Goal: Information Seeking & Learning: Check status

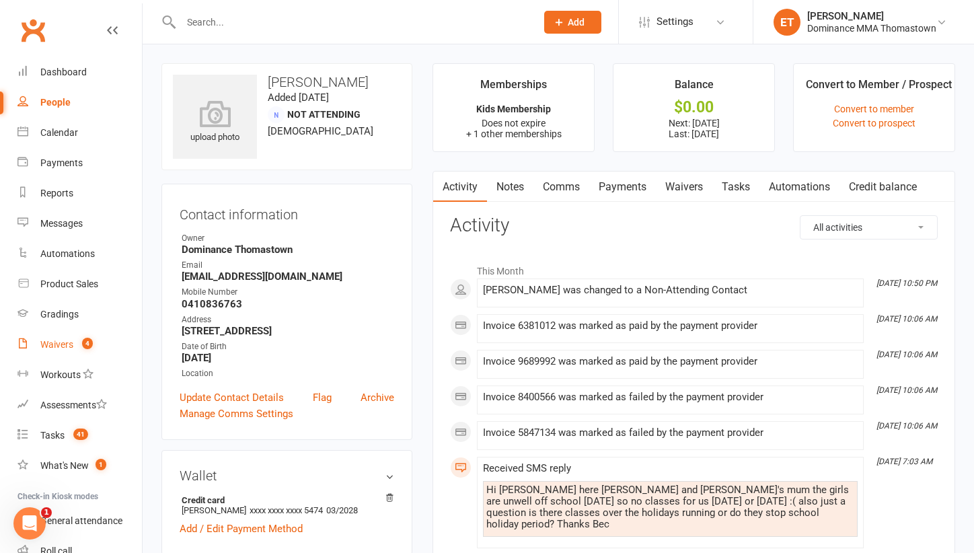
click at [73, 340] on link "Waivers 4" at bounding box center [79, 345] width 124 height 30
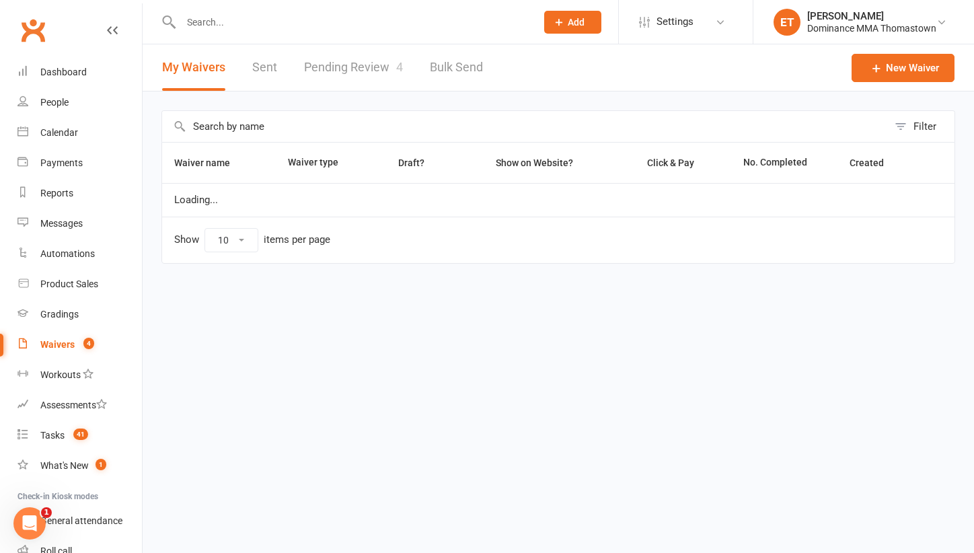
click at [383, 71] on link "Pending Review 4" at bounding box center [353, 67] width 99 height 46
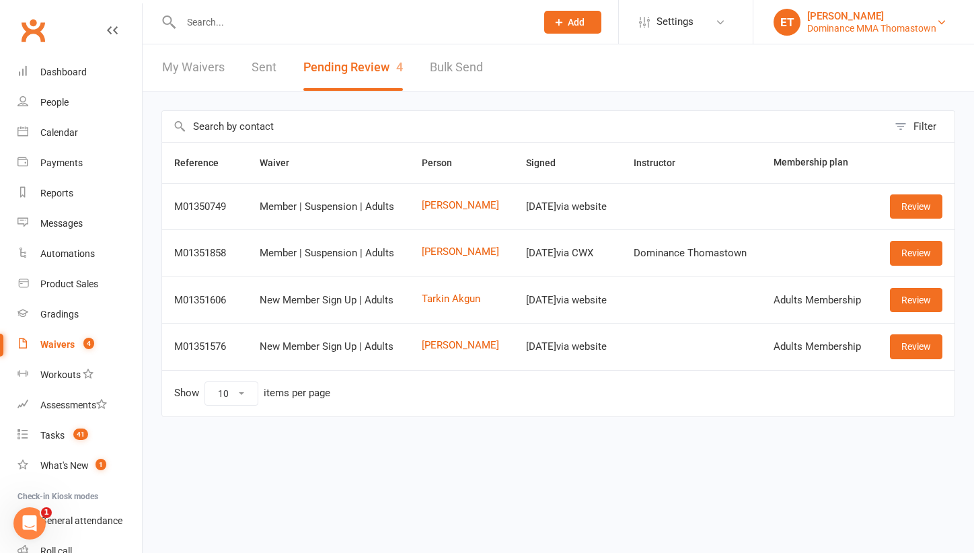
click at [932, 30] on div "Dominance MMA Thomastown" at bounding box center [871, 28] width 129 height 12
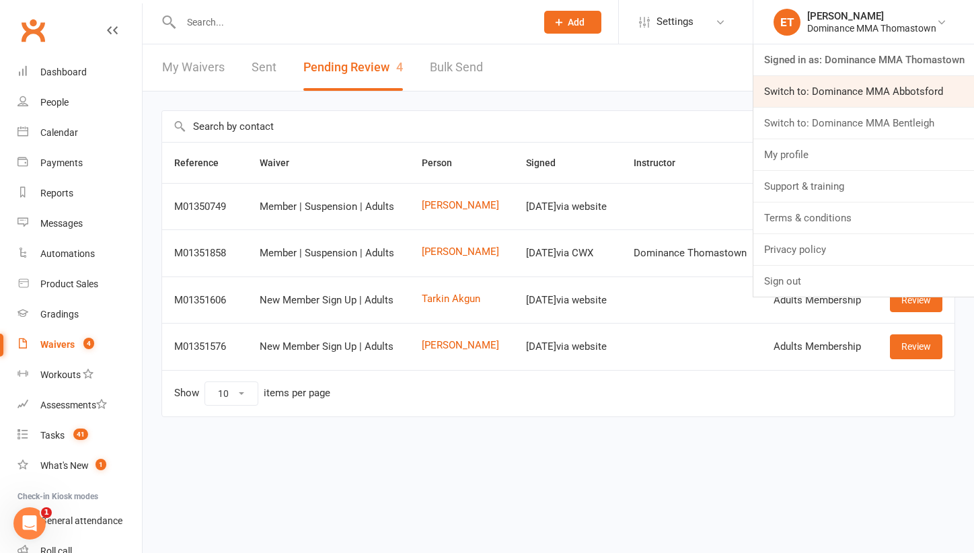
click at [887, 93] on link "Switch to: Dominance MMA Abbotsford" at bounding box center [864, 91] width 221 height 31
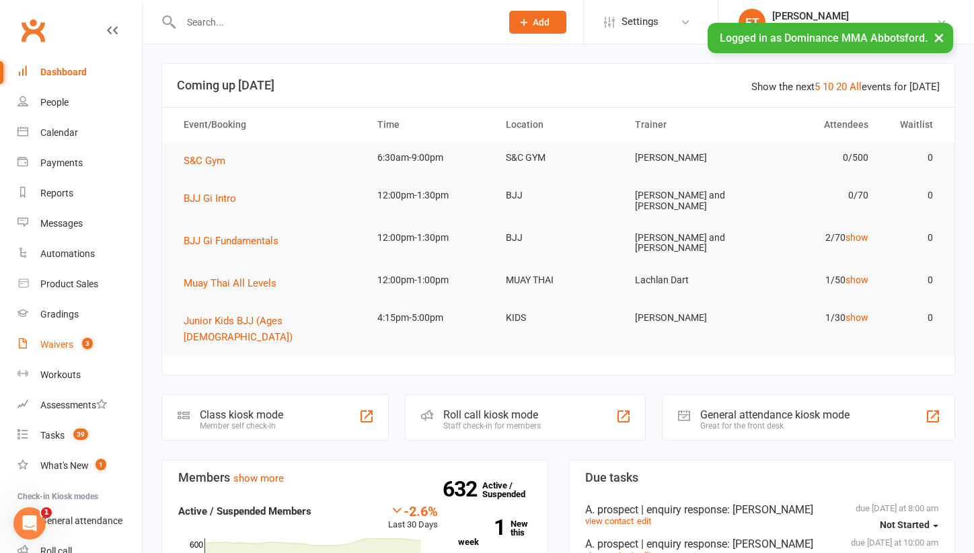
click at [73, 344] on div "Waivers" at bounding box center [56, 344] width 33 height 11
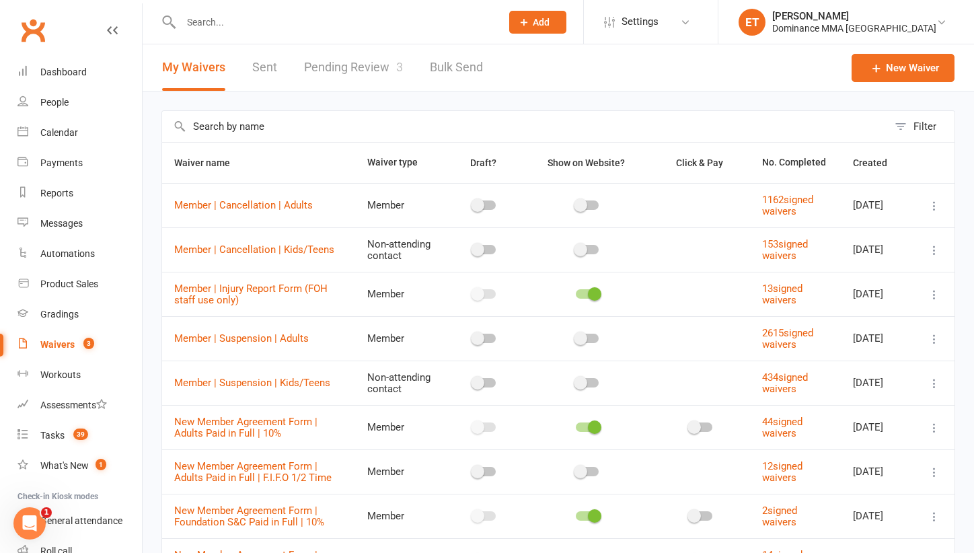
click at [381, 74] on link "Pending Review 3" at bounding box center [353, 67] width 99 height 46
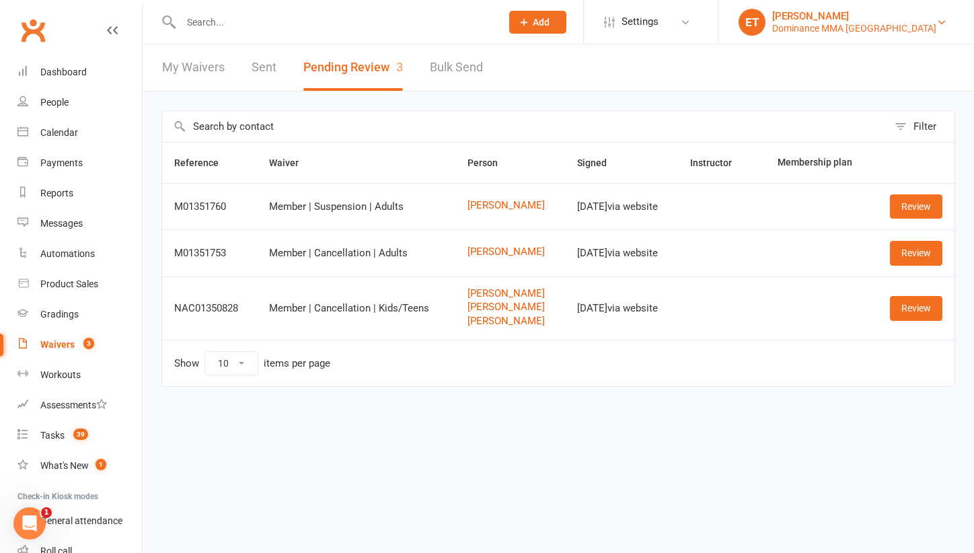
click at [826, 20] on div "[PERSON_NAME]" at bounding box center [854, 16] width 164 height 12
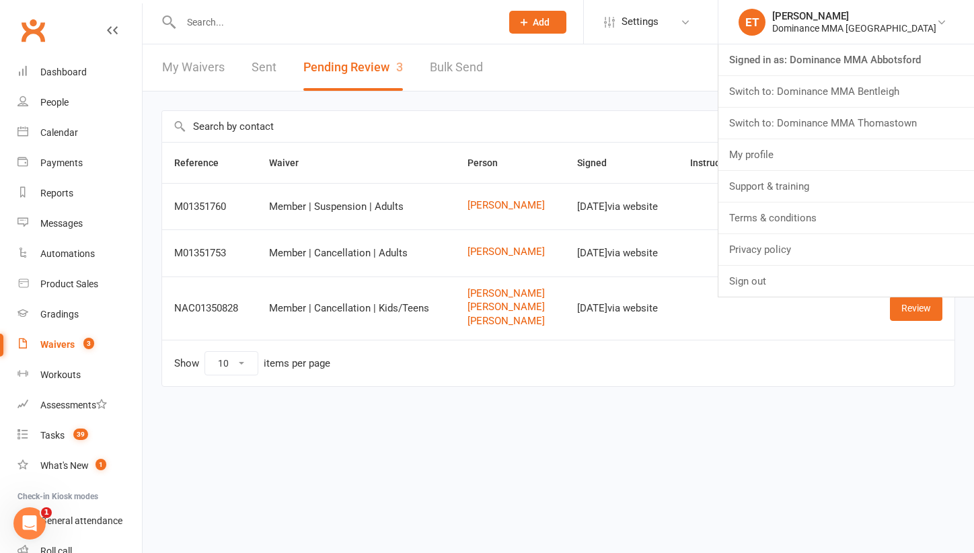
click at [92, 347] on span "3" at bounding box center [88, 343] width 11 height 11
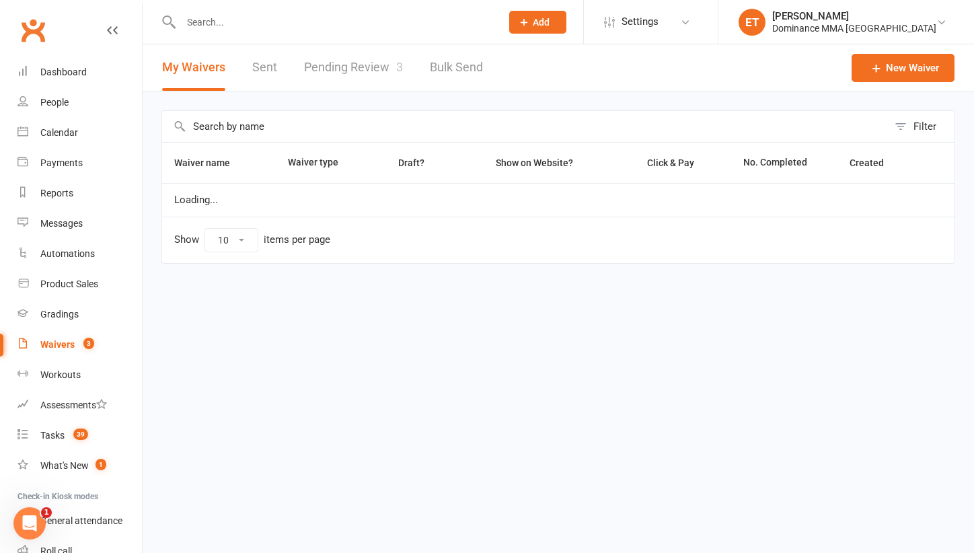
click at [71, 338] on link "Waivers 3" at bounding box center [79, 345] width 124 height 30
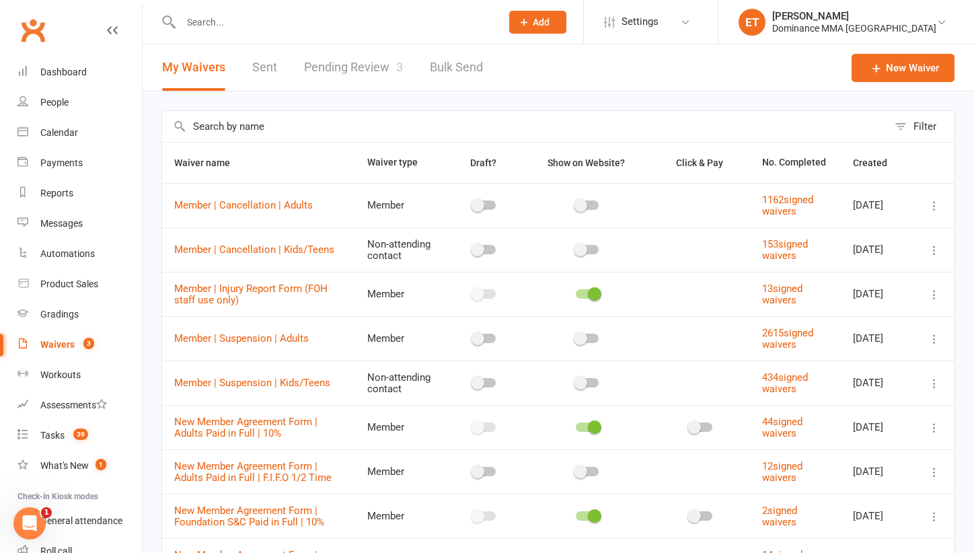
click at [845, 7] on li "ET Ellen T. Dominance MMA Abbotsford Signed in as: Dominance MMA Abbotsford Swi…" at bounding box center [846, 22] width 256 height 44
click at [841, 20] on div "[PERSON_NAME]" at bounding box center [854, 16] width 164 height 12
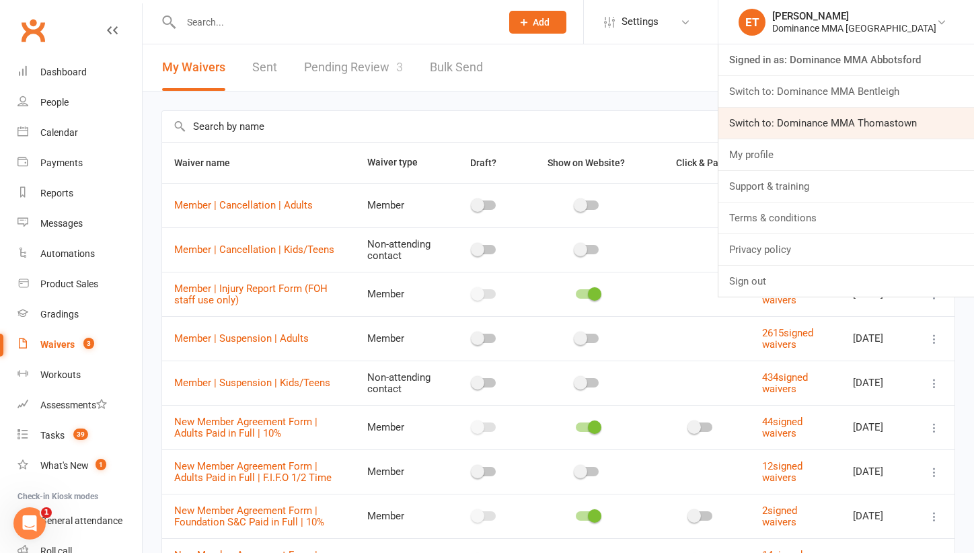
click at [849, 122] on link "Switch to: Dominance MMA Thomastown" at bounding box center [847, 123] width 256 height 31
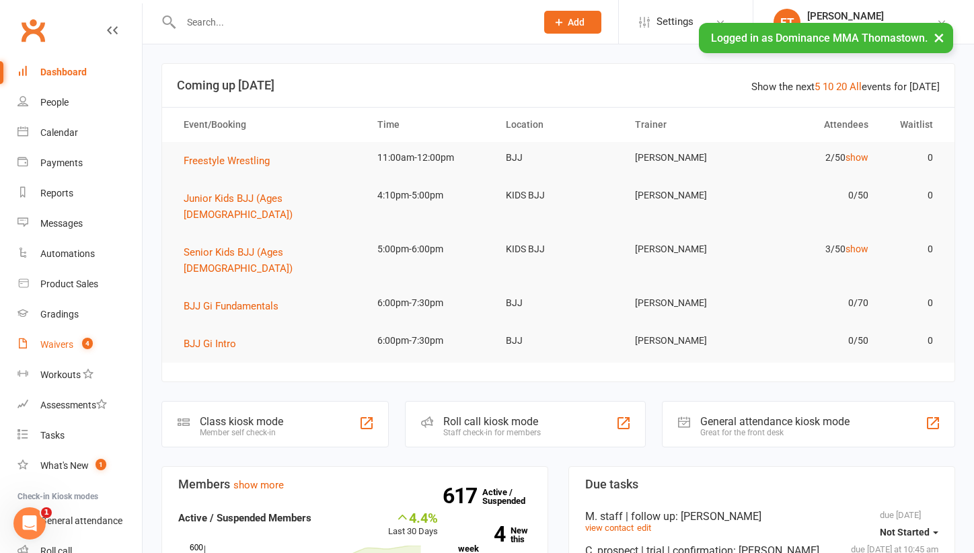
click at [67, 342] on div "Waivers" at bounding box center [56, 344] width 33 height 11
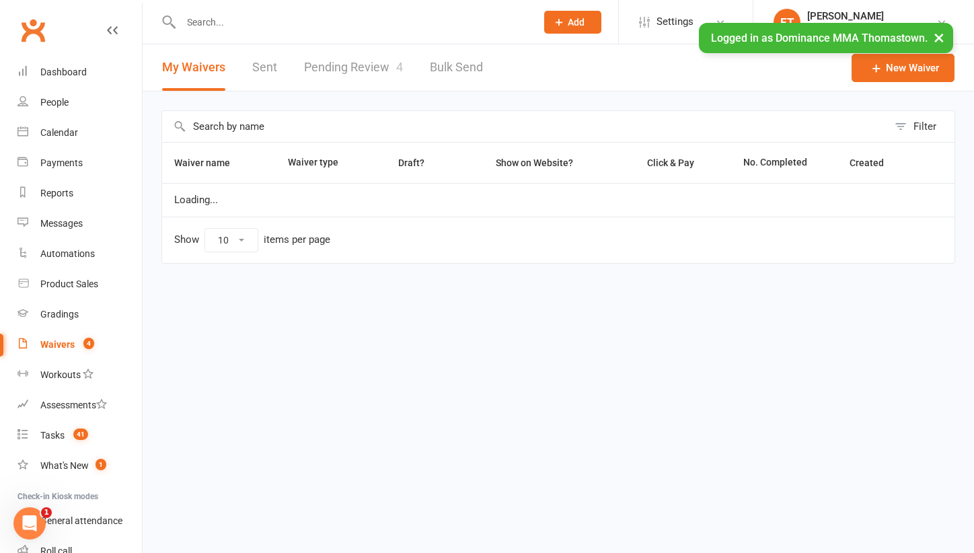
click at [366, 67] on link "Pending Review 4" at bounding box center [353, 67] width 99 height 46
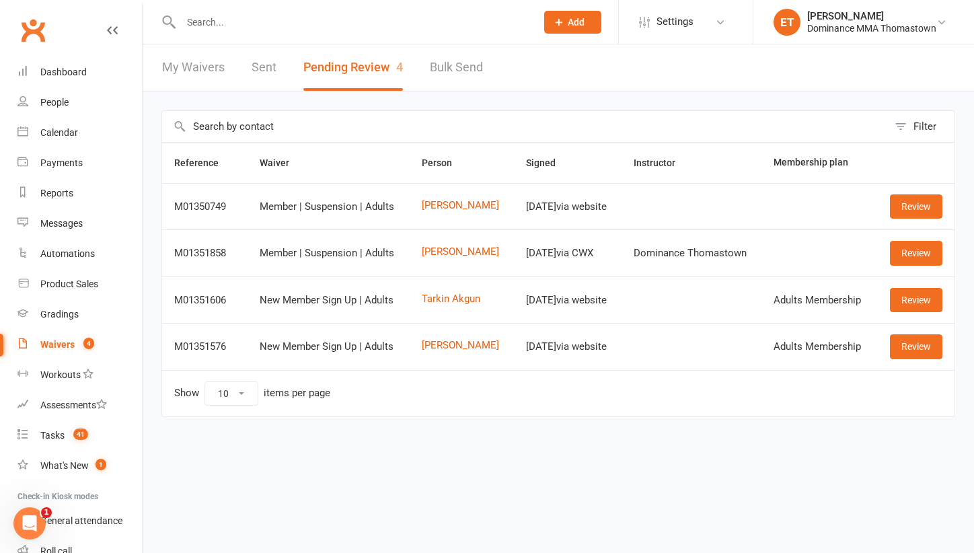
click at [869, 42] on li "ET [PERSON_NAME] Dominance MMA Thomastown Signed in as: Dominance MMA Thomastow…" at bounding box center [863, 22] width 221 height 44
click at [90, 64] on link "Dashboard" at bounding box center [79, 72] width 124 height 30
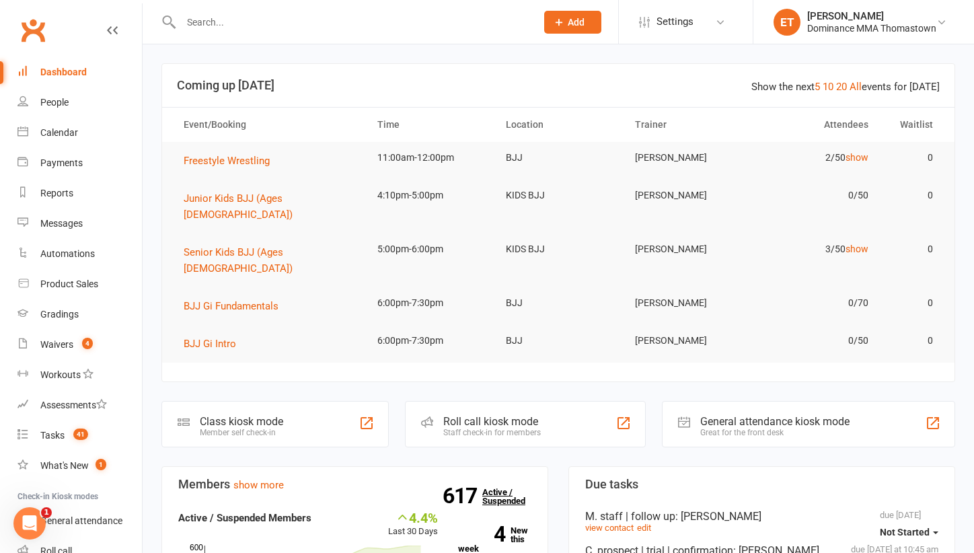
click at [504, 478] on link "617 Active / Suspended" at bounding box center [511, 497] width 59 height 38
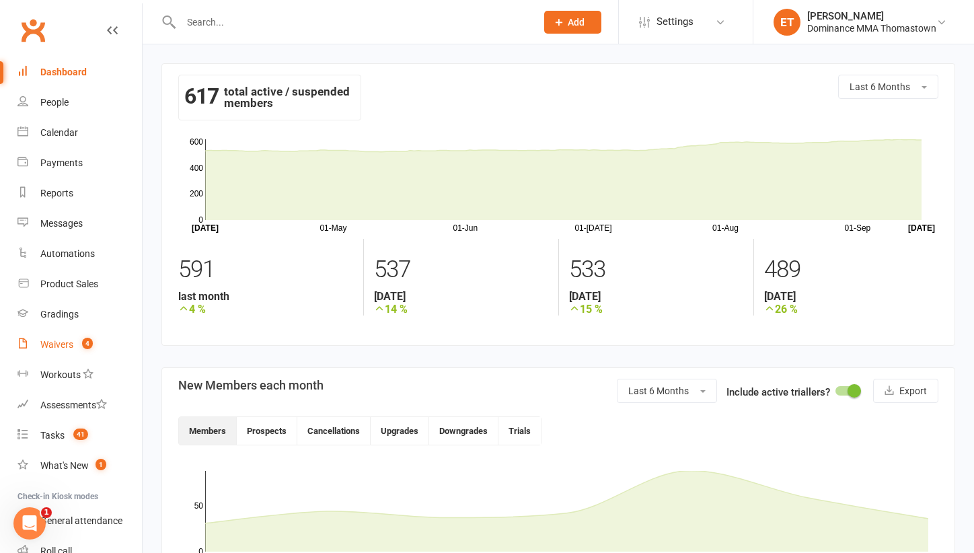
click at [57, 344] on div "Waivers" at bounding box center [56, 344] width 33 height 11
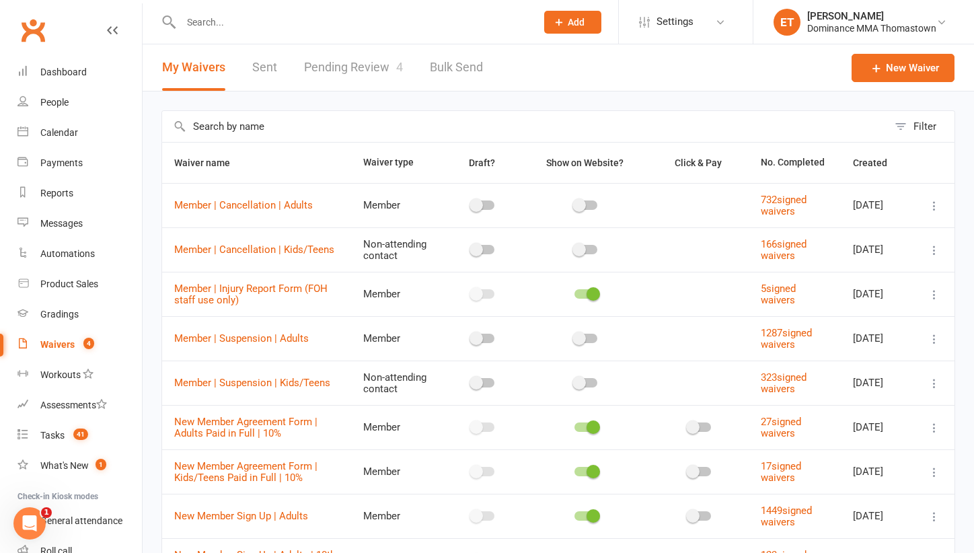
click at [359, 69] on link "Pending Review 4" at bounding box center [353, 67] width 99 height 46
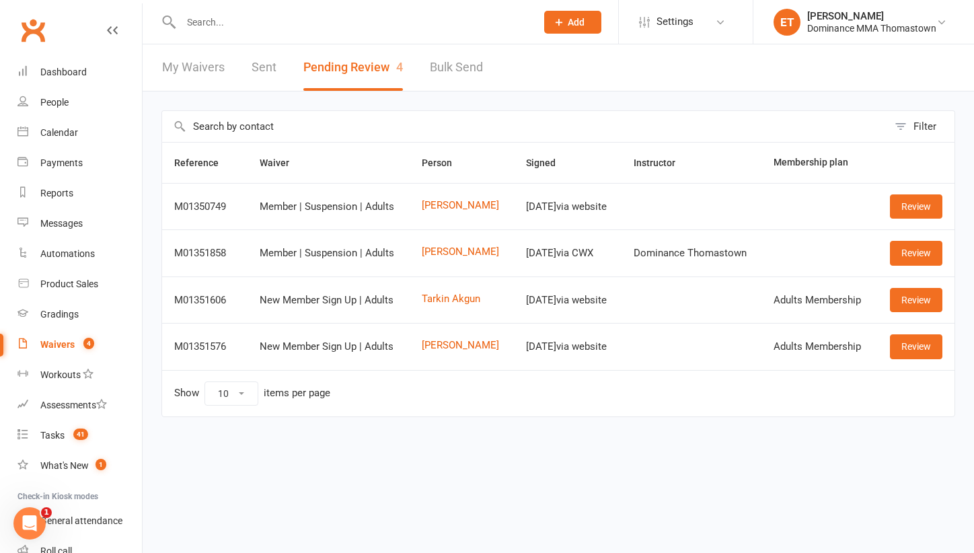
click at [231, 30] on input "text" at bounding box center [352, 22] width 350 height 19
paste input "[PERSON_NAME]"
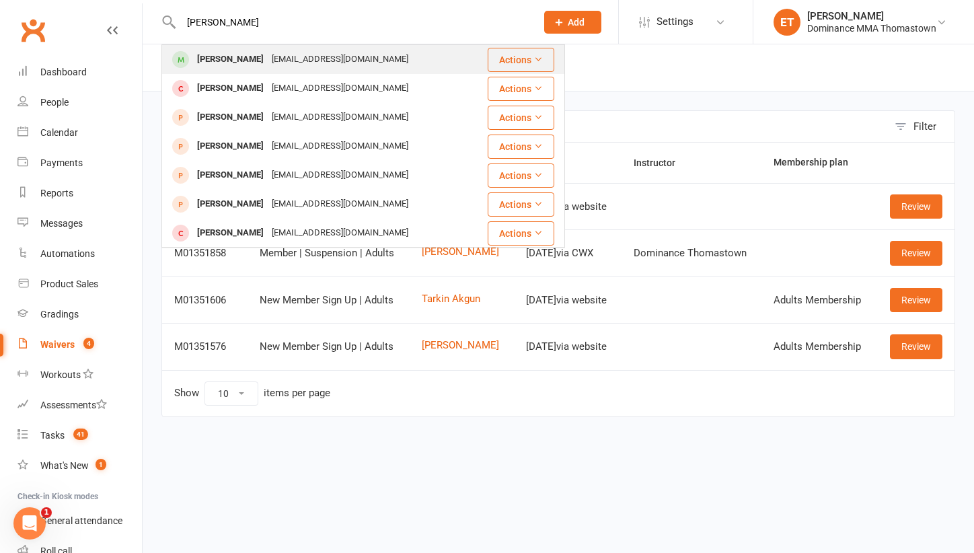
type input "[PERSON_NAME]"
click at [268, 54] on div "[EMAIL_ADDRESS][DOMAIN_NAME]" at bounding box center [340, 60] width 145 height 20
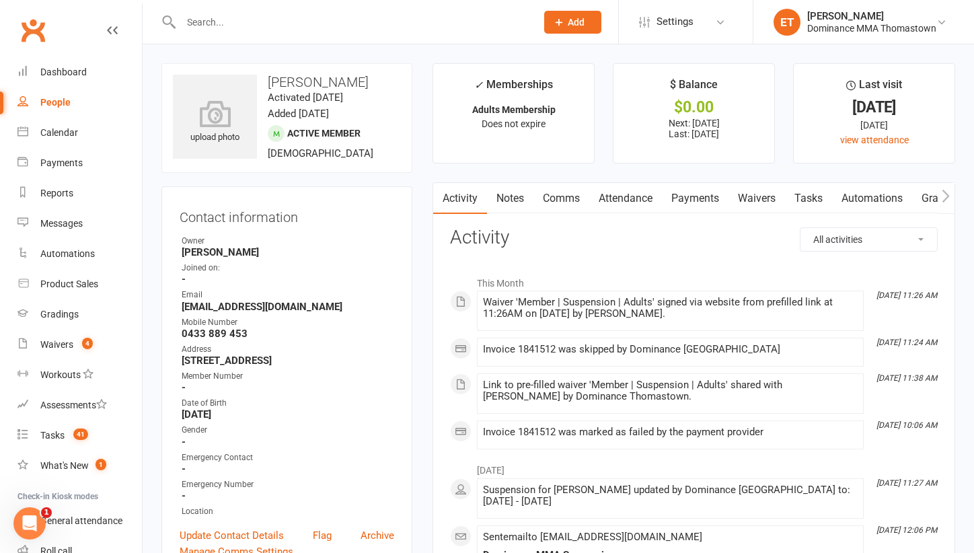
click at [516, 201] on link "Notes" at bounding box center [510, 198] width 46 height 31
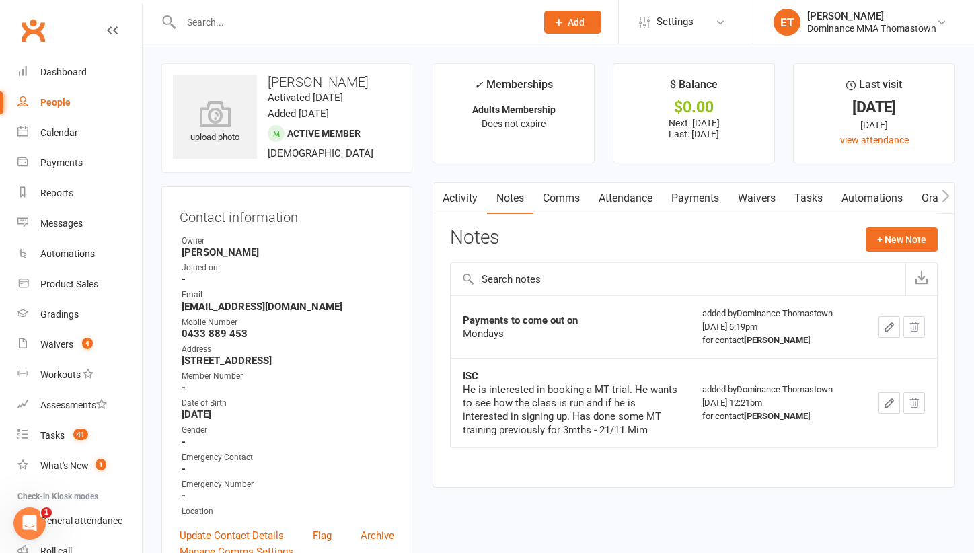
click at [642, 198] on link "Attendance" at bounding box center [625, 198] width 73 height 31
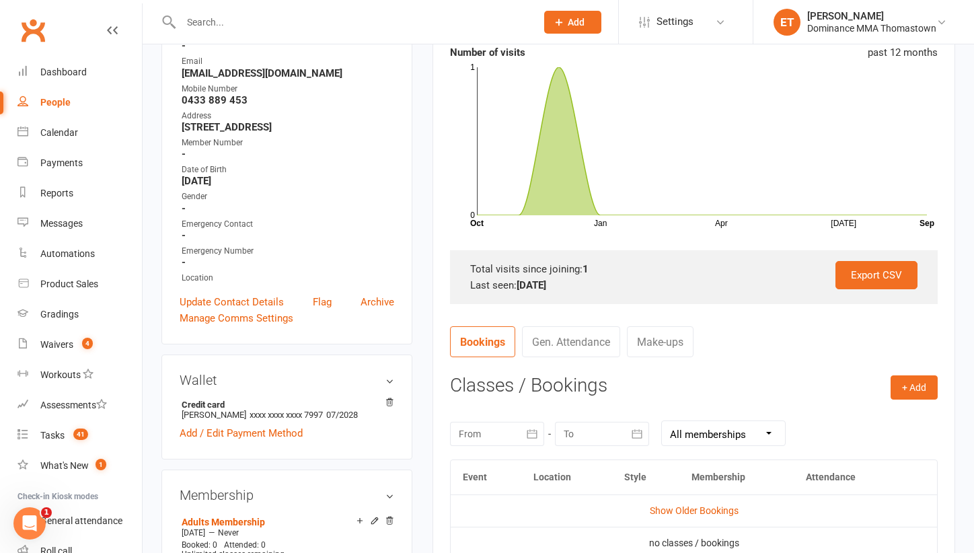
scroll to position [244, 0]
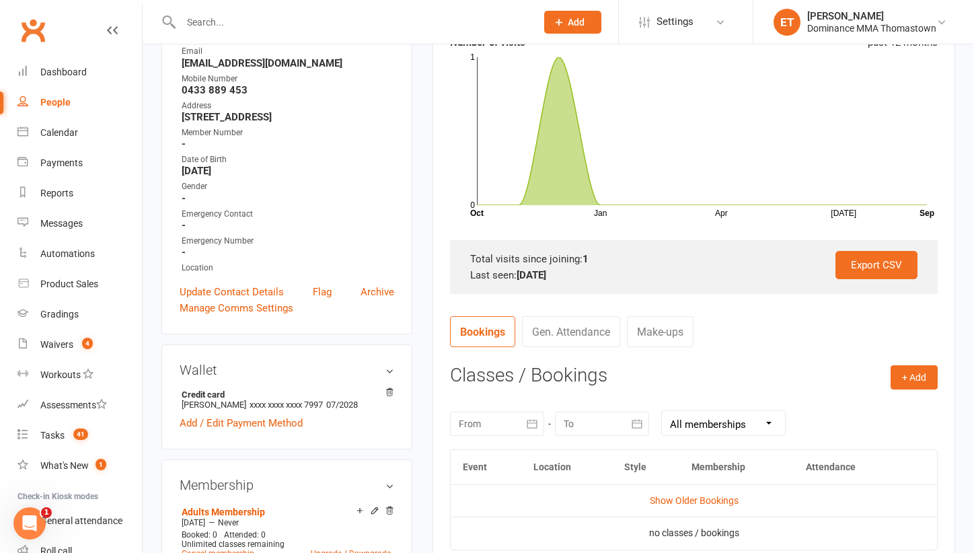
click at [205, 25] on input "text" at bounding box center [352, 22] width 350 height 19
paste input "[PERSON_NAME]"
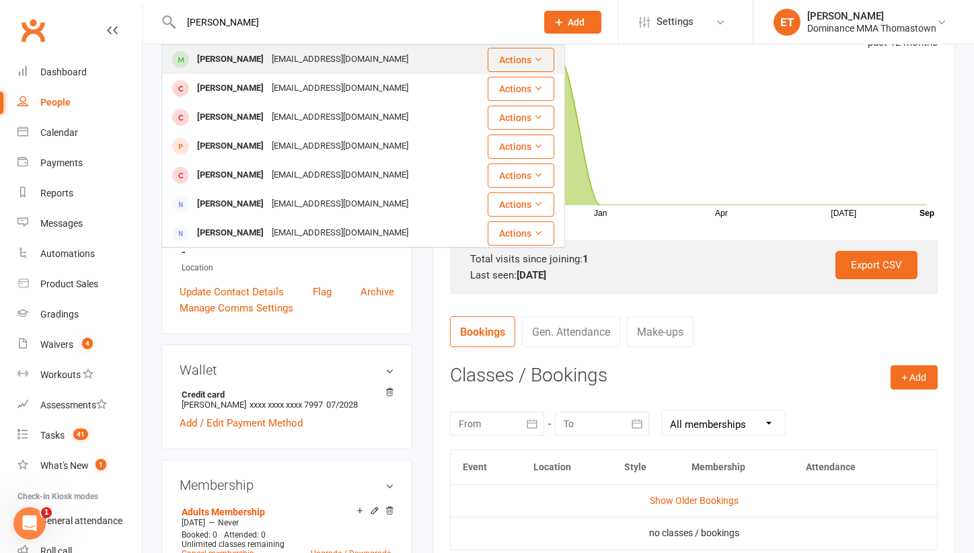
type input "[PERSON_NAME]"
click at [221, 57] on div "[PERSON_NAME]" at bounding box center [230, 60] width 75 height 20
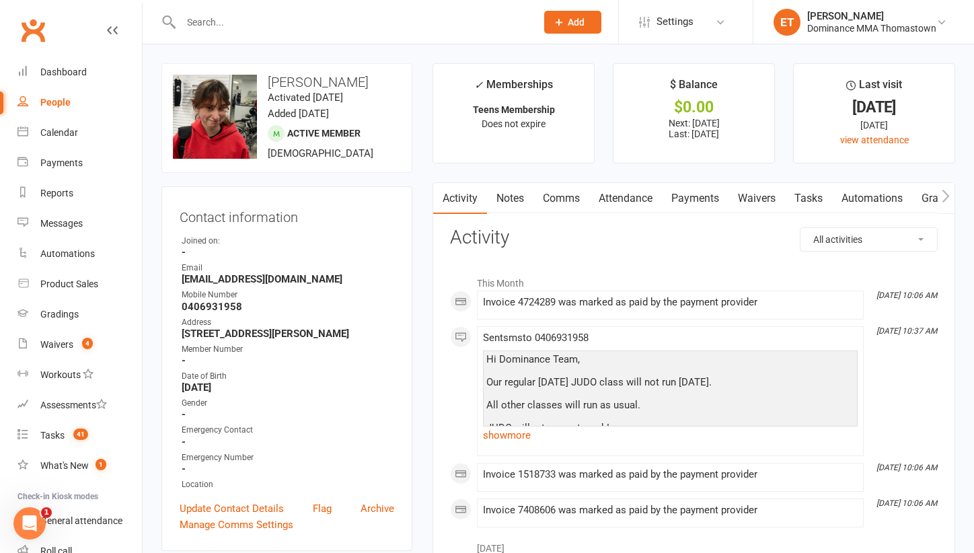
click at [646, 195] on link "Attendance" at bounding box center [625, 198] width 73 height 31
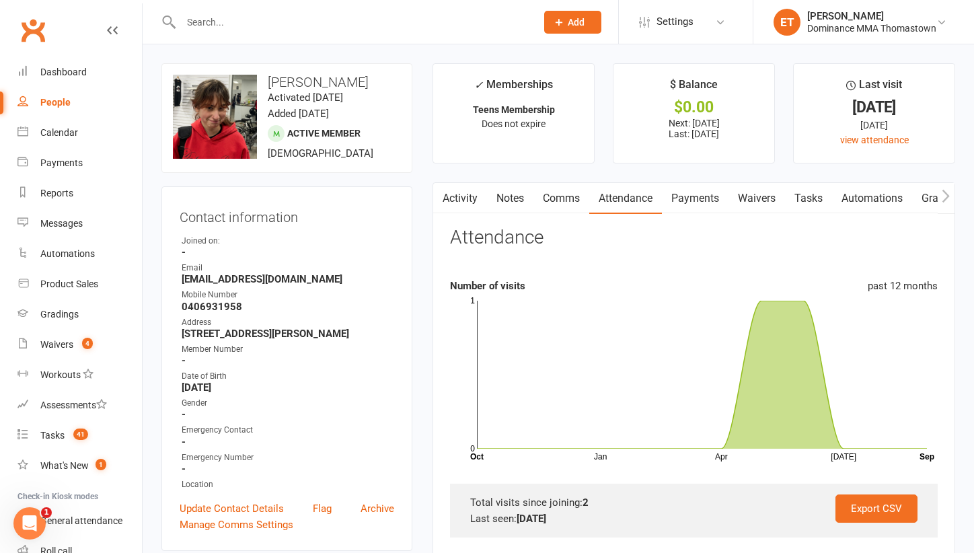
click at [255, 14] on input "text" at bounding box center [352, 22] width 350 height 19
paste input "[PERSON_NAME]"
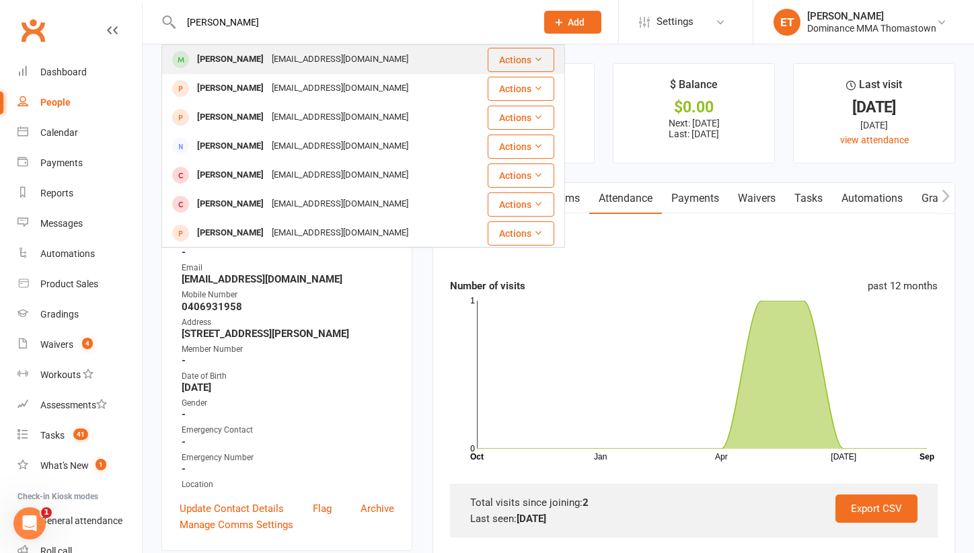
type input "[PERSON_NAME]"
click at [276, 65] on div "[EMAIL_ADDRESS][DOMAIN_NAME]" at bounding box center [340, 60] width 145 height 20
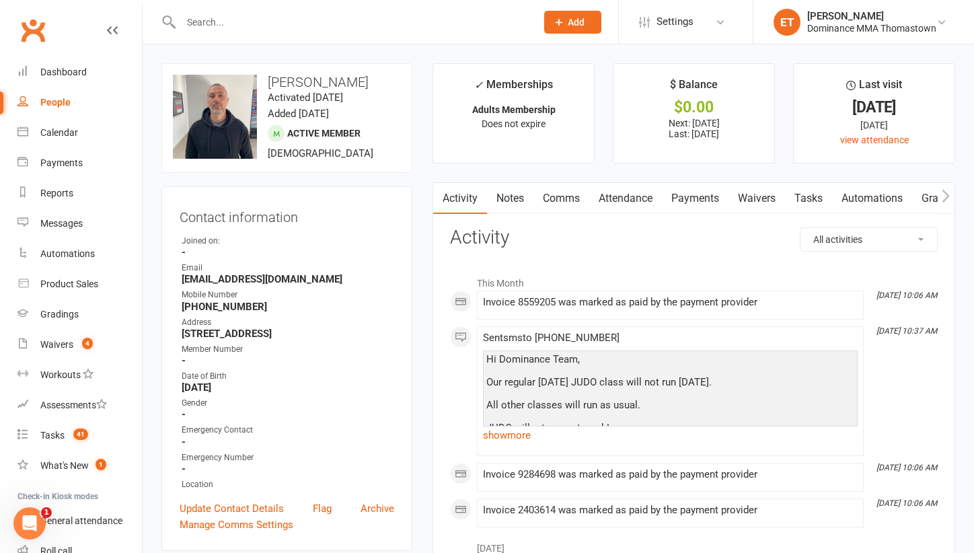
click at [660, 211] on link "Attendance" at bounding box center [625, 198] width 73 height 31
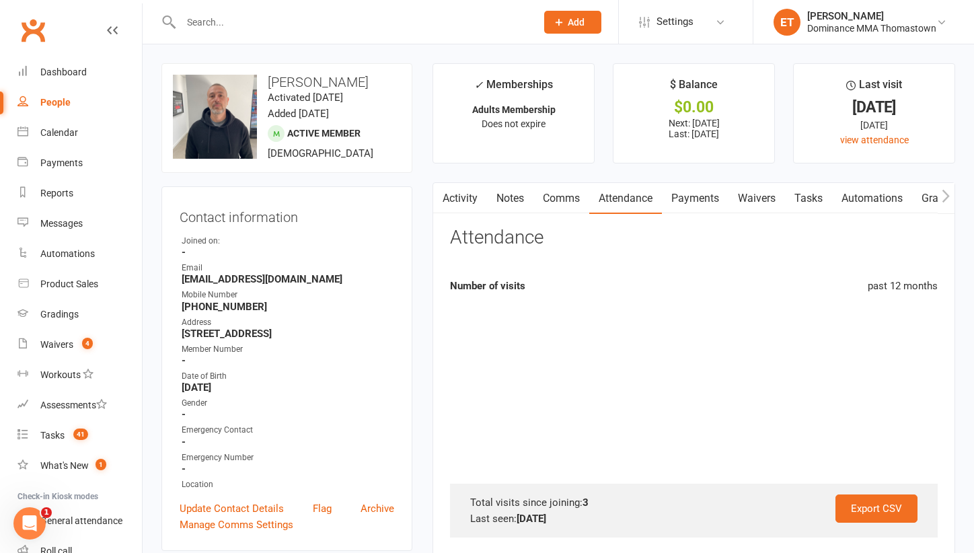
click at [702, 205] on link "Payments" at bounding box center [695, 198] width 67 height 31
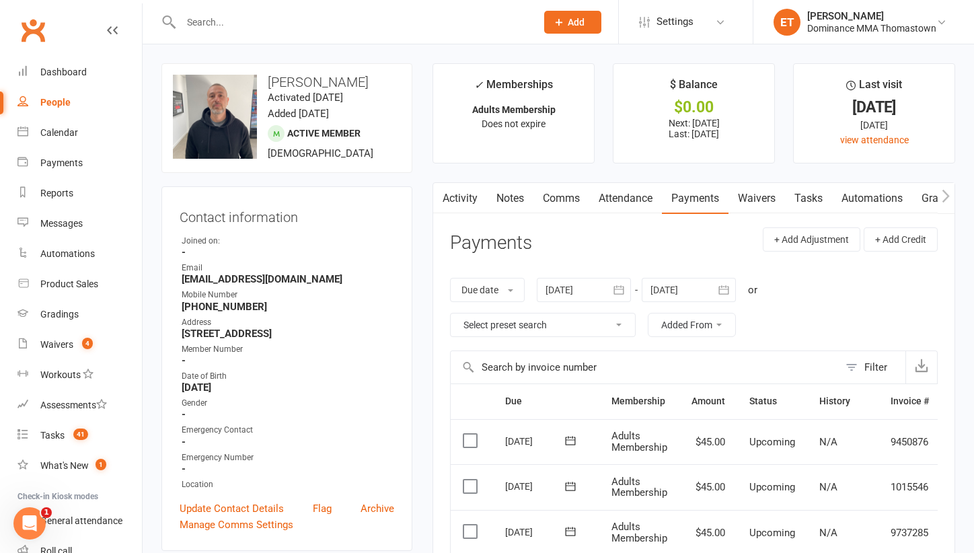
click at [514, 207] on link "Notes" at bounding box center [510, 198] width 46 height 31
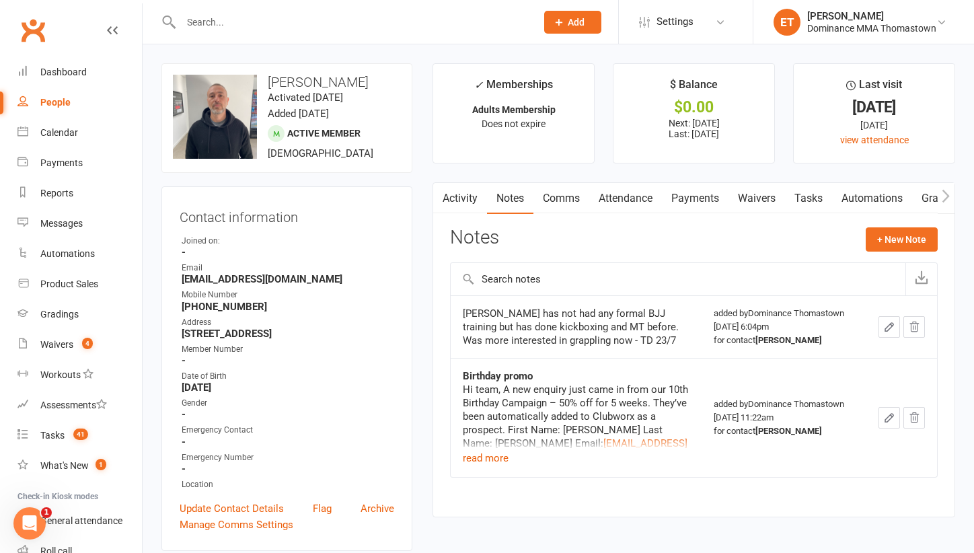
scroll to position [13, 0]
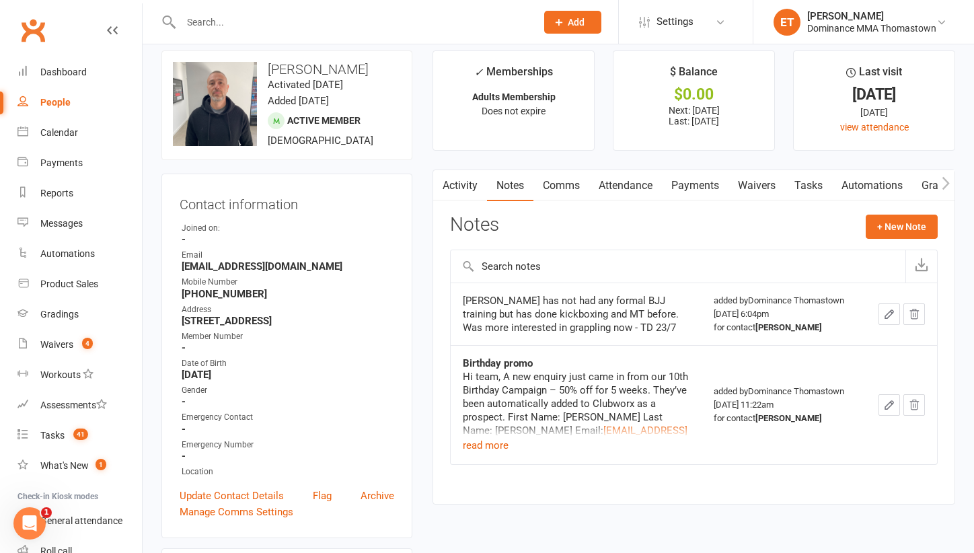
click at [344, 13] on input "text" at bounding box center [352, 22] width 350 height 19
paste input "[PERSON_NAME] [PERSON_NAME]"
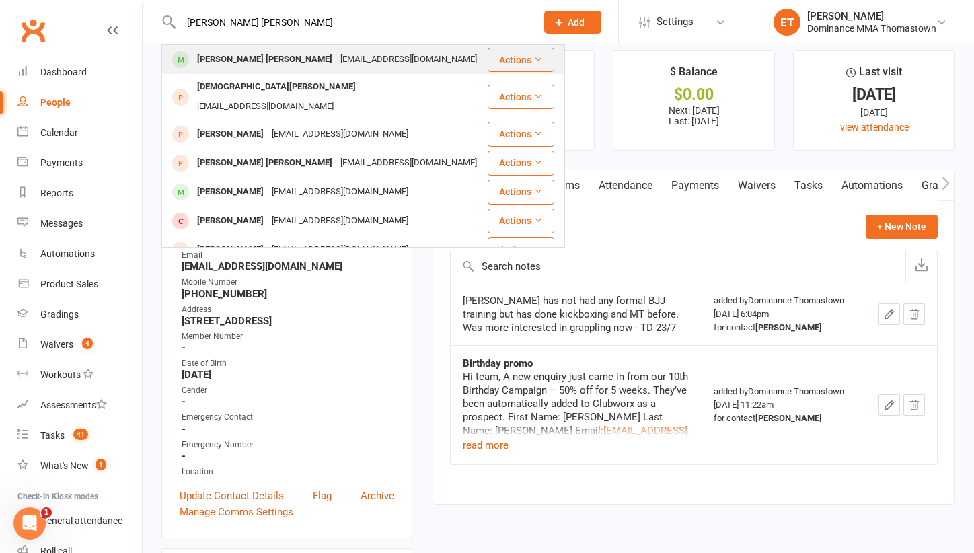
type input "[PERSON_NAME] [PERSON_NAME]"
click at [209, 66] on div "[PERSON_NAME] [PERSON_NAME]" at bounding box center [264, 60] width 143 height 20
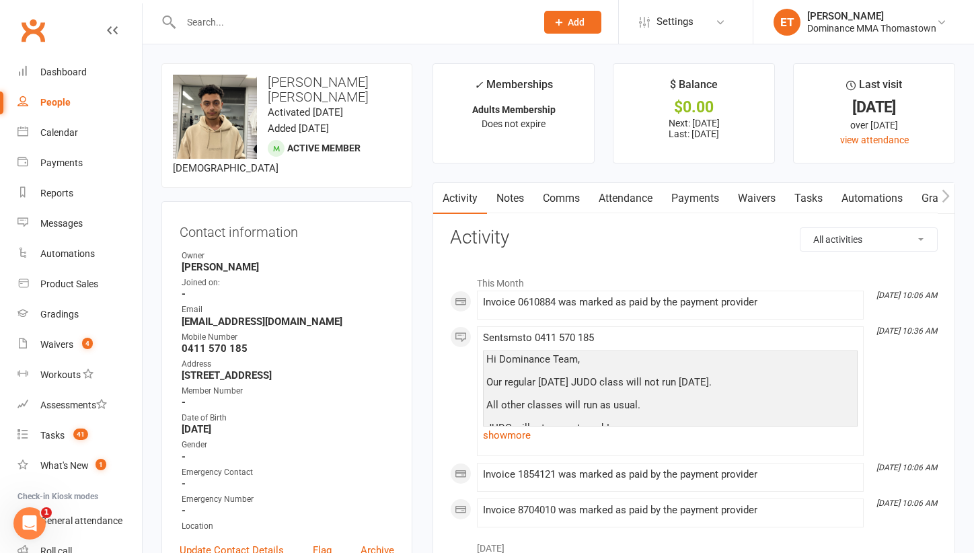
click at [680, 203] on link "Payments" at bounding box center [695, 198] width 67 height 31
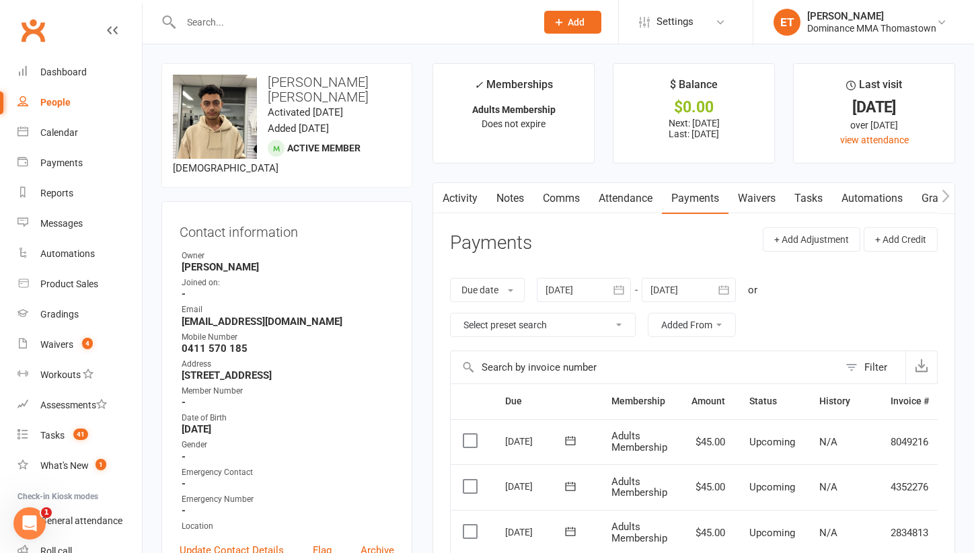
click at [618, 203] on link "Attendance" at bounding box center [625, 198] width 73 height 31
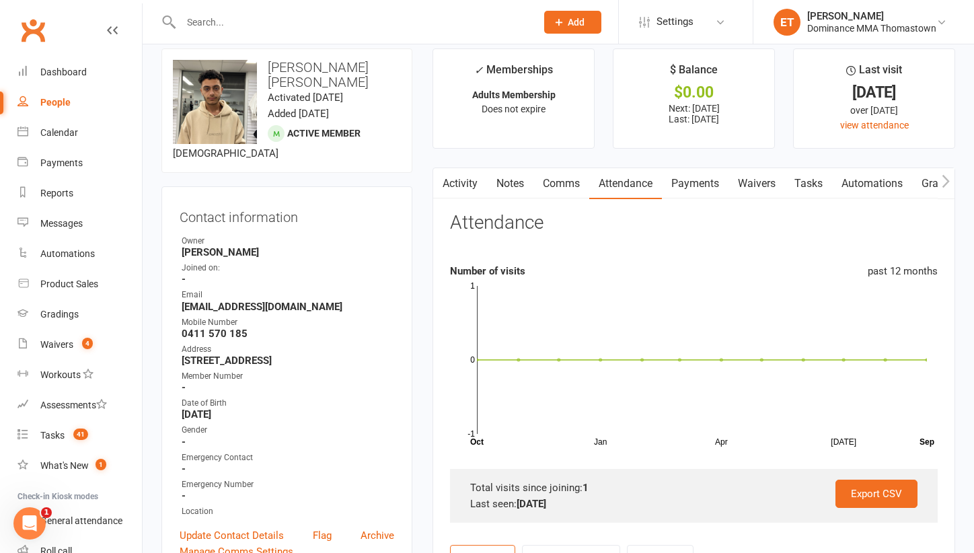
scroll to position [15, 0]
click at [281, 27] on input "text" at bounding box center [352, 22] width 350 height 19
paste input "[PERSON_NAME]"
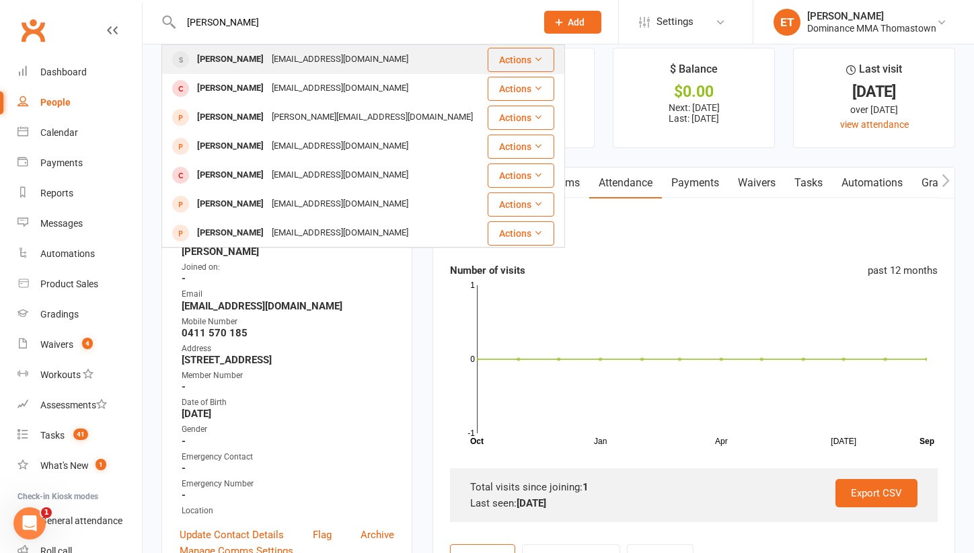
type input "[PERSON_NAME]"
click at [260, 61] on div "[PERSON_NAME]" at bounding box center [230, 60] width 75 height 20
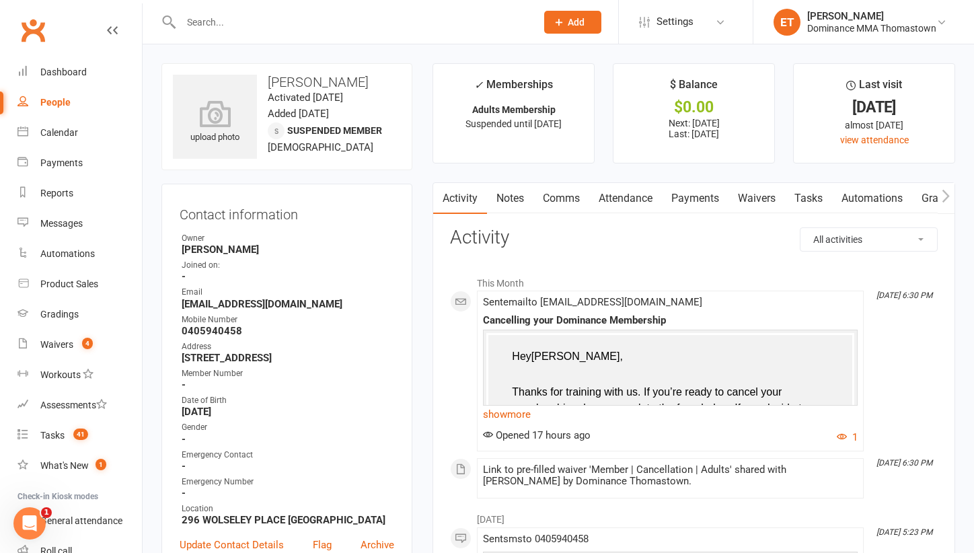
click at [503, 196] on link "Notes" at bounding box center [510, 198] width 46 height 31
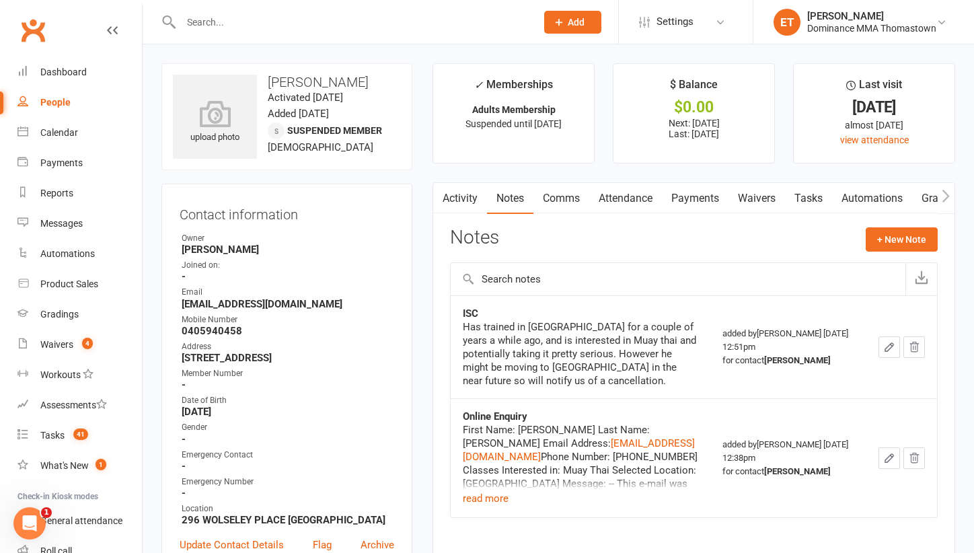
click at [641, 192] on link "Attendance" at bounding box center [625, 198] width 73 height 31
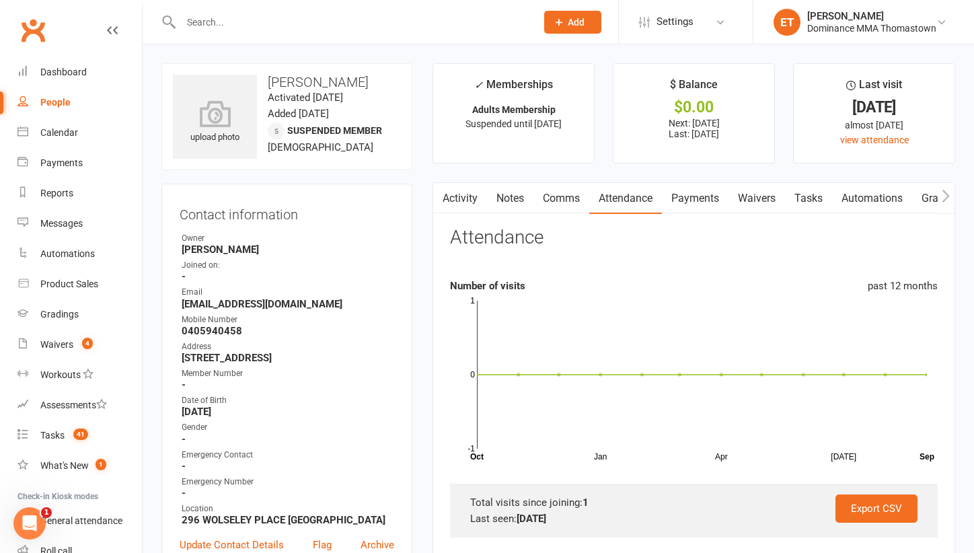
click at [351, 18] on input "text" at bounding box center [352, 22] width 350 height 19
paste input "[PERSON_NAME]"
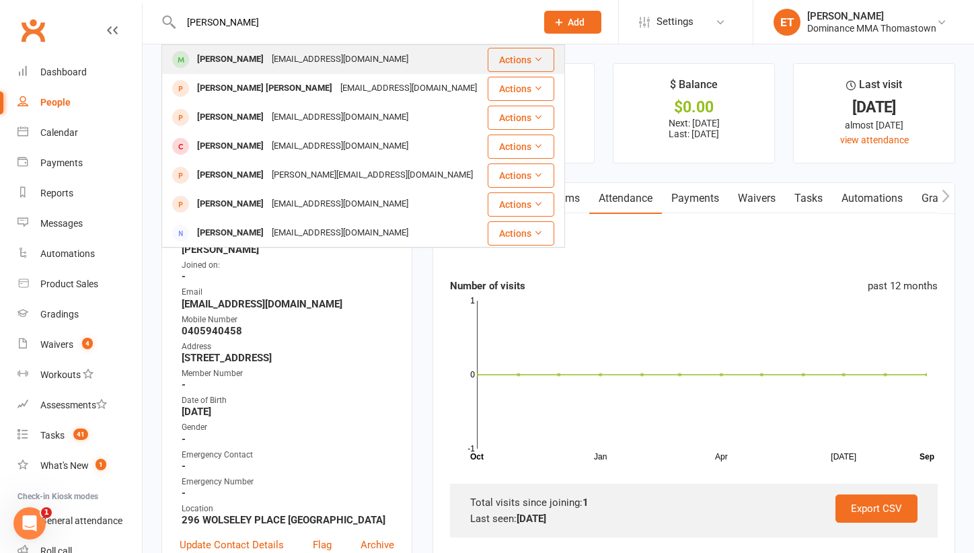
type input "[PERSON_NAME]"
click at [242, 61] on div "[PERSON_NAME]" at bounding box center [230, 60] width 75 height 20
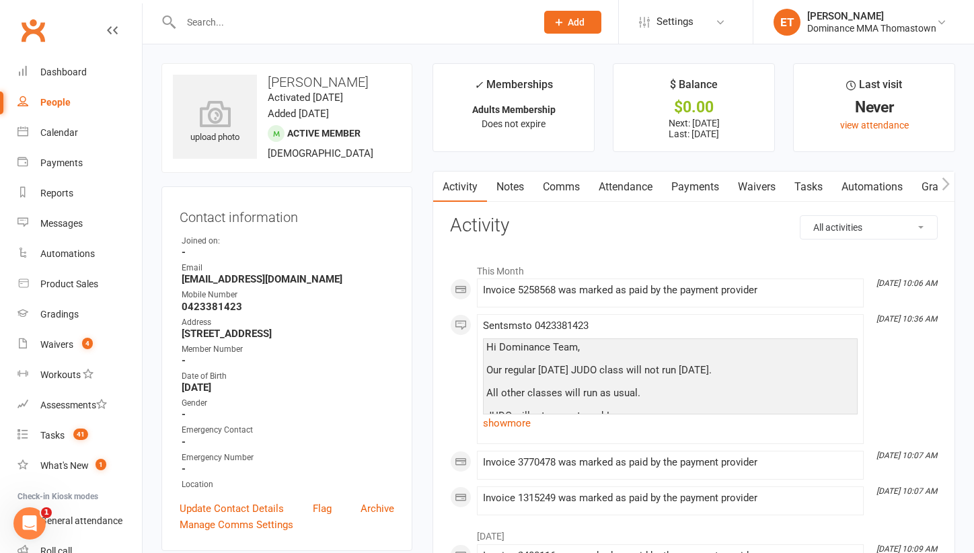
click at [622, 176] on link "Attendance" at bounding box center [625, 187] width 73 height 31
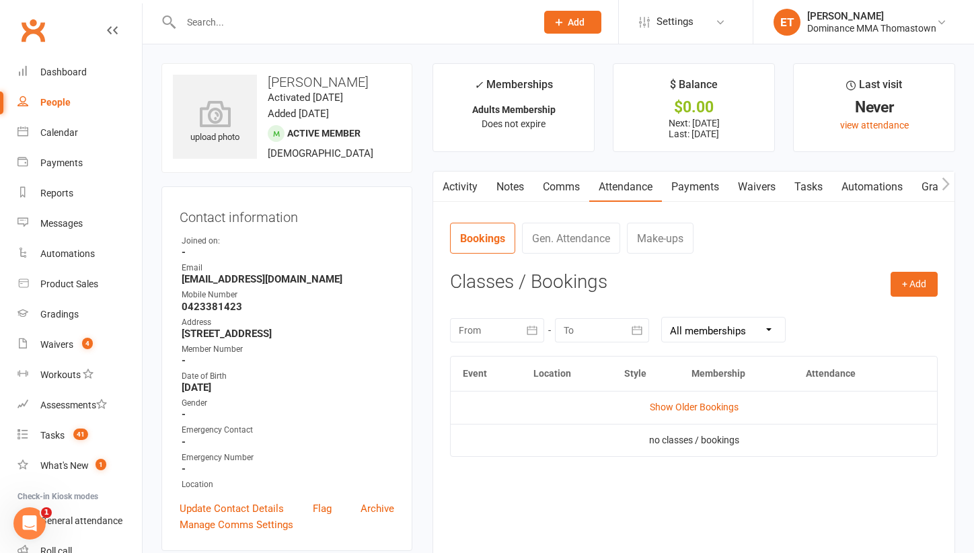
click at [466, 190] on link "Activity" at bounding box center [460, 187] width 54 height 31
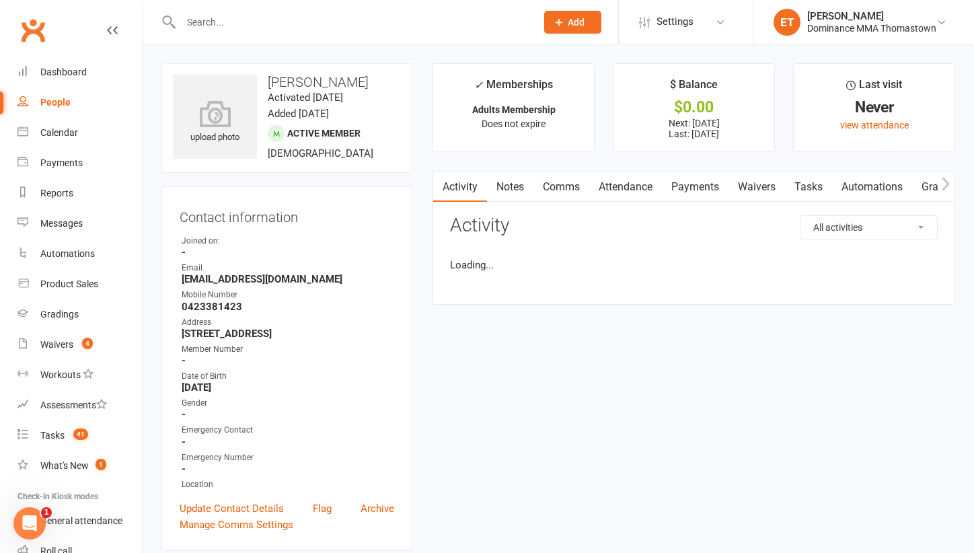
click at [513, 190] on link "Notes" at bounding box center [510, 187] width 46 height 31
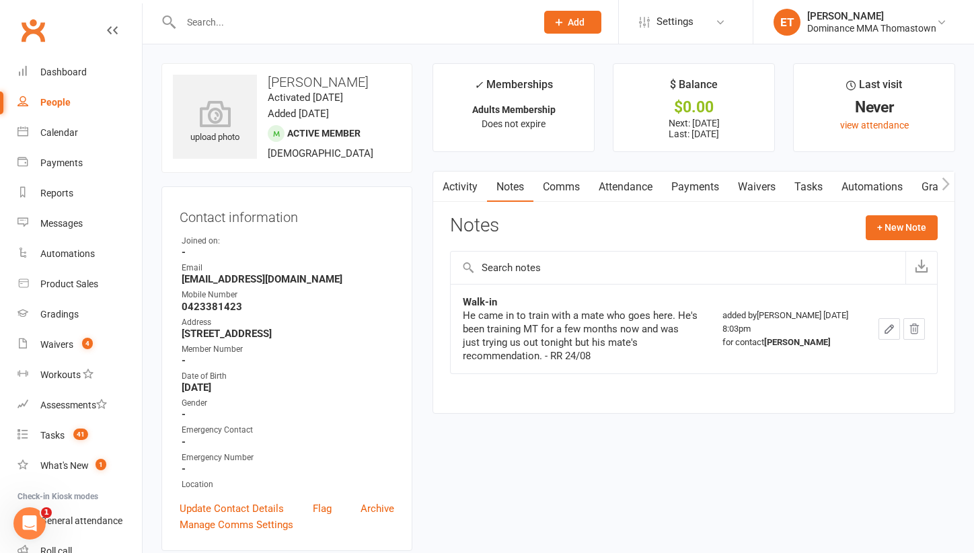
click at [271, 30] on input "text" at bounding box center [352, 22] width 350 height 19
paste input "[PERSON_NAME]"
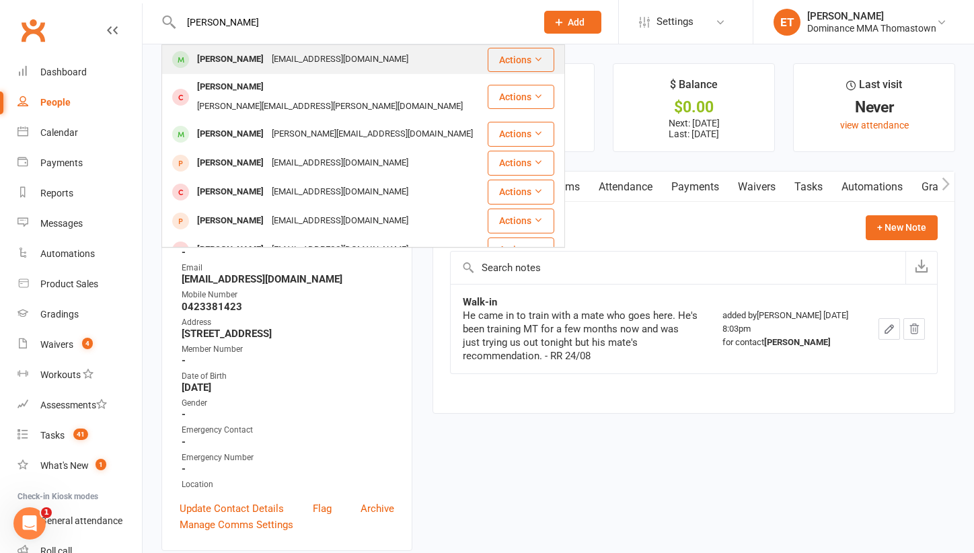
type input "[PERSON_NAME]"
click at [372, 61] on div "[EMAIL_ADDRESS][DOMAIN_NAME]" at bounding box center [340, 60] width 145 height 20
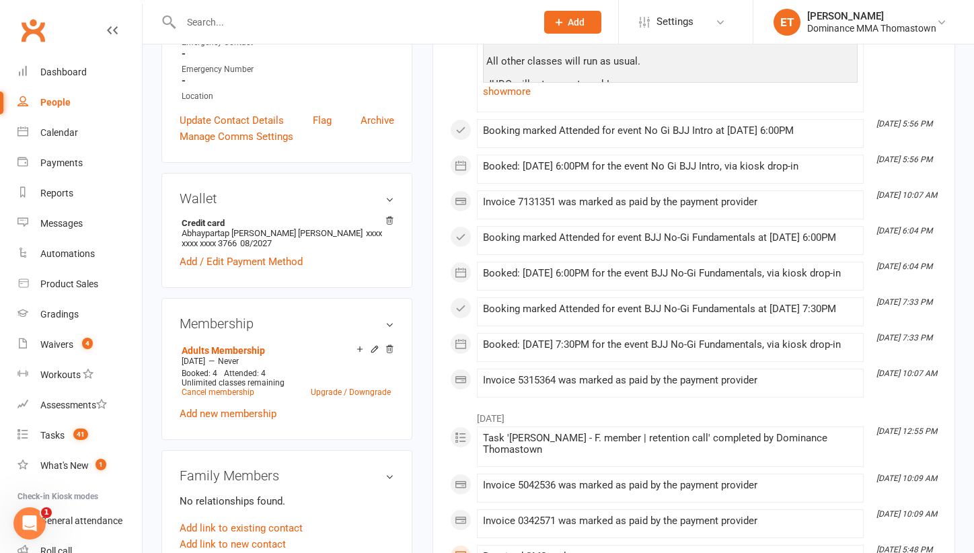
scroll to position [204, 0]
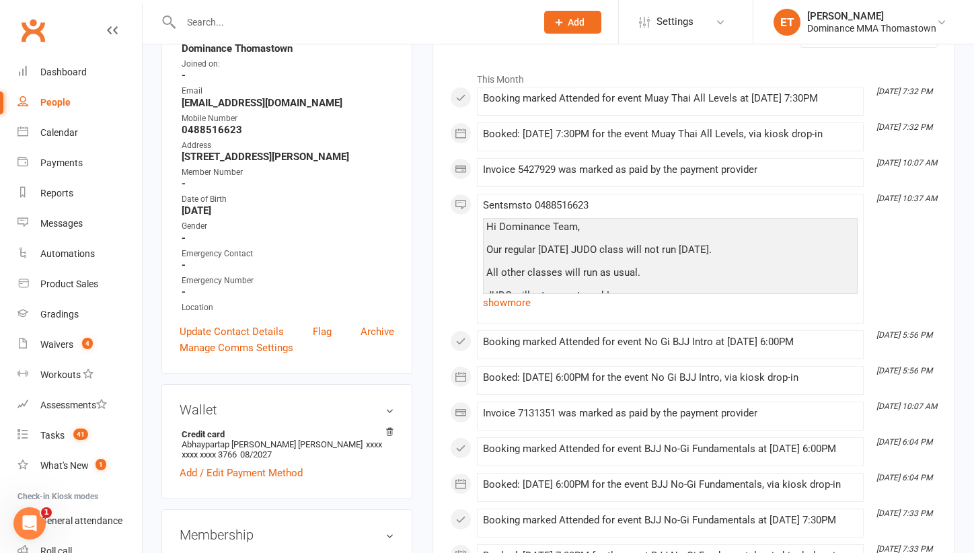
click at [290, 20] on input "text" at bounding box center [352, 22] width 350 height 19
paste input "[PERSON_NAME]"
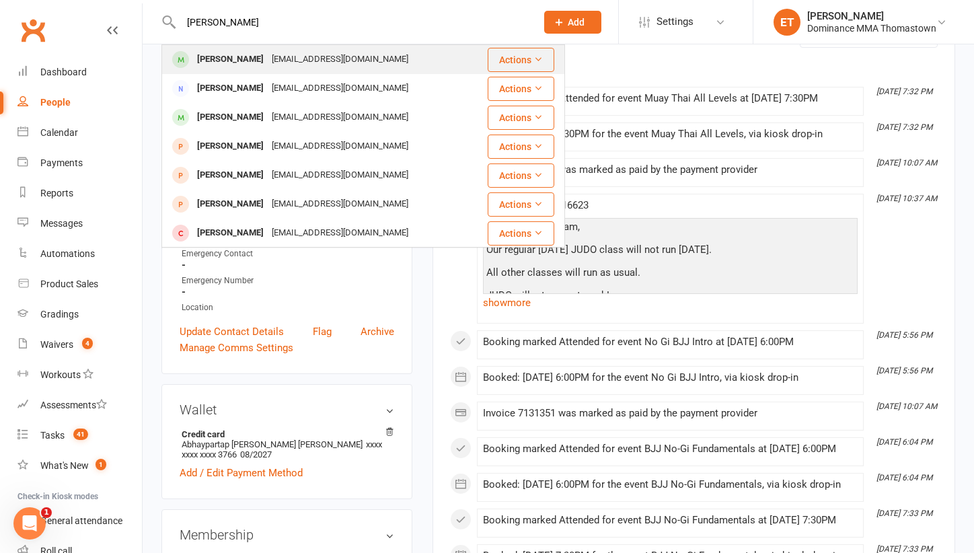
type input "[PERSON_NAME]"
click at [268, 66] on div "[EMAIL_ADDRESS][DOMAIN_NAME]" at bounding box center [340, 60] width 145 height 20
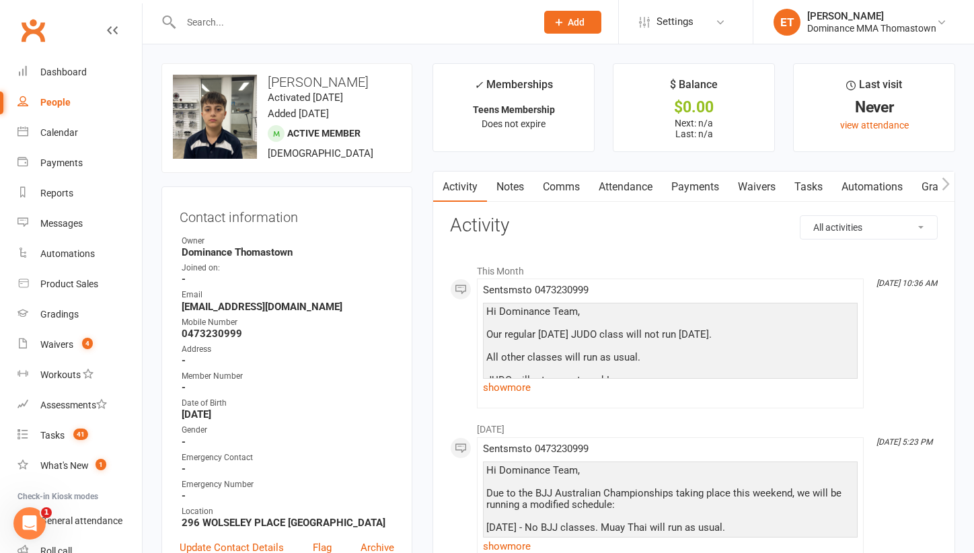
scroll to position [260, 0]
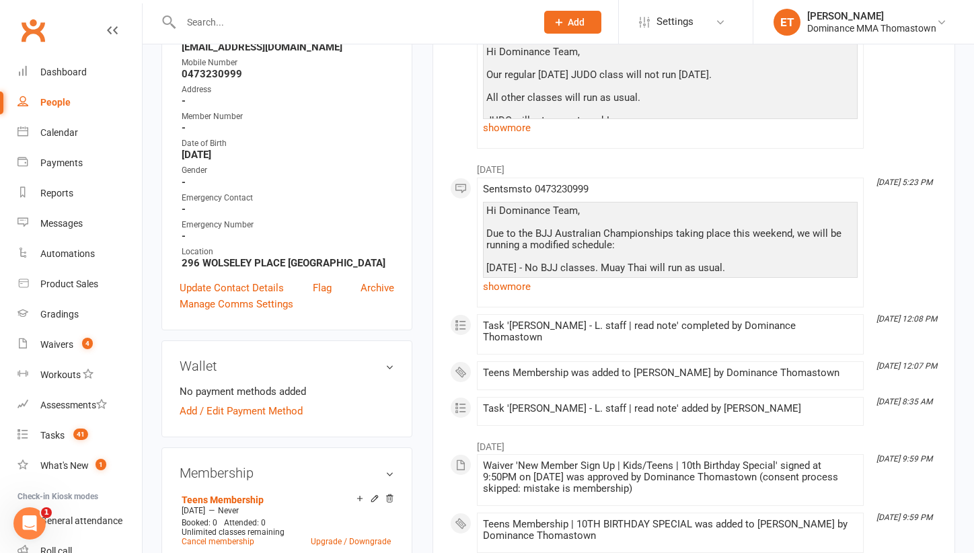
click at [299, 23] on input "text" at bounding box center [352, 22] width 350 height 19
paste input "[PERSON_NAME]"
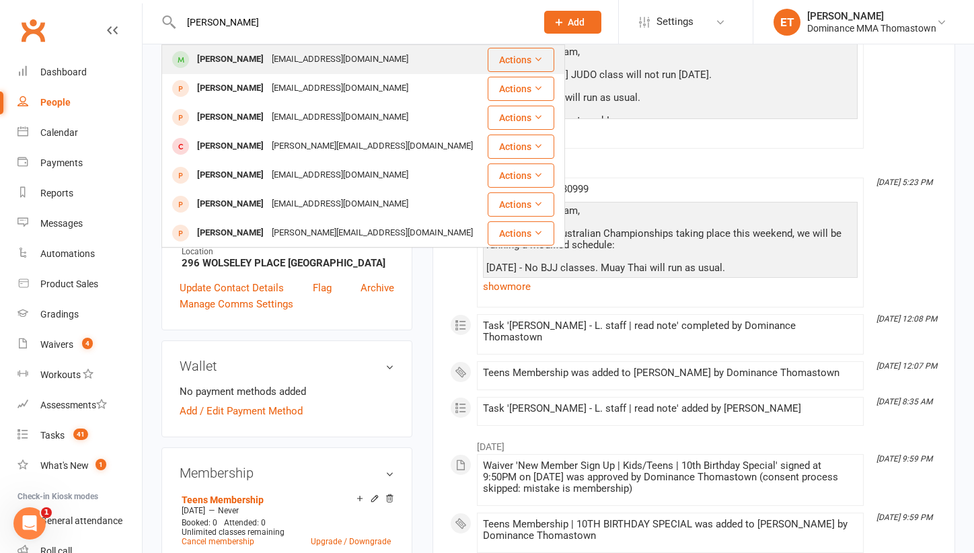
type input "[PERSON_NAME]"
click at [233, 65] on div "[PERSON_NAME]" at bounding box center [230, 60] width 75 height 20
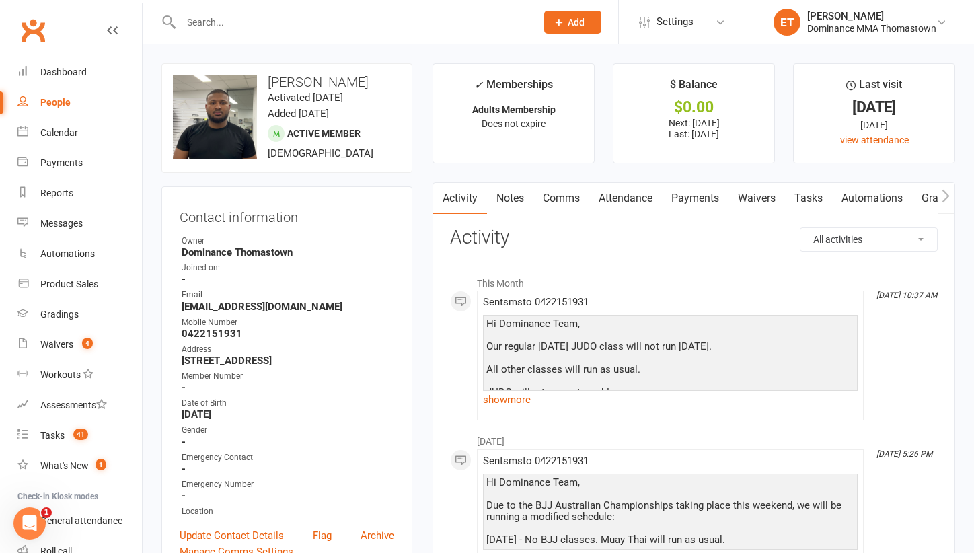
click at [629, 194] on link "Attendance" at bounding box center [625, 198] width 73 height 31
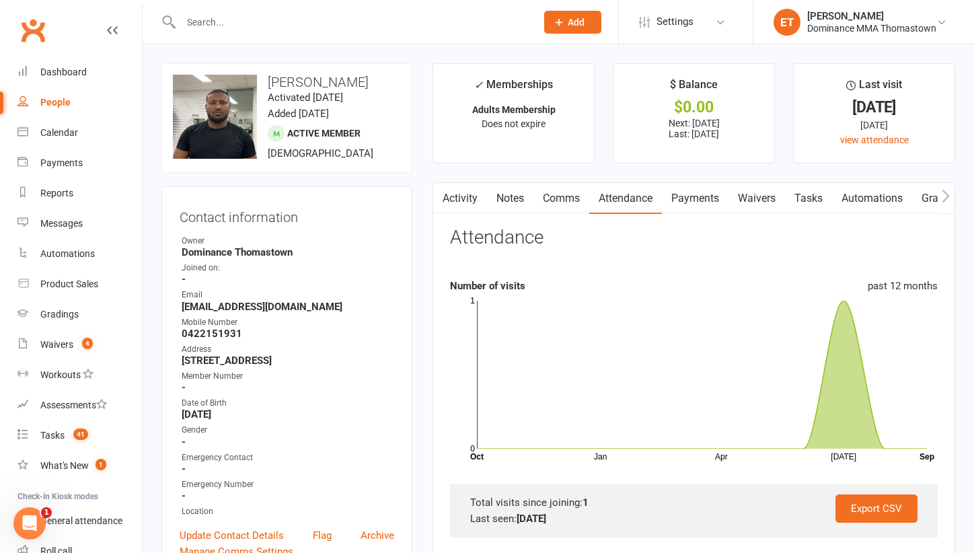
click at [503, 189] on link "Notes" at bounding box center [510, 198] width 46 height 31
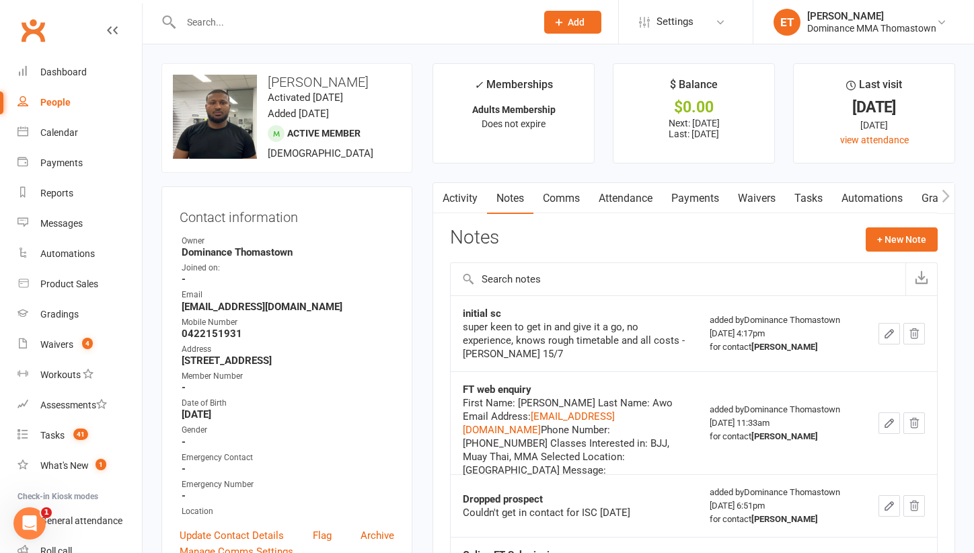
click at [468, 187] on link "Activity" at bounding box center [460, 198] width 54 height 31
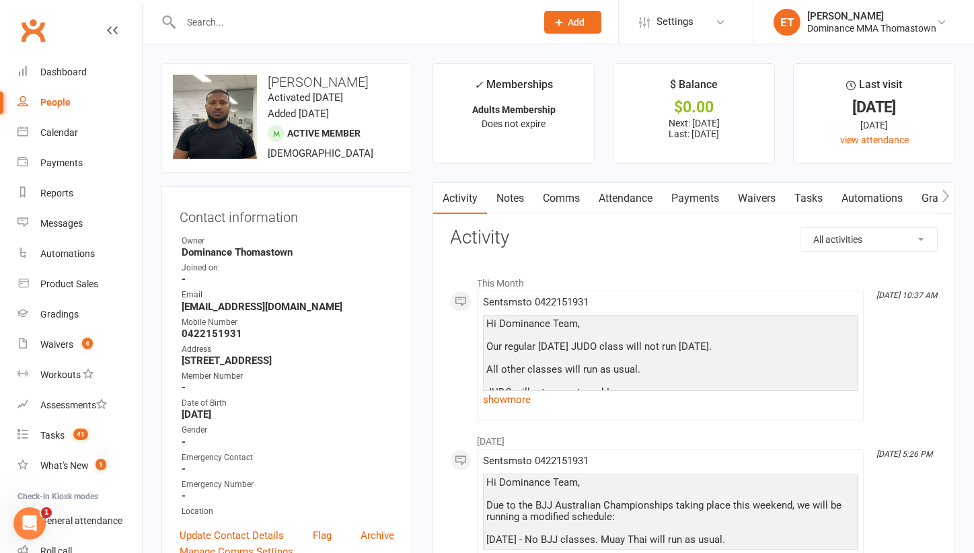
click at [701, 198] on link "Payments" at bounding box center [695, 198] width 67 height 31
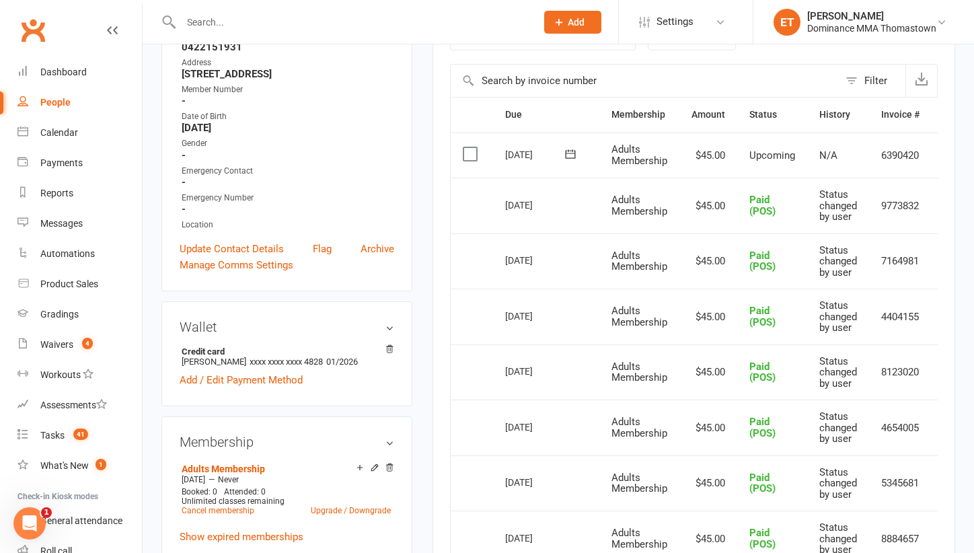
scroll to position [428, 0]
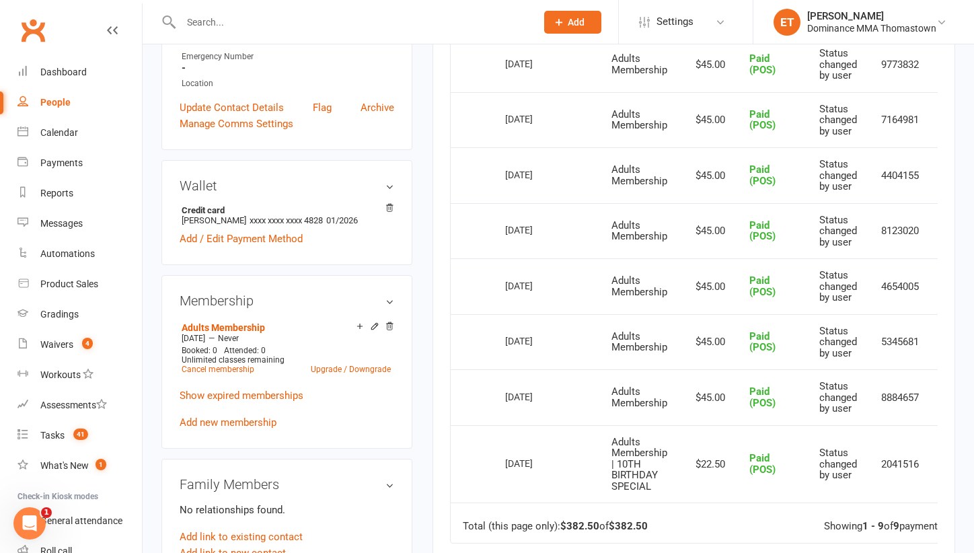
click at [246, 29] on input "text" at bounding box center [352, 22] width 350 height 19
paste input "[PERSON_NAME]"
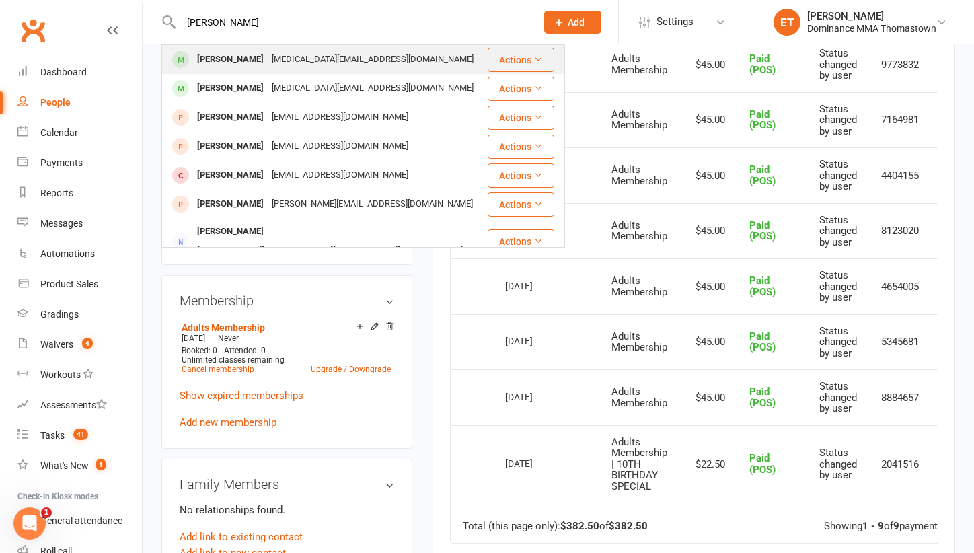
type input "[PERSON_NAME]"
click at [396, 57] on div "[PERSON_NAME] [MEDICAL_DATA][EMAIL_ADDRESS][DOMAIN_NAME]" at bounding box center [325, 60] width 324 height 28
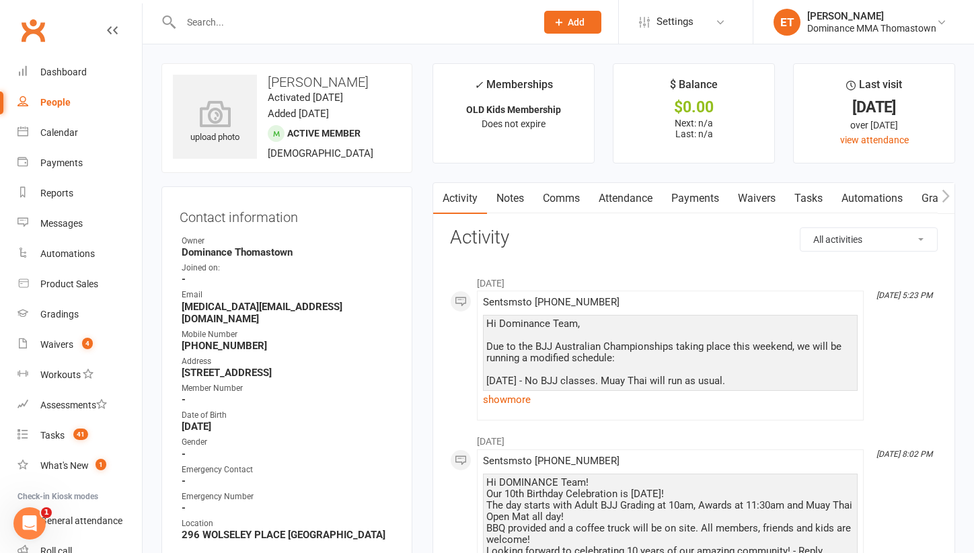
click at [616, 197] on link "Attendance" at bounding box center [625, 198] width 73 height 31
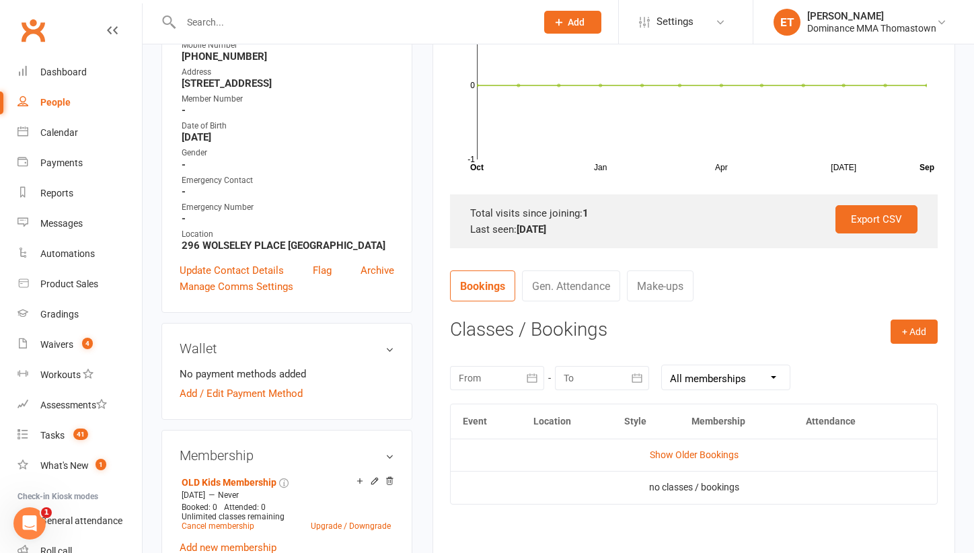
scroll to position [319, 0]
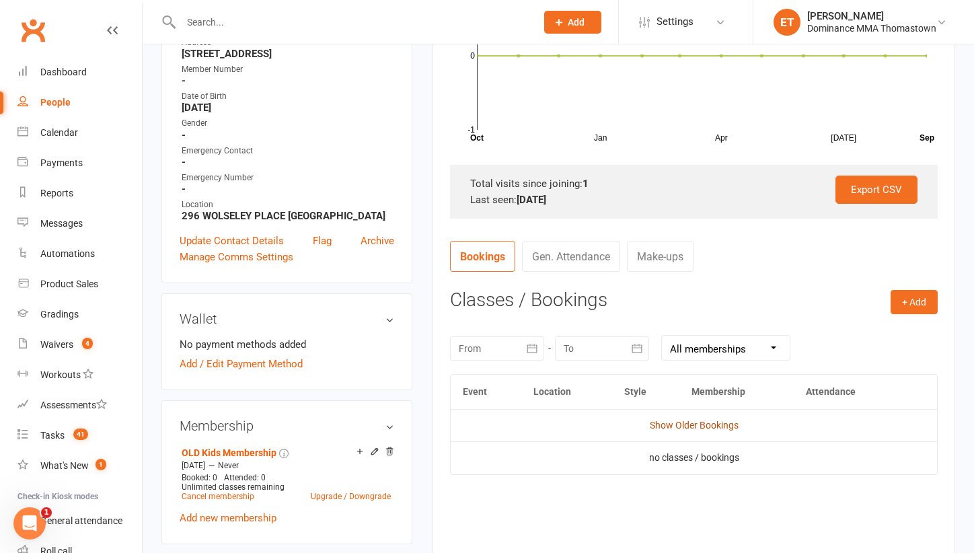
click at [676, 422] on link "Show Older Bookings" at bounding box center [694, 425] width 89 height 11
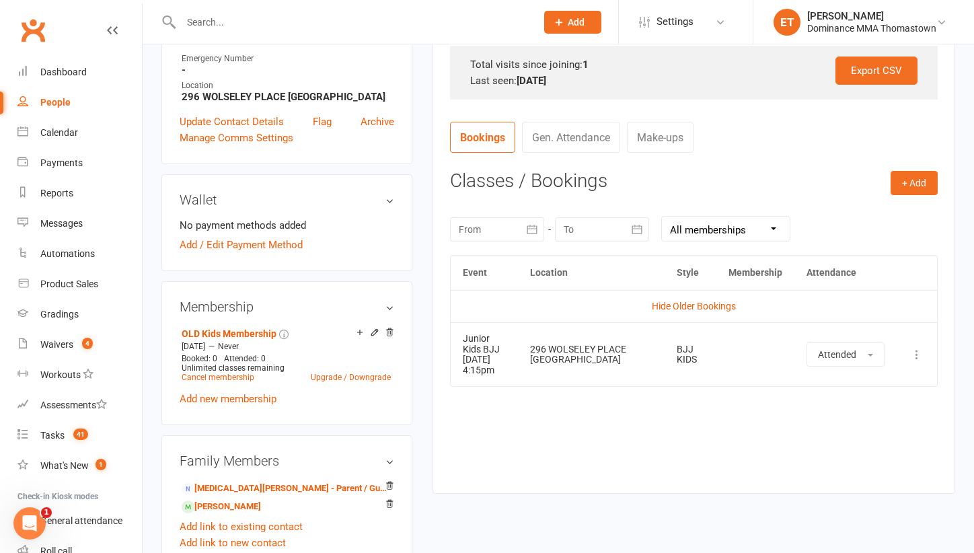
scroll to position [439, 0]
click at [253, 481] on link "[MEDICAL_DATA][PERSON_NAME] - Parent / Guardian" at bounding box center [285, 488] width 206 height 14
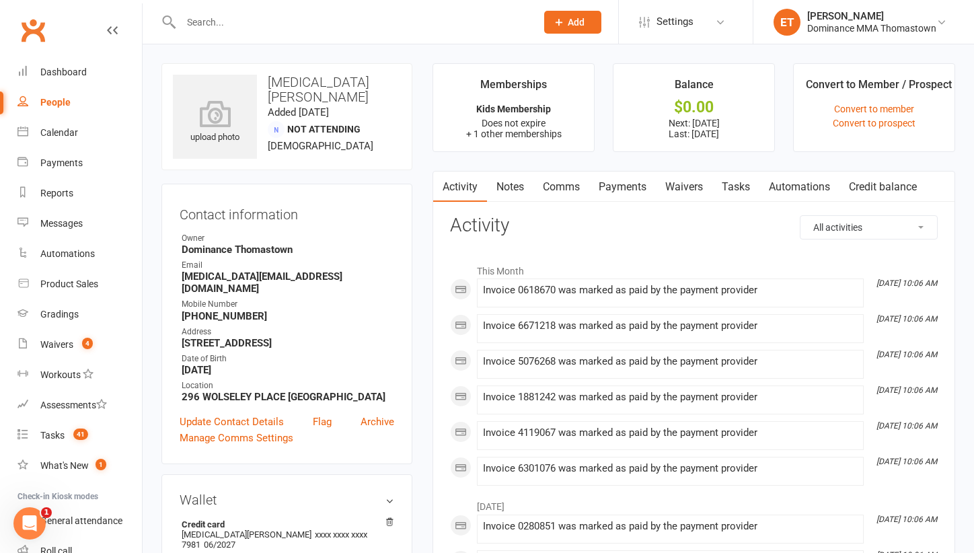
click at [511, 189] on link "Notes" at bounding box center [510, 187] width 46 height 31
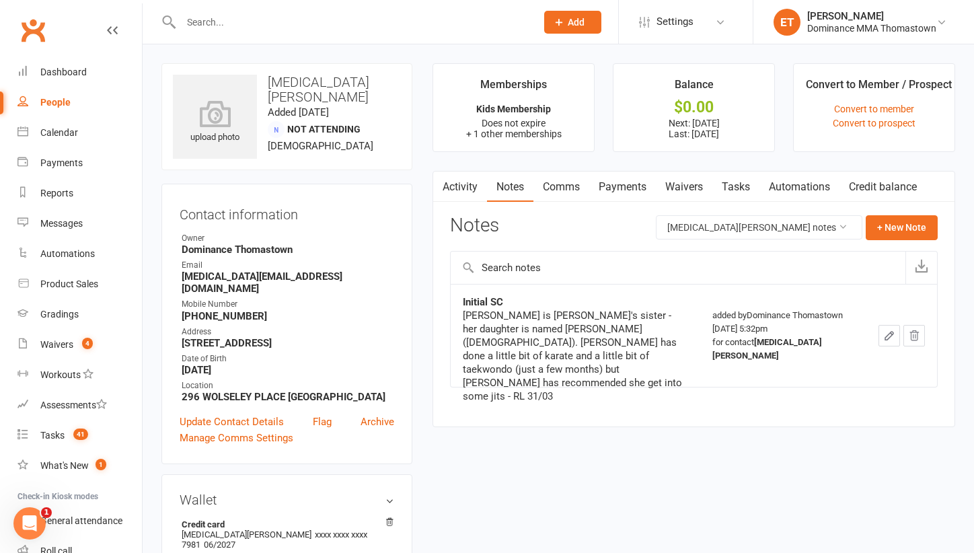
click at [219, 34] on div at bounding box center [343, 22] width 365 height 44
click at [213, 11] on div at bounding box center [343, 22] width 365 height 44
click at [207, 24] on input "text" at bounding box center [352, 22] width 350 height 19
paste input "[PERSON_NAME]-Hallab"
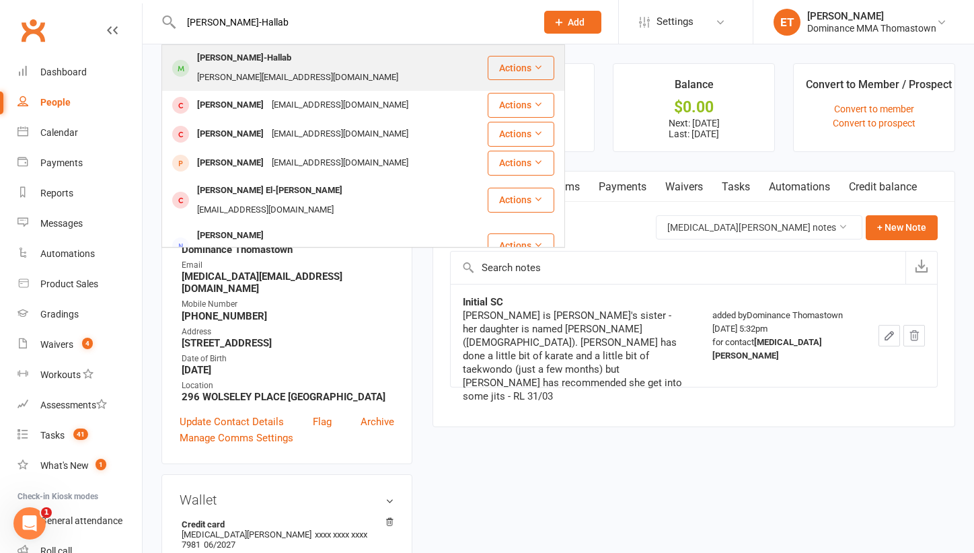
type input "[PERSON_NAME]-Hallab"
click at [251, 57] on div "[PERSON_NAME]-Hallab" at bounding box center [244, 58] width 102 height 20
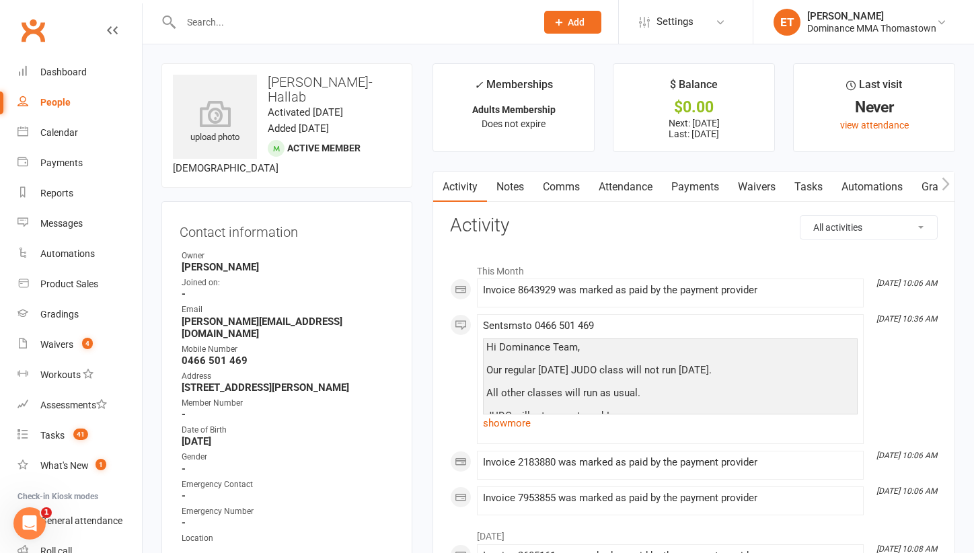
click at [517, 182] on link "Notes" at bounding box center [510, 187] width 46 height 31
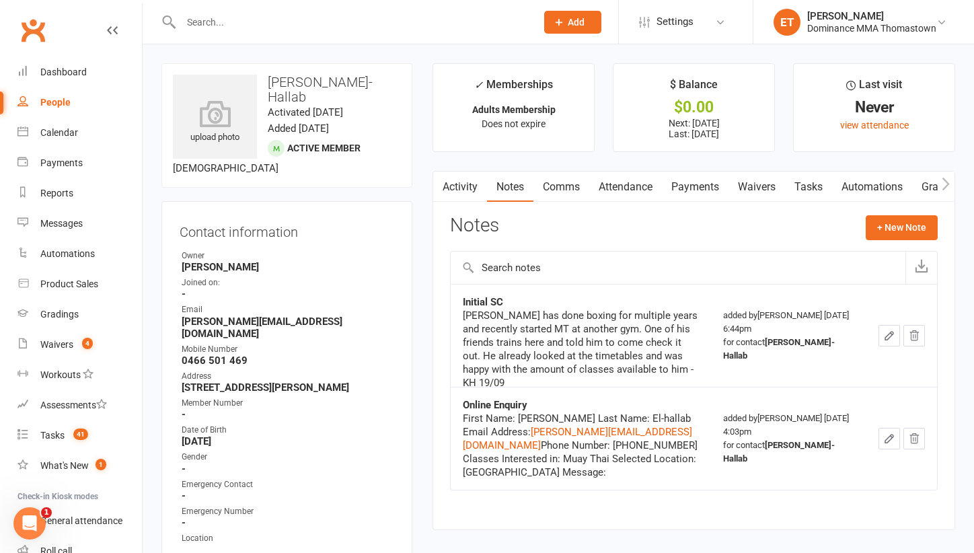
click at [221, 11] on div at bounding box center [343, 22] width 365 height 44
click at [221, 17] on input "text" at bounding box center [352, 22] width 350 height 19
paste input "[PERSON_NAME]"
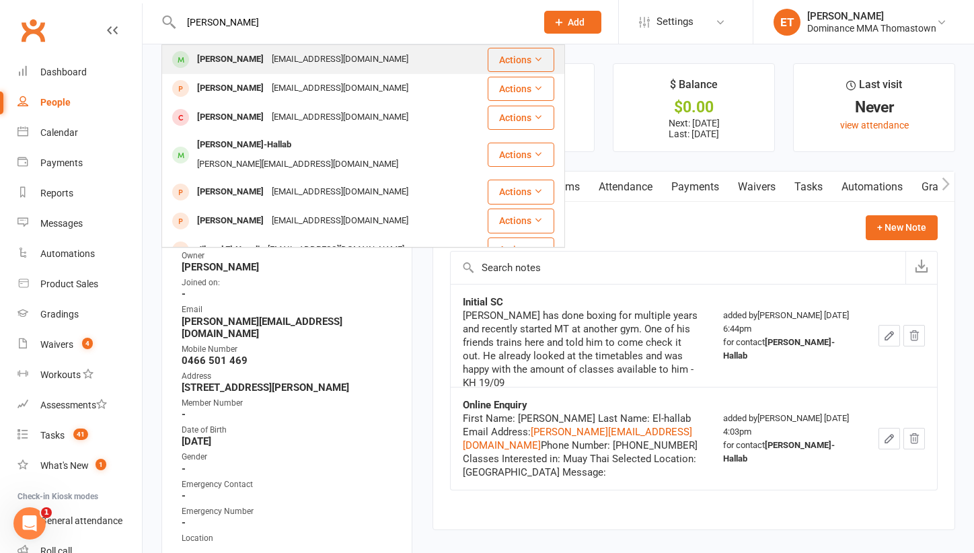
type input "[PERSON_NAME]"
click at [240, 54] on div "[PERSON_NAME]" at bounding box center [230, 60] width 75 height 20
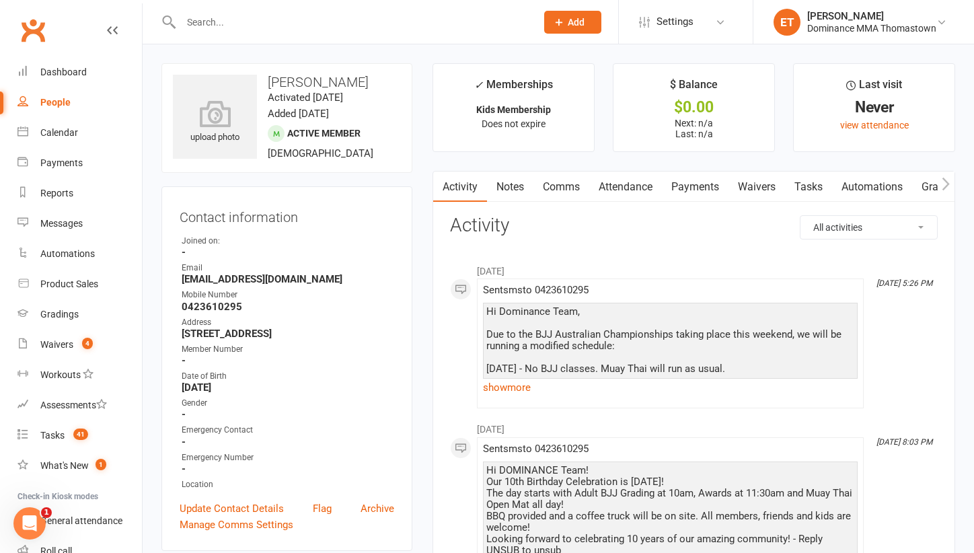
click at [512, 184] on link "Notes" at bounding box center [510, 187] width 46 height 31
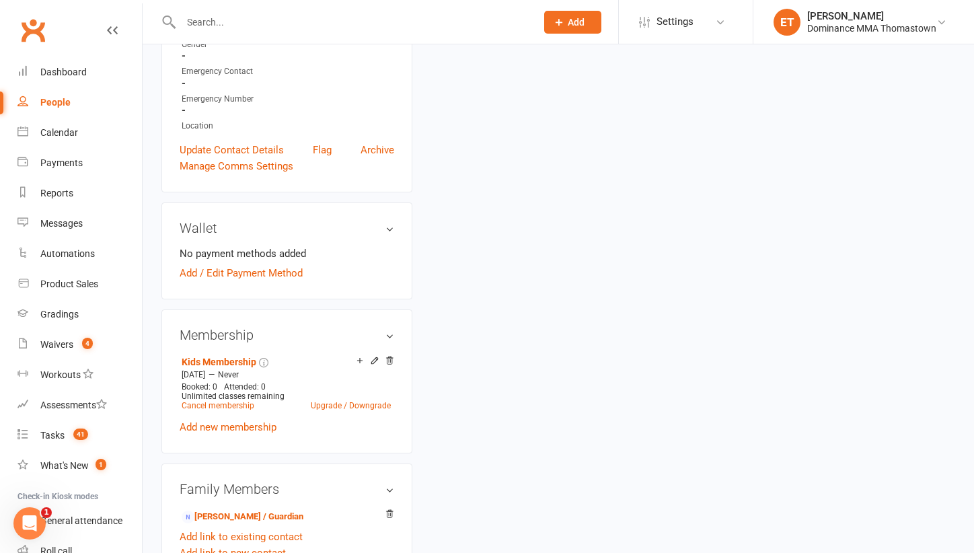
scroll to position [440, 0]
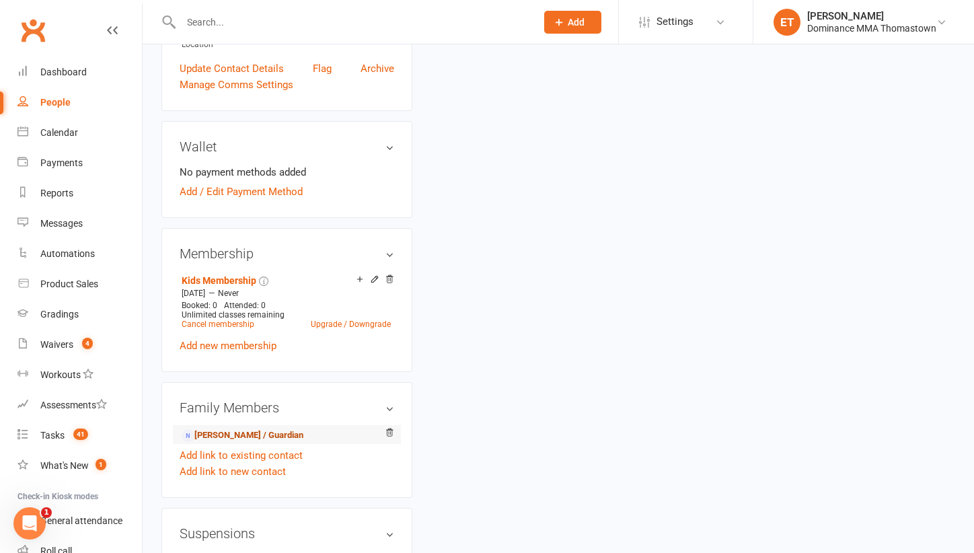
click at [296, 438] on link "[PERSON_NAME] / Guardian" at bounding box center [243, 436] width 122 height 14
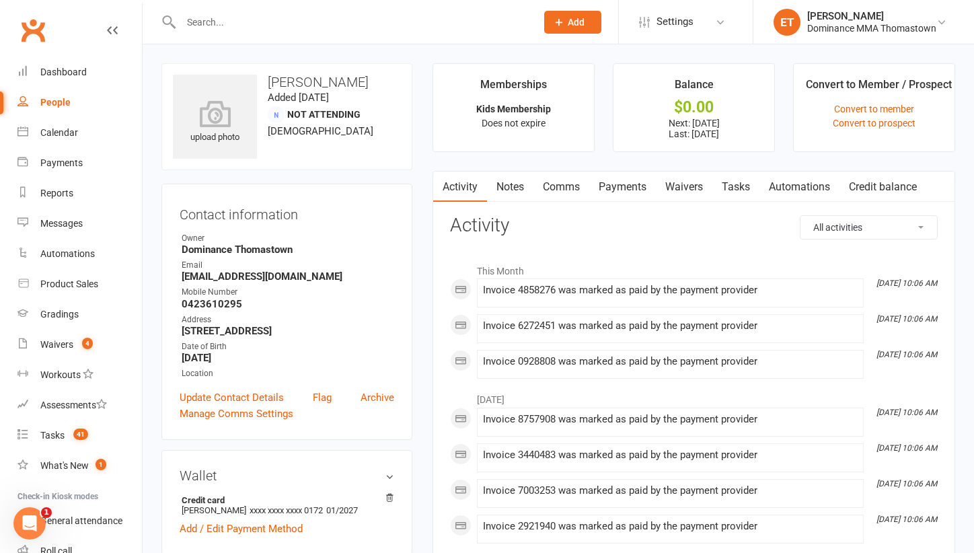
click at [497, 178] on link "Notes" at bounding box center [510, 187] width 46 height 31
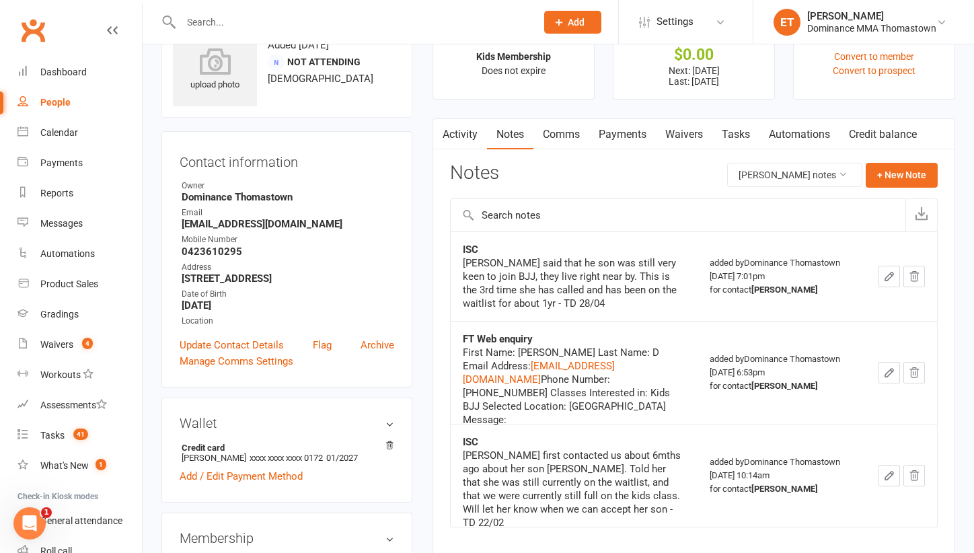
scroll to position [94, 0]
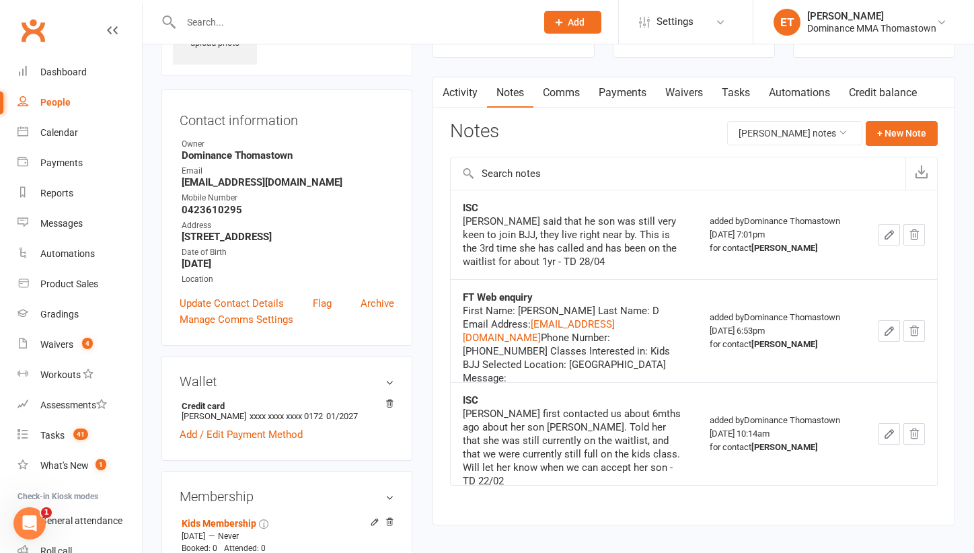
click at [248, 24] on input "text" at bounding box center [352, 22] width 350 height 19
paste input "[PERSON_NAME]"
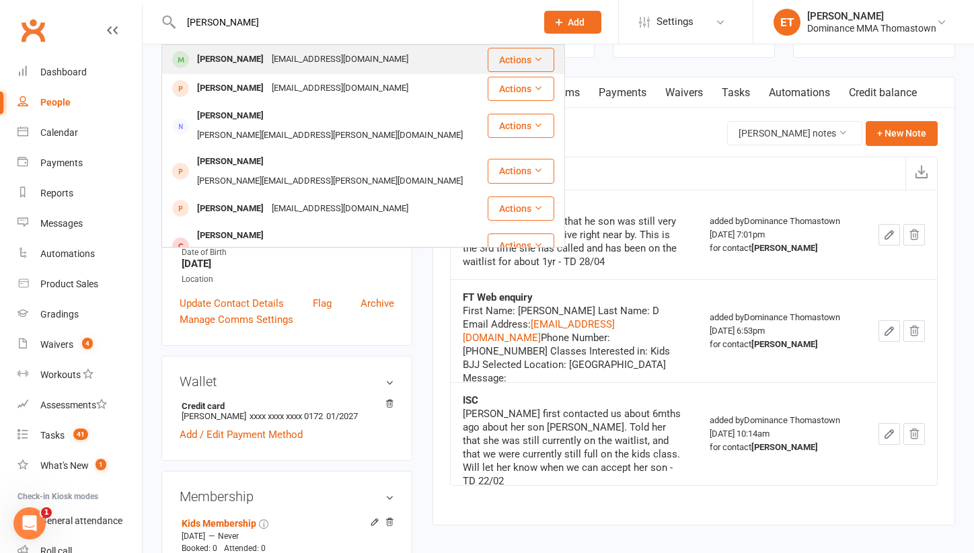
type input "[PERSON_NAME]"
click at [235, 59] on div "[PERSON_NAME]" at bounding box center [230, 60] width 75 height 20
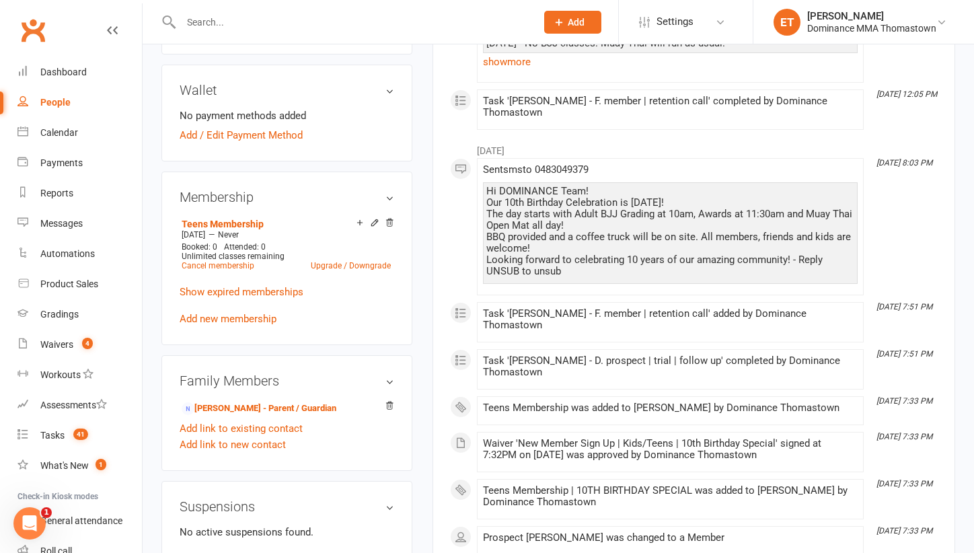
scroll to position [499, 0]
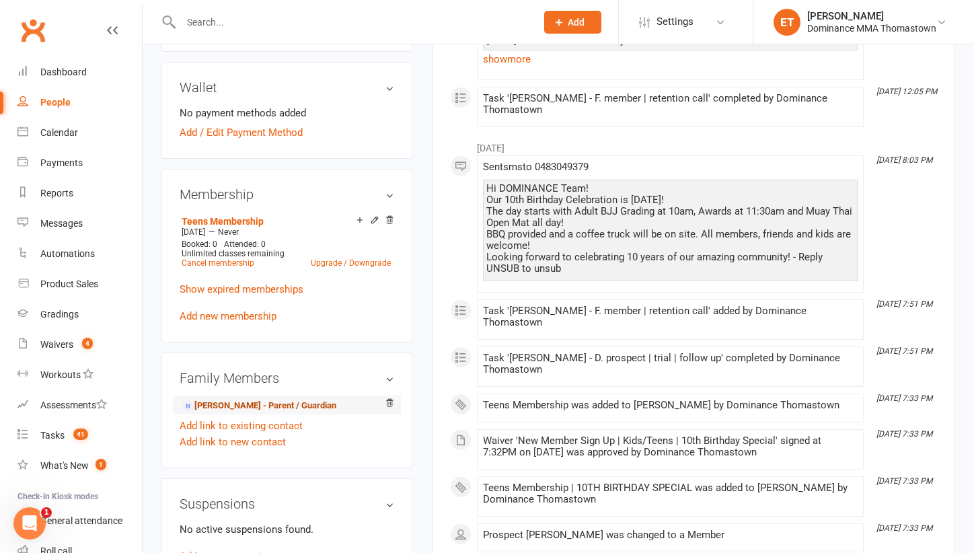
click at [276, 408] on link "[PERSON_NAME] - Parent / Guardian" at bounding box center [259, 406] width 155 height 14
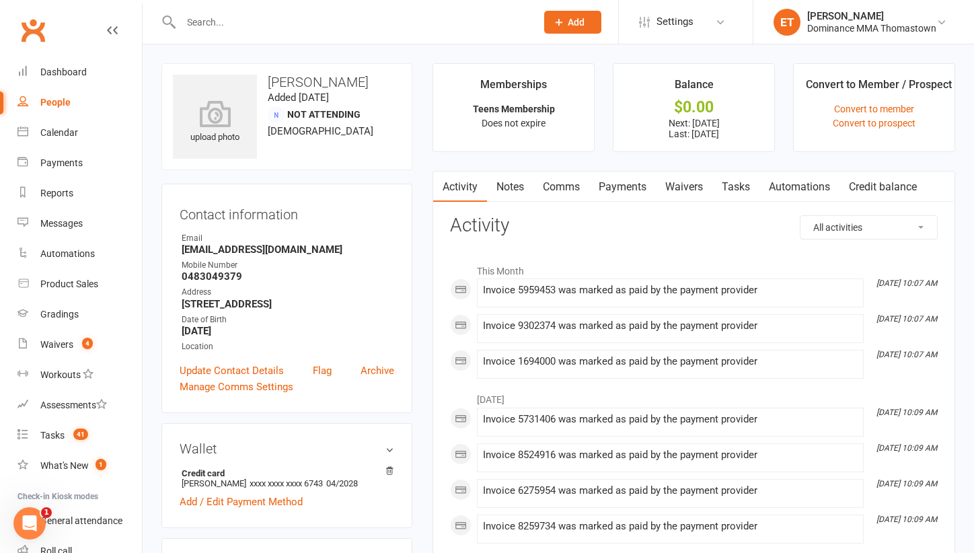
click at [511, 188] on link "Notes" at bounding box center [510, 187] width 46 height 31
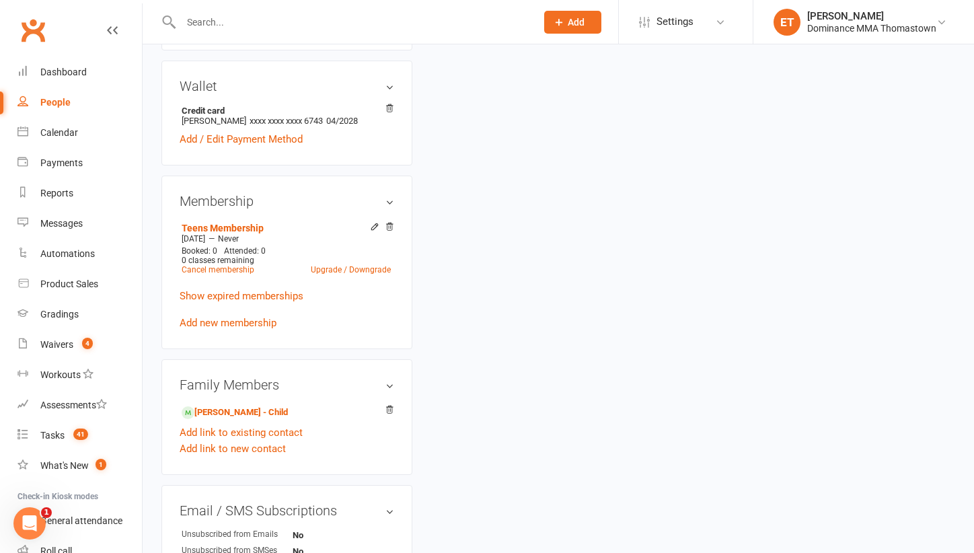
scroll to position [429, 0]
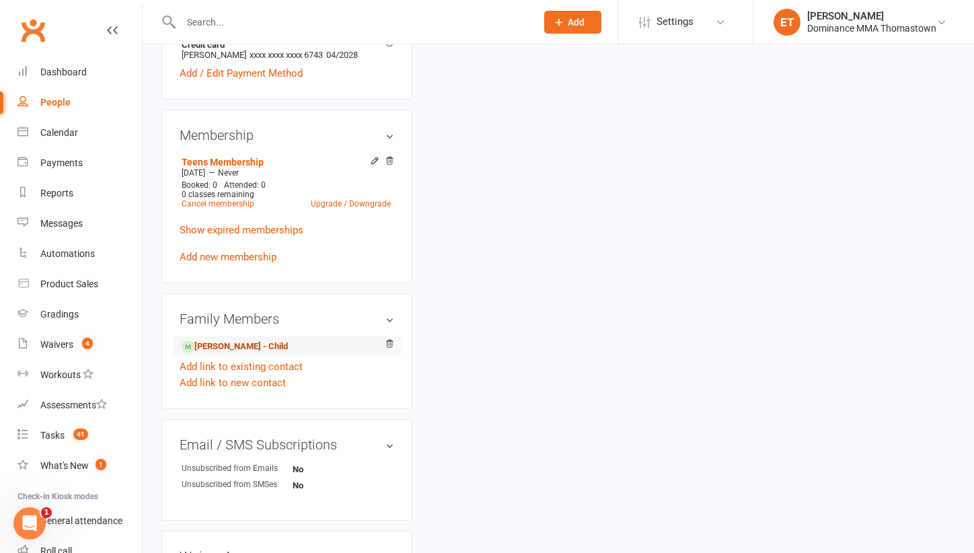
click at [231, 350] on link "[PERSON_NAME] - Child" at bounding box center [235, 347] width 106 height 14
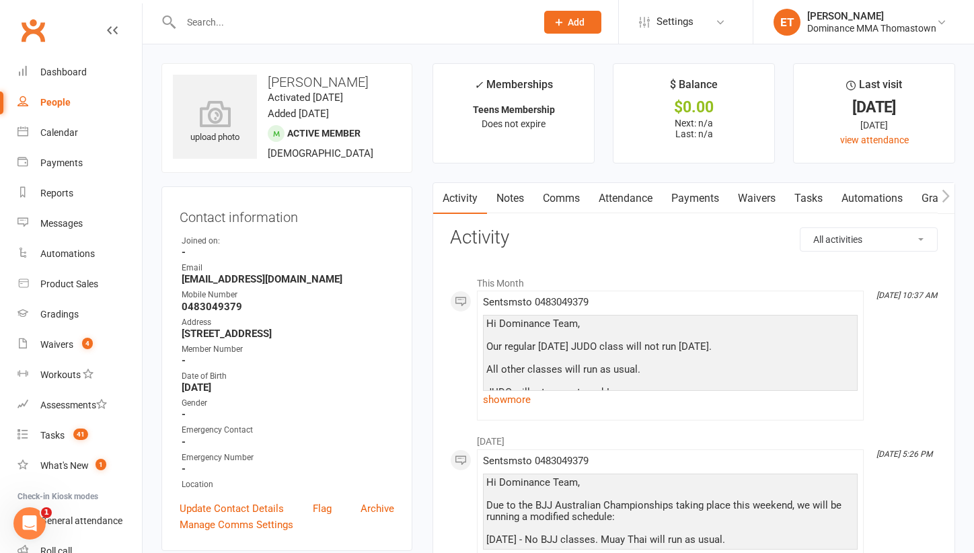
click at [495, 193] on link "Notes" at bounding box center [510, 198] width 46 height 31
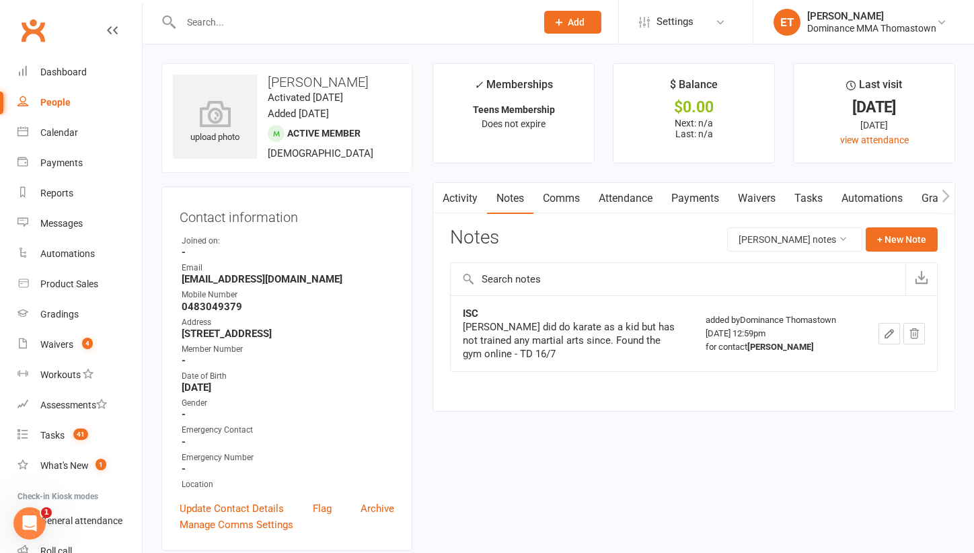
scroll to position [0, 1]
click at [647, 190] on link "Attendance" at bounding box center [625, 198] width 73 height 31
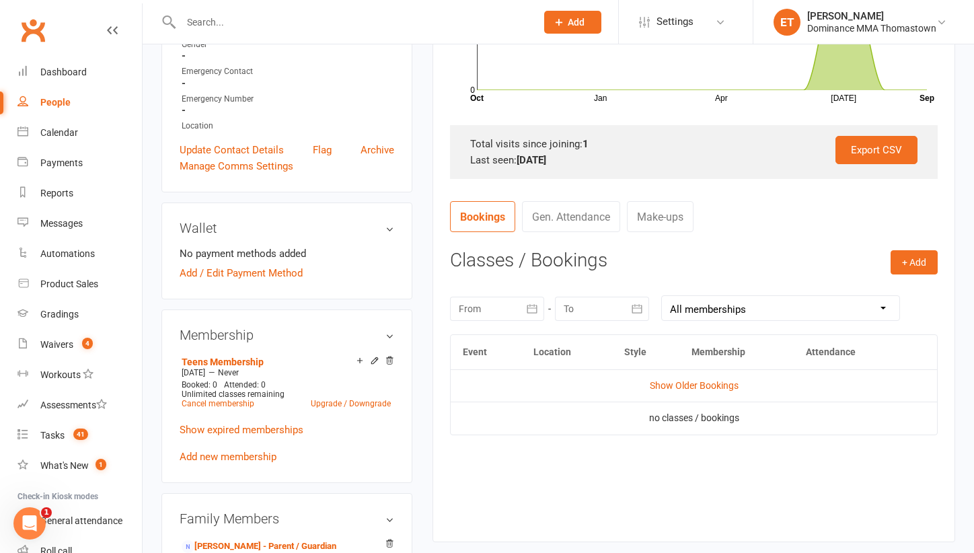
scroll to position [412, 0]
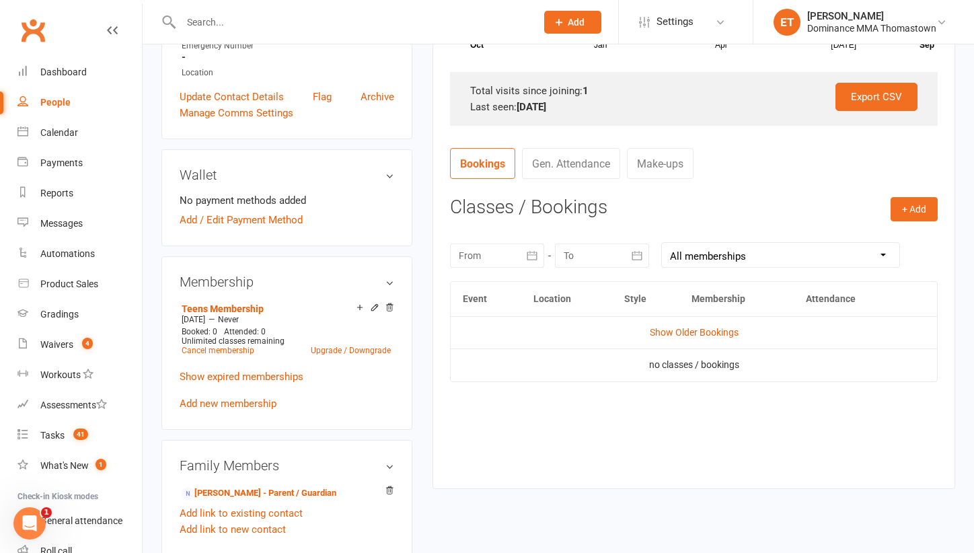
click at [688, 324] on td "Show Older Bookings" at bounding box center [694, 332] width 486 height 32
click at [684, 337] on td "Show Older Bookings" at bounding box center [694, 332] width 486 height 32
click at [684, 328] on link "Show Older Bookings" at bounding box center [694, 332] width 89 height 11
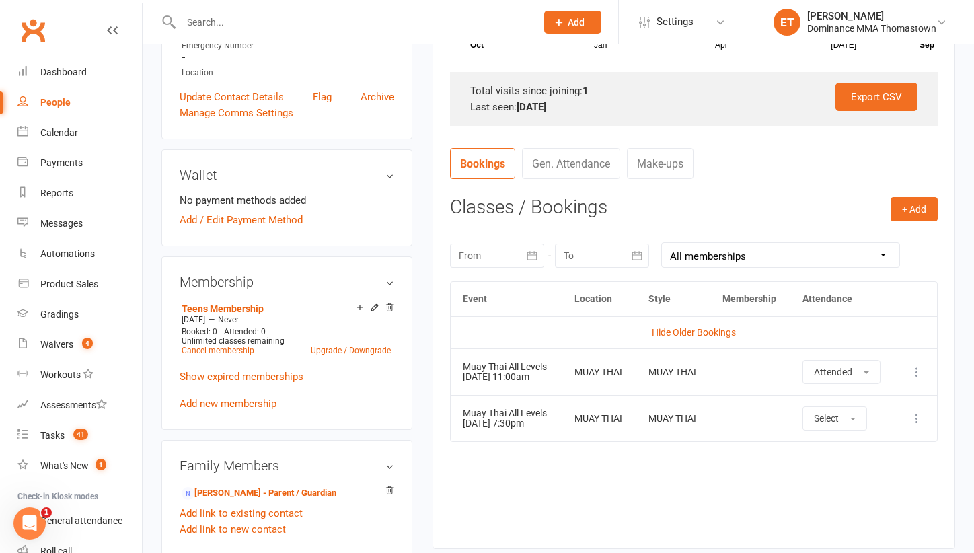
click at [228, 28] on input "text" at bounding box center [352, 22] width 350 height 19
paste input "[PERSON_NAME]"
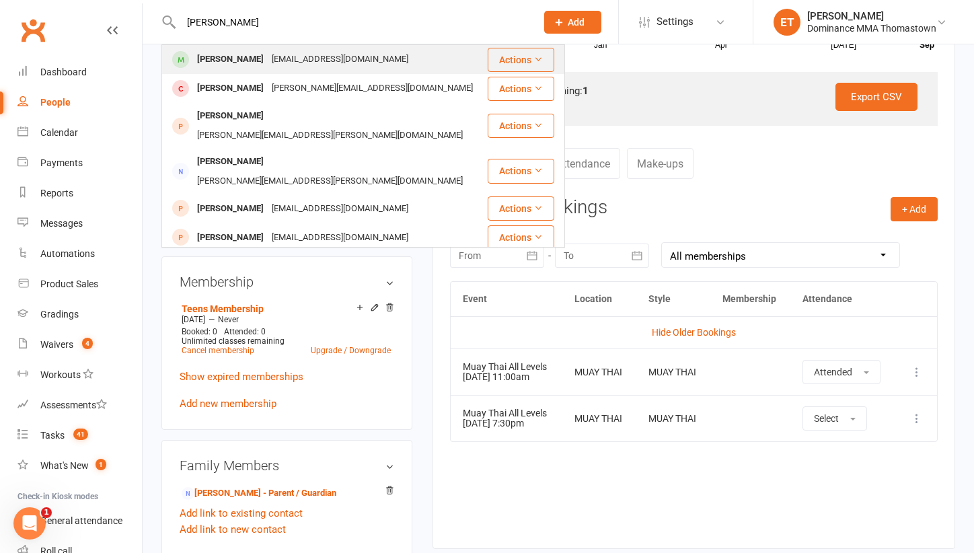
type input "[PERSON_NAME]"
click at [258, 59] on div "[PERSON_NAME]" at bounding box center [230, 60] width 75 height 20
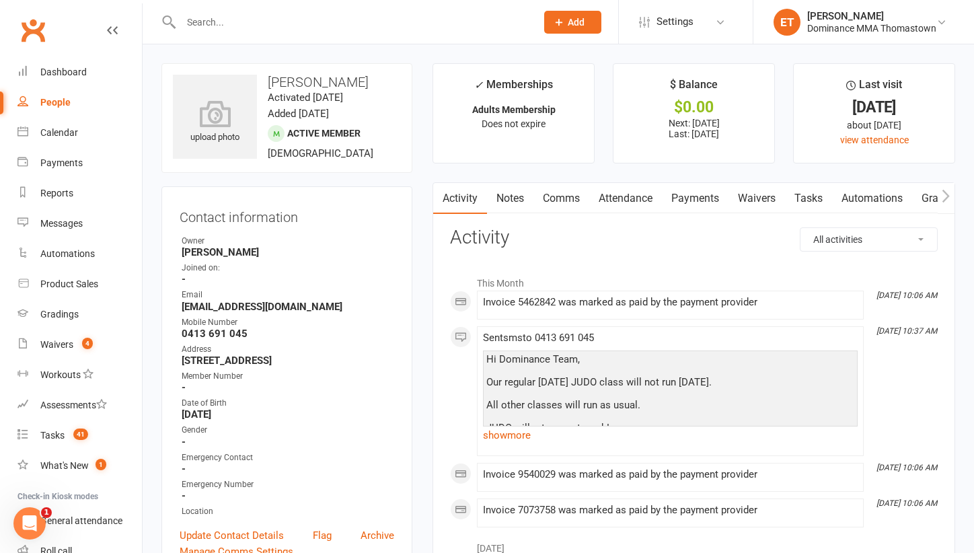
click at [625, 198] on link "Attendance" at bounding box center [625, 198] width 73 height 31
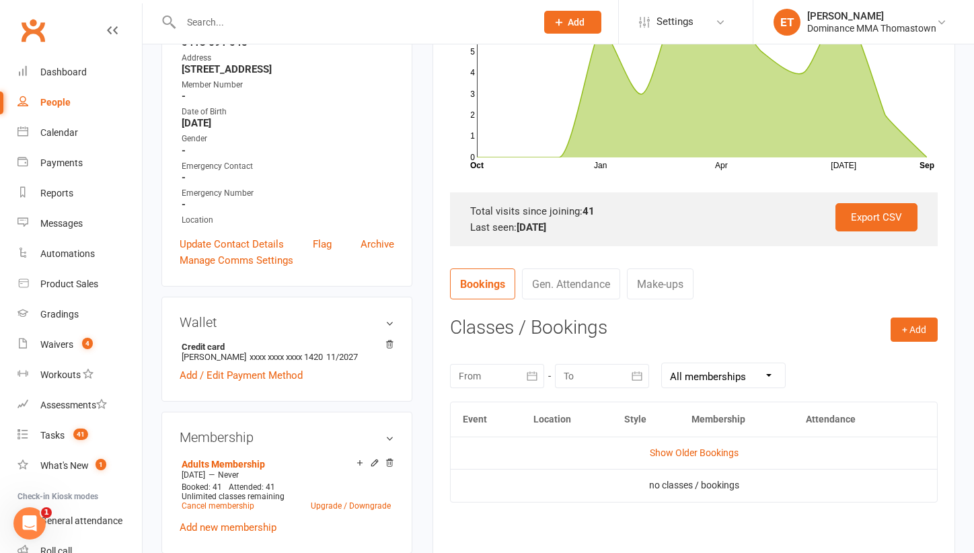
scroll to position [388, 0]
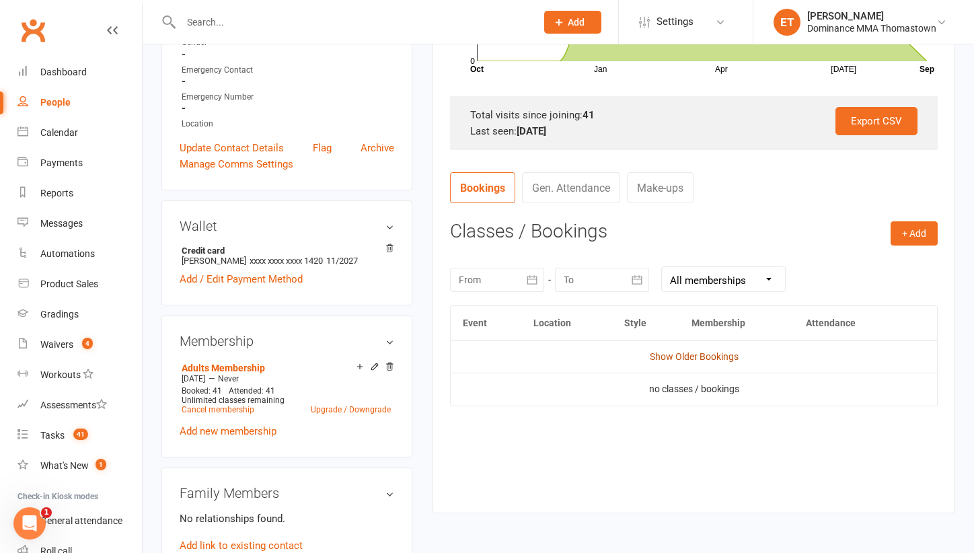
click at [693, 352] on link "Show Older Bookings" at bounding box center [694, 356] width 89 height 11
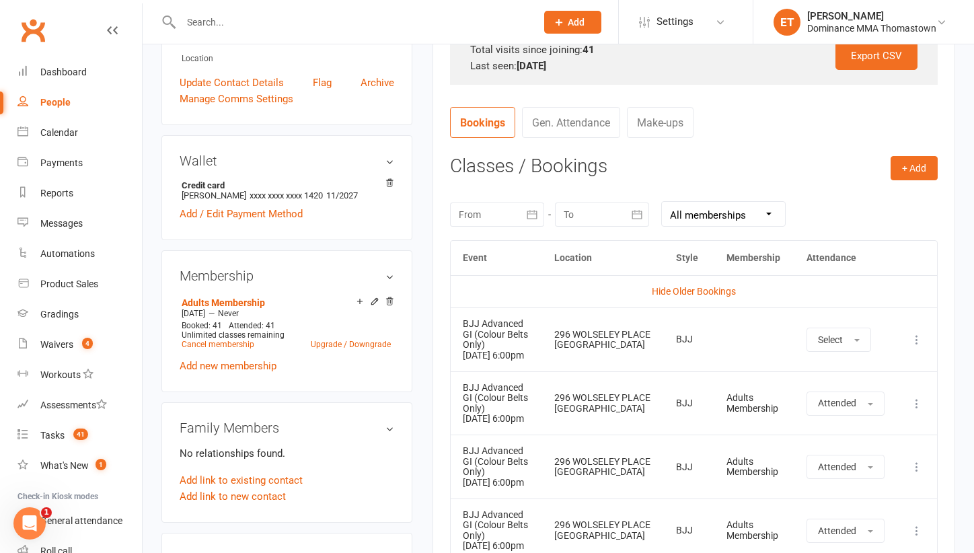
scroll to position [453, 0]
click at [214, 27] on input "text" at bounding box center [352, 22] width 350 height 19
paste input "[PERSON_NAME]"
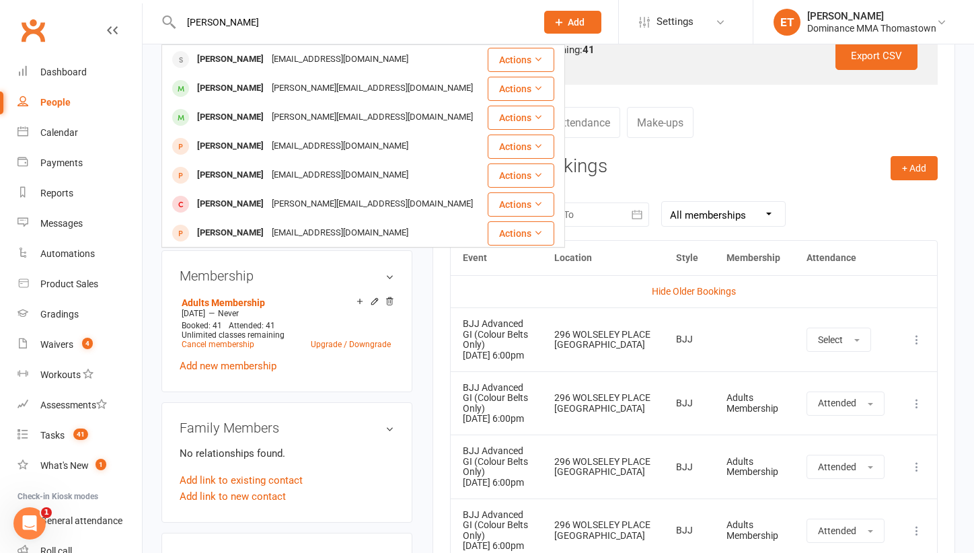
type input "[PERSON_NAME]"
click at [252, 58] on div "[PERSON_NAME]" at bounding box center [230, 60] width 75 height 20
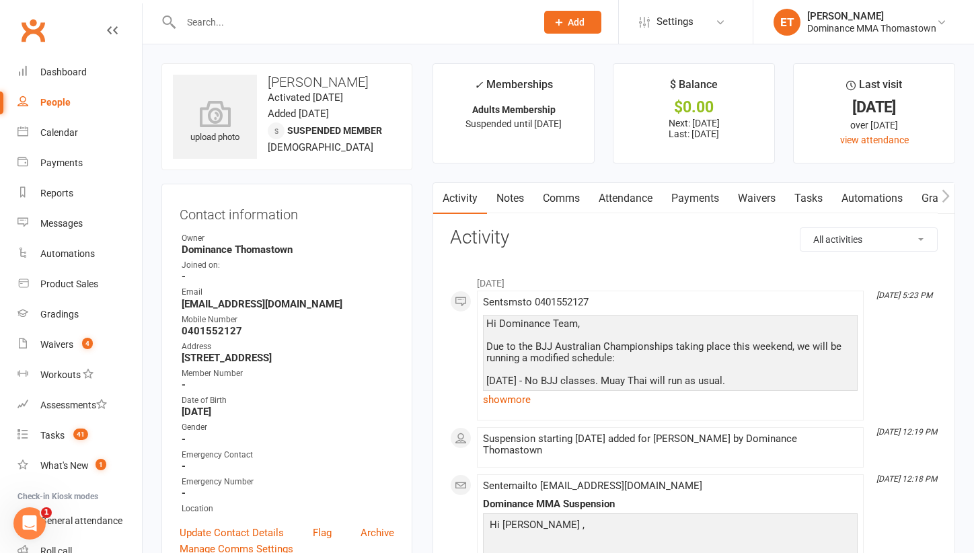
click at [653, 200] on link "Attendance" at bounding box center [625, 198] width 73 height 31
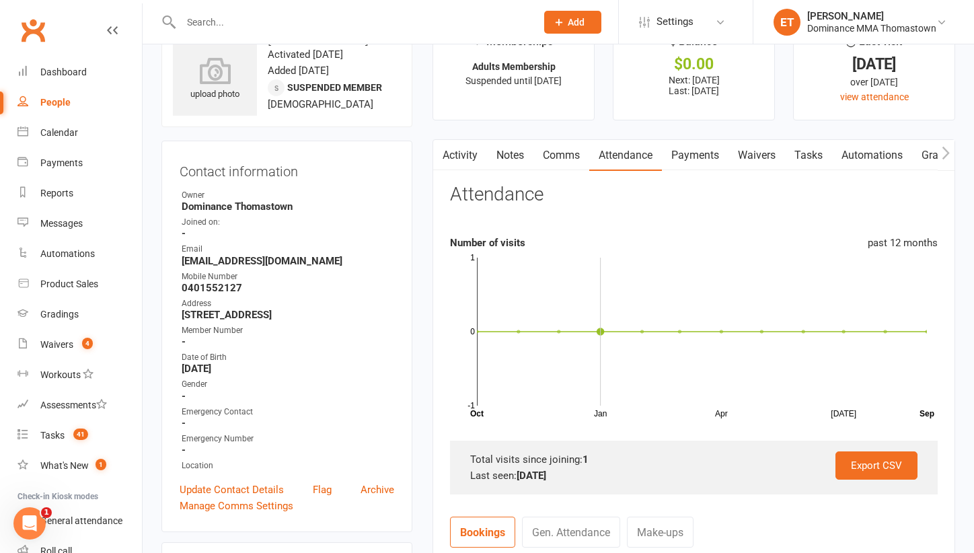
scroll to position [42, 0]
click at [499, 155] on link "Notes" at bounding box center [510, 156] width 46 height 31
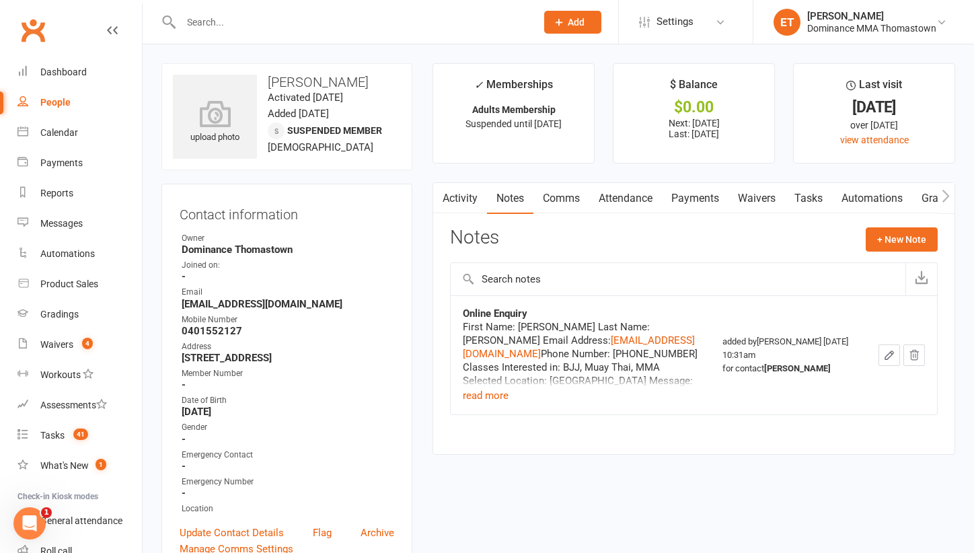
click at [307, 39] on div at bounding box center [343, 22] width 365 height 44
click at [296, 30] on input "text" at bounding box center [352, 22] width 350 height 19
paste input "[PERSON_NAME]"
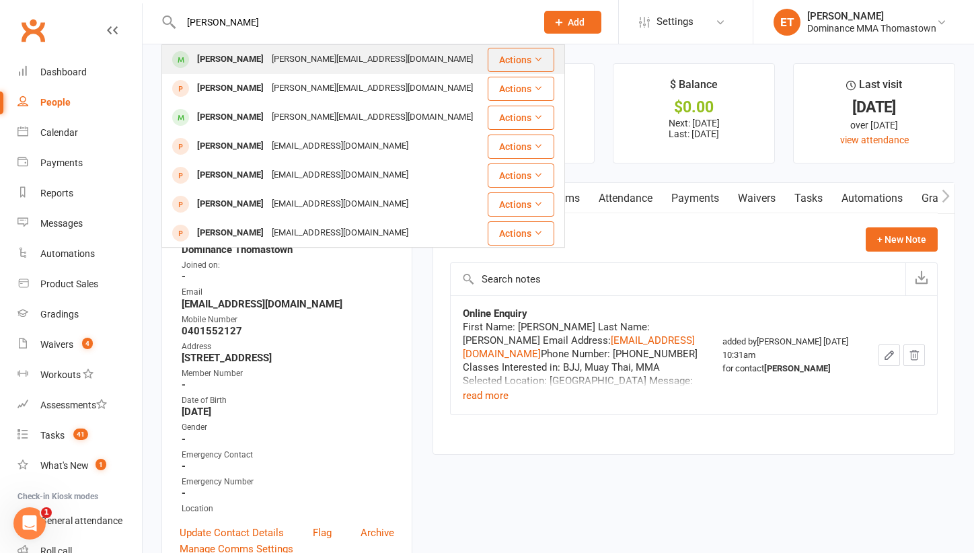
type input "[PERSON_NAME]"
click at [225, 63] on div "[PERSON_NAME]" at bounding box center [230, 60] width 75 height 20
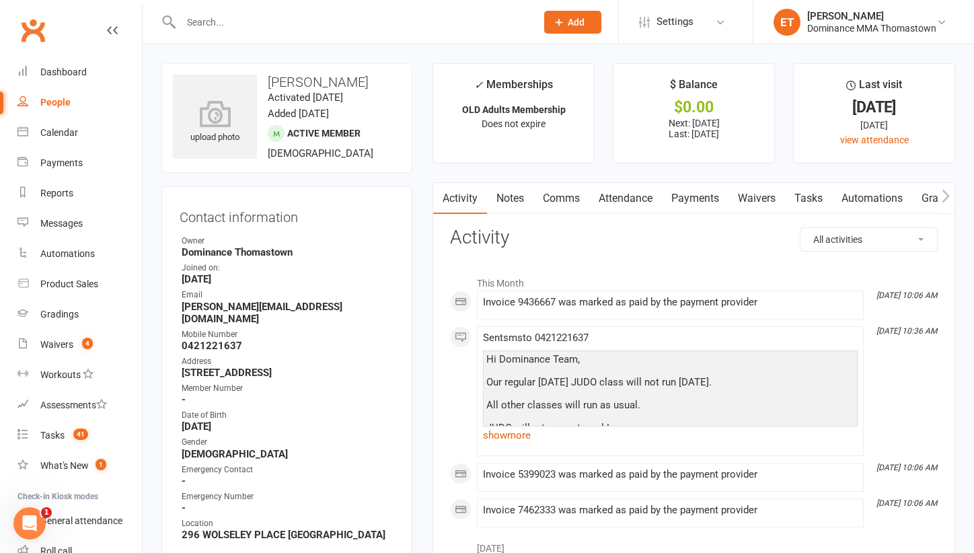
click at [630, 196] on link "Attendance" at bounding box center [625, 198] width 73 height 31
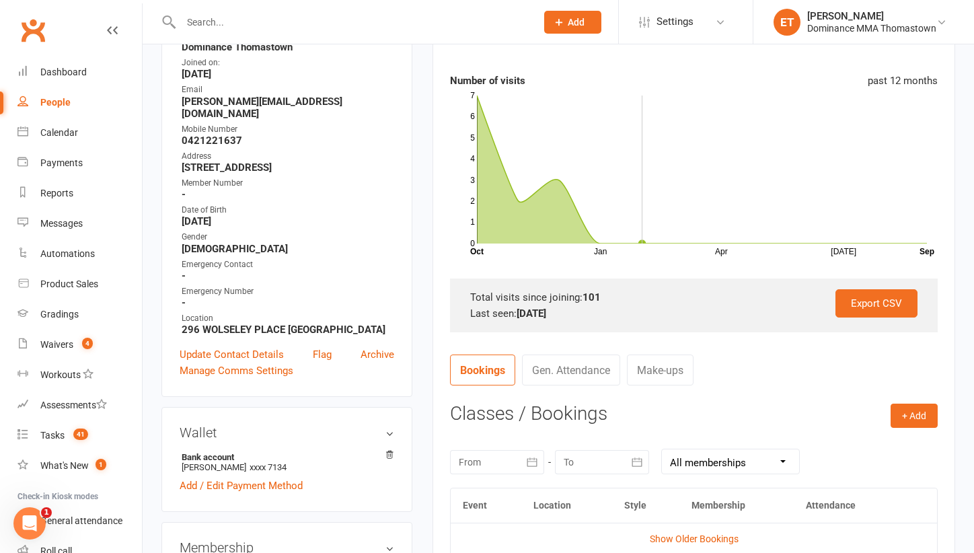
scroll to position [208, 0]
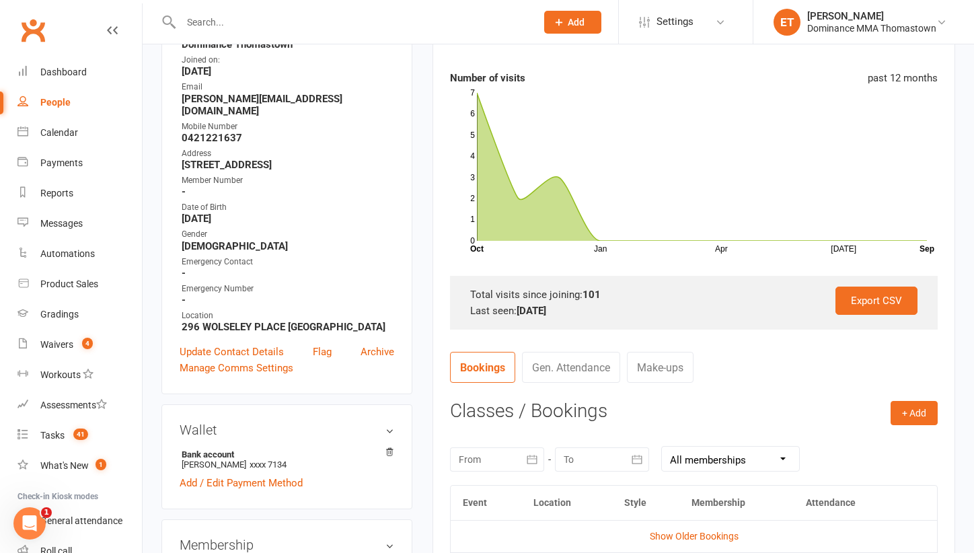
click at [213, 13] on input "text" at bounding box center [352, 22] width 350 height 19
paste input "[PERSON_NAME]"
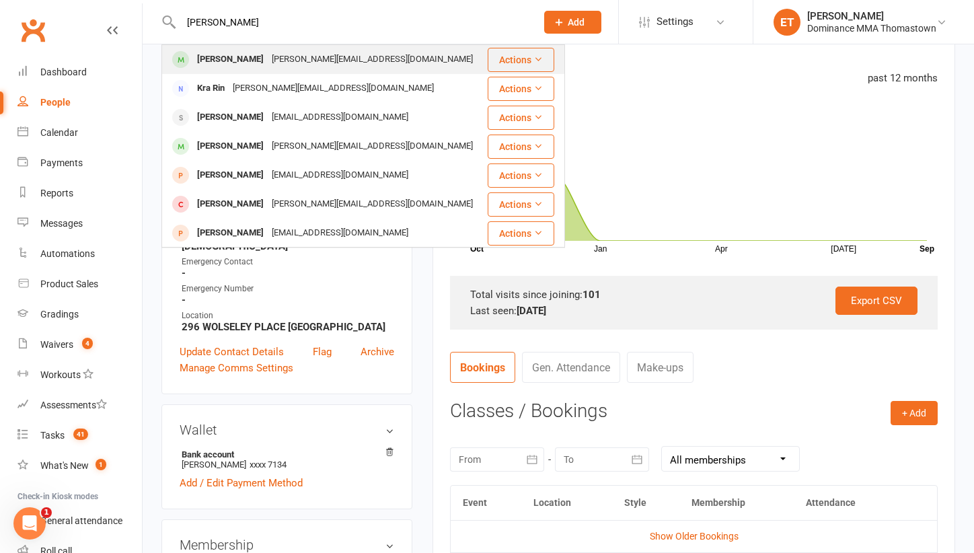
type input "[PERSON_NAME]"
click at [268, 62] on div "[PERSON_NAME][EMAIL_ADDRESS][DOMAIN_NAME]" at bounding box center [372, 60] width 209 height 20
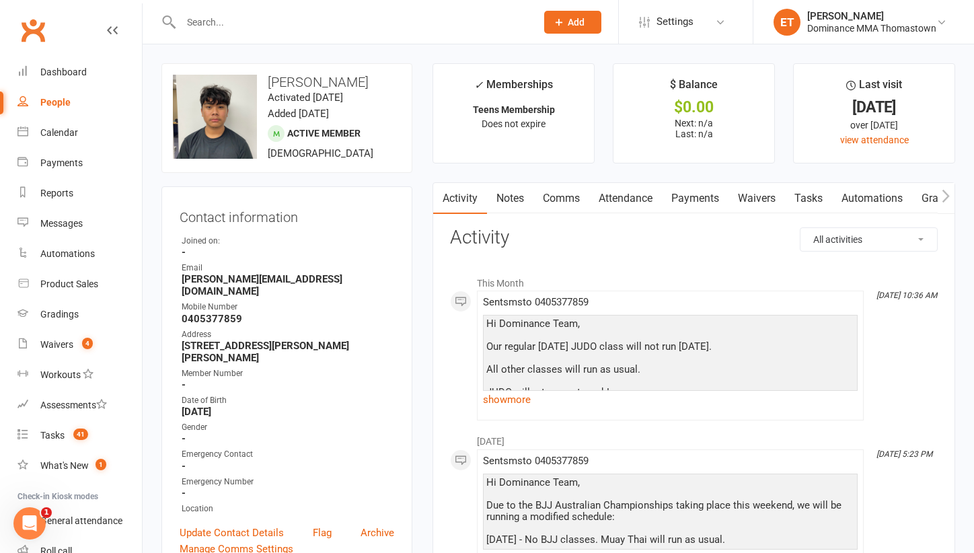
click at [700, 193] on link "Payments" at bounding box center [695, 198] width 67 height 31
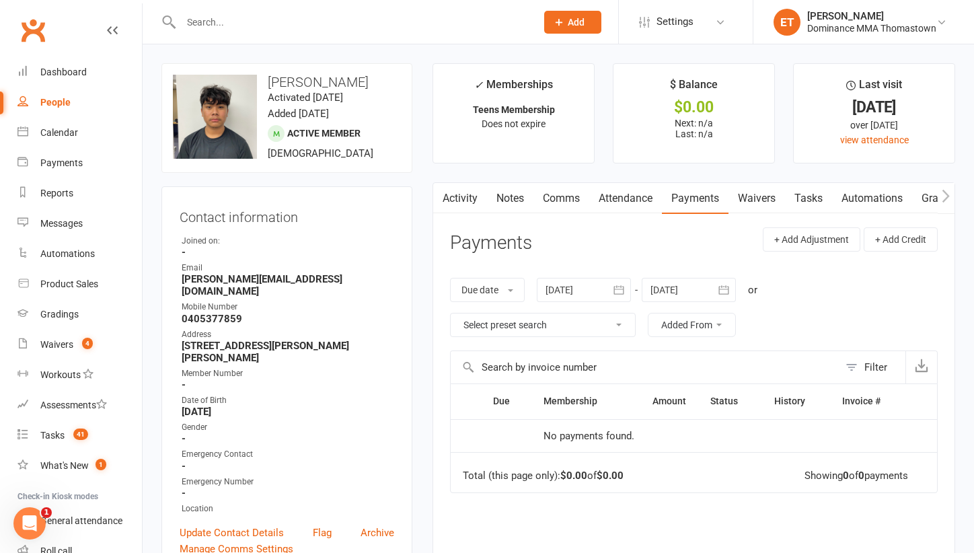
click at [639, 194] on link "Attendance" at bounding box center [625, 198] width 73 height 31
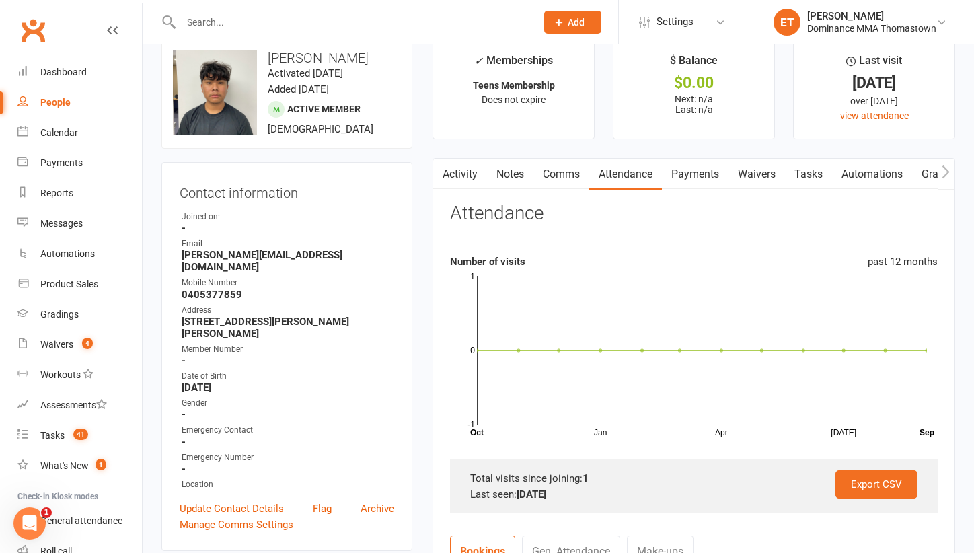
scroll to position [25, 0]
click at [213, 34] on div at bounding box center [343, 22] width 365 height 44
click at [213, 23] on input "text" at bounding box center [352, 22] width 350 height 19
paste input "[PERSON_NAME]"
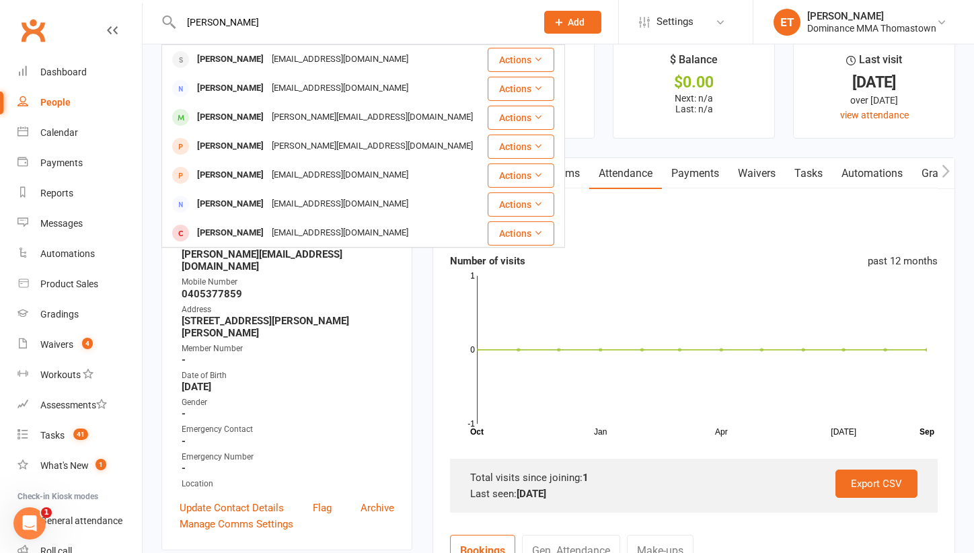
type input "[PERSON_NAME]"
click at [281, 52] on div "[EMAIL_ADDRESS][DOMAIN_NAME]" at bounding box center [340, 60] width 145 height 20
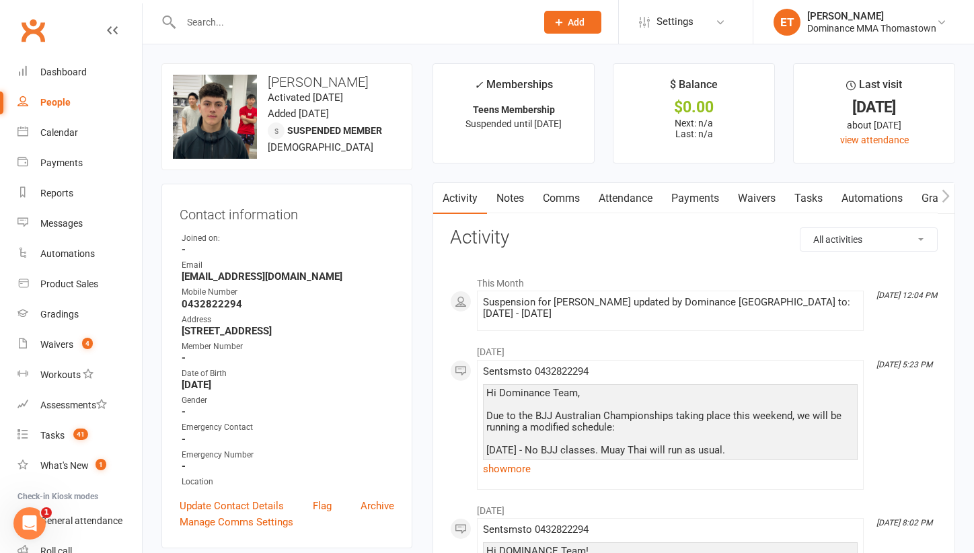
click at [631, 193] on link "Attendance" at bounding box center [625, 198] width 73 height 31
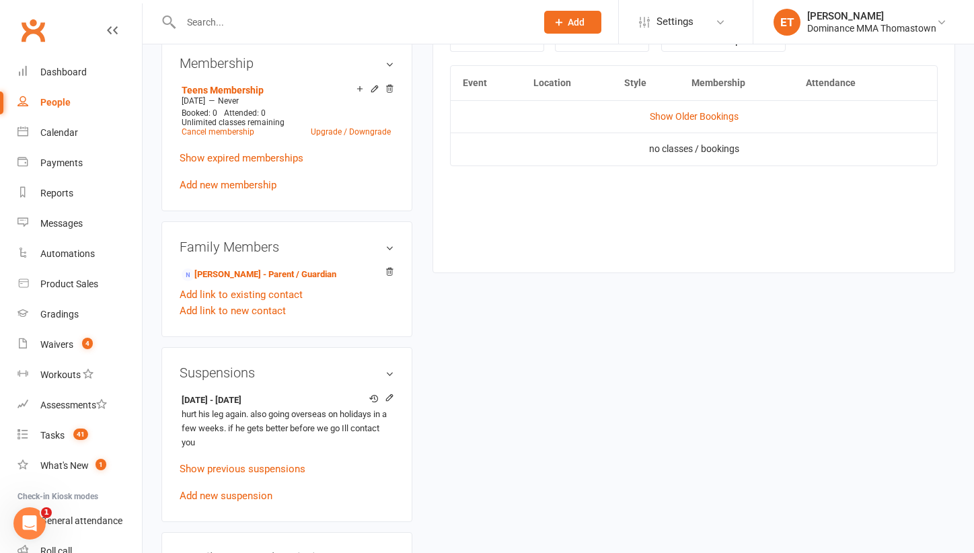
scroll to position [630, 0]
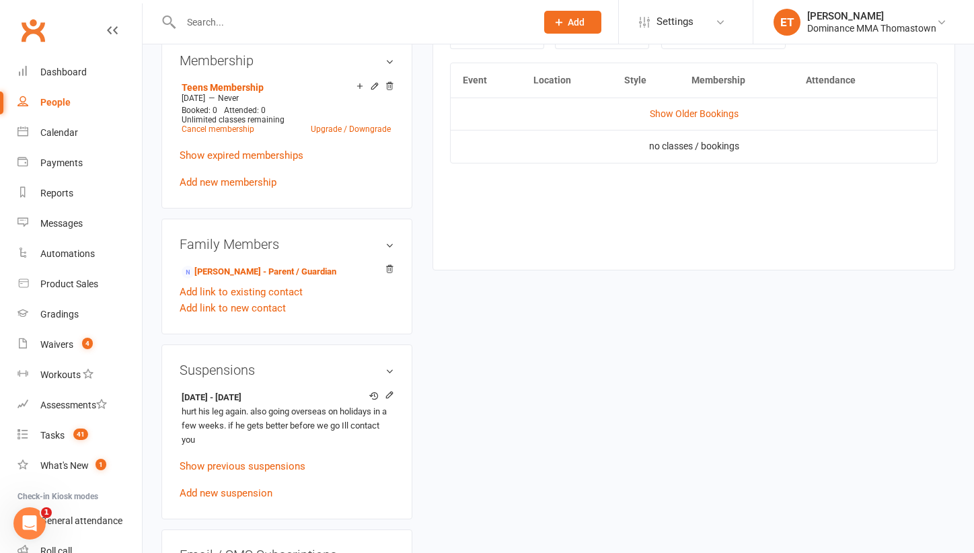
click at [233, 21] on input "text" at bounding box center [352, 22] width 350 height 19
paste input "[PERSON_NAME]"
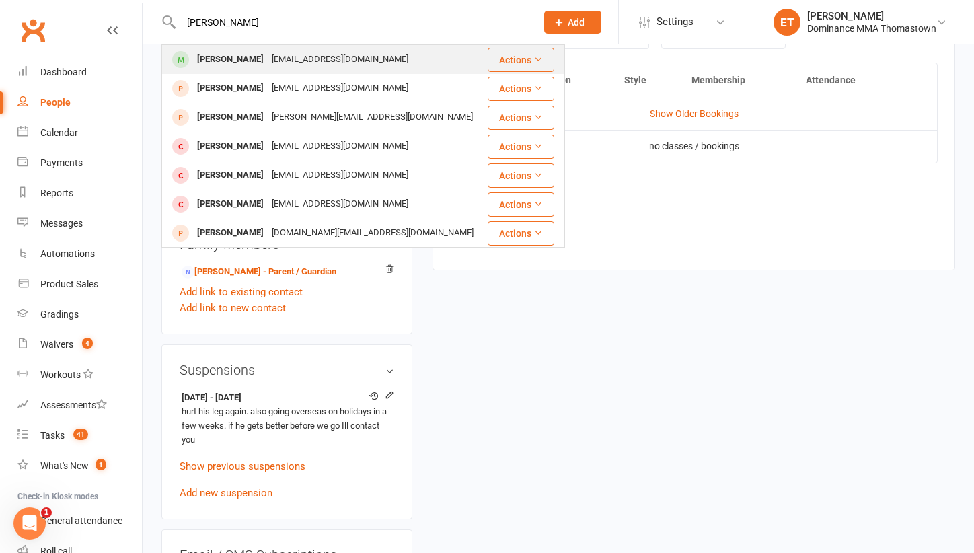
type input "[PERSON_NAME]"
click at [259, 66] on div "[PERSON_NAME]" at bounding box center [230, 60] width 75 height 20
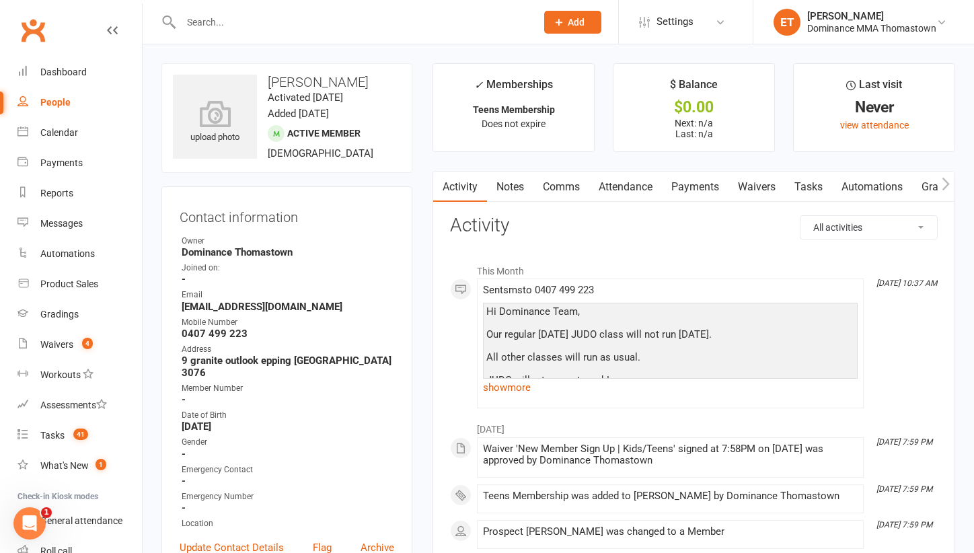
click at [639, 182] on link "Attendance" at bounding box center [625, 187] width 73 height 31
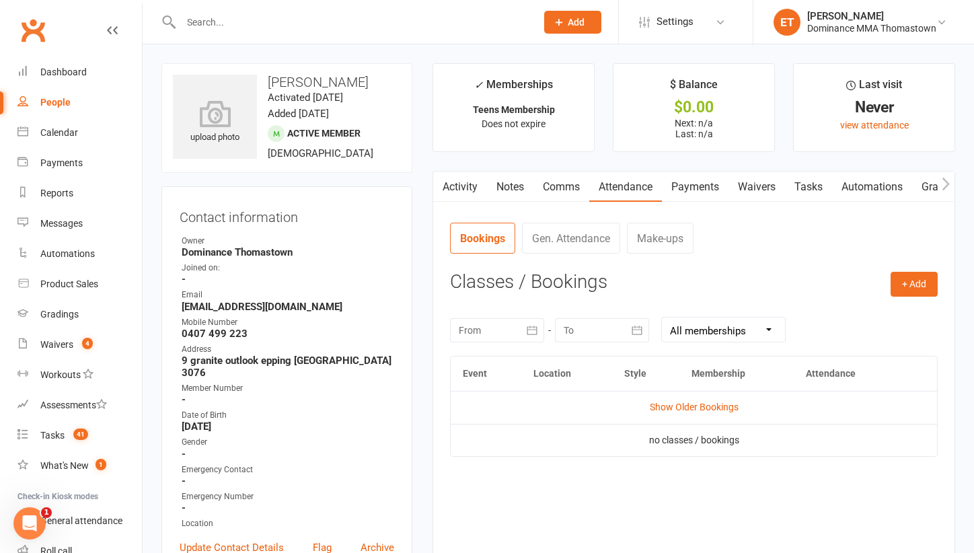
click at [501, 198] on link "Notes" at bounding box center [510, 187] width 46 height 31
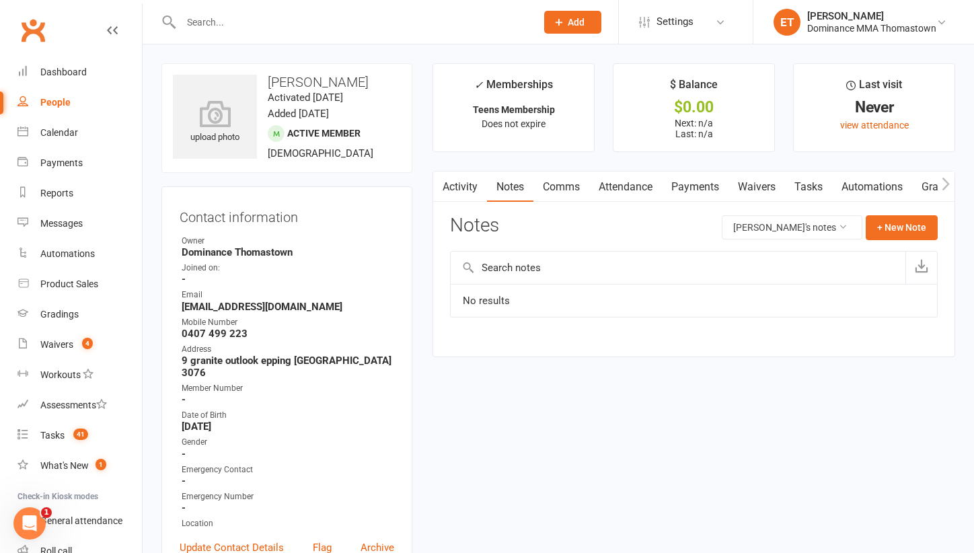
click at [466, 189] on link "Activity" at bounding box center [460, 187] width 54 height 31
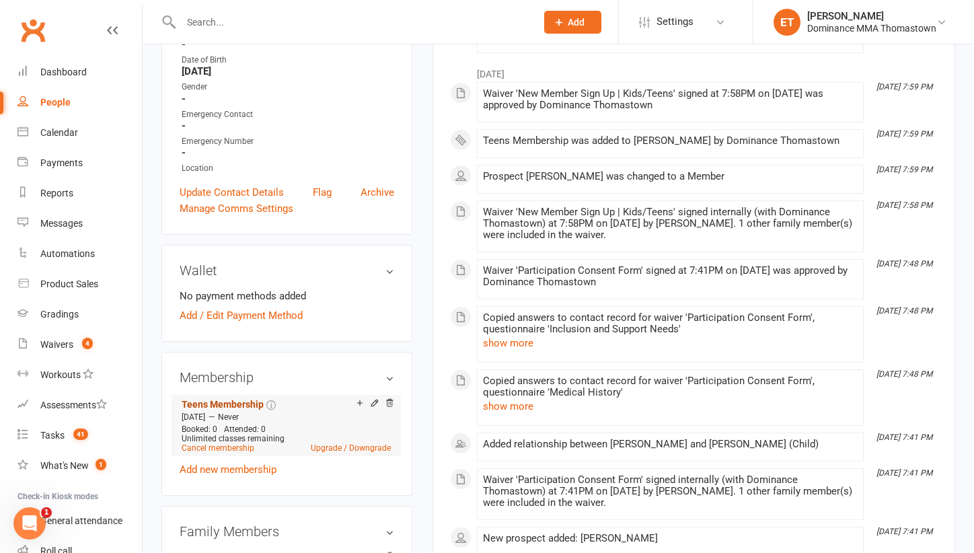
scroll to position [433, 0]
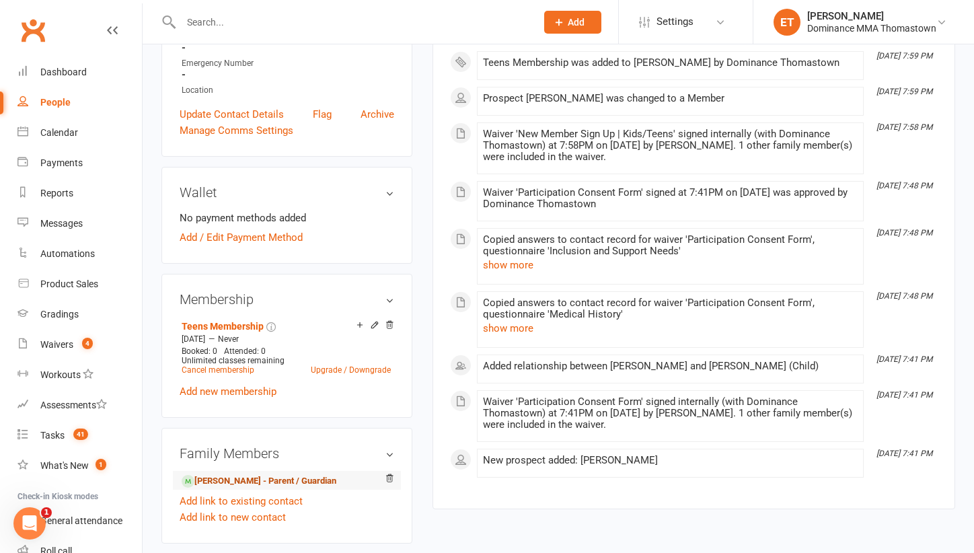
click at [246, 474] on link "[PERSON_NAME] - Parent / Guardian" at bounding box center [259, 481] width 155 height 14
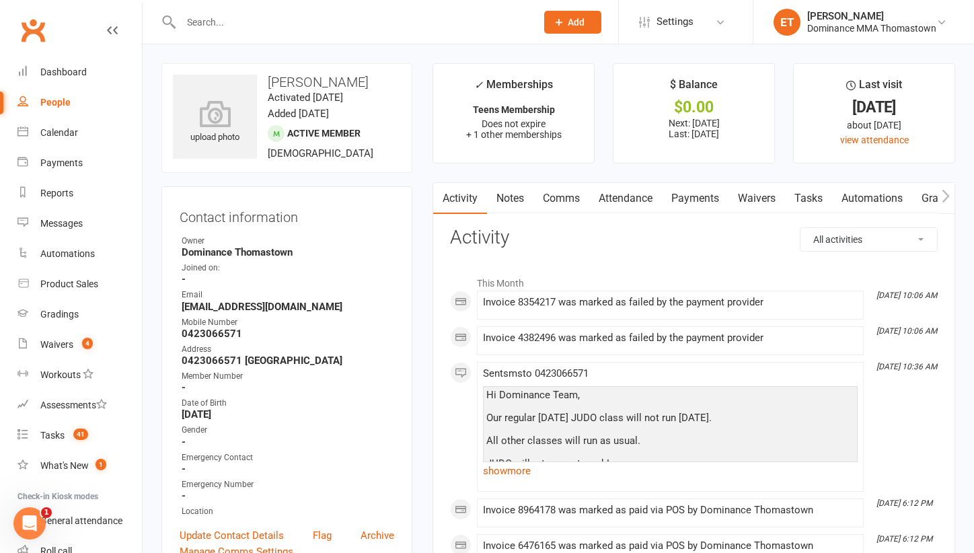
click at [501, 190] on link "Notes" at bounding box center [510, 198] width 46 height 31
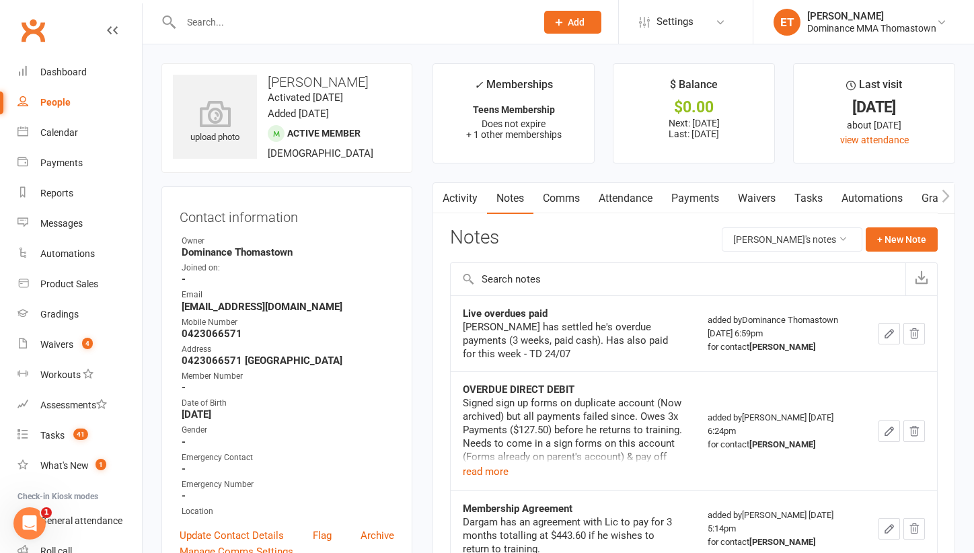
click at [645, 198] on link "Attendance" at bounding box center [625, 198] width 73 height 31
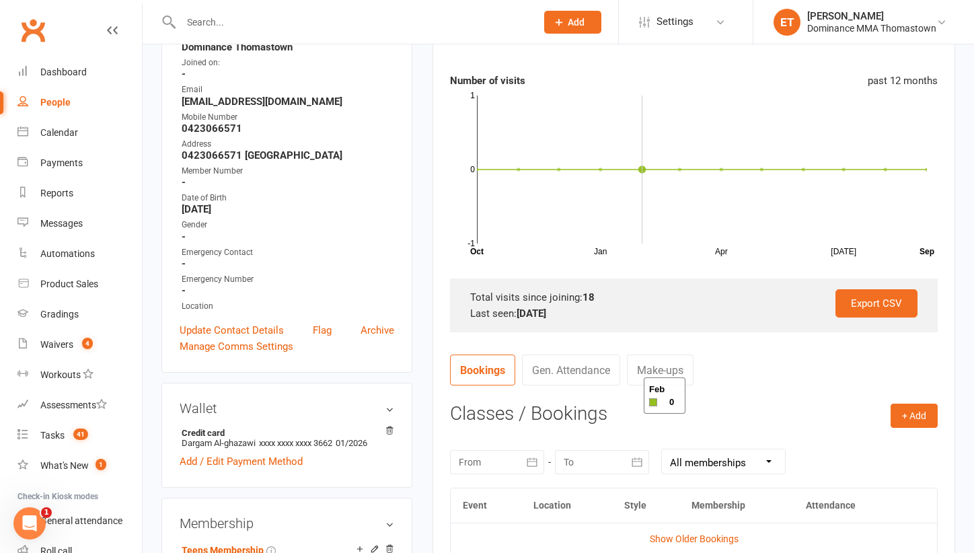
scroll to position [250, 0]
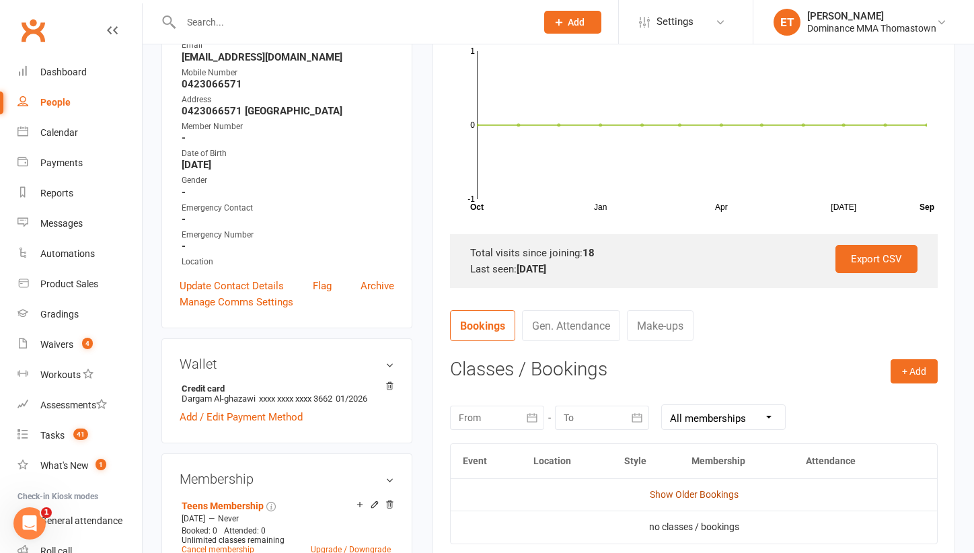
click at [699, 489] on link "Show Older Bookings" at bounding box center [694, 494] width 89 height 11
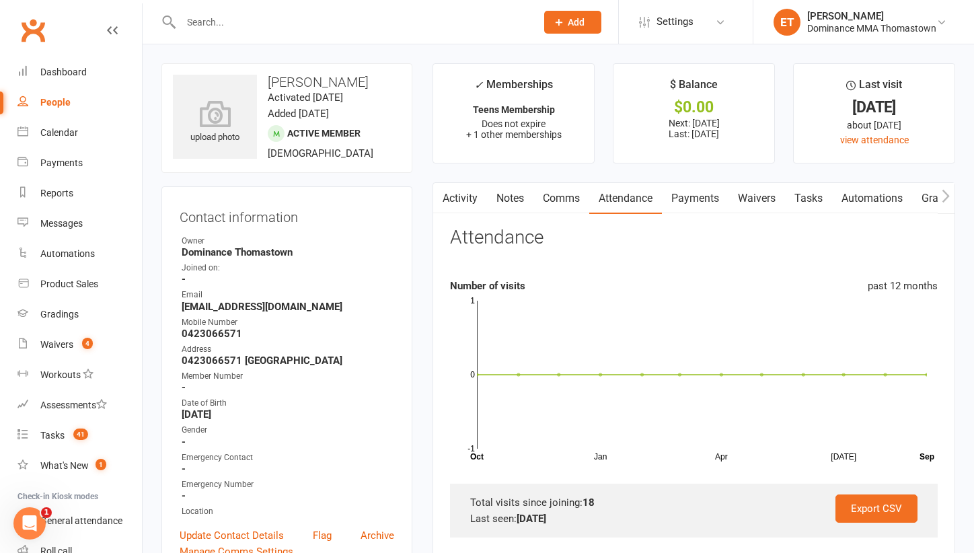
scroll to position [0, 0]
click at [505, 195] on link "Notes" at bounding box center [510, 198] width 46 height 31
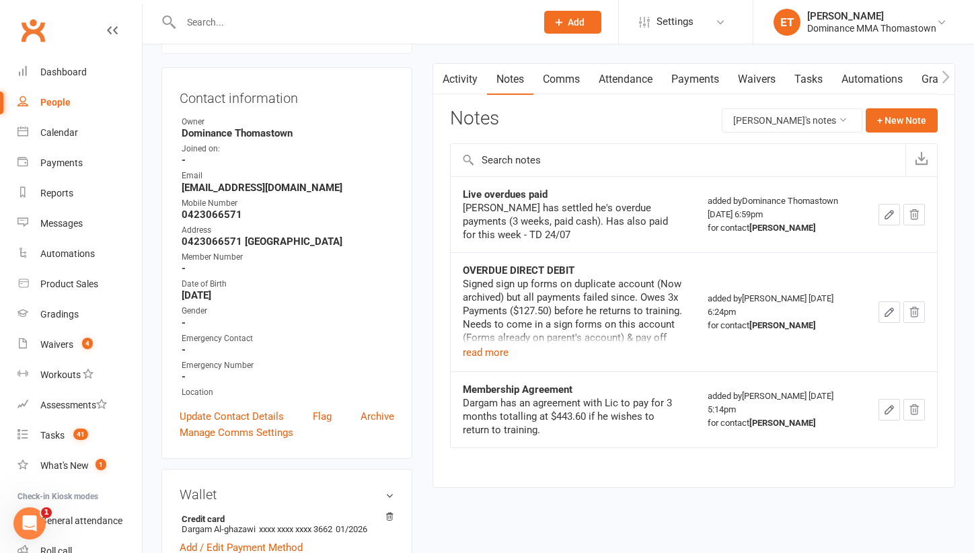
scroll to position [120, 0]
click at [478, 352] on button "read more" at bounding box center [486, 352] width 46 height 16
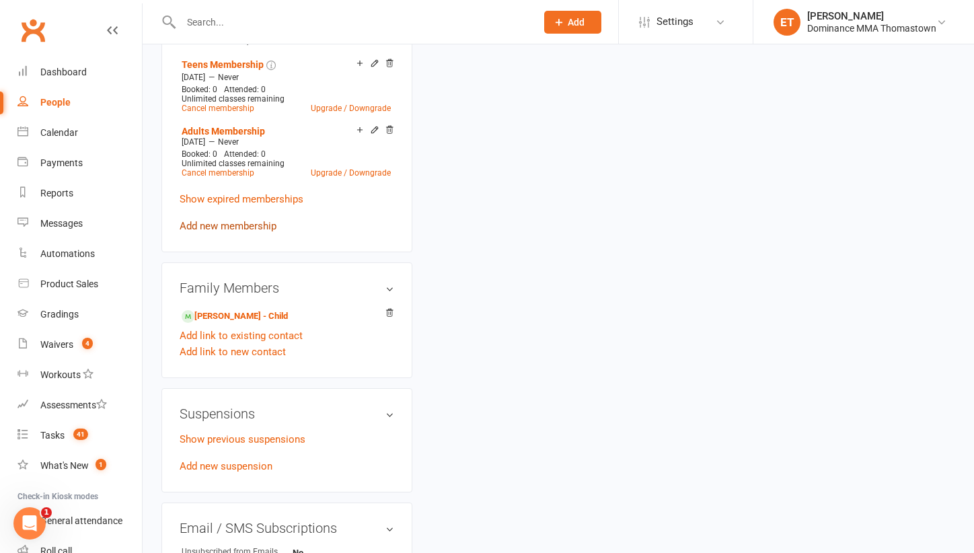
scroll to position [692, 0]
click at [222, 310] on link "[PERSON_NAME] - Child" at bounding box center [235, 316] width 106 height 14
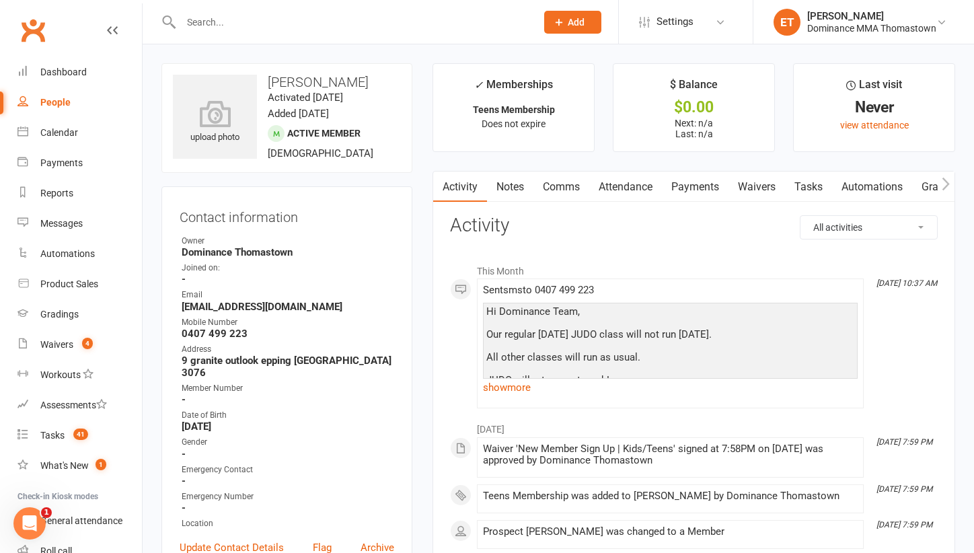
click at [513, 182] on link "Notes" at bounding box center [510, 187] width 46 height 31
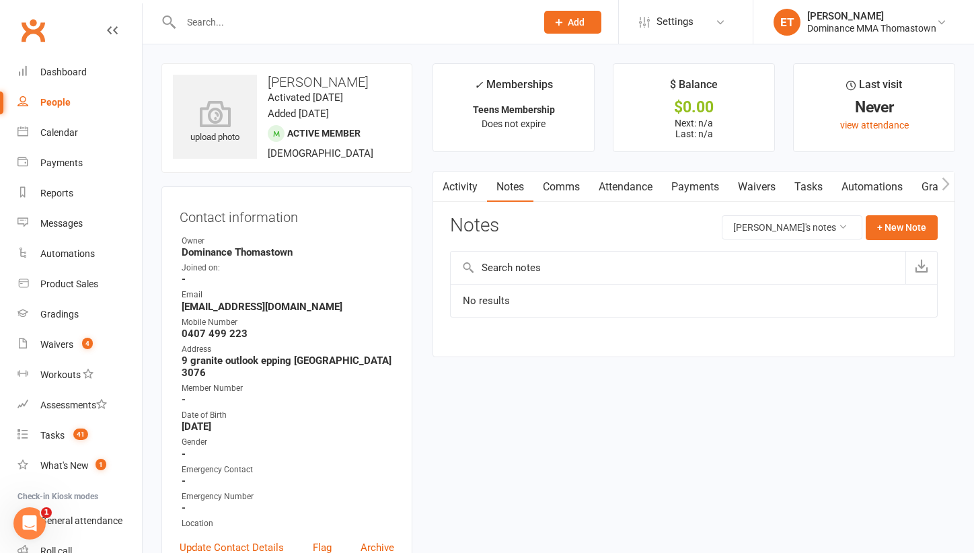
click at [646, 185] on link "Attendance" at bounding box center [625, 187] width 73 height 31
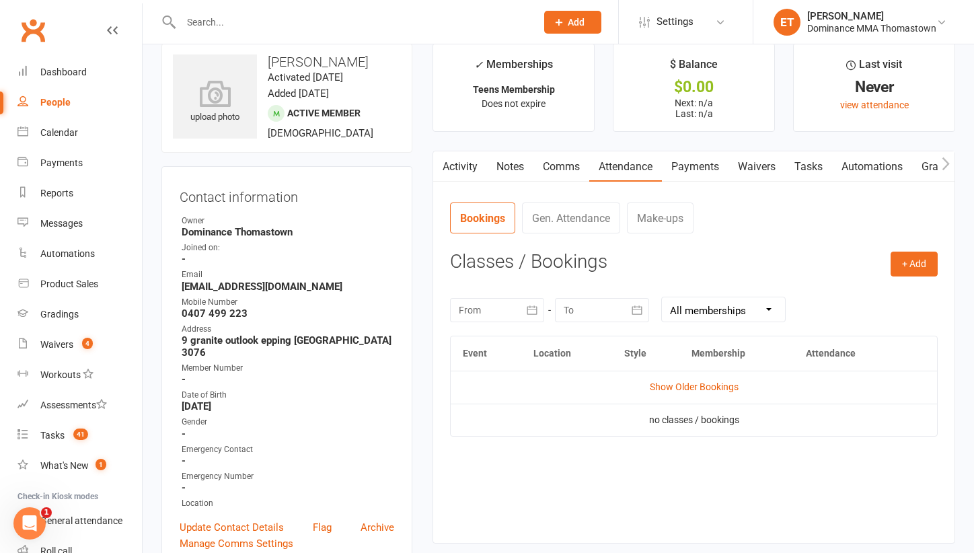
scroll to position [21, 0]
click at [665, 395] on td "Show Older Bookings" at bounding box center [694, 386] width 486 height 32
click at [665, 381] on link "Show Older Bookings" at bounding box center [694, 386] width 89 height 11
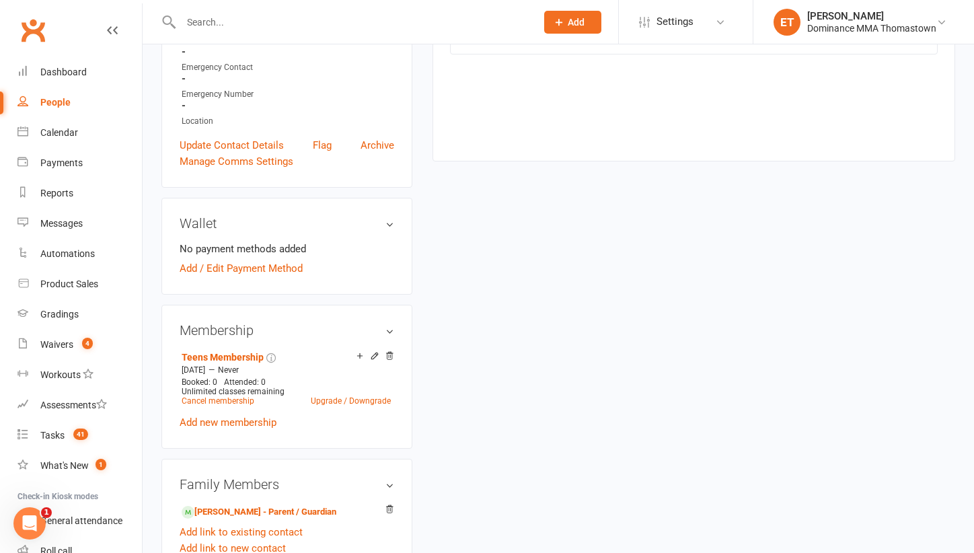
scroll to position [429, 0]
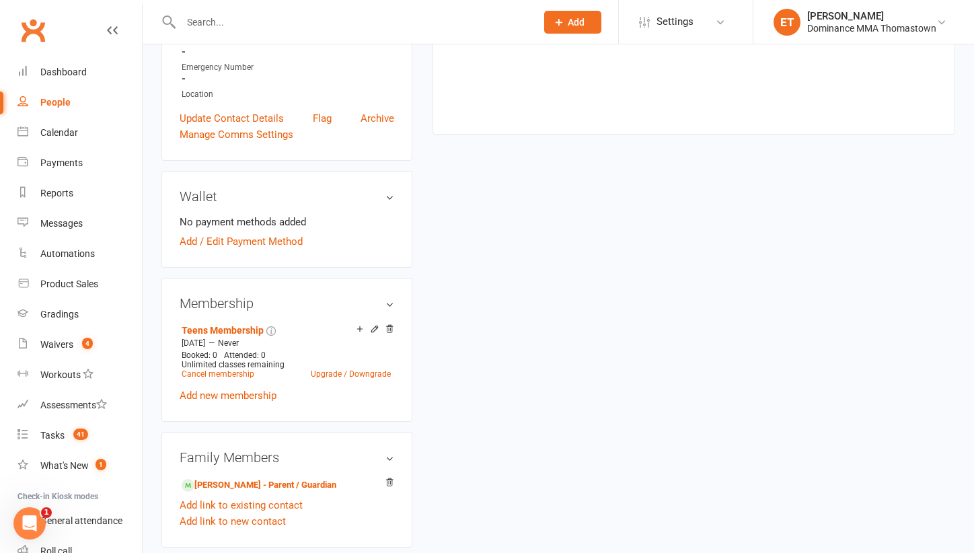
click at [226, 36] on div at bounding box center [343, 22] width 365 height 44
click at [225, 23] on input "text" at bounding box center [352, 22] width 350 height 19
paste input "[PERSON_NAME]"
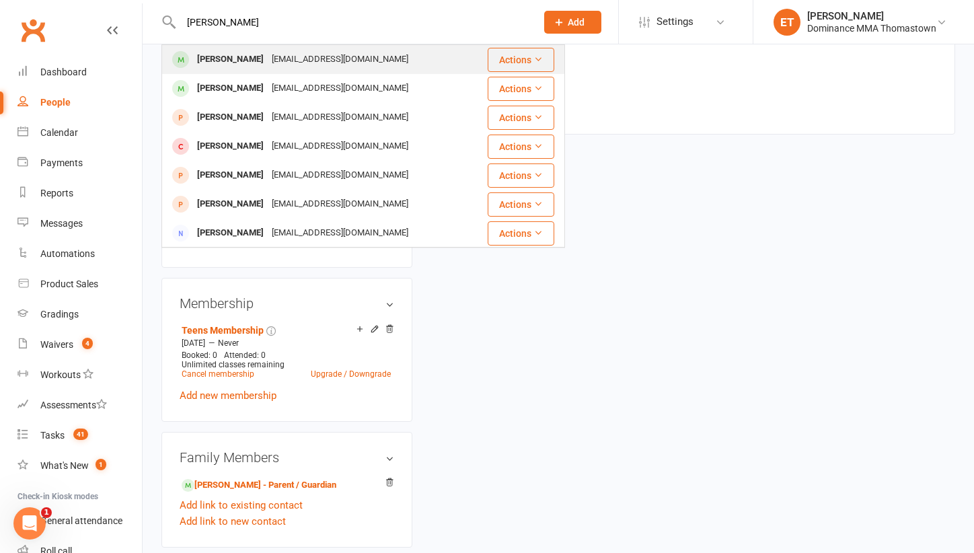
type input "[PERSON_NAME]"
click at [231, 55] on div "[PERSON_NAME]" at bounding box center [230, 60] width 75 height 20
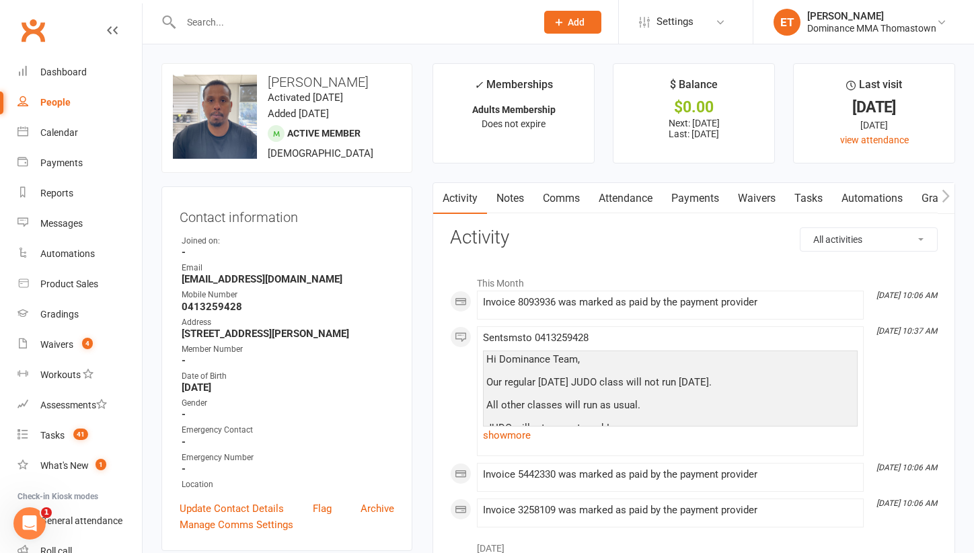
click at [649, 198] on link "Attendance" at bounding box center [625, 198] width 73 height 31
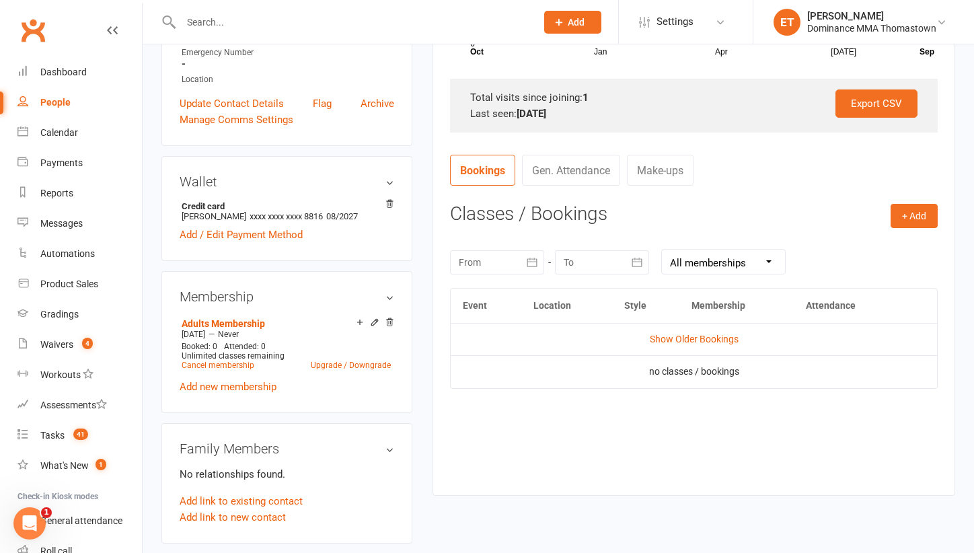
scroll to position [416, 0]
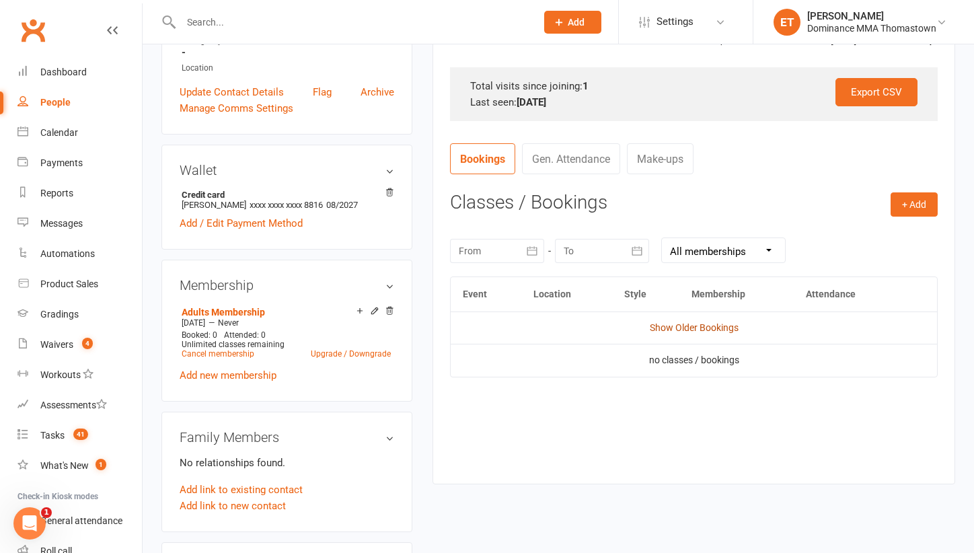
click at [663, 322] on link "Show Older Bookings" at bounding box center [694, 327] width 89 height 11
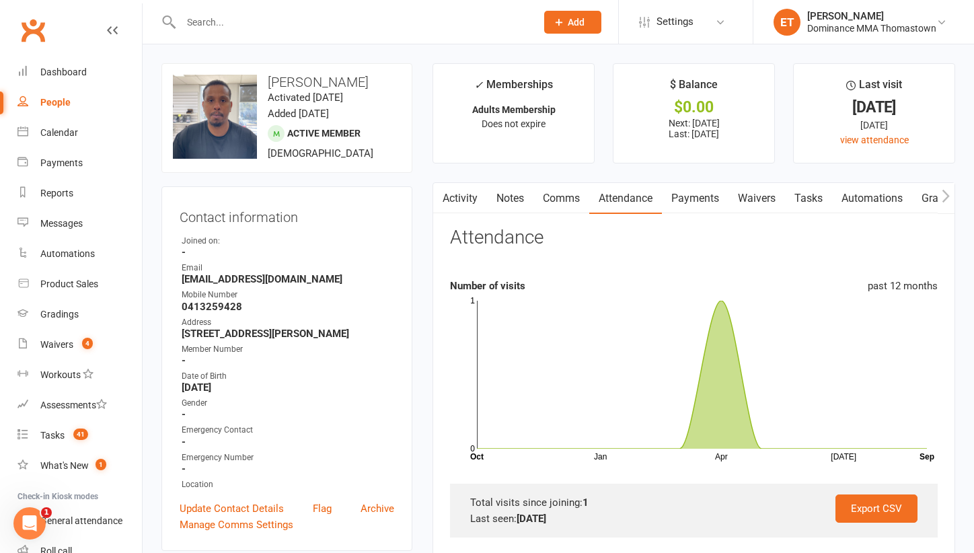
scroll to position [0, 0]
click at [209, 24] on input "text" at bounding box center [352, 22] width 350 height 19
paste input "[PERSON_NAME]"
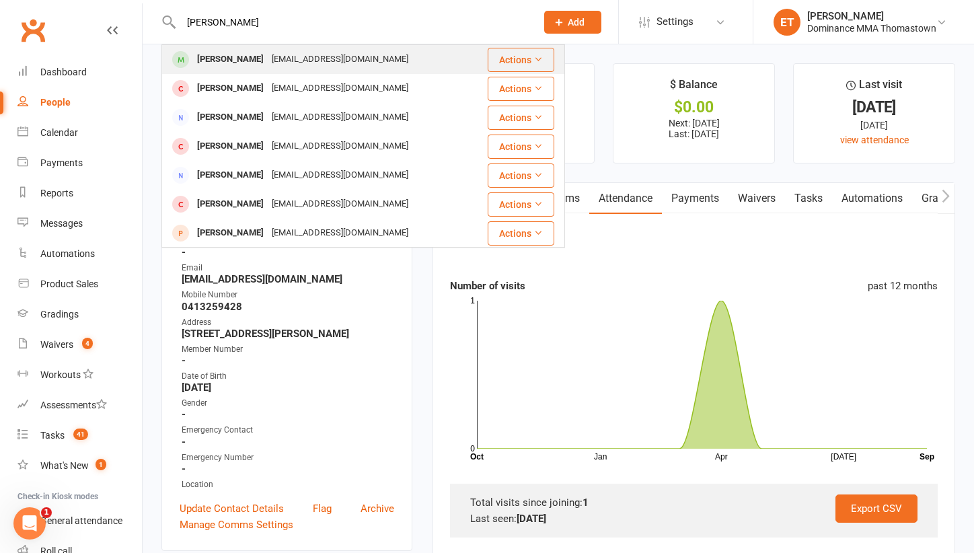
type input "[PERSON_NAME]"
click at [243, 62] on div "[PERSON_NAME]" at bounding box center [230, 60] width 75 height 20
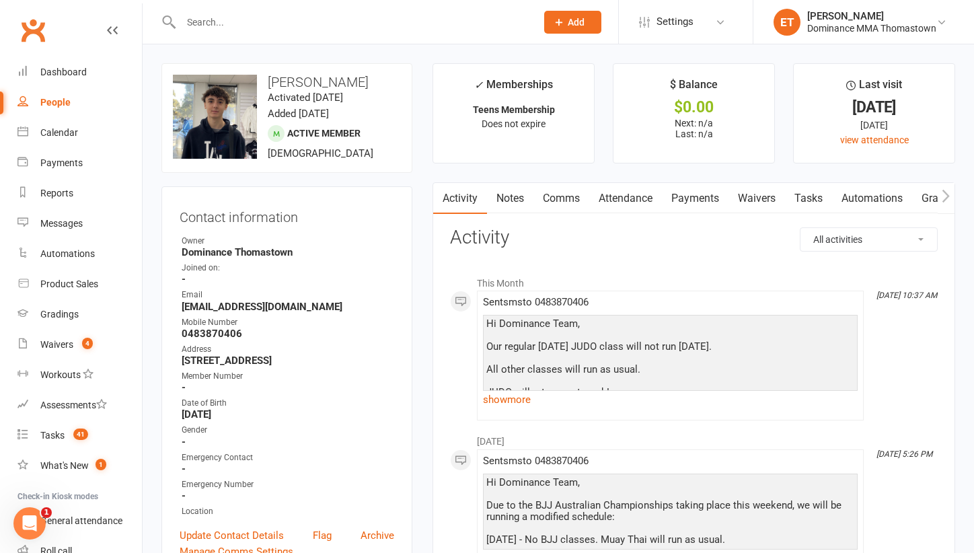
click at [638, 196] on link "Attendance" at bounding box center [625, 198] width 73 height 31
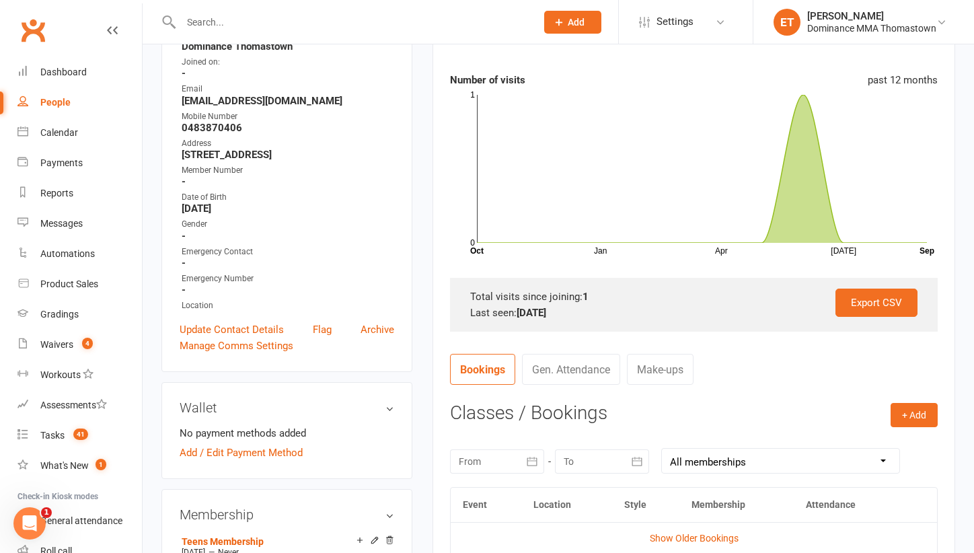
scroll to position [203, 0]
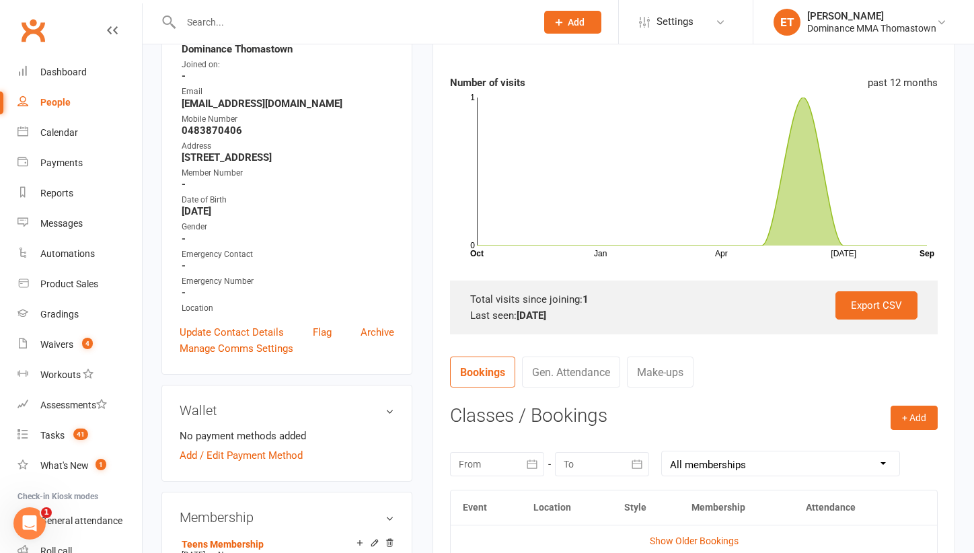
click at [252, 27] on input "text" at bounding box center [352, 22] width 350 height 19
paste input "[PERSON_NAME]"
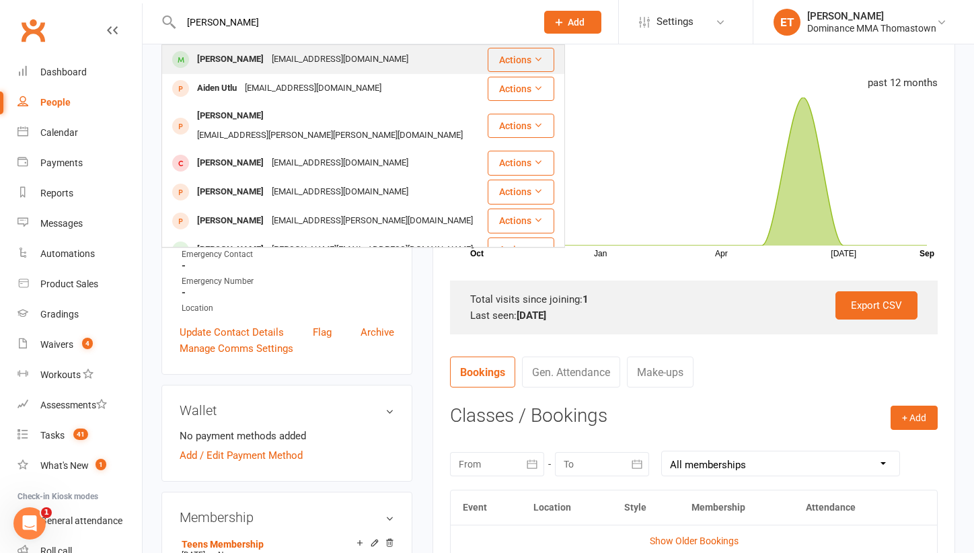
type input "[PERSON_NAME]"
click at [277, 65] on div "[EMAIL_ADDRESS][DOMAIN_NAME]" at bounding box center [340, 60] width 145 height 20
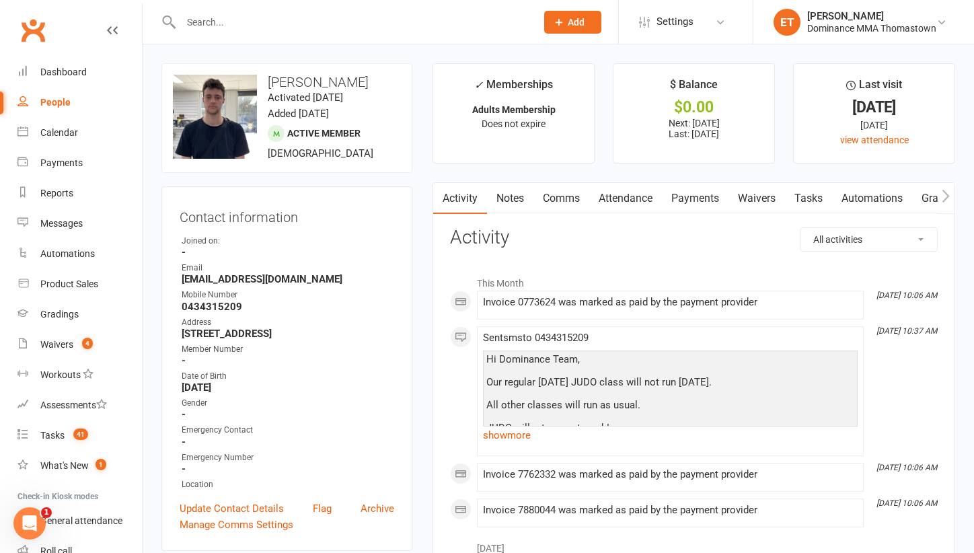
click at [659, 198] on link "Attendance" at bounding box center [625, 198] width 73 height 31
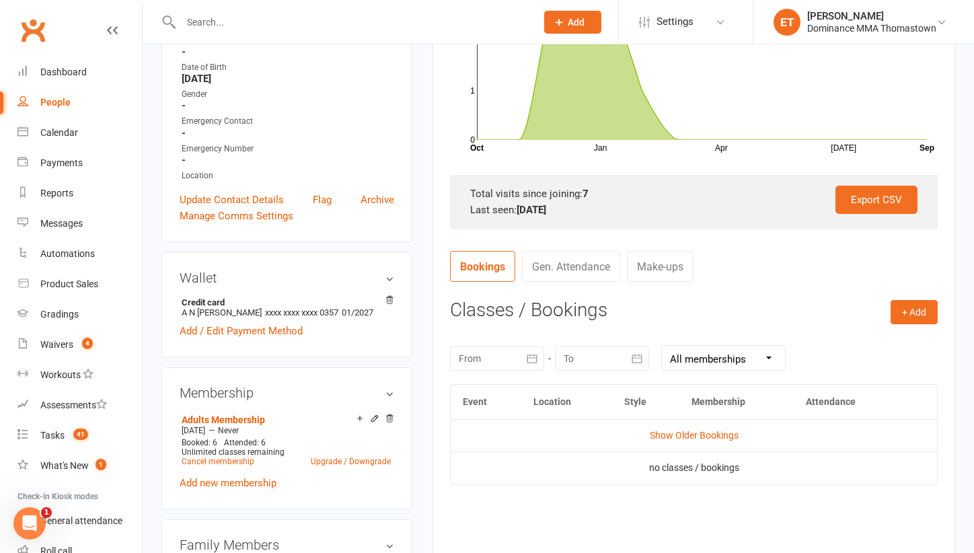
scroll to position [310, 0]
click at [655, 431] on link "Show Older Bookings" at bounding box center [694, 434] width 89 height 11
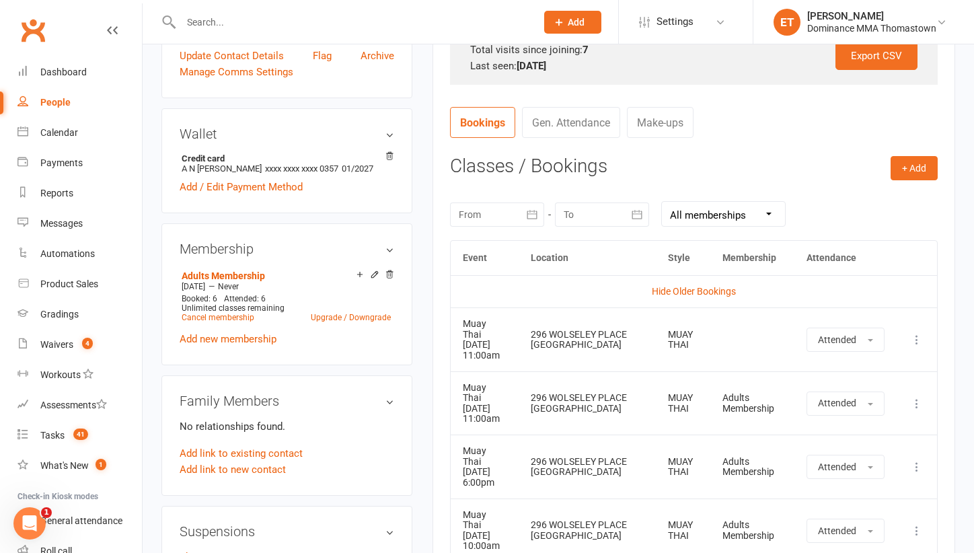
scroll to position [493, 0]
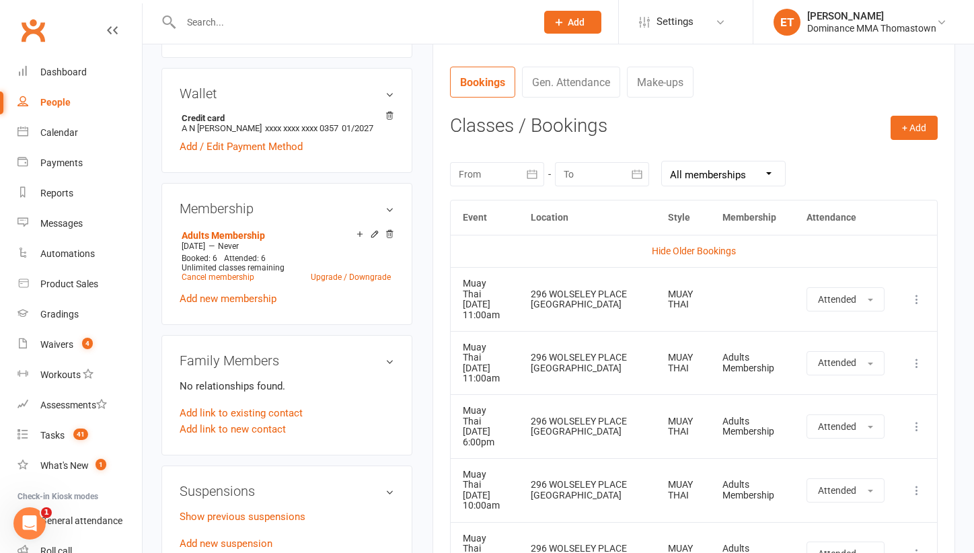
click at [228, 22] on input "text" at bounding box center [352, 22] width 350 height 19
paste input "[PERSON_NAME]"
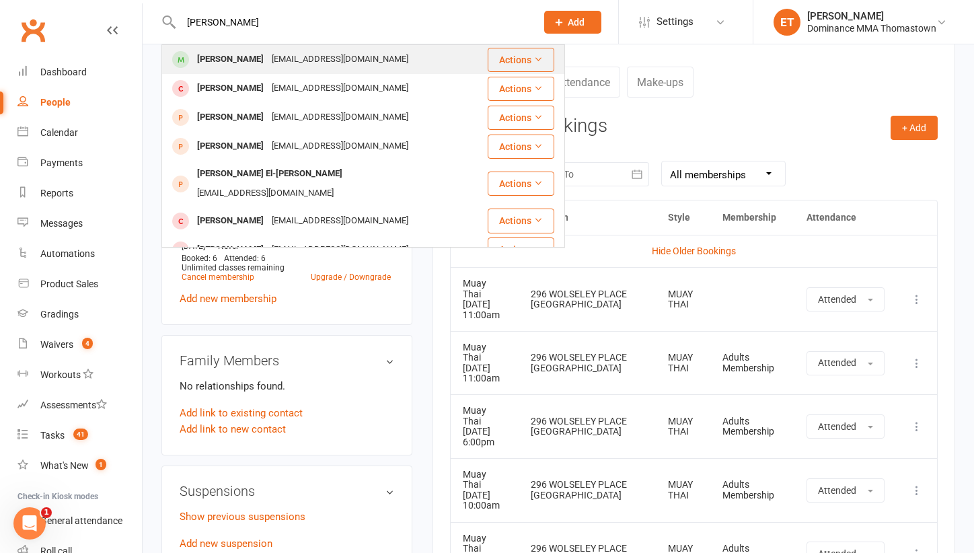
type input "[PERSON_NAME]"
click at [272, 64] on div "[EMAIL_ADDRESS][DOMAIN_NAME]" at bounding box center [340, 60] width 145 height 20
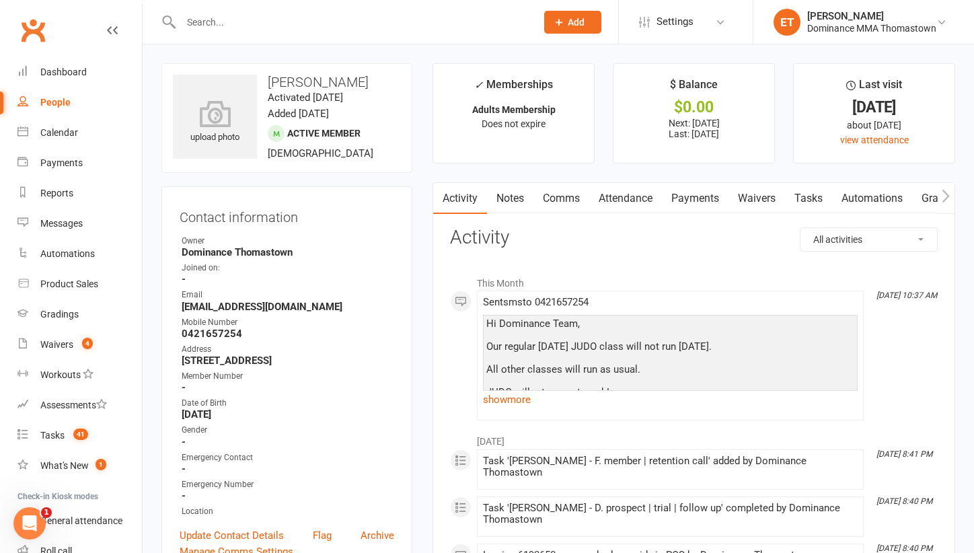
click at [619, 196] on link "Attendance" at bounding box center [625, 198] width 73 height 31
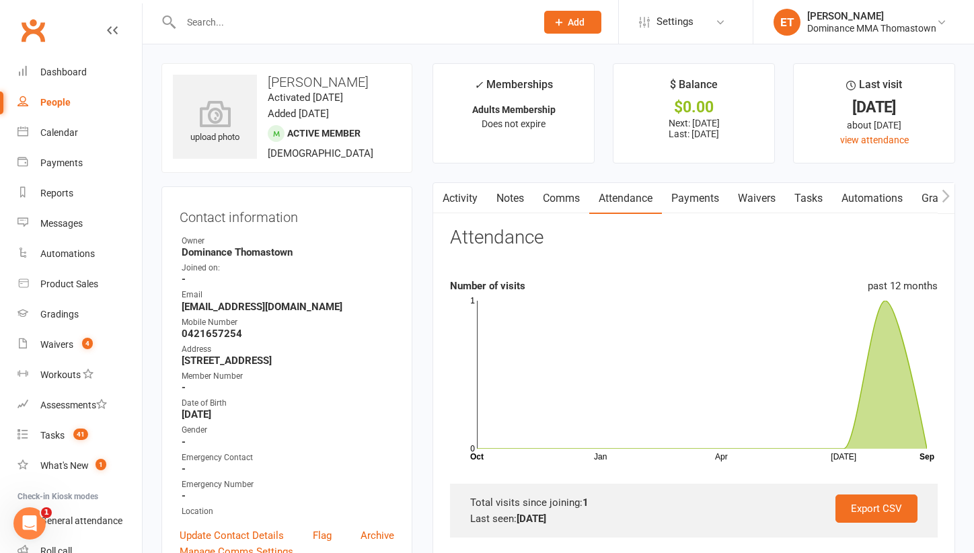
click at [510, 198] on link "Notes" at bounding box center [510, 198] width 46 height 31
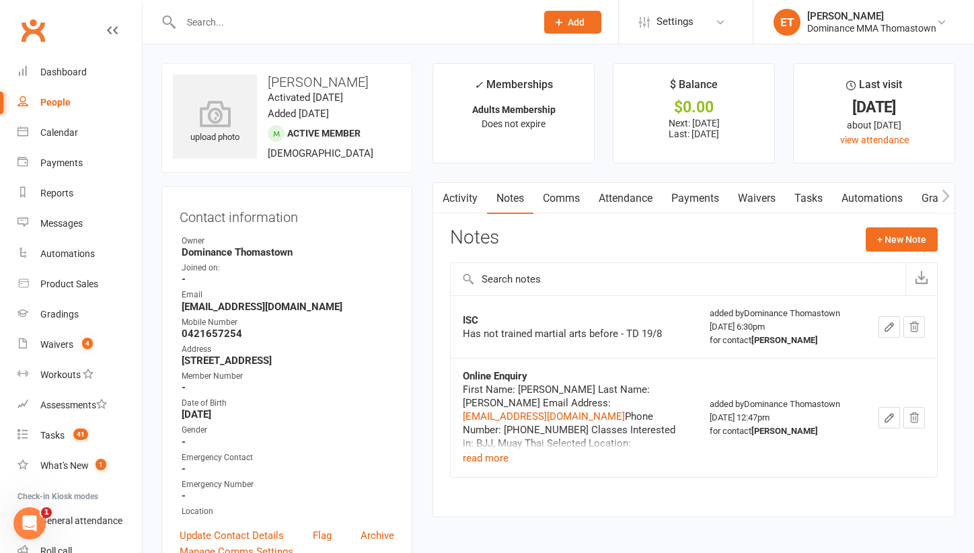
click at [195, 22] on input "text" at bounding box center [352, 22] width 350 height 19
paste input "[PERSON_NAME]"
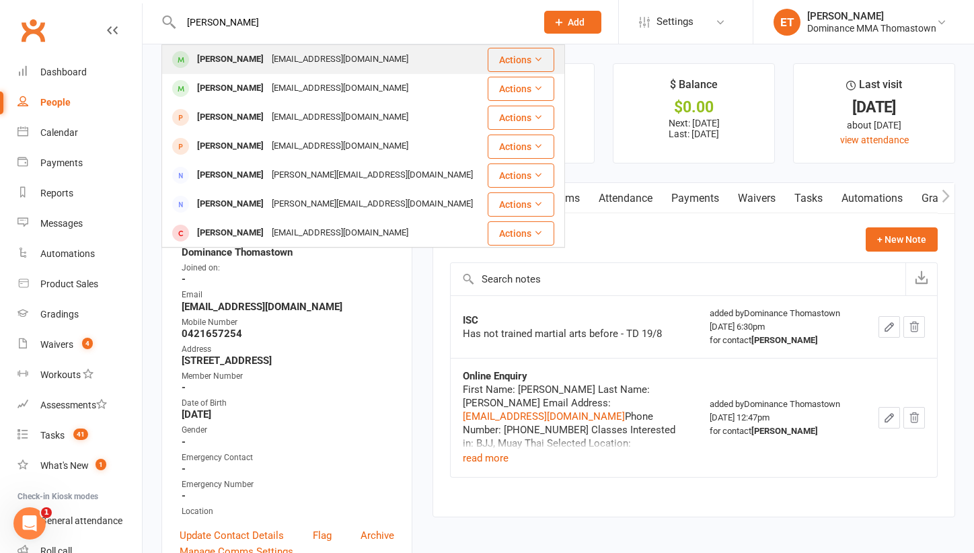
type input "[PERSON_NAME]"
click at [274, 59] on div "[EMAIL_ADDRESS][DOMAIN_NAME]" at bounding box center [340, 60] width 145 height 20
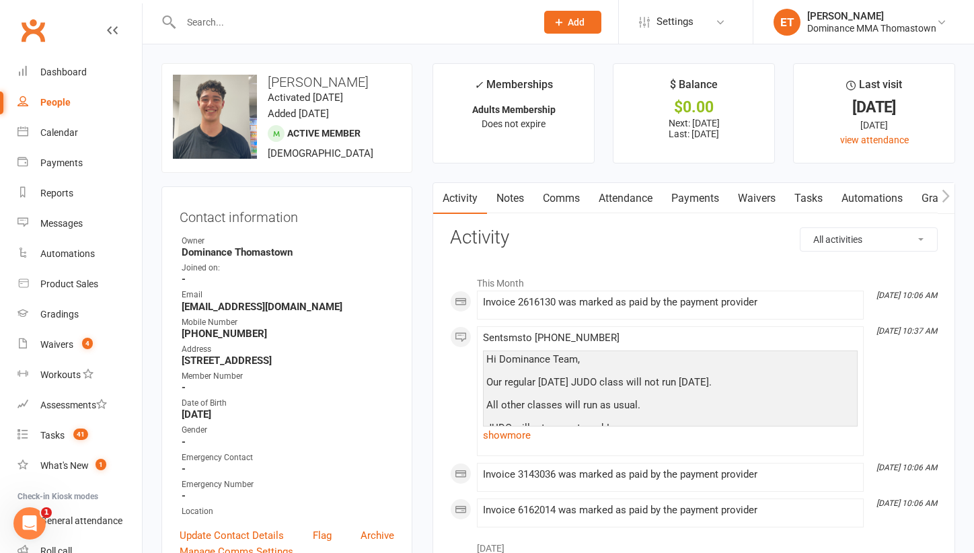
click at [645, 201] on link "Attendance" at bounding box center [625, 198] width 73 height 31
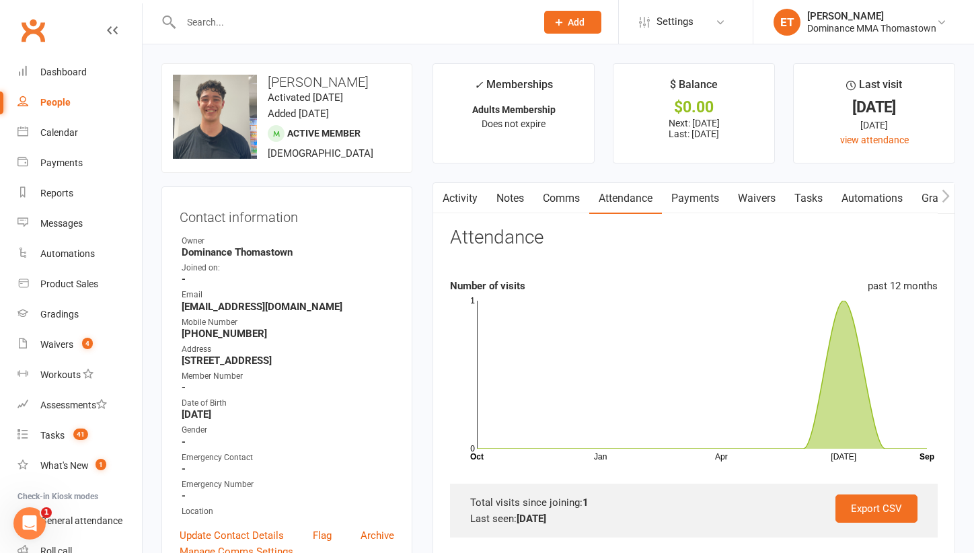
click at [212, 31] on input "text" at bounding box center [352, 22] width 350 height 19
paste input "[PERSON_NAME]"
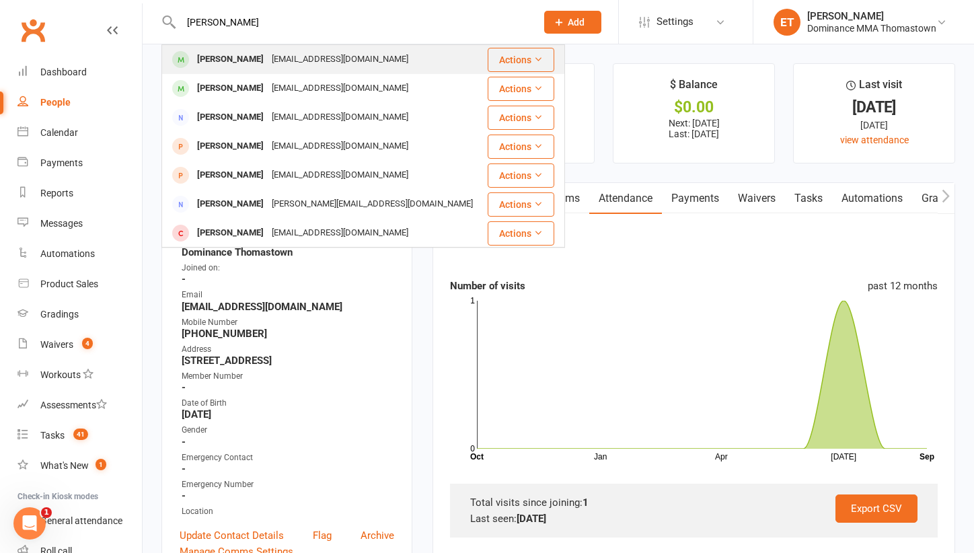
type input "[PERSON_NAME]"
click at [268, 62] on div "[PERSON_NAME]" at bounding box center [230, 60] width 75 height 20
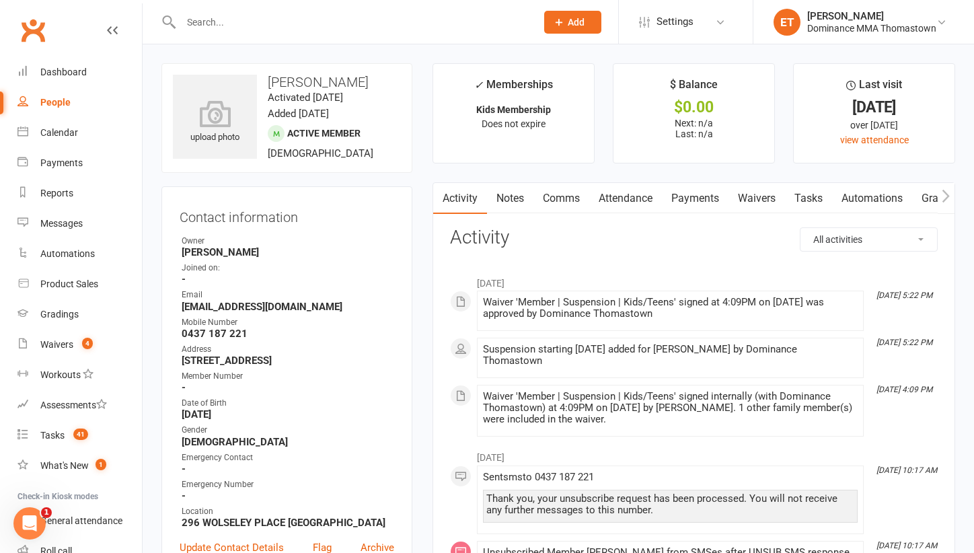
click at [648, 200] on link "Attendance" at bounding box center [625, 198] width 73 height 31
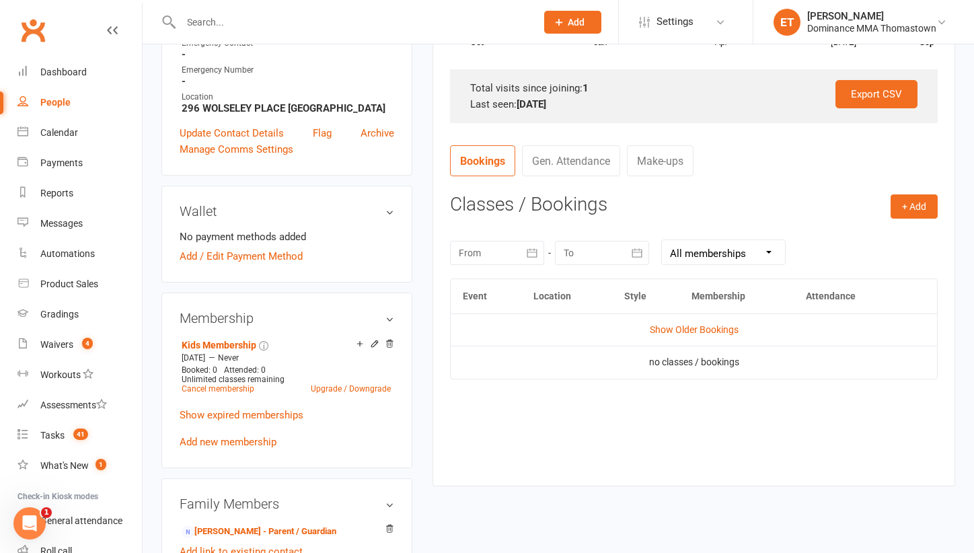
scroll to position [442, 0]
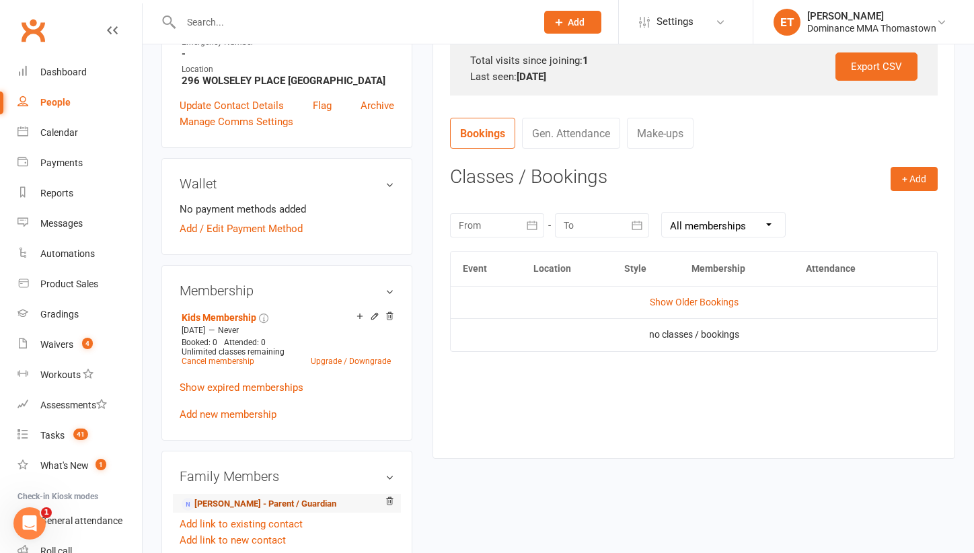
click at [301, 511] on link "[PERSON_NAME] - Parent / Guardian" at bounding box center [259, 504] width 155 height 14
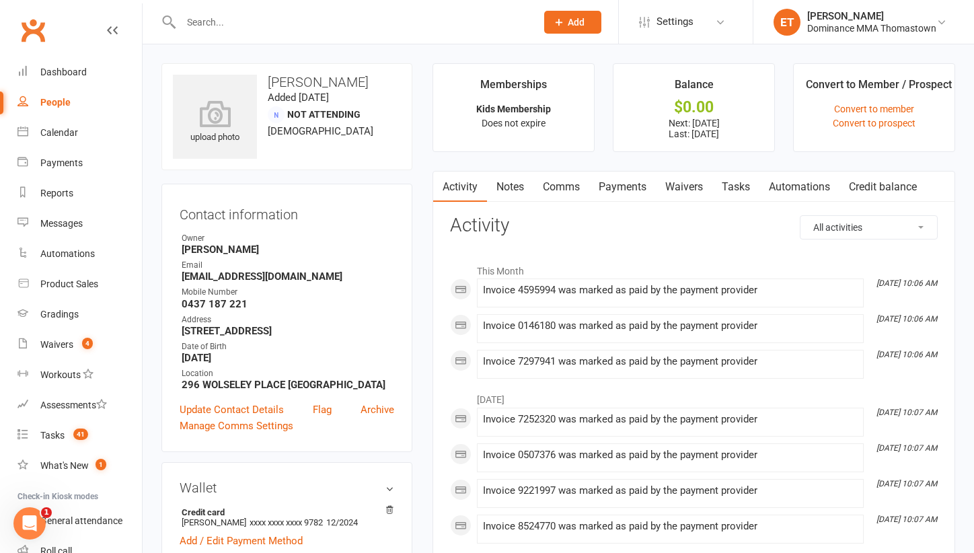
click at [501, 187] on link "Notes" at bounding box center [510, 187] width 46 height 31
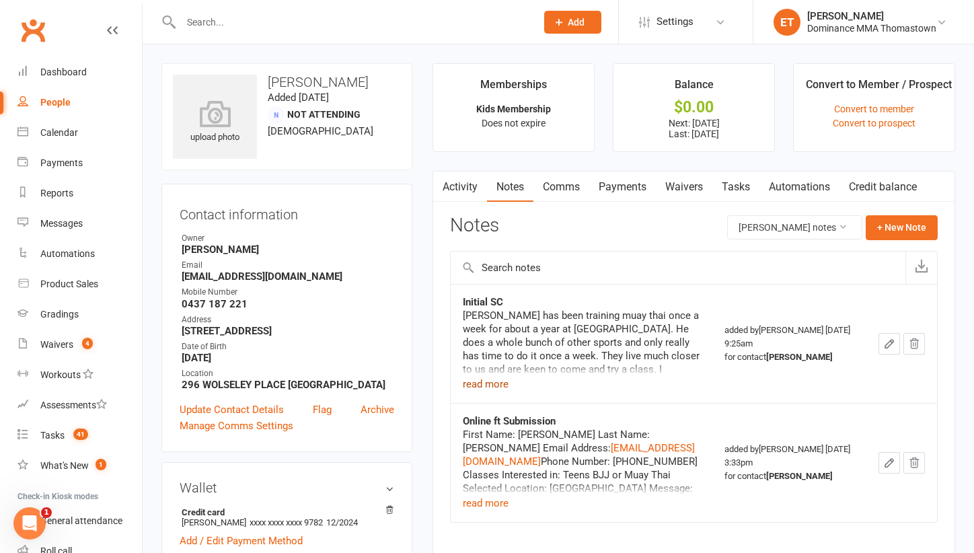
click at [497, 384] on button "read more" at bounding box center [486, 384] width 46 height 16
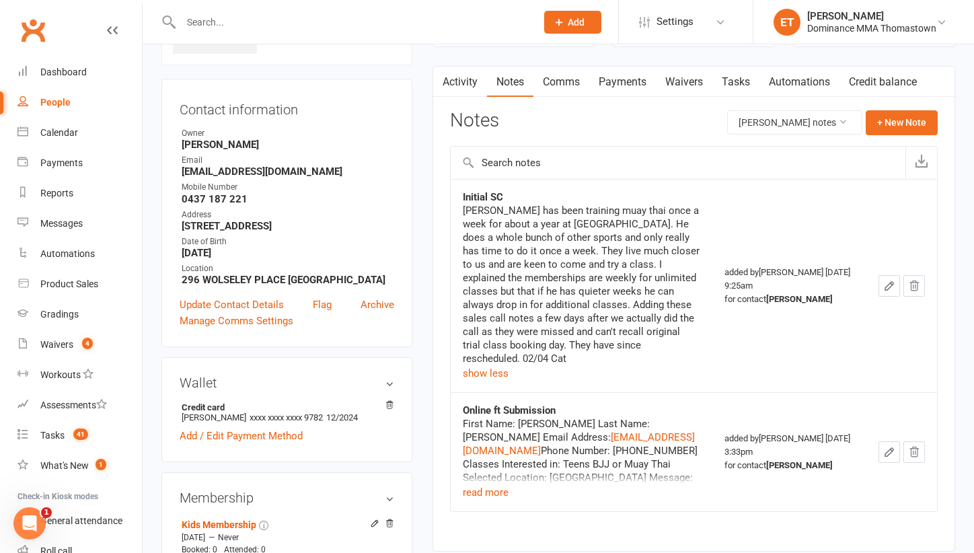
scroll to position [112, 0]
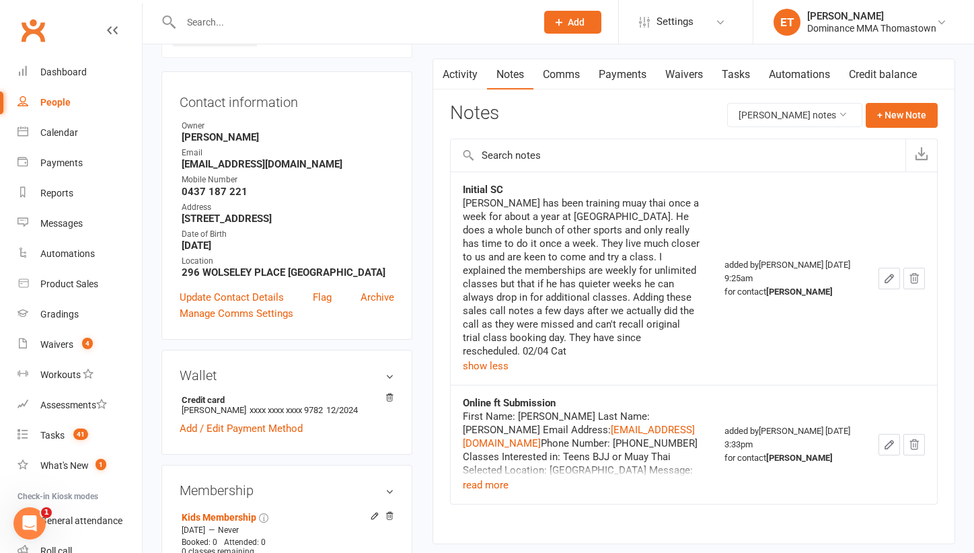
click at [288, 22] on input "text" at bounding box center [352, 22] width 350 height 19
paste input "[PERSON_NAME]"
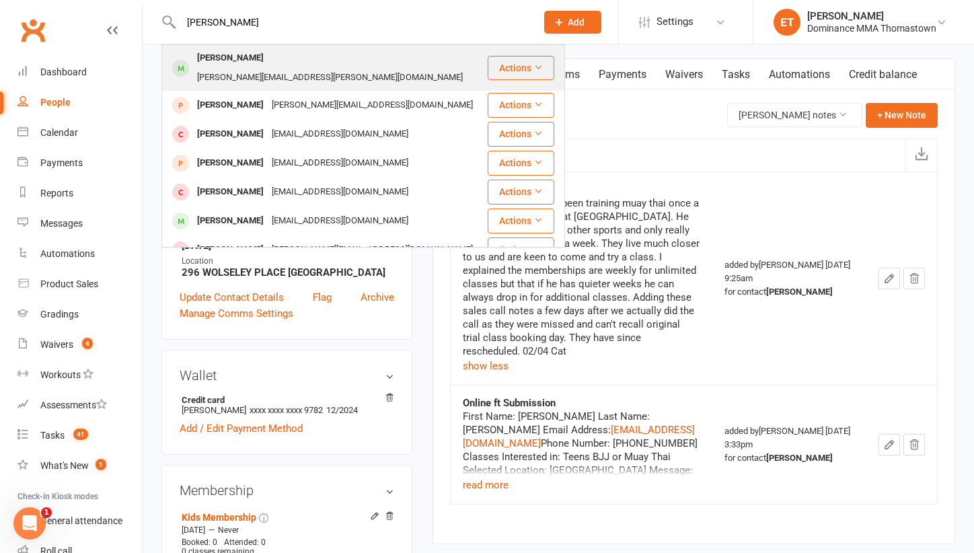
type input "[PERSON_NAME]"
click at [246, 68] on div "[PERSON_NAME][EMAIL_ADDRESS][PERSON_NAME][DOMAIN_NAME]" at bounding box center [330, 78] width 274 height 20
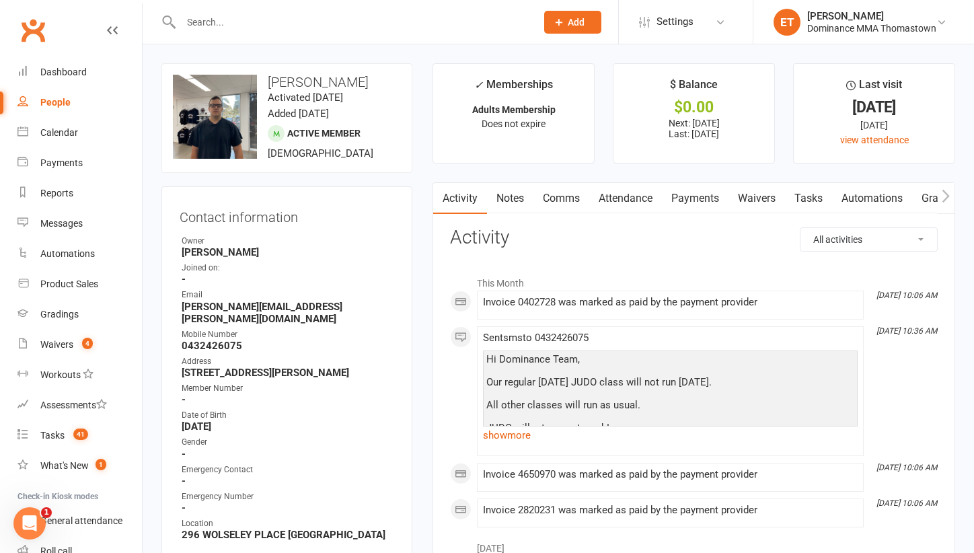
click at [620, 196] on link "Attendance" at bounding box center [625, 198] width 73 height 31
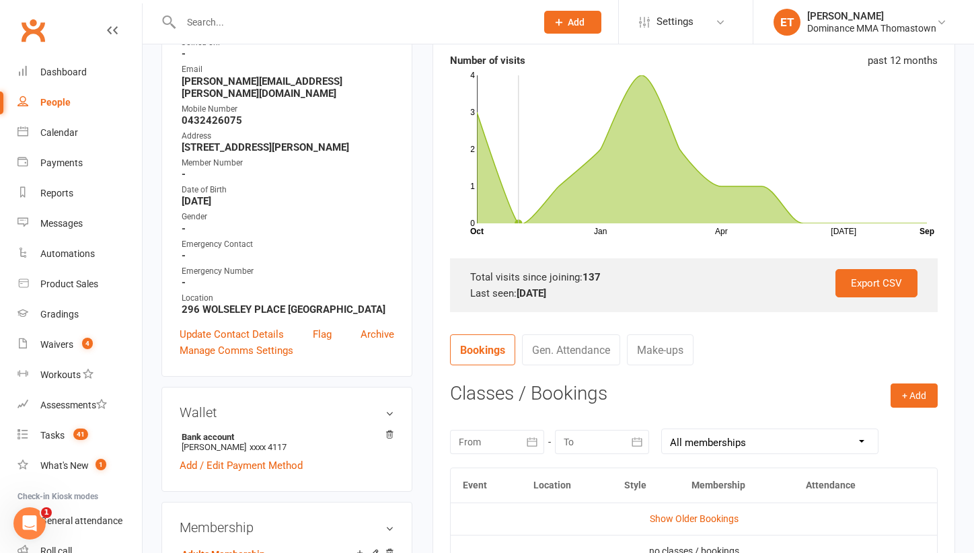
scroll to position [256, 0]
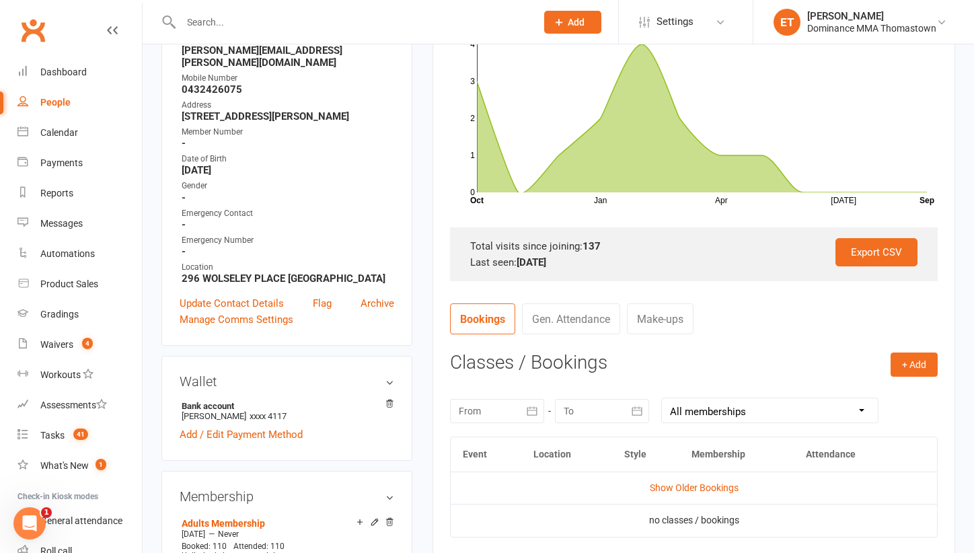
click at [674, 494] on td "Show Older Bookings" at bounding box center [694, 488] width 486 height 32
click at [676, 488] on link "Show Older Bookings" at bounding box center [694, 487] width 89 height 11
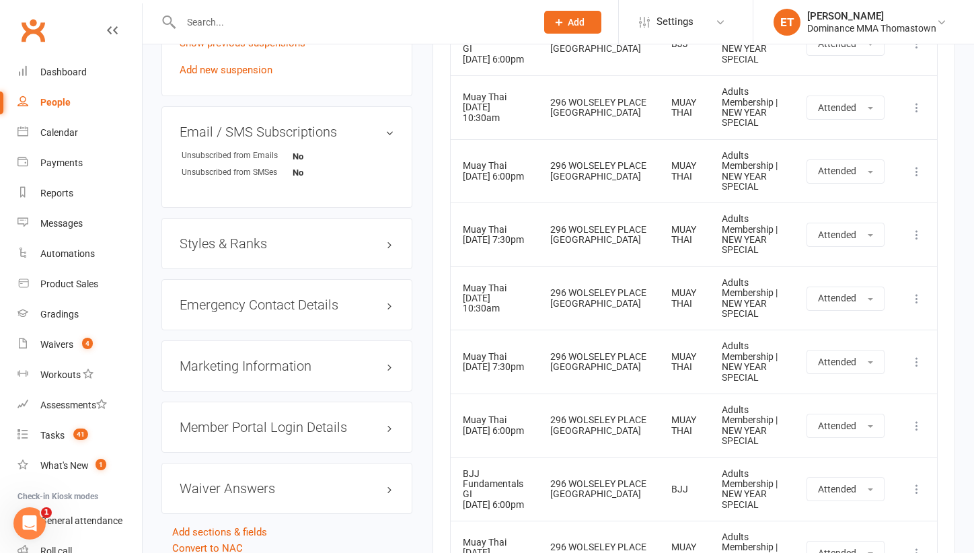
scroll to position [1049, 0]
click at [266, 32] on div at bounding box center [343, 22] width 365 height 44
click at [261, 26] on input "text" at bounding box center [352, 22] width 350 height 19
paste input "[PERSON_NAME]"
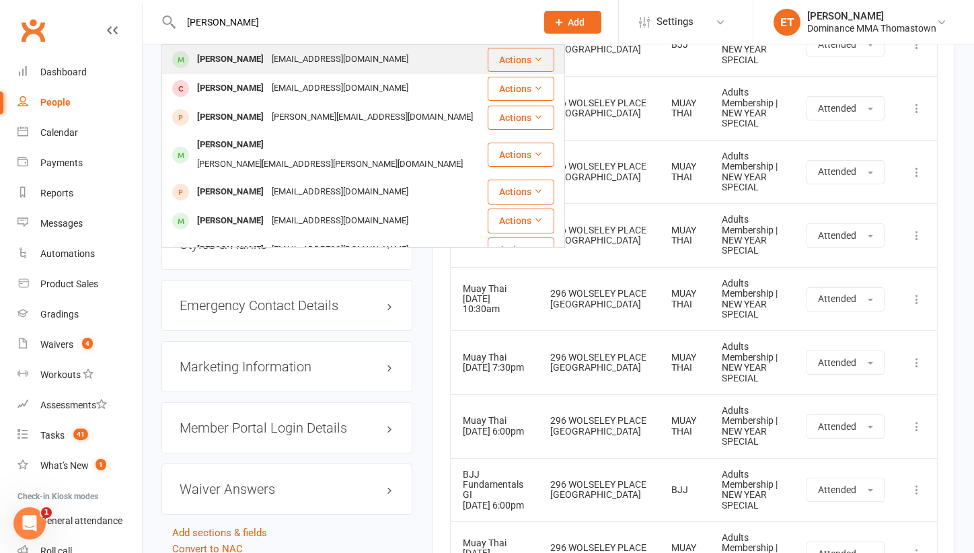
type input "[PERSON_NAME]"
click at [268, 59] on div "[EMAIL_ADDRESS][DOMAIN_NAME]" at bounding box center [340, 60] width 145 height 20
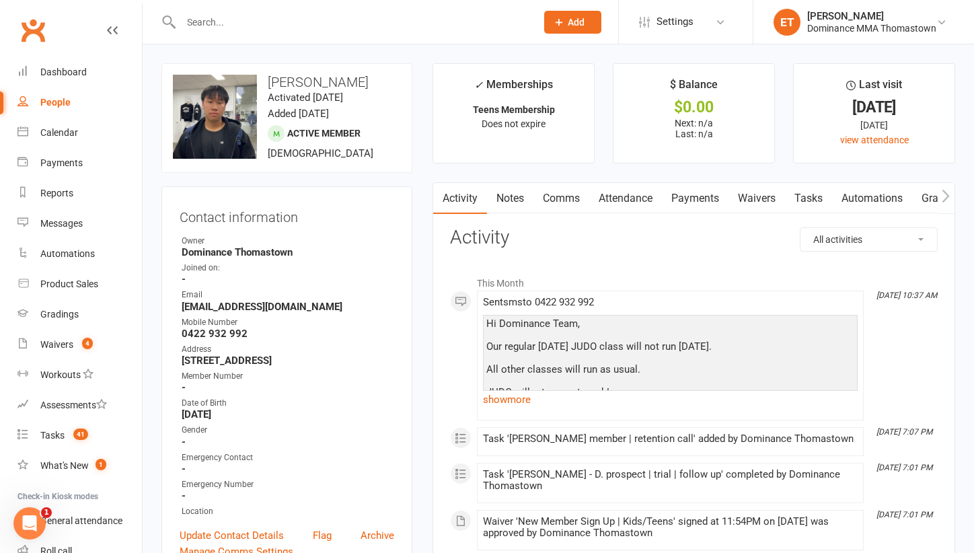
click at [643, 203] on link "Attendance" at bounding box center [625, 198] width 73 height 31
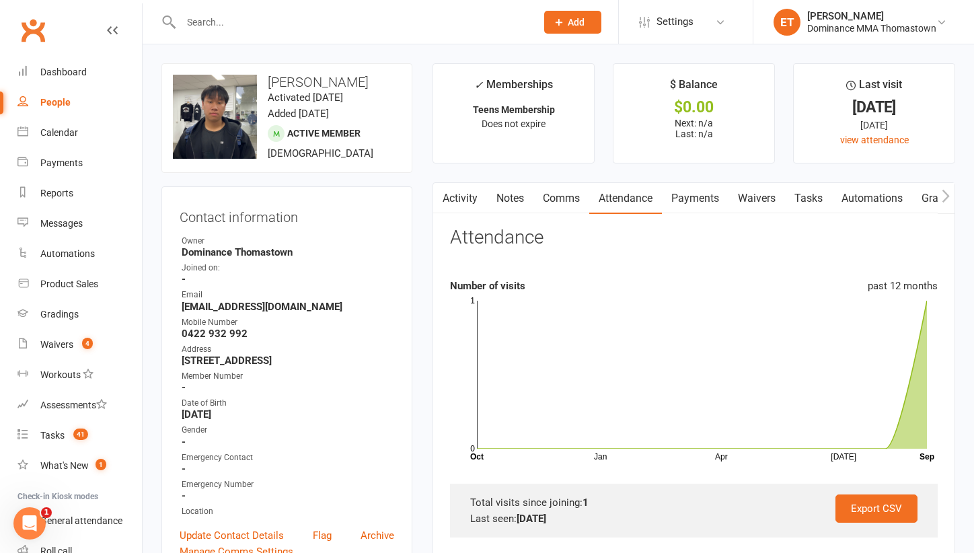
scroll to position [172, 0]
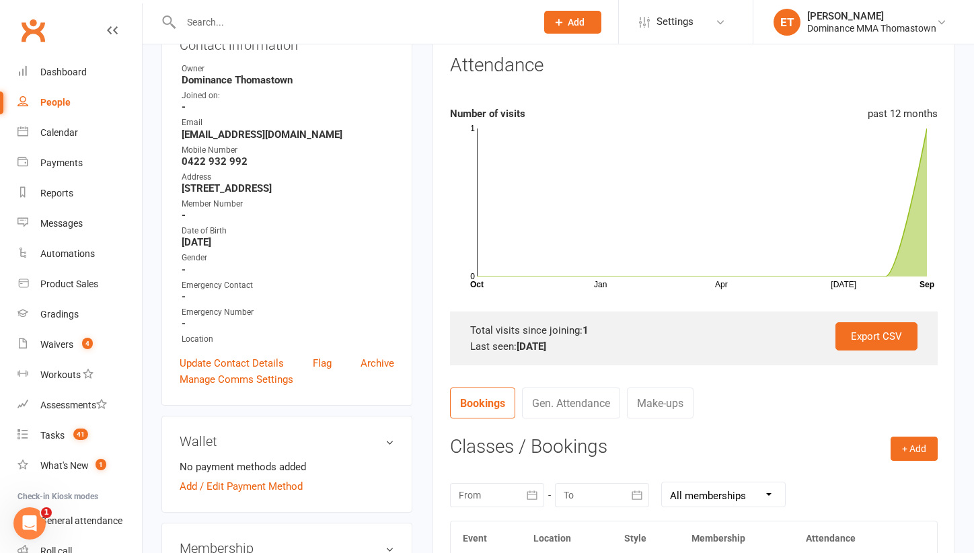
click at [203, 19] on input "text" at bounding box center [352, 22] width 350 height 19
paste input "[PERSON_NAME]"
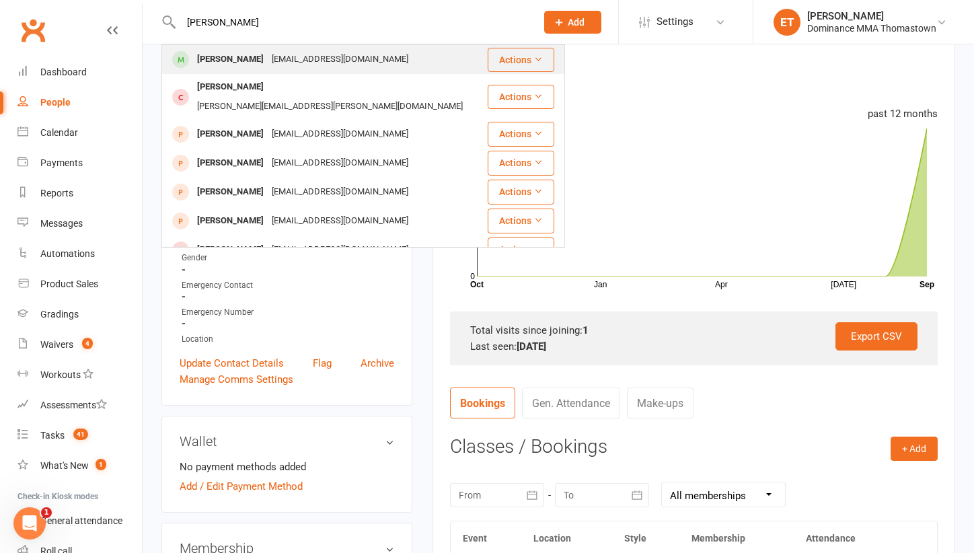
type input "[PERSON_NAME]"
click at [268, 63] on div "[PERSON_NAME]" at bounding box center [230, 60] width 75 height 20
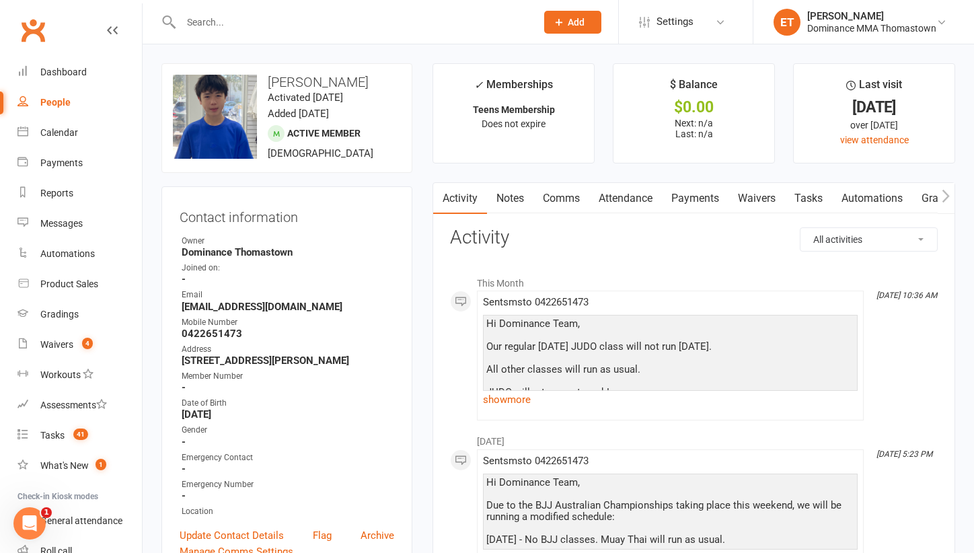
click at [645, 196] on link "Attendance" at bounding box center [625, 198] width 73 height 31
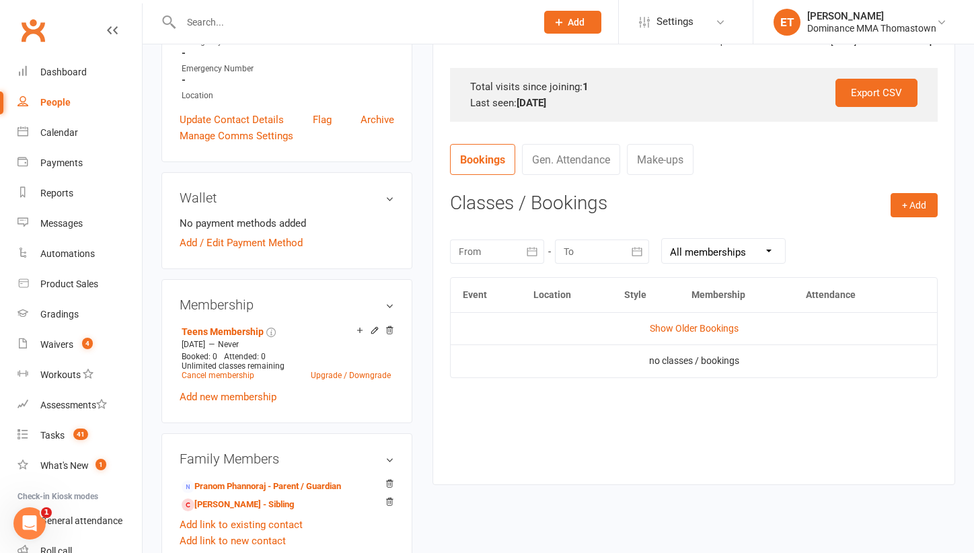
scroll to position [559, 0]
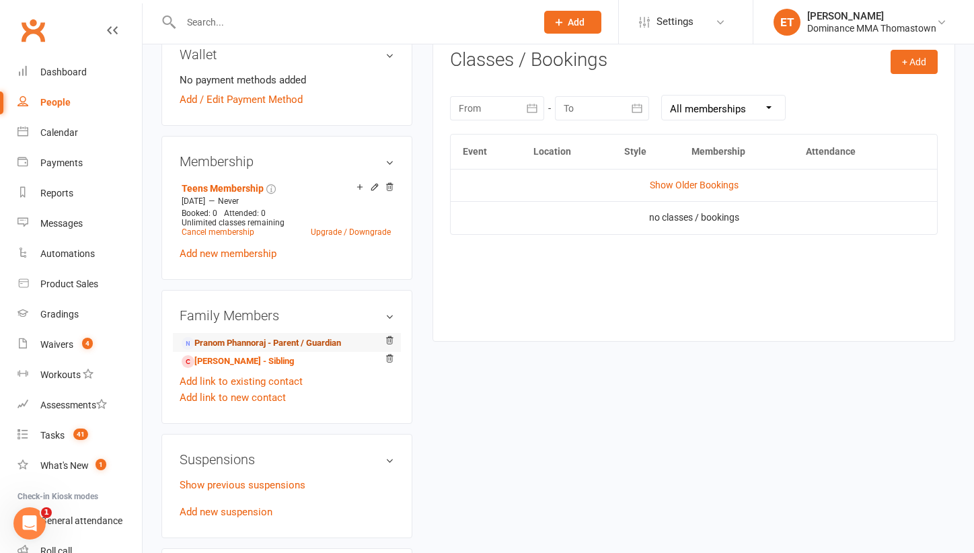
click at [266, 346] on link "Pranom Phannoraj - Parent / Guardian" at bounding box center [261, 343] width 159 height 14
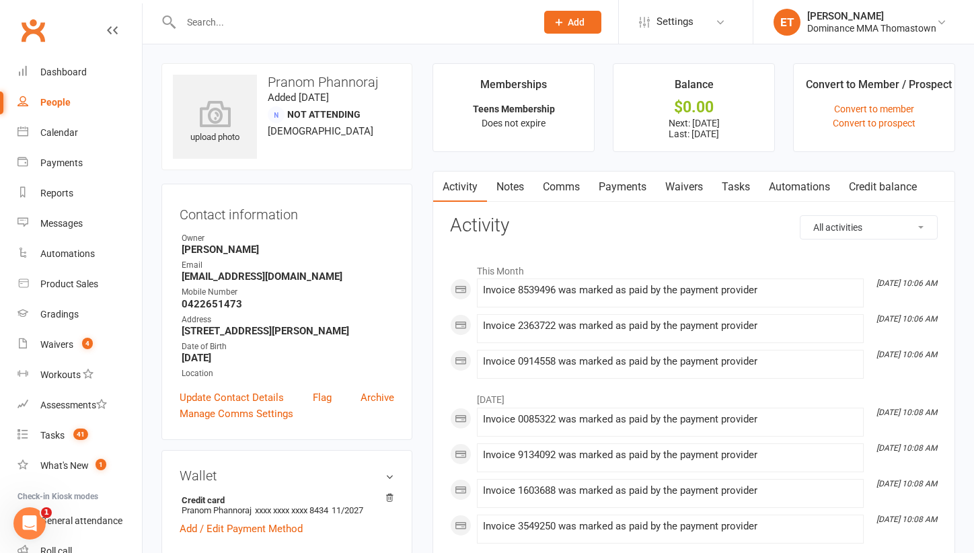
click at [509, 176] on link "Notes" at bounding box center [510, 187] width 46 height 31
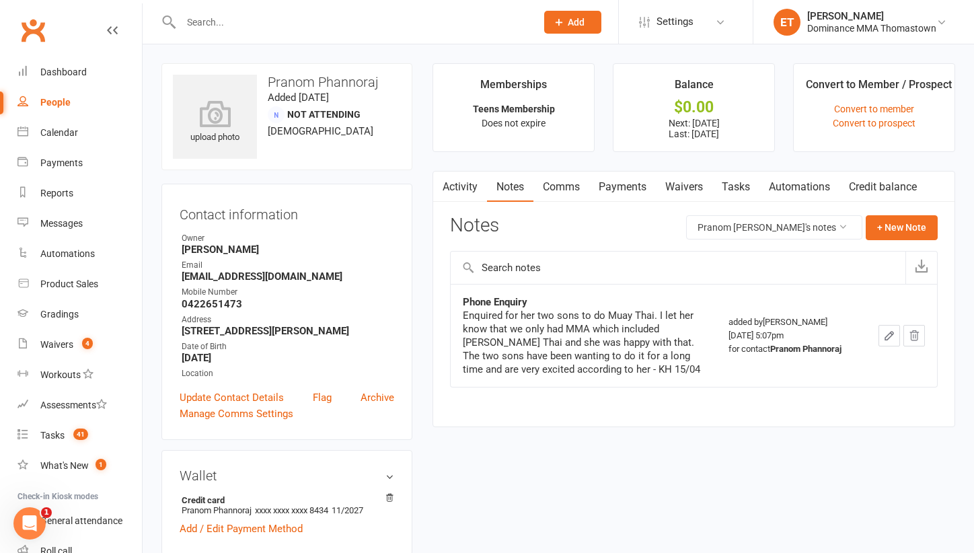
click at [221, 21] on input "text" at bounding box center [352, 22] width 350 height 19
paste input "[PERSON_NAME]"
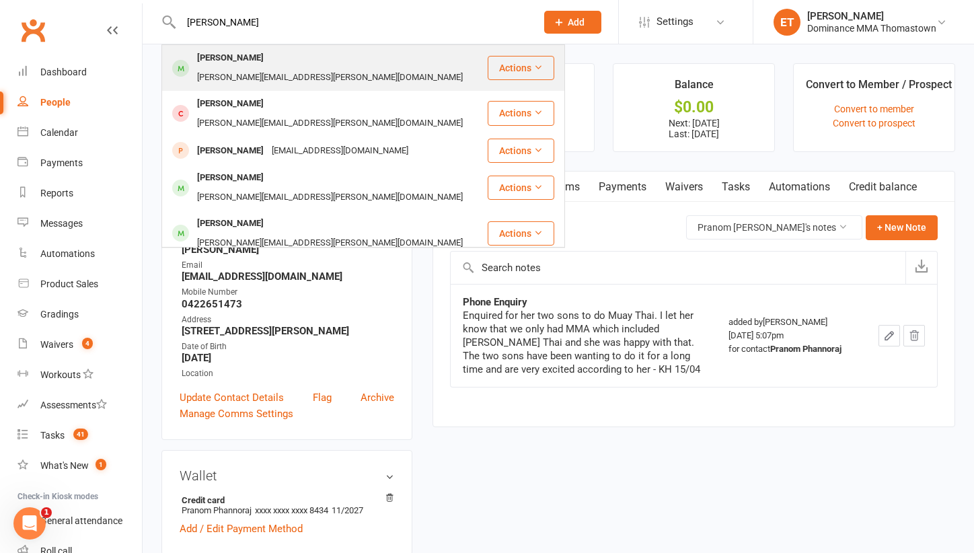
type input "[PERSON_NAME]"
click at [261, 63] on div "[PERSON_NAME]" at bounding box center [230, 58] width 75 height 20
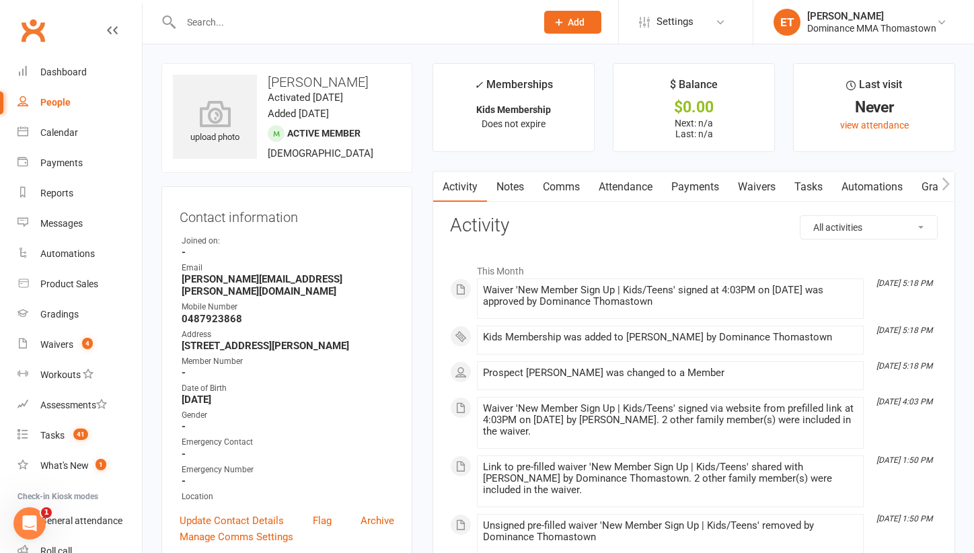
click at [515, 184] on link "Notes" at bounding box center [510, 187] width 46 height 31
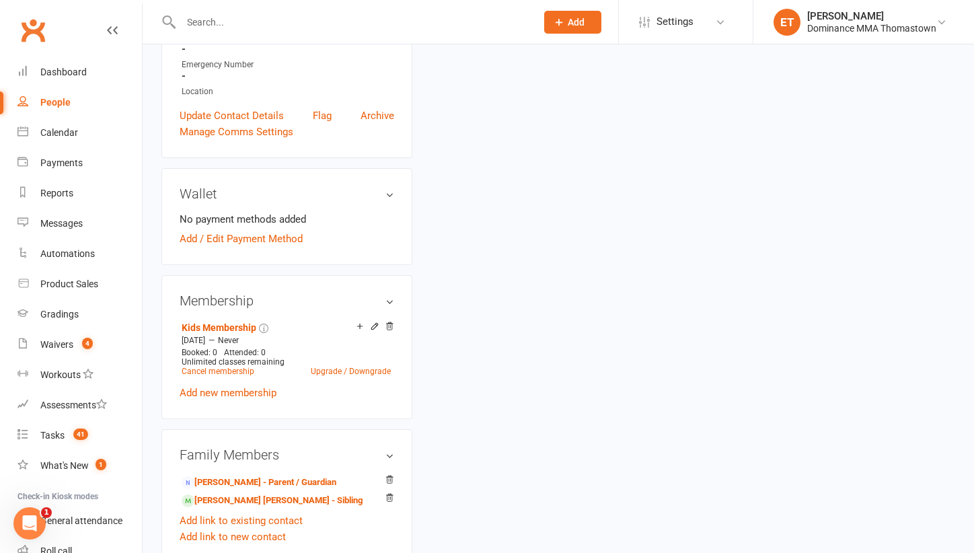
scroll to position [406, 0]
click at [248, 475] on link "[PERSON_NAME] - Parent / Guardian" at bounding box center [259, 482] width 155 height 14
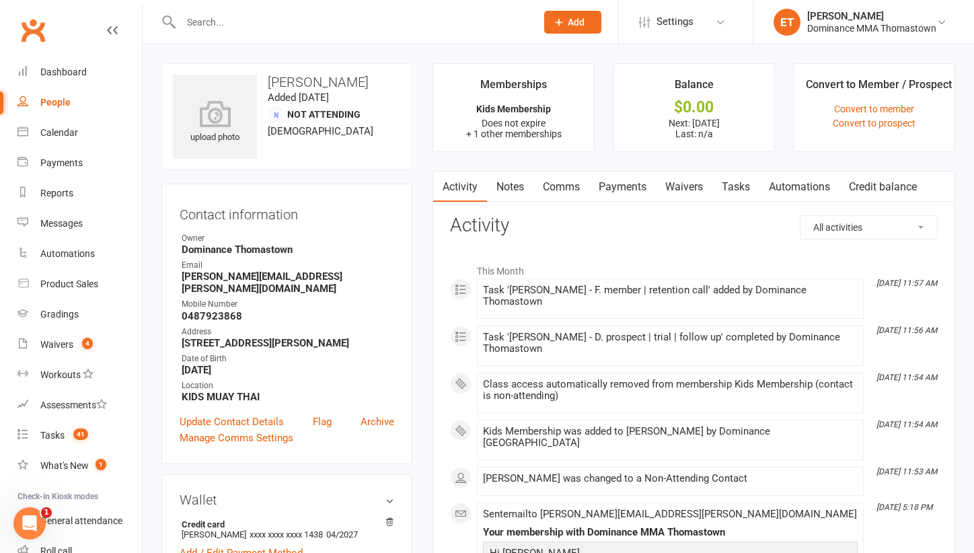
click at [504, 191] on link "Notes" at bounding box center [510, 187] width 46 height 31
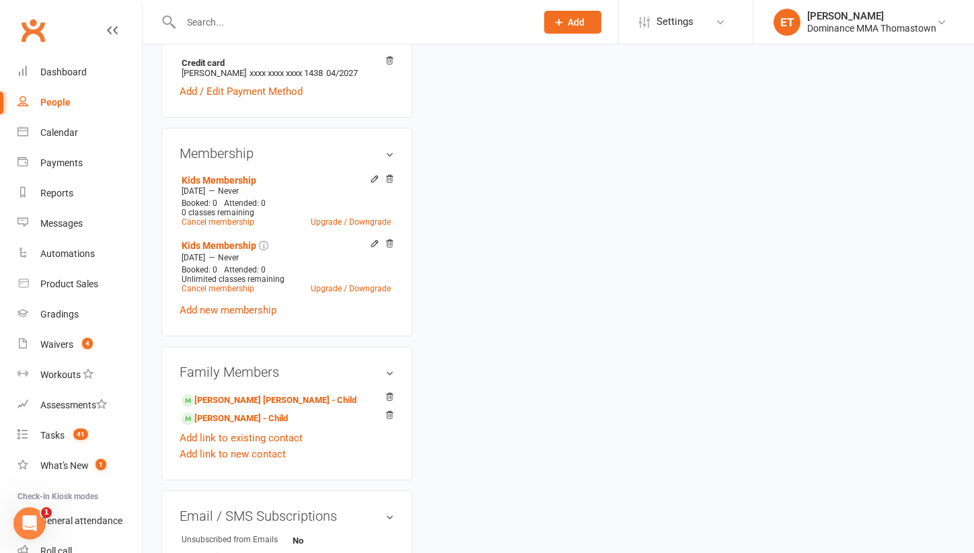
scroll to position [464, 0]
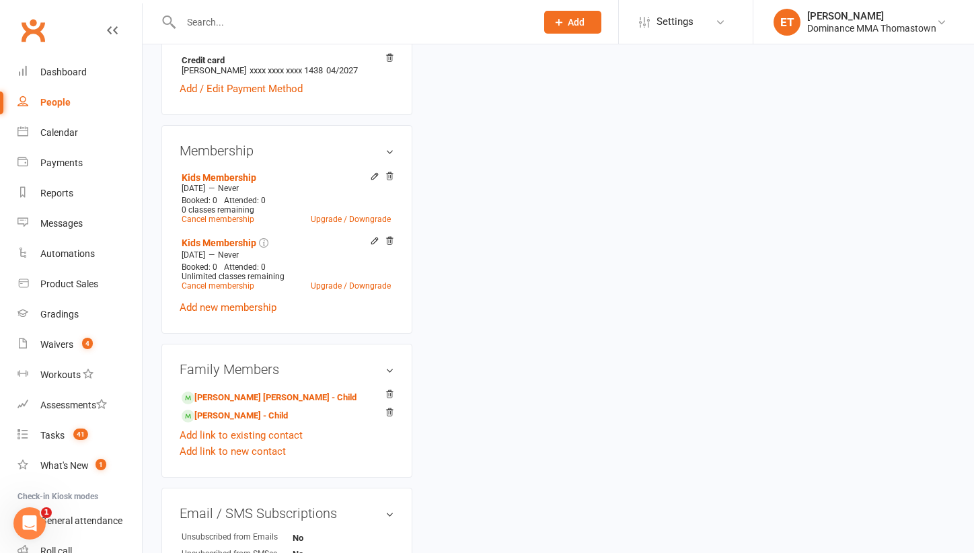
click at [260, 25] on input "text" at bounding box center [352, 22] width 350 height 19
paste input "[PERSON_NAME]"
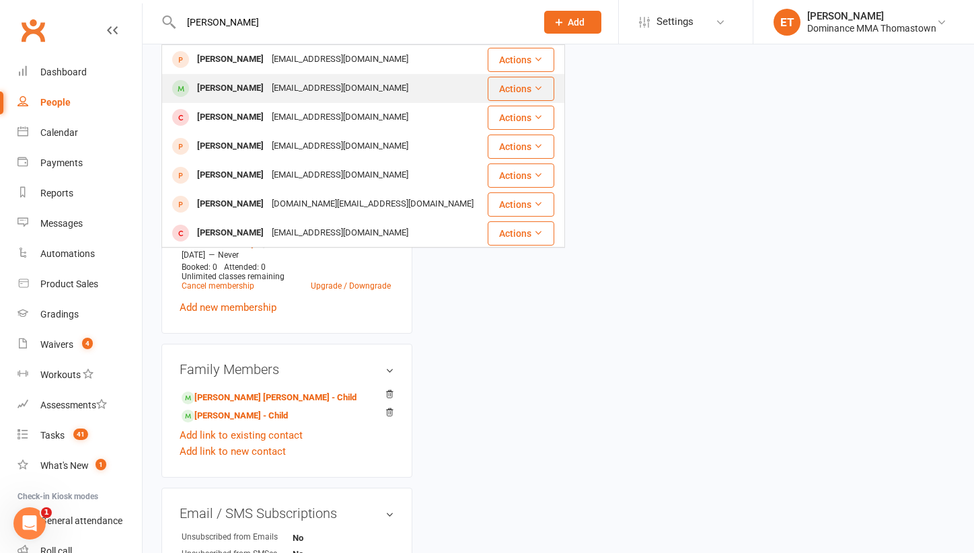
type input "[PERSON_NAME]"
click at [251, 91] on div "[PERSON_NAME]" at bounding box center [230, 89] width 75 height 20
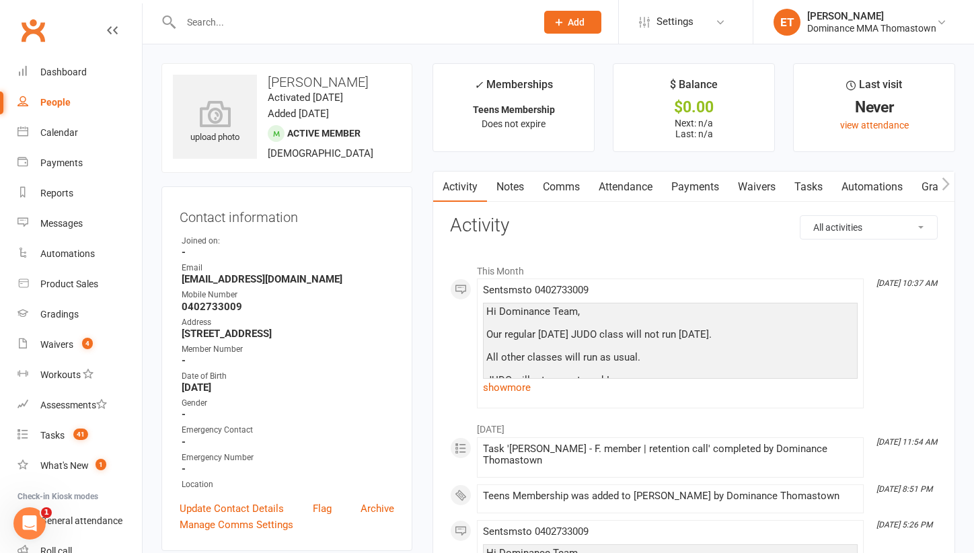
click at [648, 178] on link "Attendance" at bounding box center [625, 187] width 73 height 31
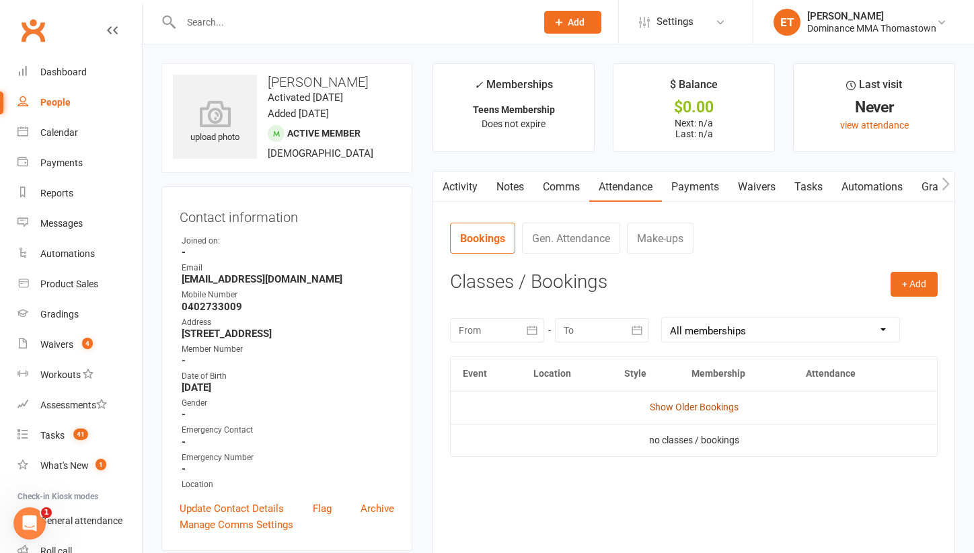
click at [702, 404] on link "Show Older Bookings" at bounding box center [694, 407] width 89 height 11
click at [506, 176] on link "Notes" at bounding box center [510, 187] width 46 height 31
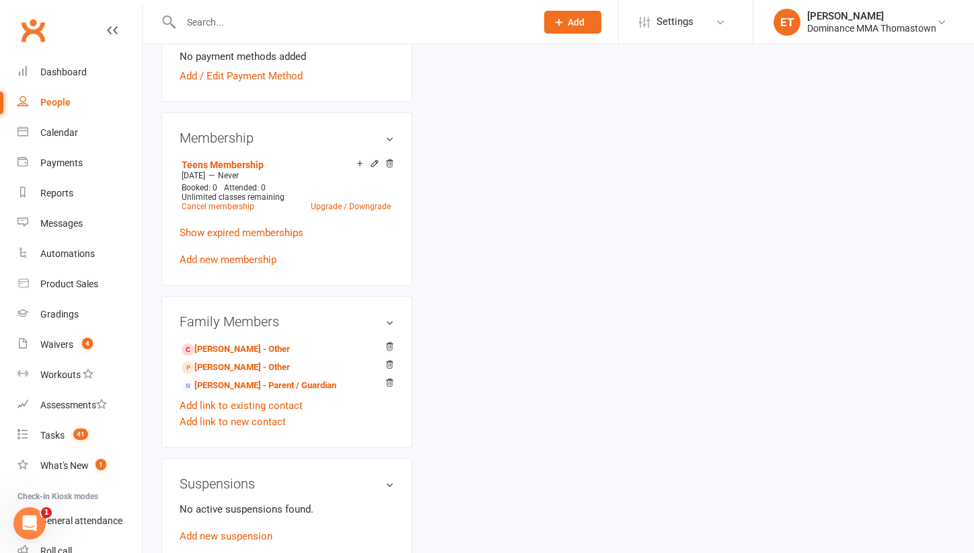
scroll to position [561, 0]
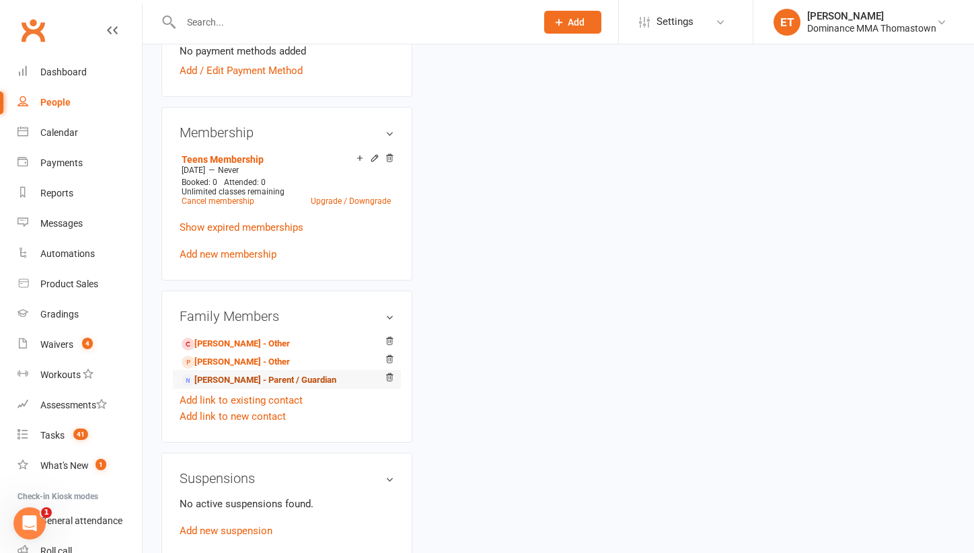
click at [250, 384] on link "[PERSON_NAME] - Parent / Guardian" at bounding box center [259, 380] width 155 height 14
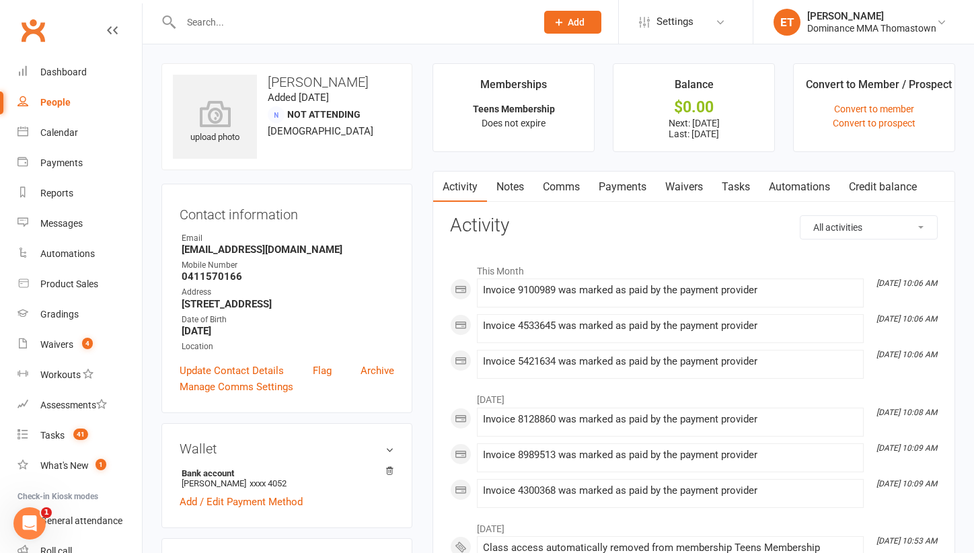
click at [522, 182] on link "Notes" at bounding box center [510, 187] width 46 height 31
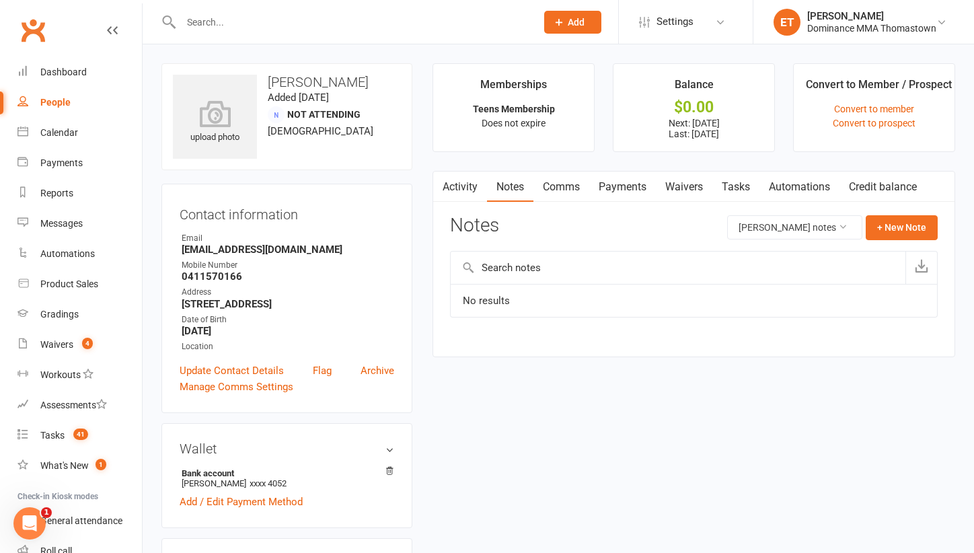
click at [466, 192] on link "Activity" at bounding box center [460, 187] width 54 height 31
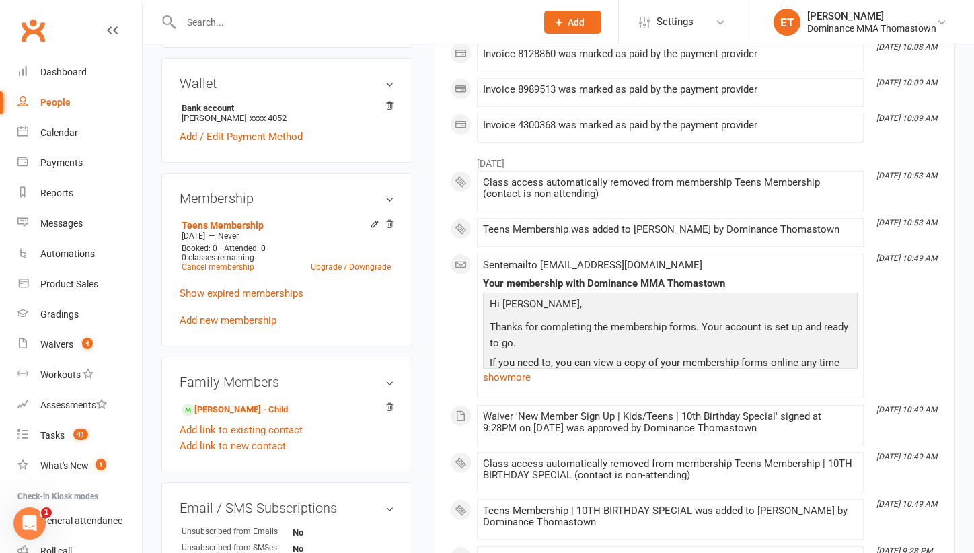
scroll to position [368, 0]
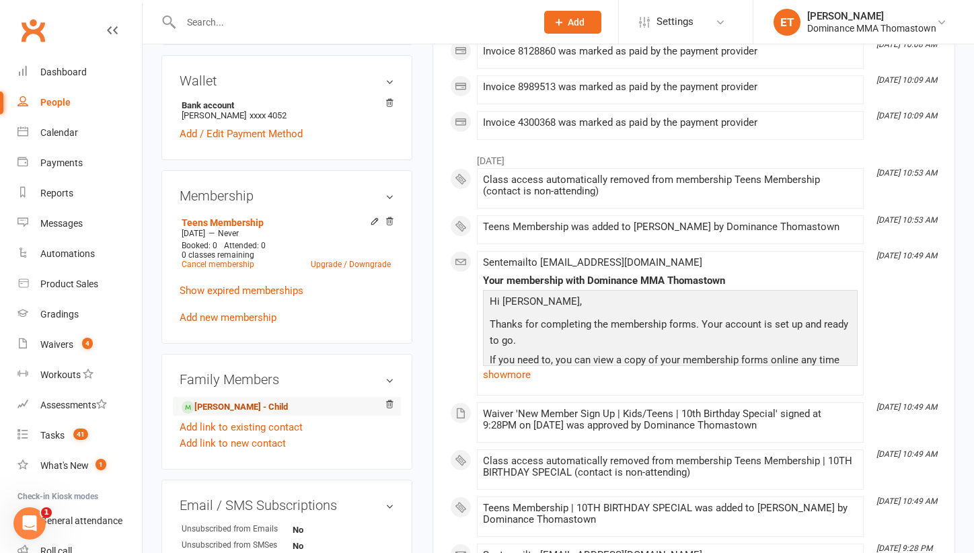
click at [240, 407] on link "[PERSON_NAME] - Child" at bounding box center [235, 407] width 106 height 14
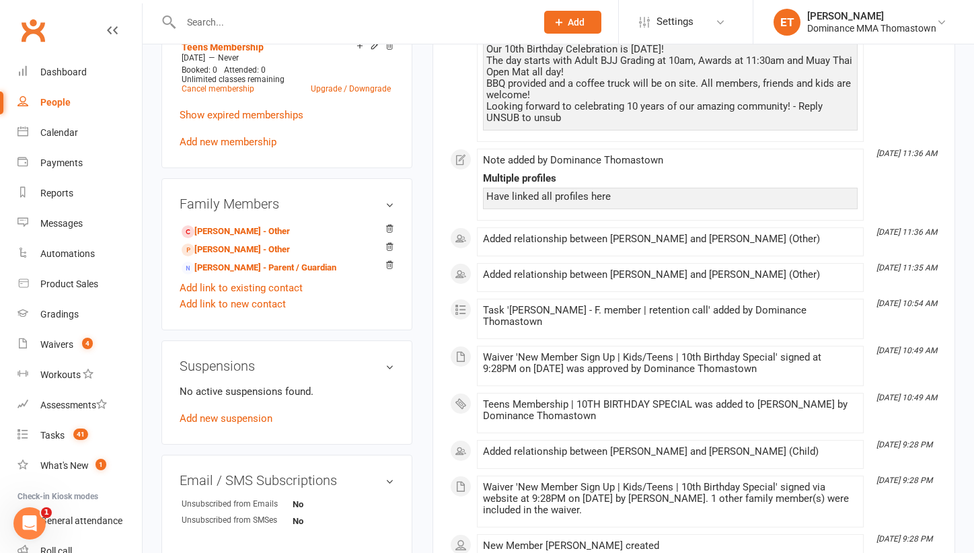
scroll to position [686, 0]
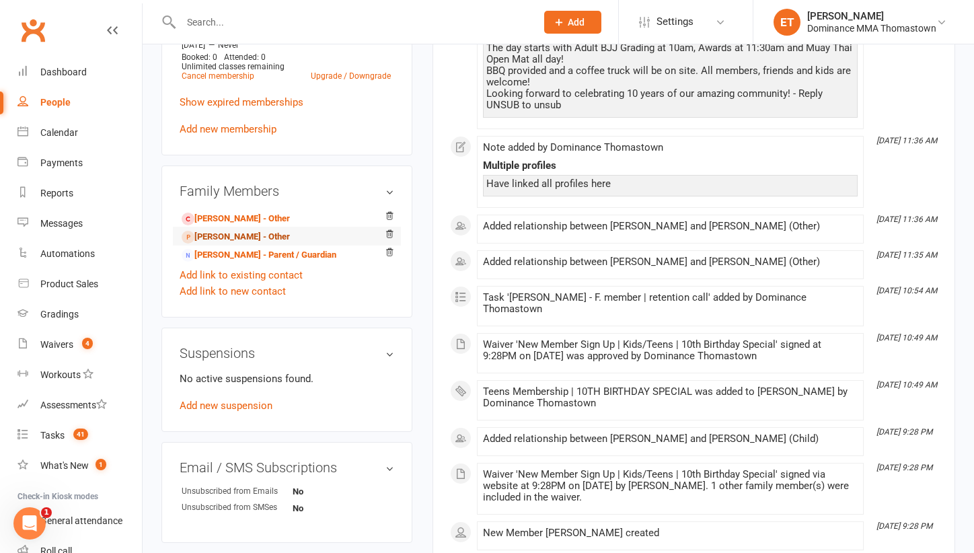
click at [220, 239] on link "[PERSON_NAME] - Other" at bounding box center [236, 237] width 108 height 14
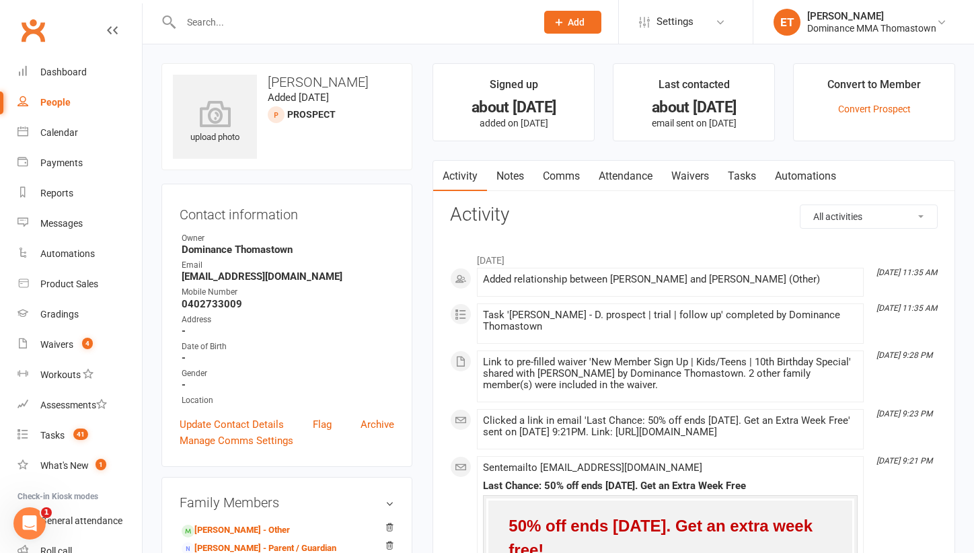
click at [525, 173] on link "Notes" at bounding box center [510, 176] width 46 height 31
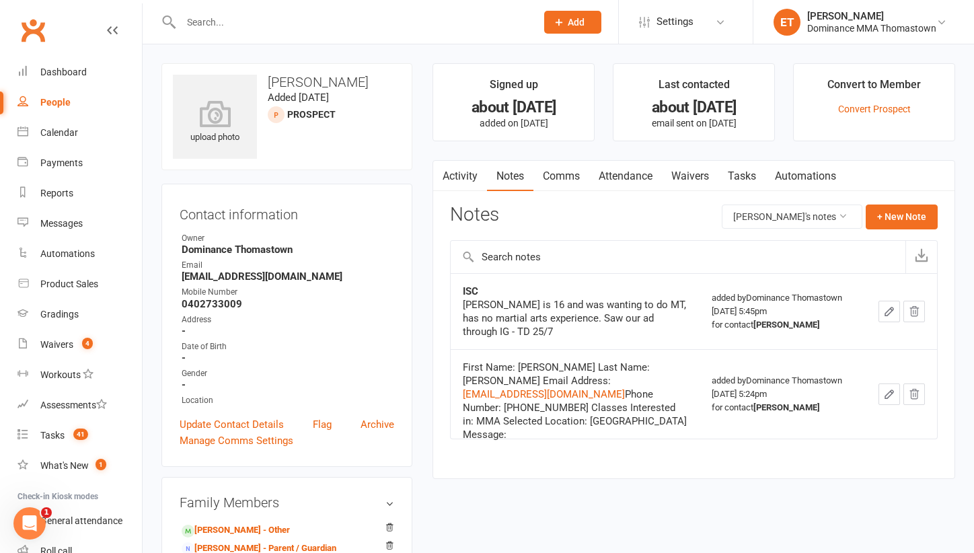
click at [205, 25] on input "text" at bounding box center [352, 22] width 350 height 19
paste input "[PERSON_NAME]"
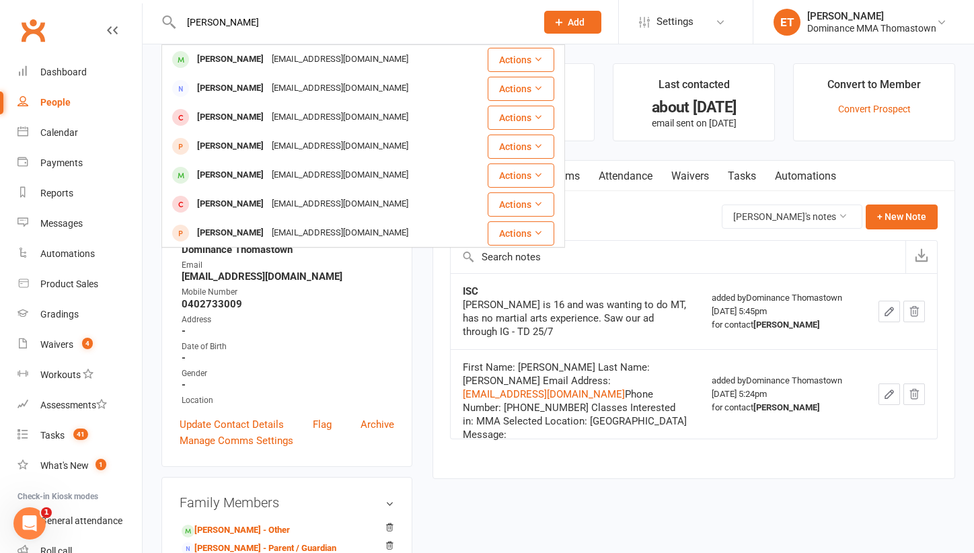
type input "[PERSON_NAME]"
click at [268, 63] on div "[EMAIL_ADDRESS][DOMAIN_NAME]" at bounding box center [340, 60] width 145 height 20
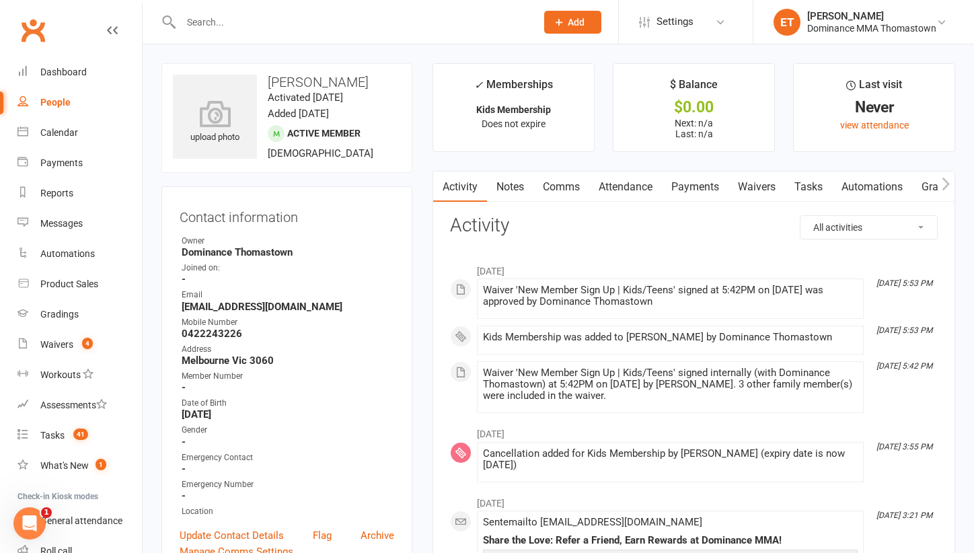
click at [643, 189] on link "Attendance" at bounding box center [625, 187] width 73 height 31
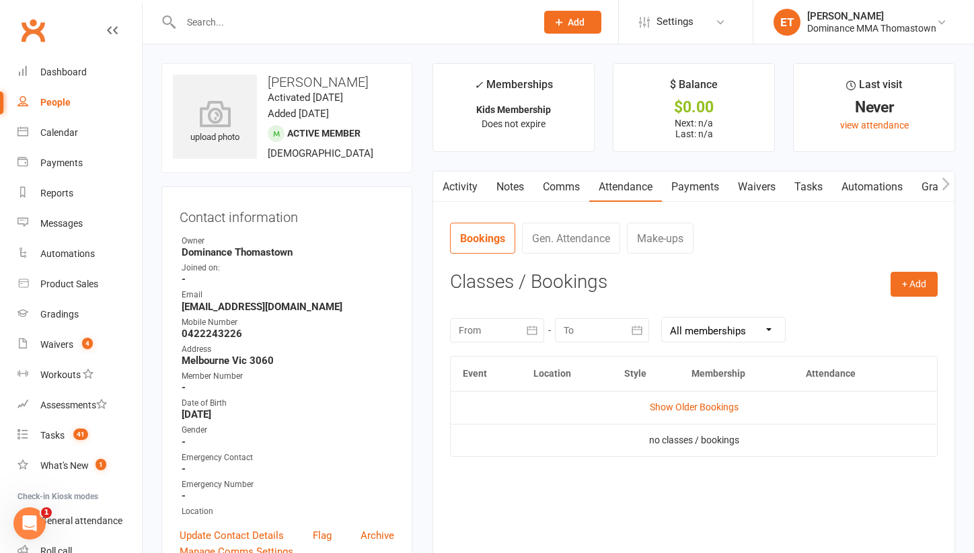
click at [503, 188] on link "Notes" at bounding box center [510, 187] width 46 height 31
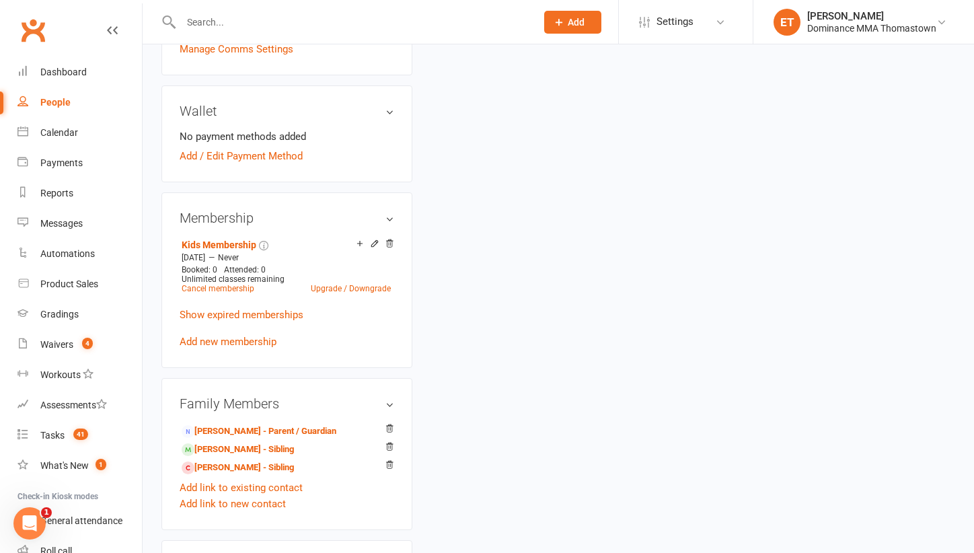
scroll to position [503, 0]
click at [234, 427] on link "[PERSON_NAME] - Parent / Guardian" at bounding box center [259, 431] width 155 height 14
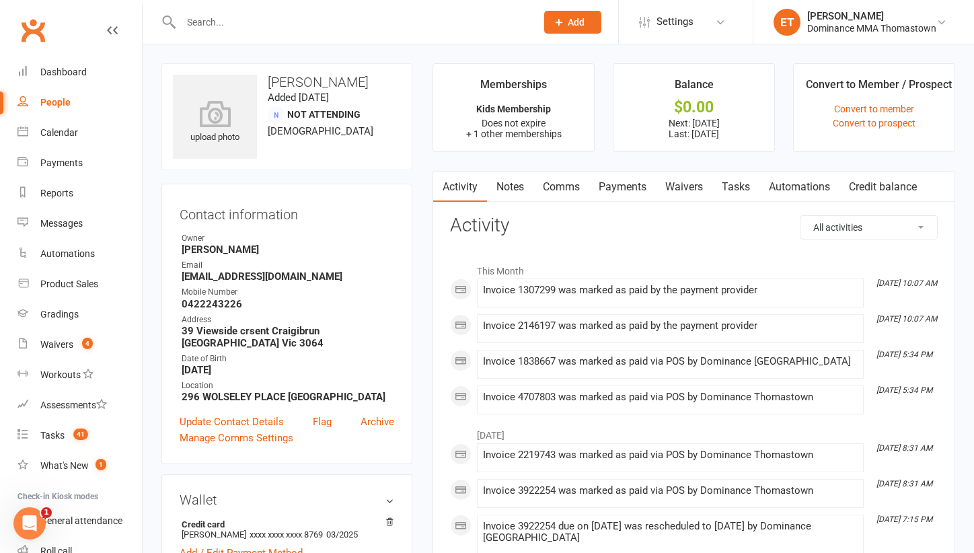
click at [517, 192] on link "Notes" at bounding box center [510, 187] width 46 height 31
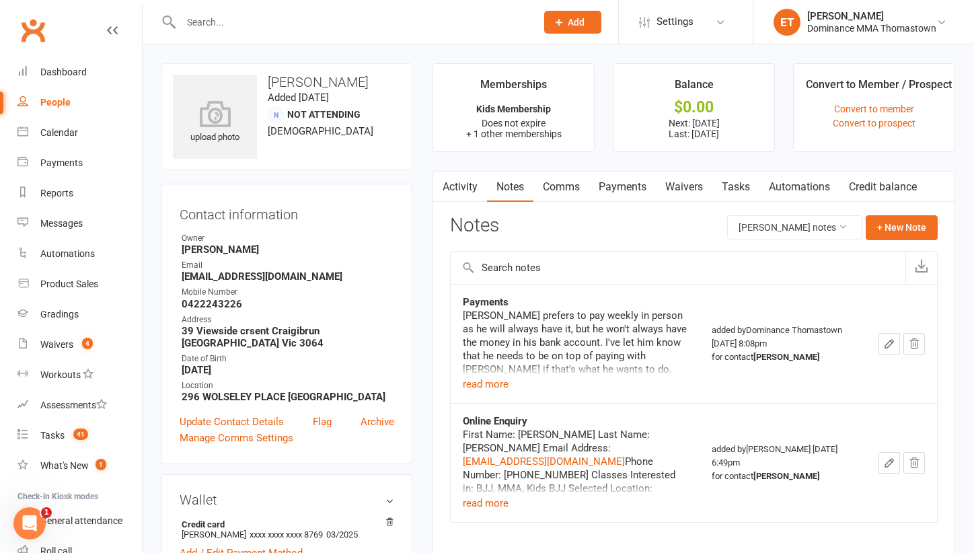
click at [512, 376] on div "[PERSON_NAME] prefers to pay weekly in person as he will always have it, but he…" at bounding box center [575, 350] width 224 height 83
click at [504, 388] on button "read more" at bounding box center [486, 384] width 46 height 16
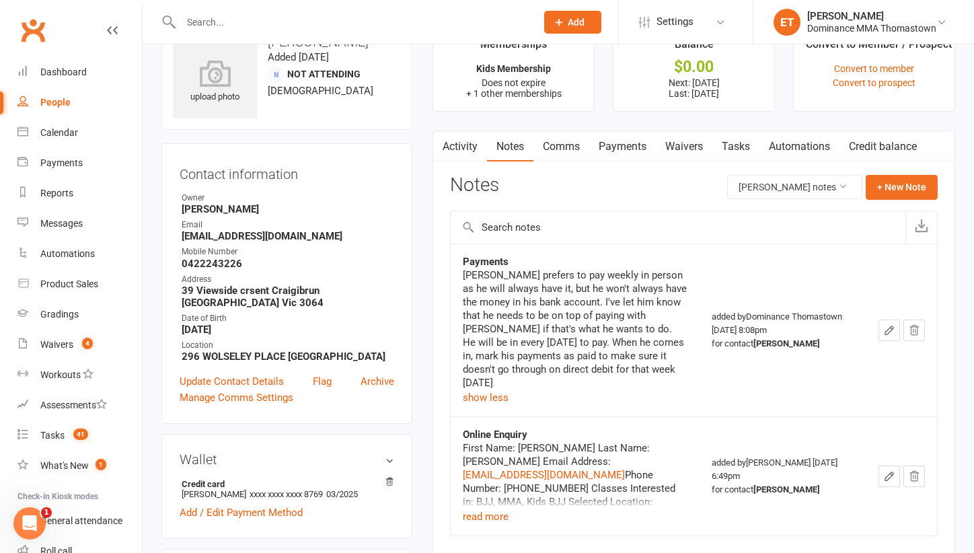
scroll to position [30, 0]
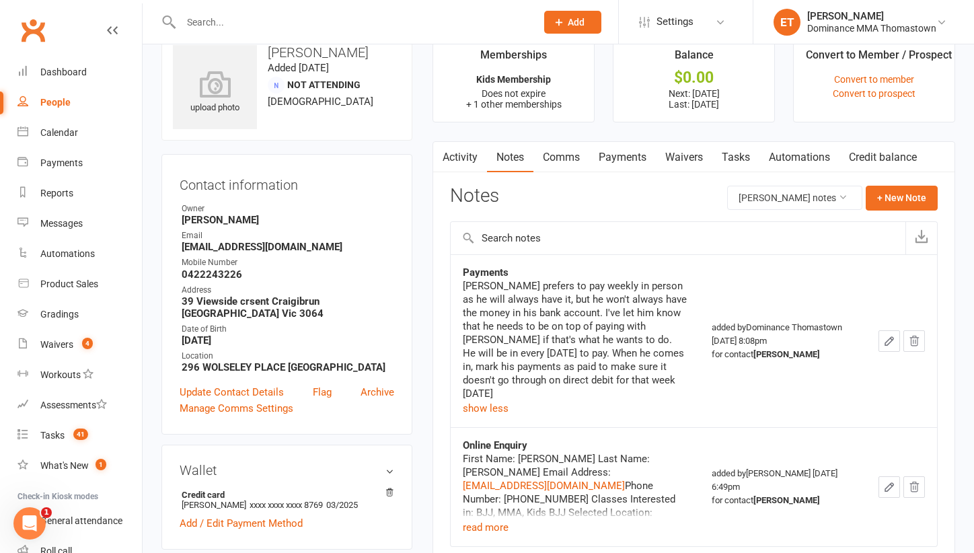
click at [610, 162] on link "Payments" at bounding box center [622, 157] width 67 height 31
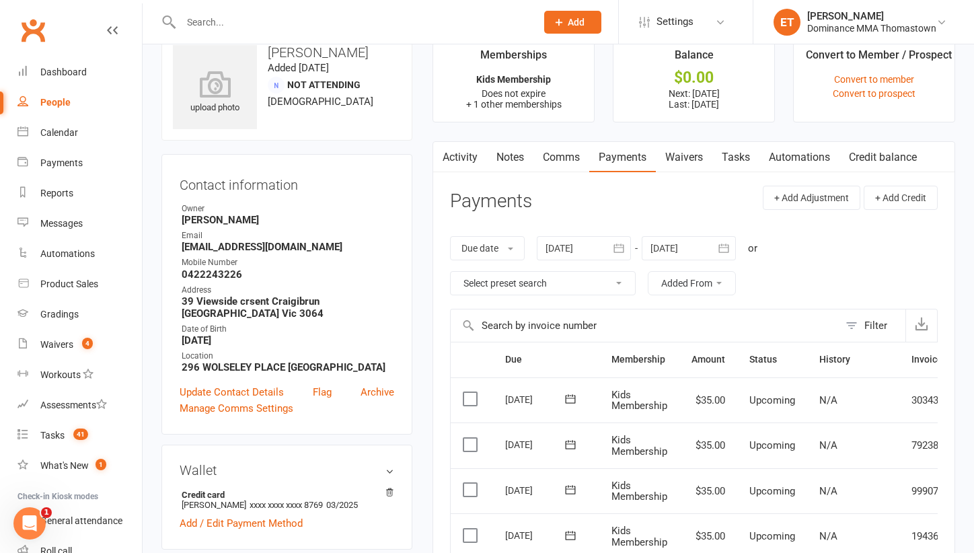
click at [476, 167] on link "Activity" at bounding box center [460, 157] width 54 height 31
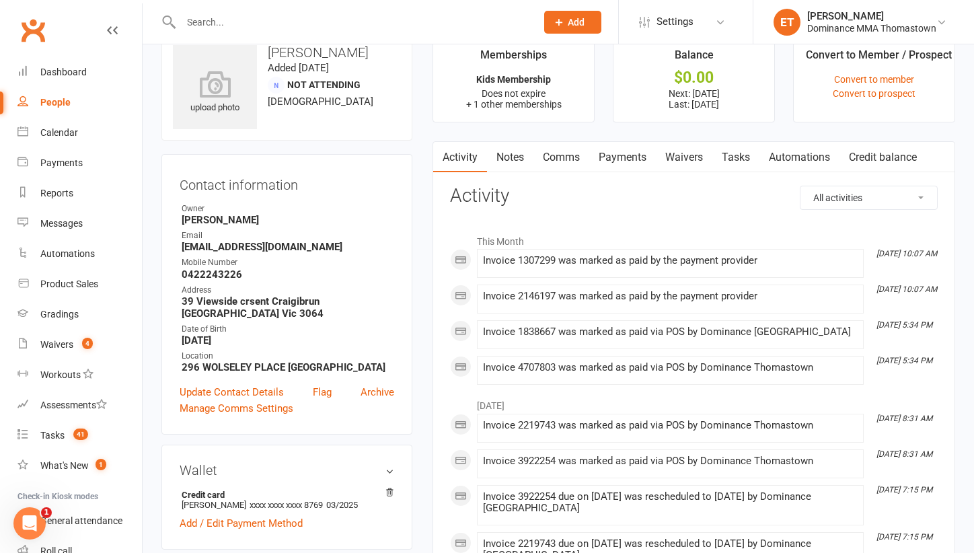
click at [517, 153] on link "Notes" at bounding box center [510, 157] width 46 height 31
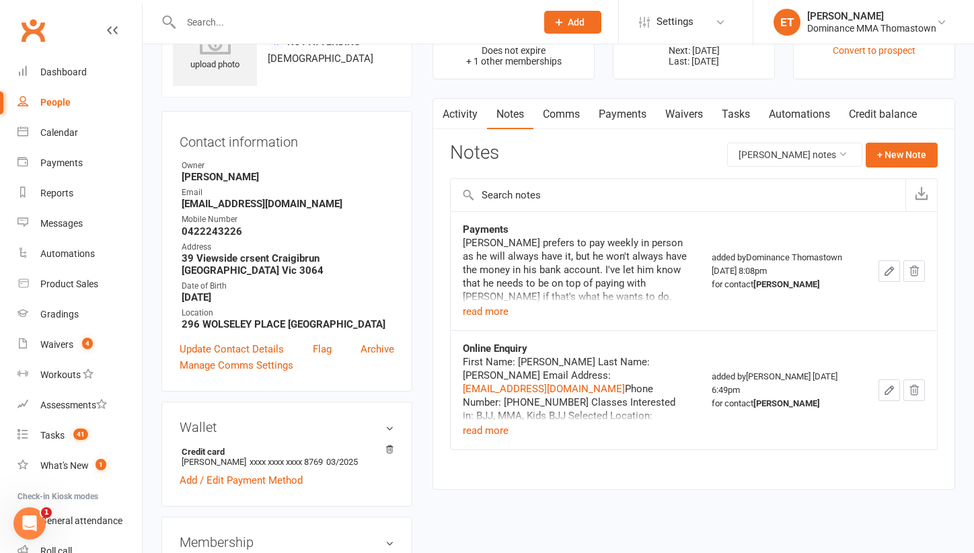
scroll to position [74, 0]
click at [519, 312] on div "[PERSON_NAME] prefers to pay weekly in person as he will always have it, but he…" at bounding box center [575, 276] width 224 height 83
click at [499, 312] on button "read more" at bounding box center [486, 310] width 46 height 16
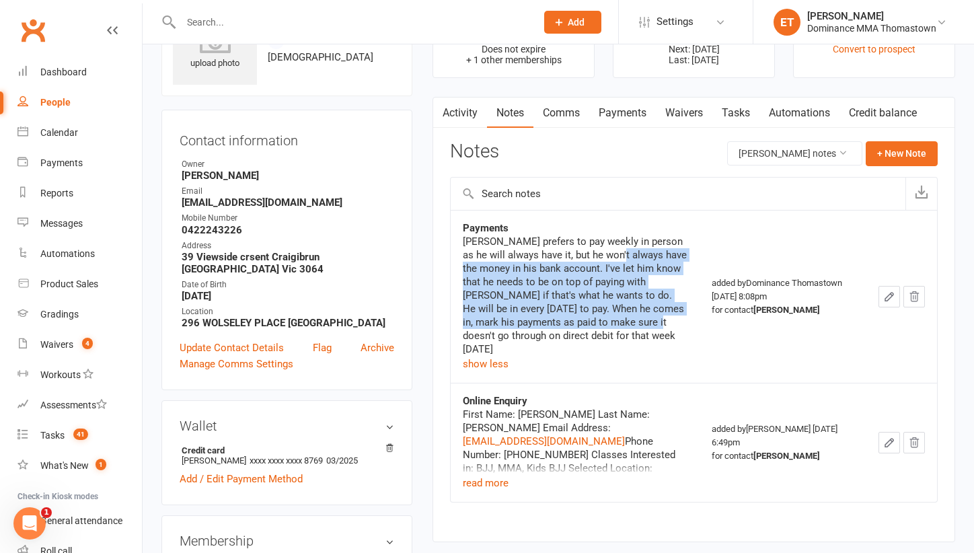
drag, startPoint x: 624, startPoint y: 248, endPoint x: 630, endPoint y: 316, distance: 68.2
click at [630, 316] on div "[PERSON_NAME] prefers to pay weekly in person as he will always have it, but he…" at bounding box center [575, 295] width 224 height 121
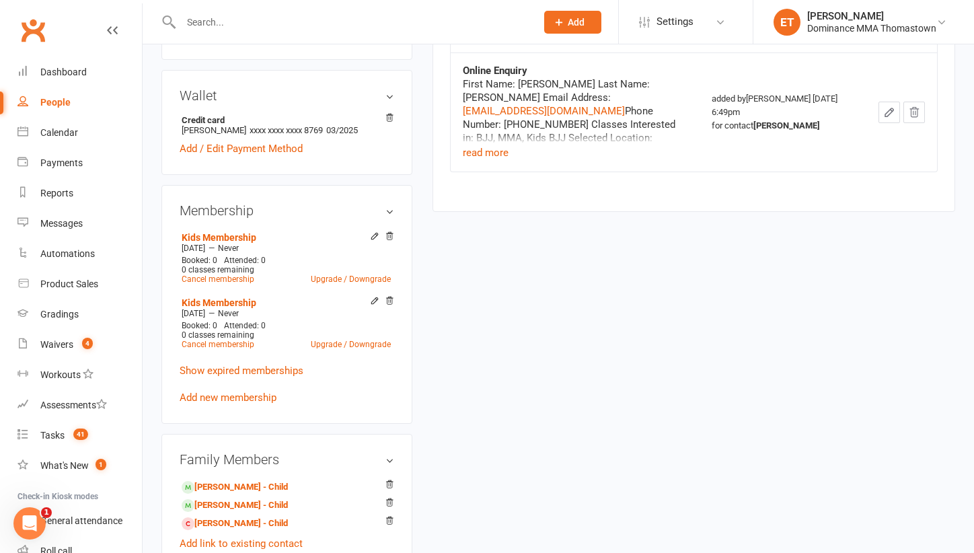
scroll to position [405, 0]
click at [229, 484] on link "[PERSON_NAME] - Child" at bounding box center [235, 487] width 106 height 14
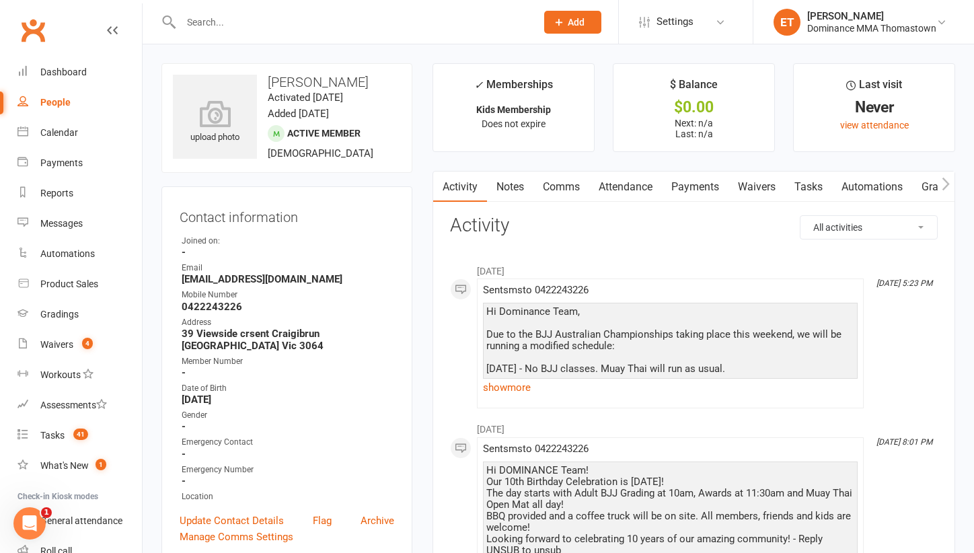
click at [509, 196] on link "Notes" at bounding box center [510, 187] width 46 height 31
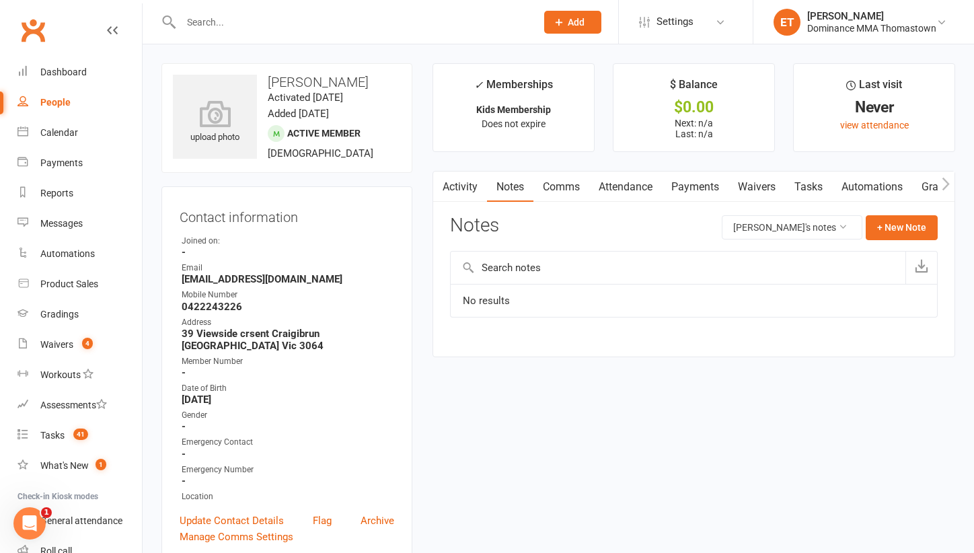
click at [638, 182] on link "Attendance" at bounding box center [625, 187] width 73 height 31
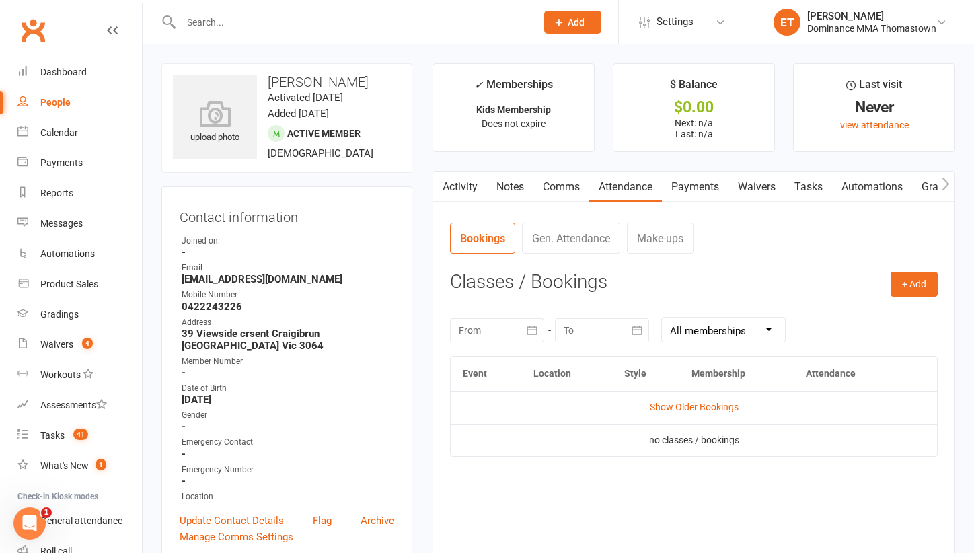
scroll to position [20, 0]
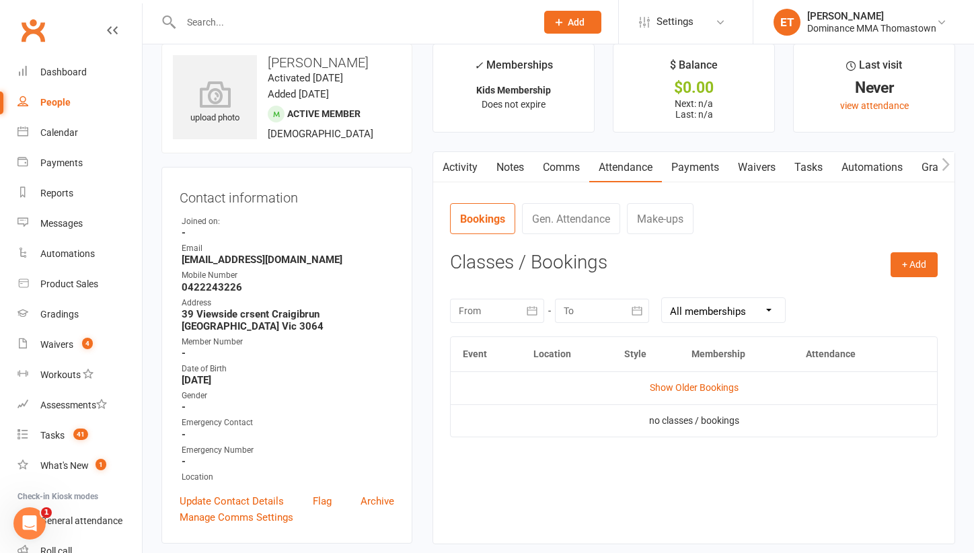
click at [241, 21] on input "text" at bounding box center [352, 22] width 350 height 19
paste input "[PERSON_NAME]"
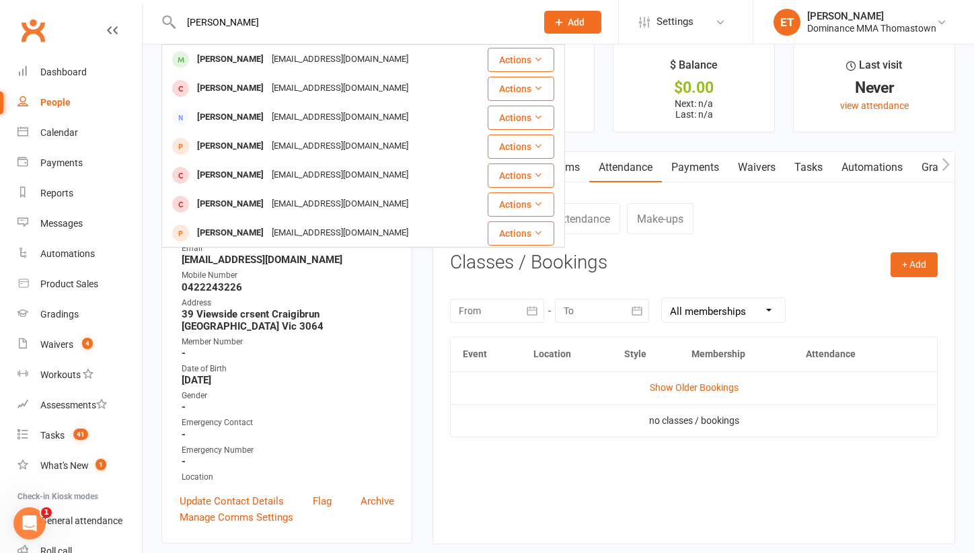
type input "[PERSON_NAME]"
click at [242, 60] on div "[PERSON_NAME]" at bounding box center [230, 60] width 75 height 20
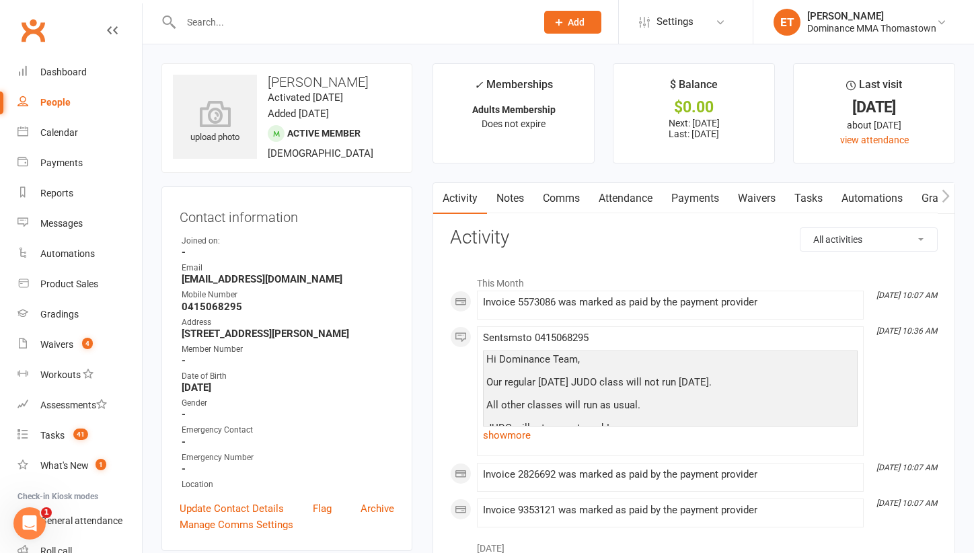
click at [641, 198] on link "Attendance" at bounding box center [625, 198] width 73 height 31
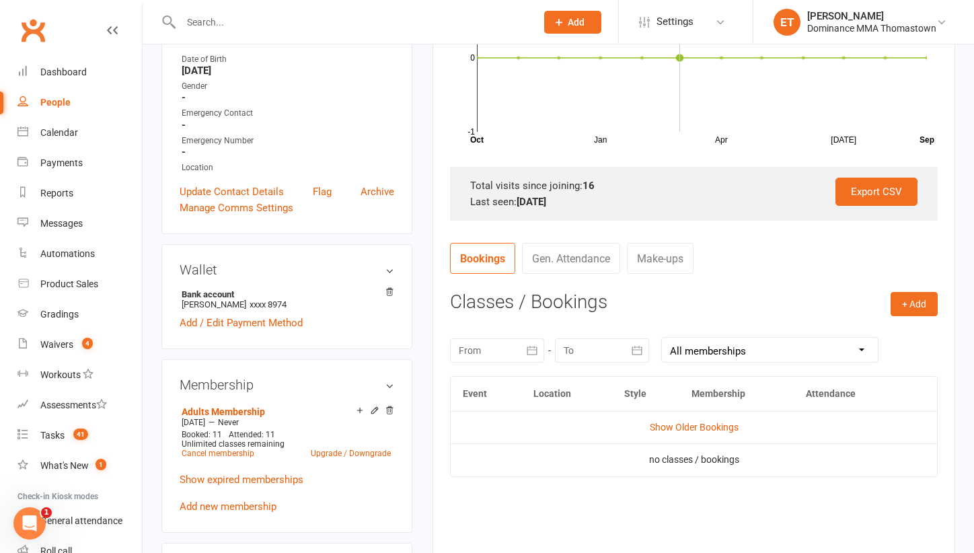
scroll to position [318, 0]
click at [672, 421] on link "Show Older Bookings" at bounding box center [694, 426] width 89 height 11
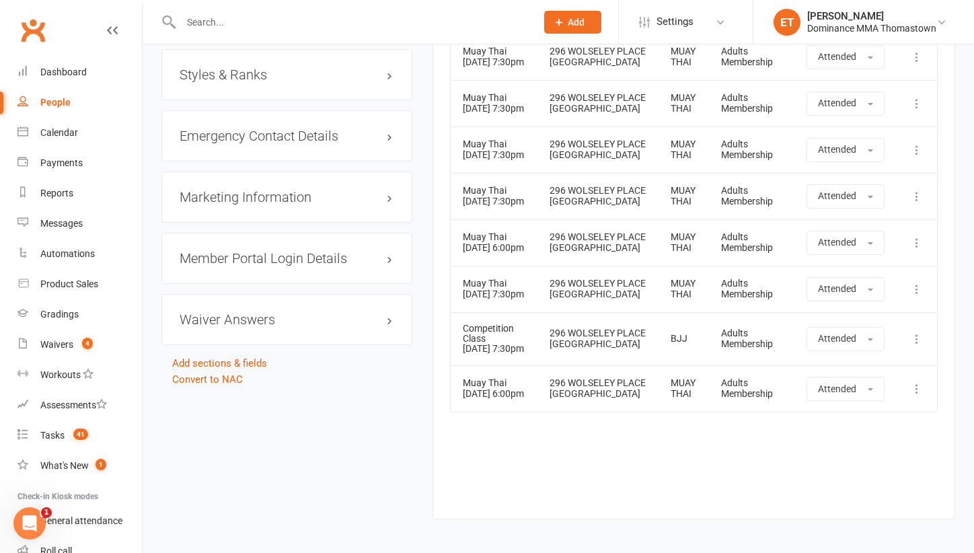
scroll to position [1173, 0]
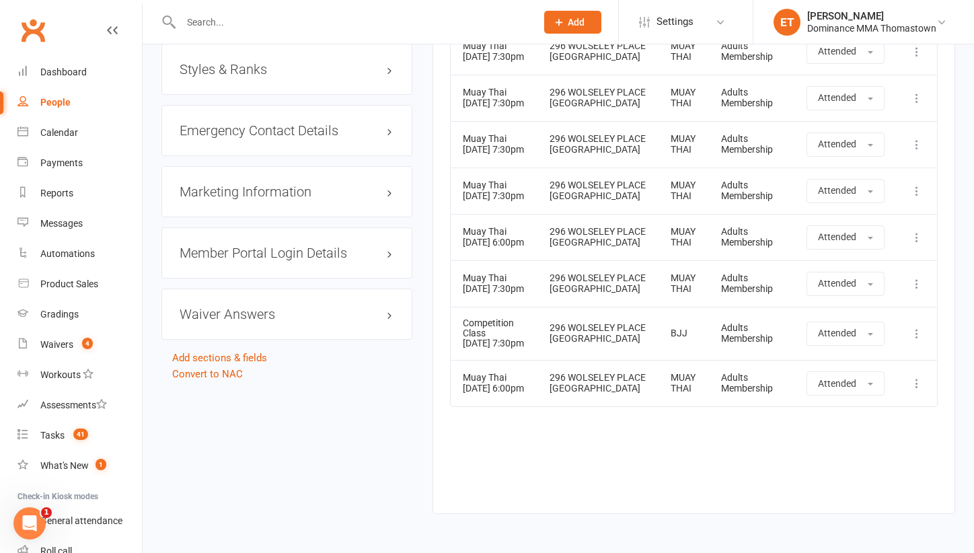
click at [200, 17] on input "text" at bounding box center [352, 22] width 350 height 19
paste input "[PERSON_NAME]"
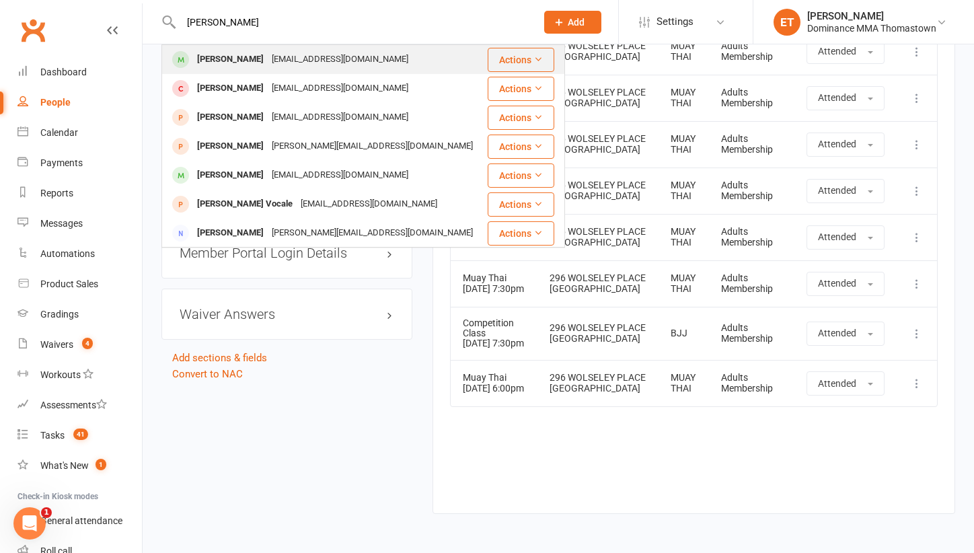
type input "[PERSON_NAME]"
click at [268, 57] on div "[EMAIL_ADDRESS][DOMAIN_NAME]" at bounding box center [340, 60] width 145 height 20
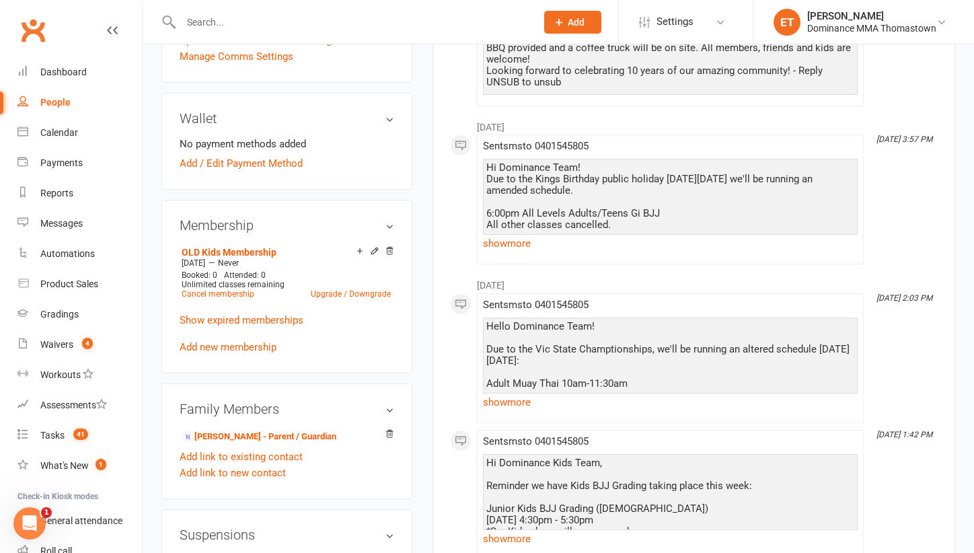
scroll to position [470, 0]
click at [275, 438] on link "[PERSON_NAME] - Parent / Guardian" at bounding box center [259, 436] width 155 height 14
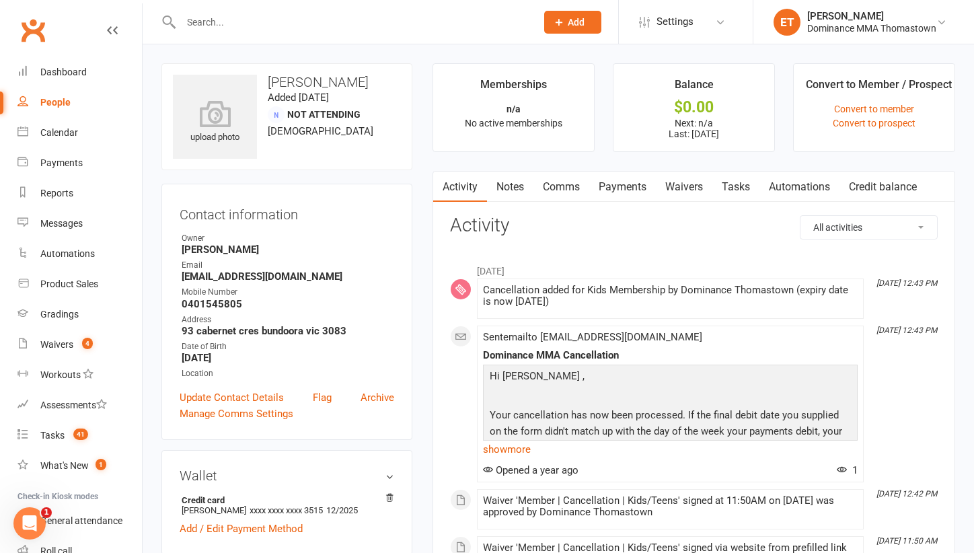
click at [511, 192] on link "Notes" at bounding box center [510, 187] width 46 height 31
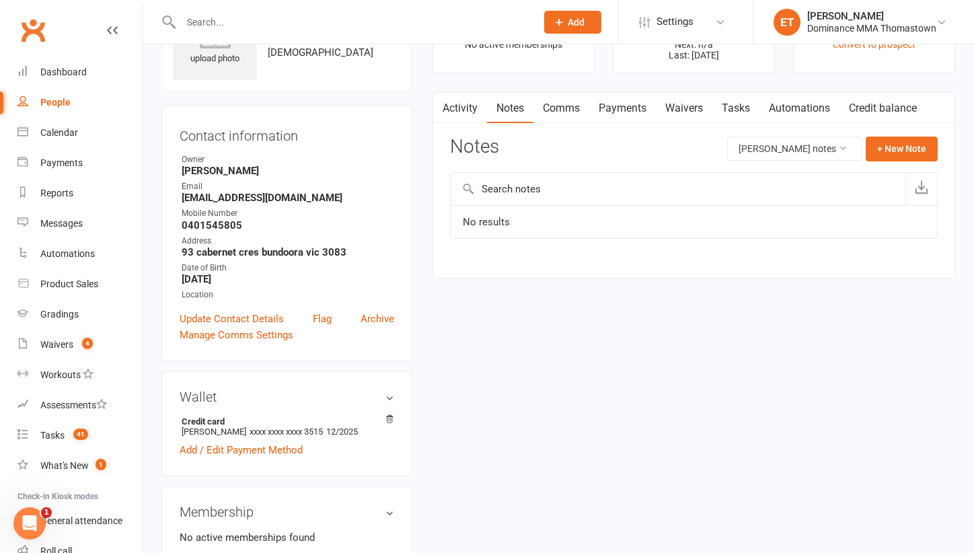
scroll to position [449, 0]
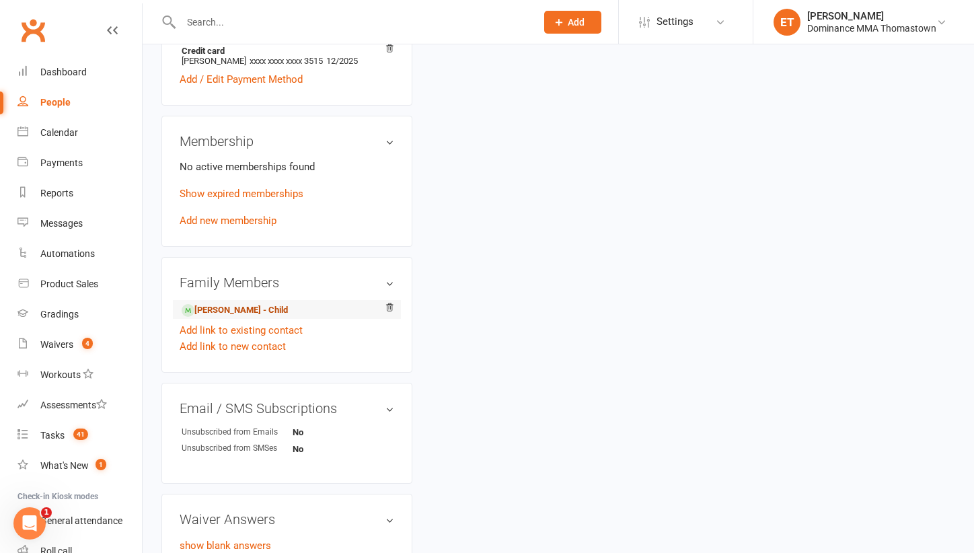
click at [231, 313] on link "[PERSON_NAME] - Child" at bounding box center [235, 310] width 106 height 14
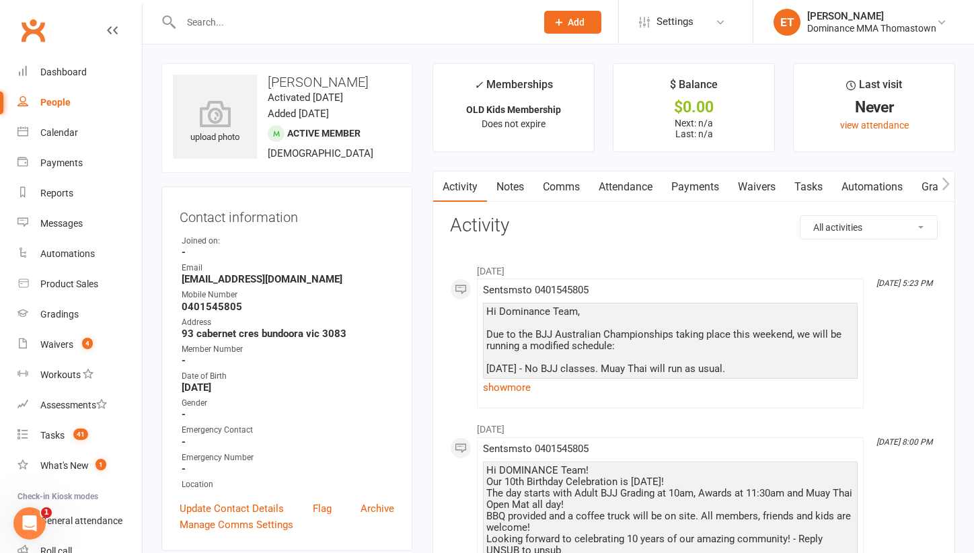
click at [497, 192] on link "Notes" at bounding box center [510, 187] width 46 height 31
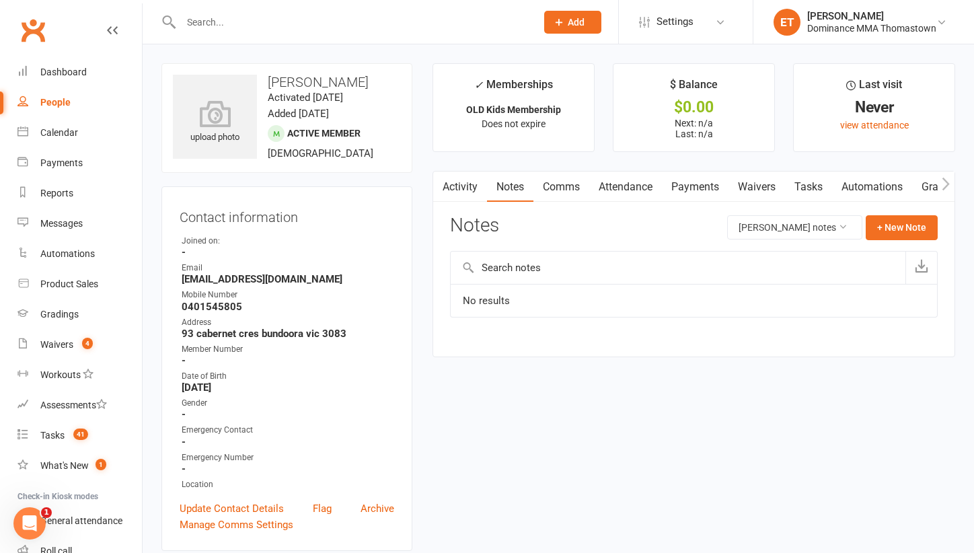
click at [670, 176] on link "Payments" at bounding box center [695, 187] width 67 height 31
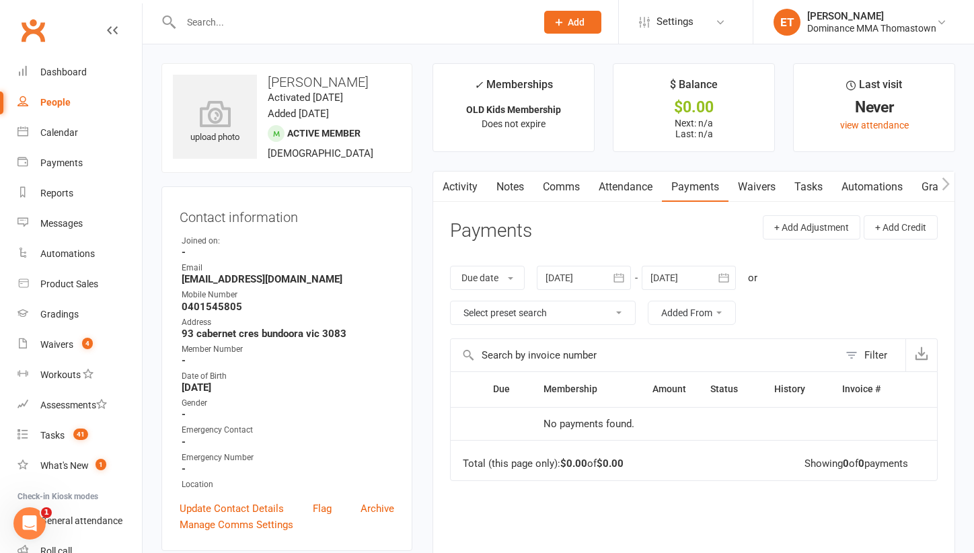
click at [632, 187] on link "Attendance" at bounding box center [625, 187] width 73 height 31
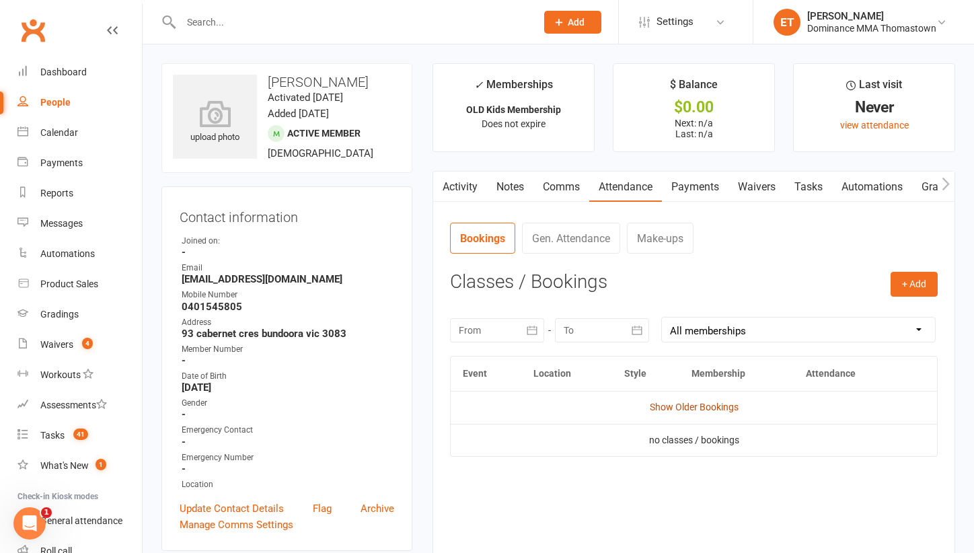
click at [696, 404] on link "Show Older Bookings" at bounding box center [694, 407] width 89 height 11
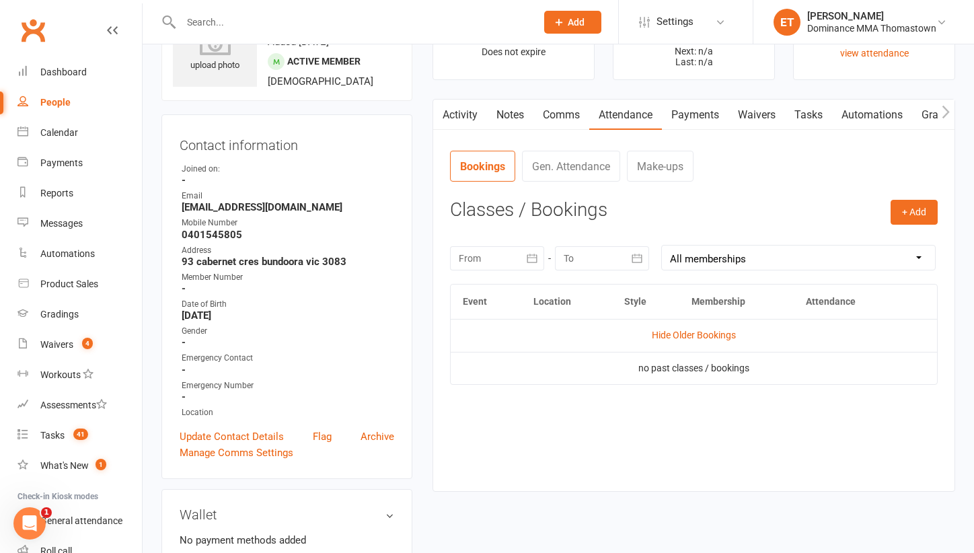
click at [517, 118] on link "Notes" at bounding box center [510, 115] width 46 height 31
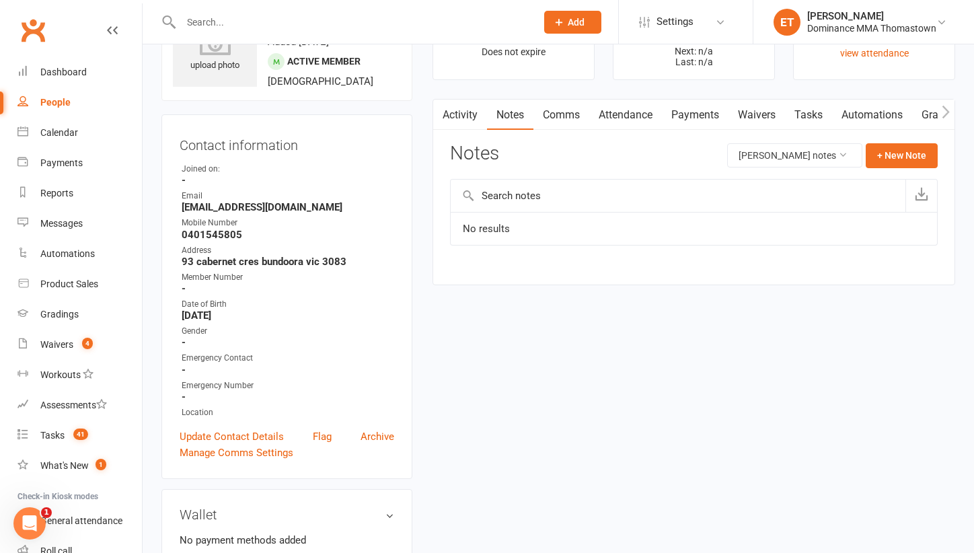
click at [454, 110] on link "Activity" at bounding box center [460, 115] width 54 height 31
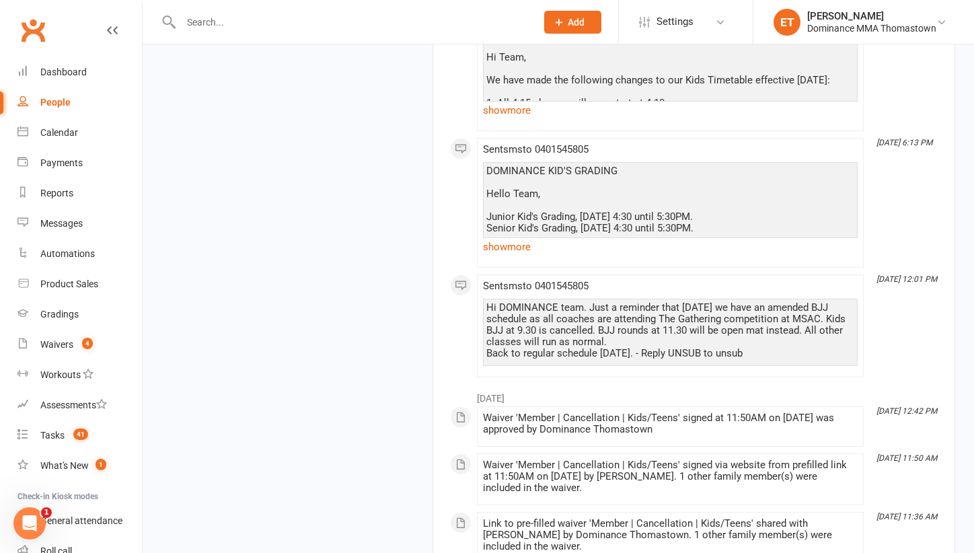
scroll to position [2992, 0]
click at [213, 23] on input "text" at bounding box center [352, 22] width 350 height 19
paste input "[PERSON_NAME]"
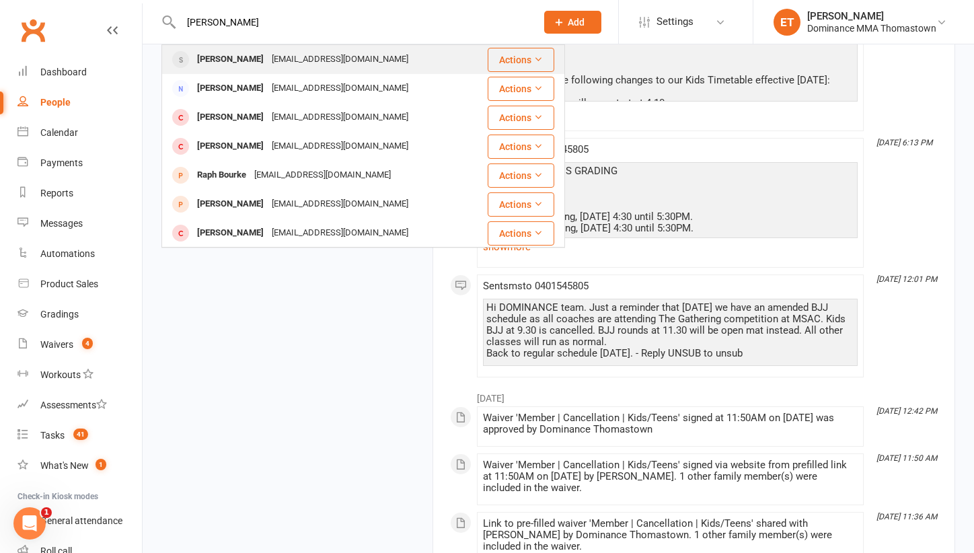
type input "[PERSON_NAME]"
click at [231, 58] on div "[PERSON_NAME]" at bounding box center [230, 60] width 75 height 20
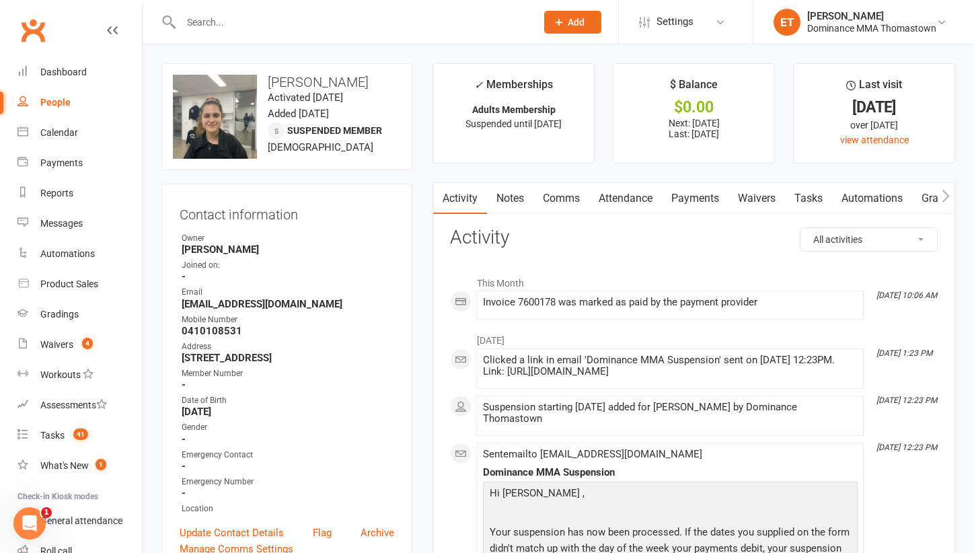
click at [611, 194] on link "Attendance" at bounding box center [625, 198] width 73 height 31
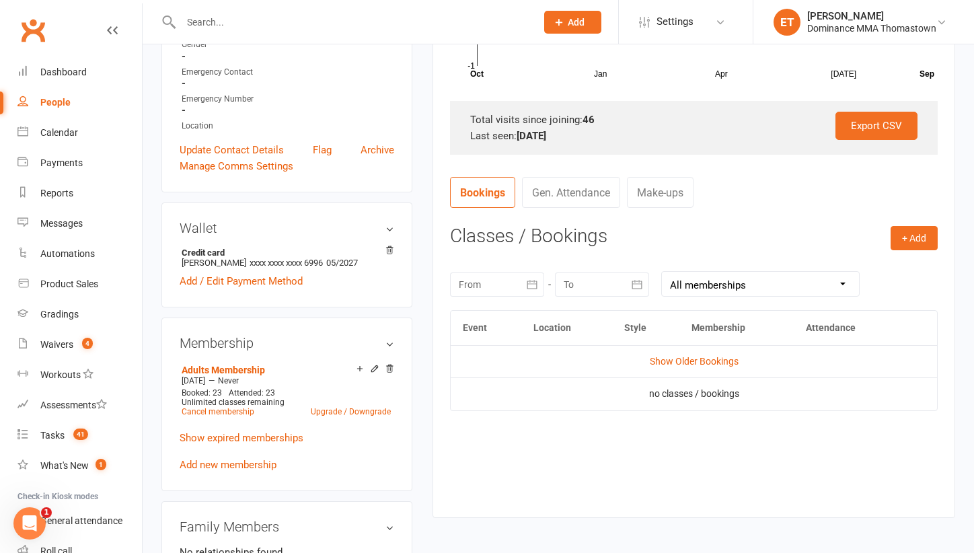
scroll to position [388, 0]
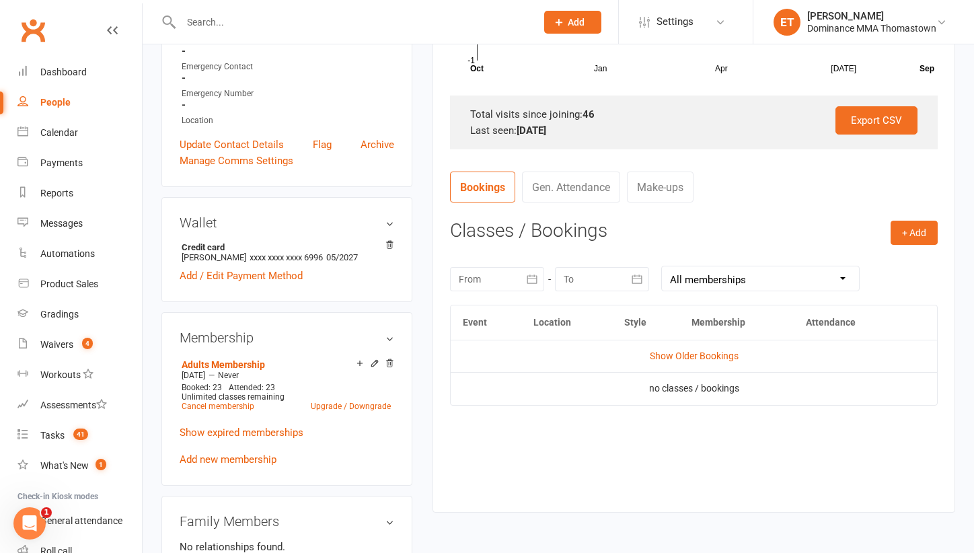
click at [680, 363] on td "Show Older Bookings" at bounding box center [694, 356] width 486 height 32
click at [680, 345] on td "Show Older Bookings" at bounding box center [694, 356] width 486 height 32
click at [680, 355] on link "Show Older Bookings" at bounding box center [694, 356] width 89 height 11
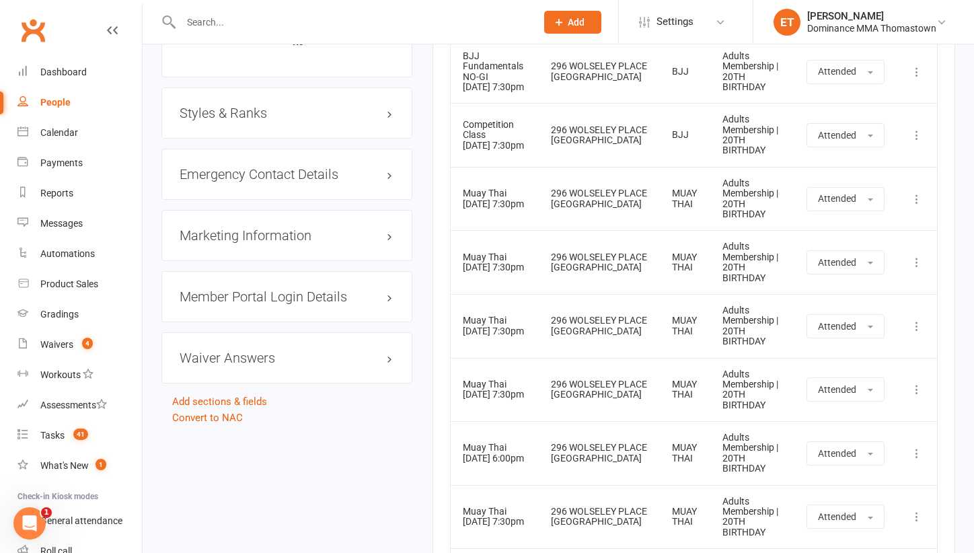
scroll to position [1198, 0]
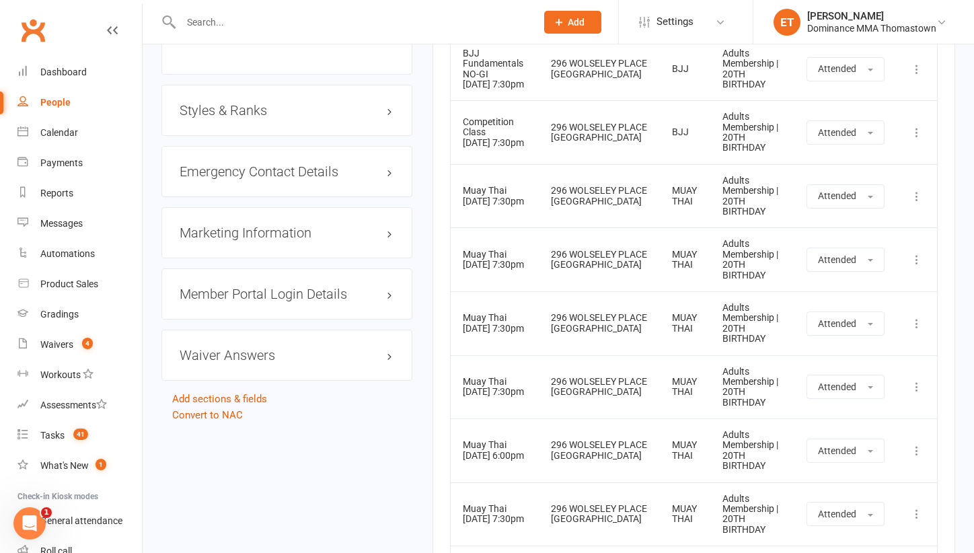
click at [207, 17] on input "text" at bounding box center [352, 22] width 350 height 19
paste input "[PERSON_NAME]"
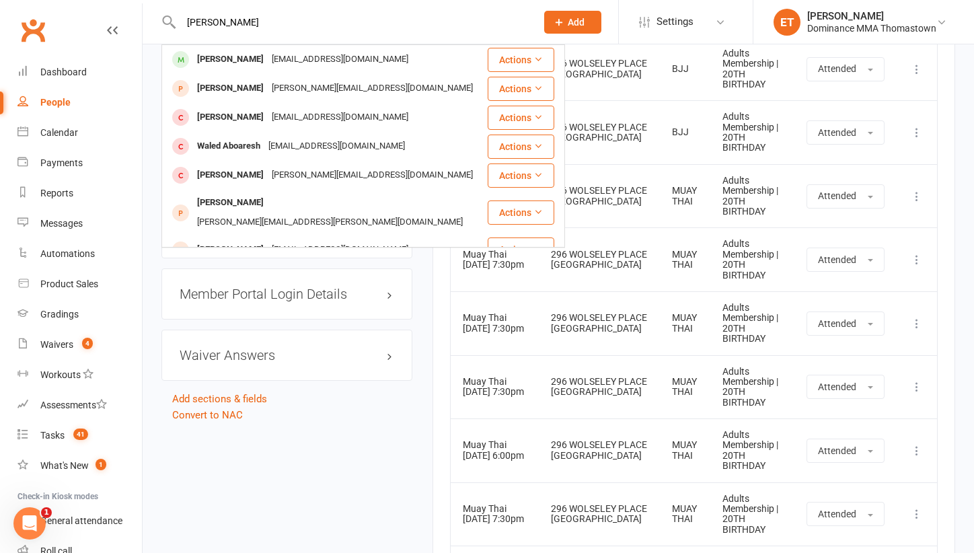
type input "[PERSON_NAME]"
click at [240, 56] on div "[PERSON_NAME]" at bounding box center [230, 60] width 75 height 20
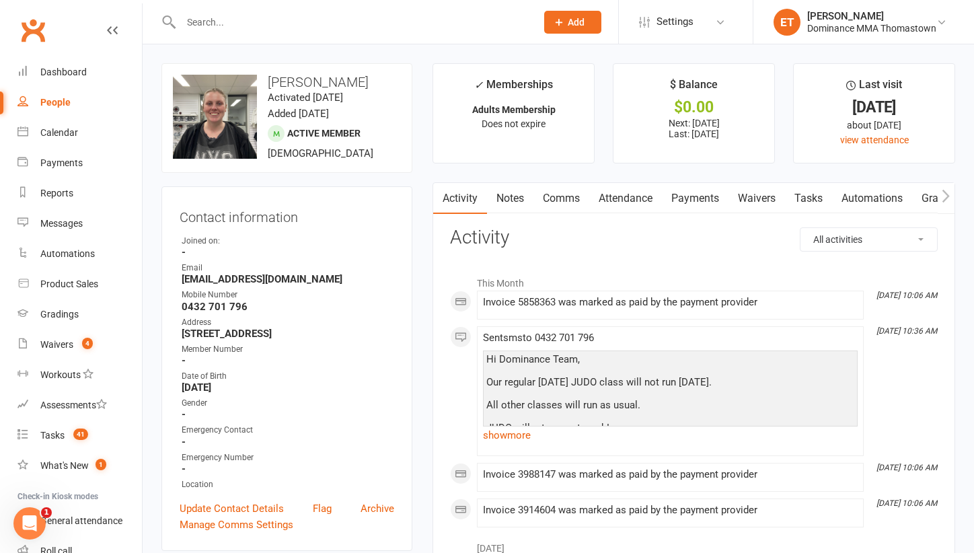
click at [637, 200] on link "Attendance" at bounding box center [625, 198] width 73 height 31
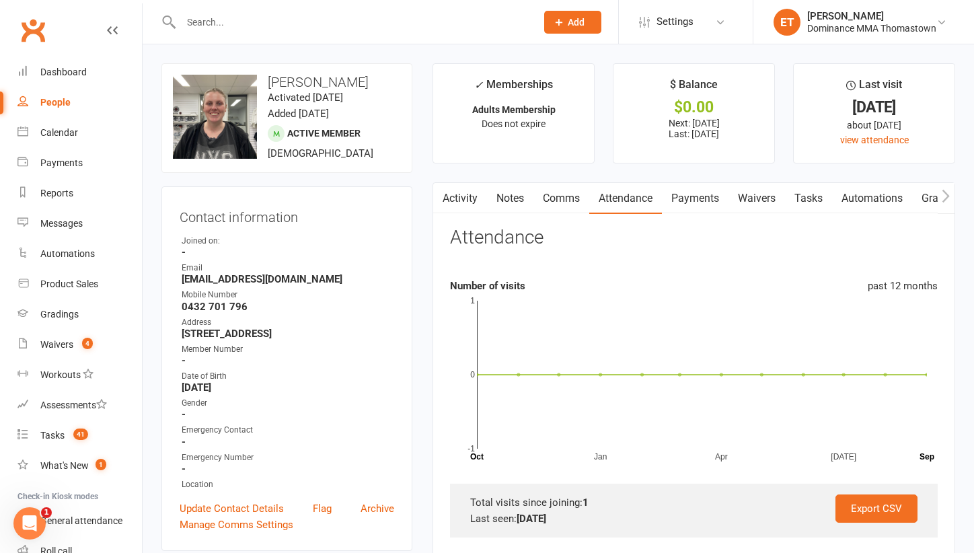
scroll to position [275, 0]
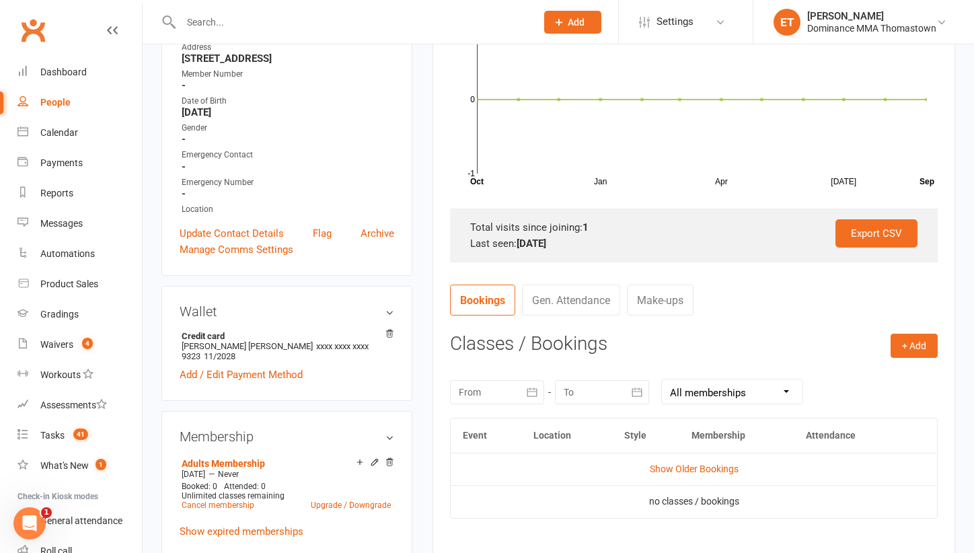
click at [242, 16] on input "text" at bounding box center [352, 22] width 350 height 19
paste input "[PERSON_NAME]"
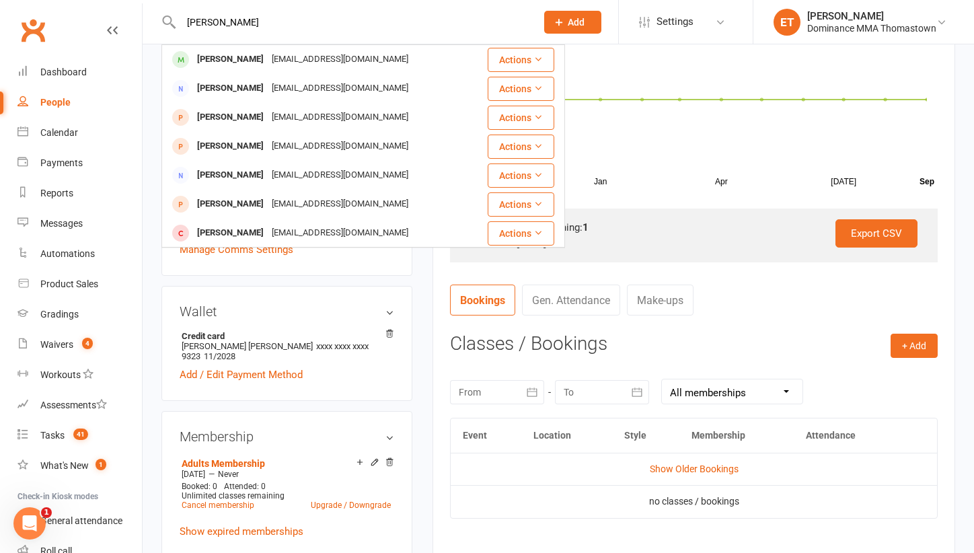
type input "[PERSON_NAME]"
click at [268, 59] on div "[EMAIL_ADDRESS][DOMAIN_NAME]" at bounding box center [340, 60] width 145 height 20
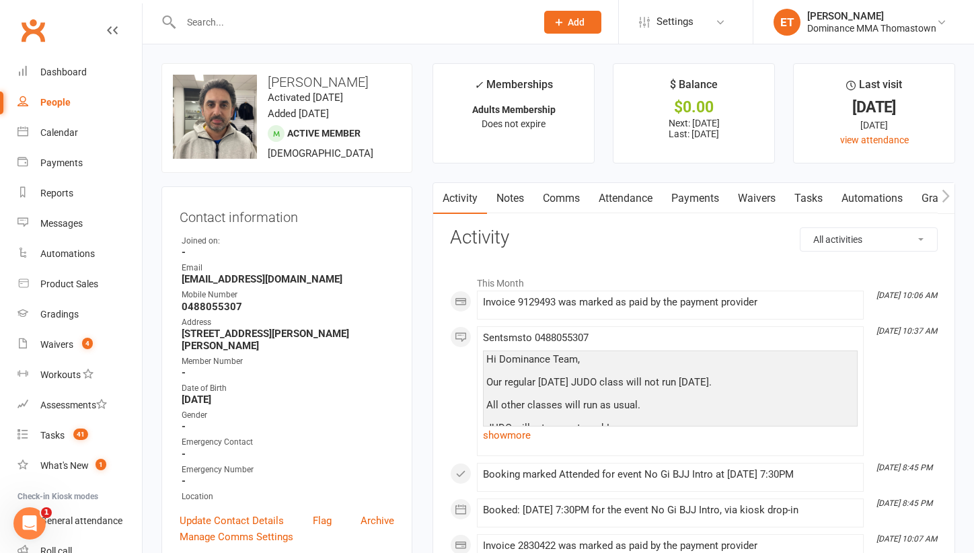
click at [637, 199] on link "Attendance" at bounding box center [625, 198] width 73 height 31
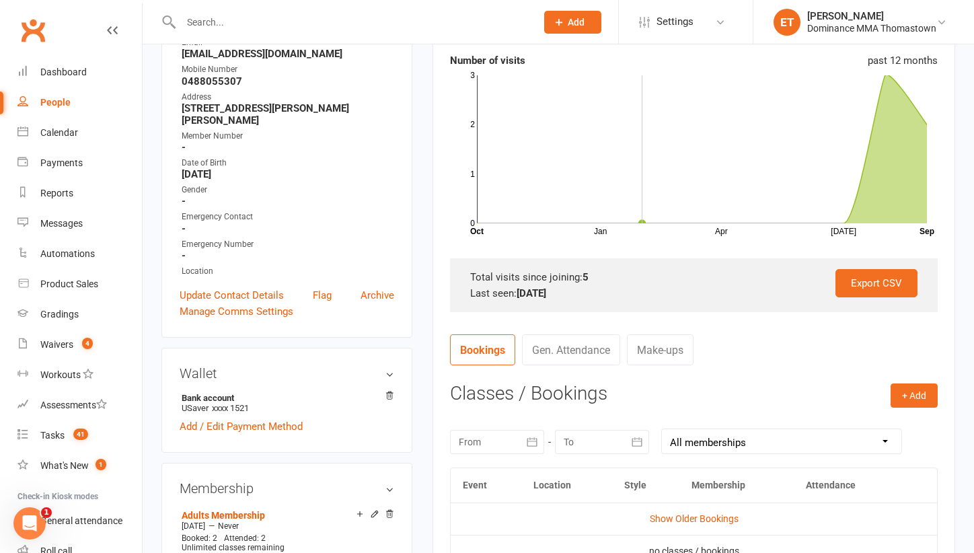
scroll to position [257, 0]
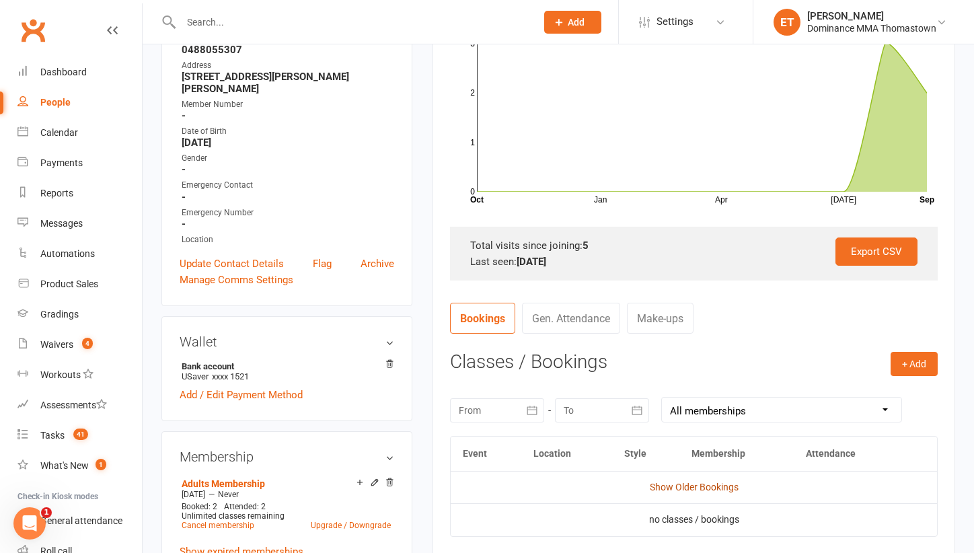
click at [680, 483] on link "Show Older Bookings" at bounding box center [694, 487] width 89 height 11
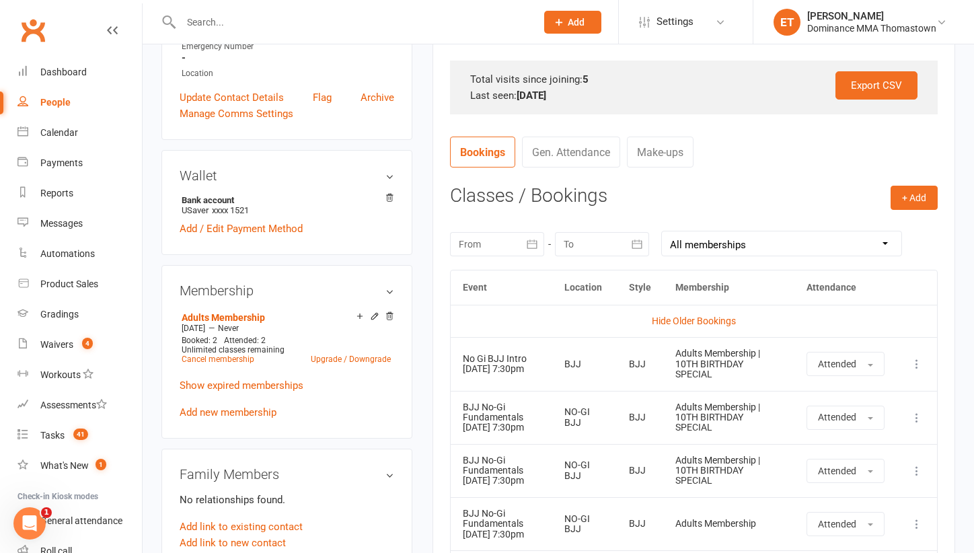
scroll to position [423, 0]
click at [214, 18] on input "text" at bounding box center [352, 22] width 350 height 19
paste input "[PERSON_NAME]"
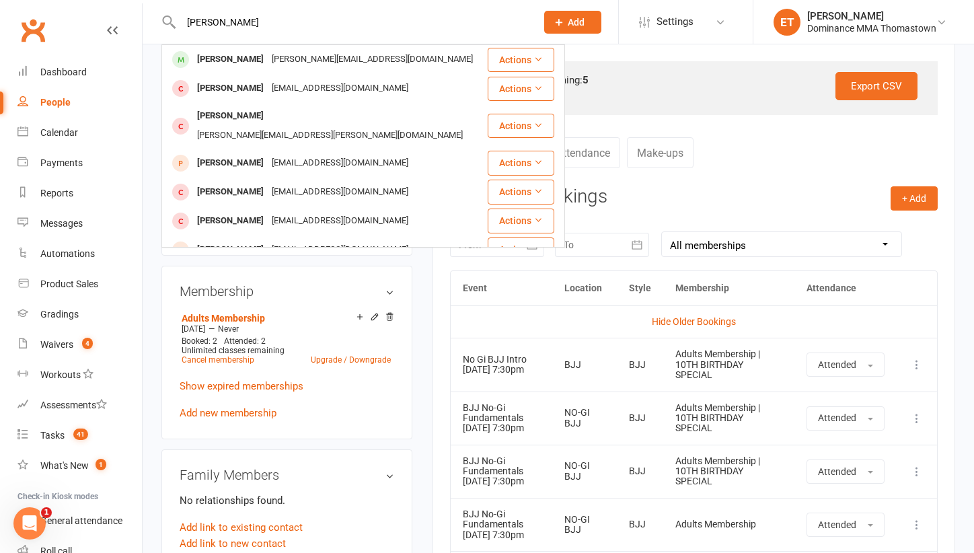
type input "[PERSON_NAME]"
click at [243, 59] on div "[PERSON_NAME]" at bounding box center [230, 60] width 75 height 20
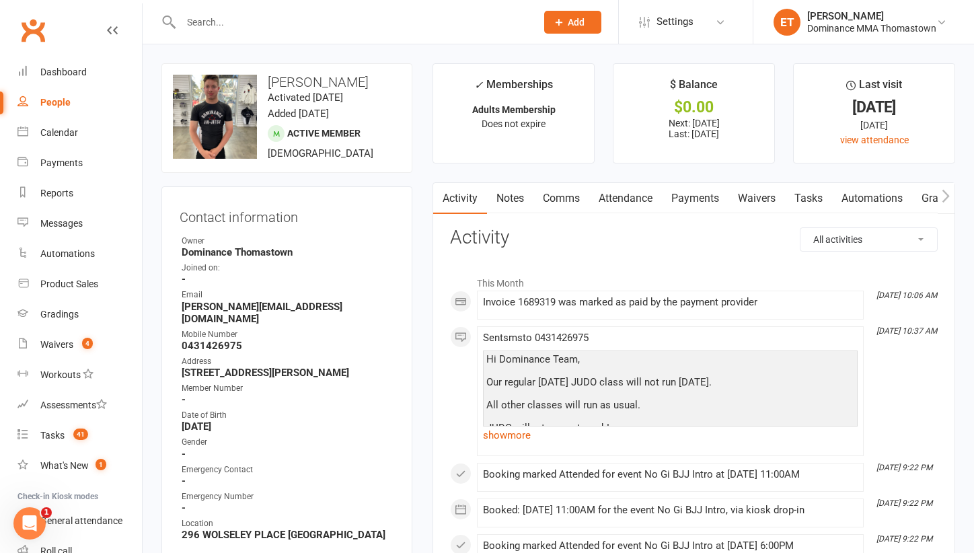
click at [624, 195] on link "Attendance" at bounding box center [625, 198] width 73 height 31
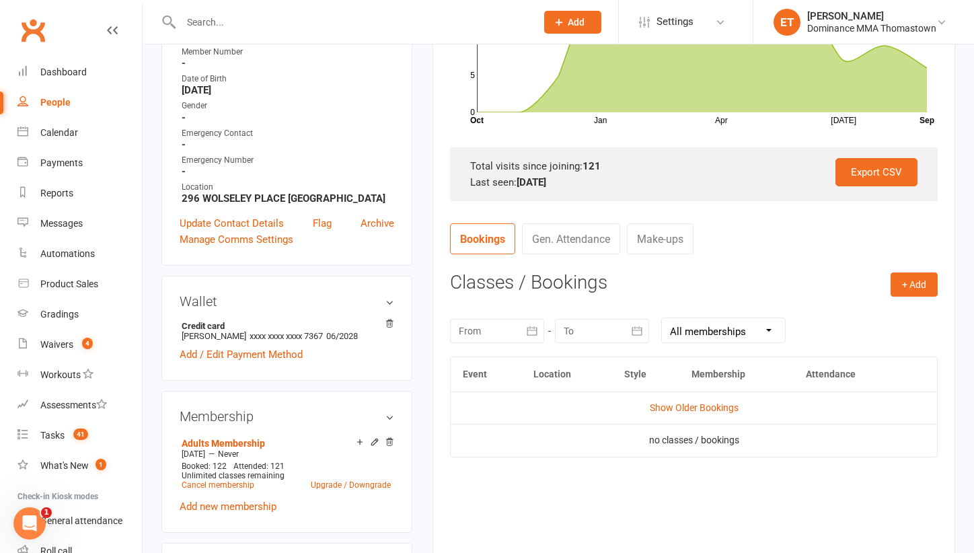
scroll to position [383, 0]
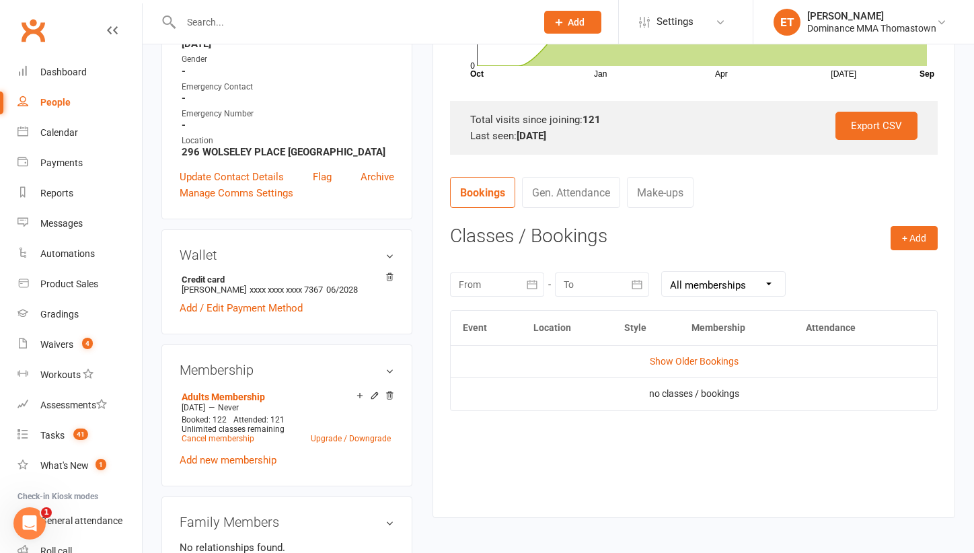
click at [262, 34] on div at bounding box center [343, 22] width 365 height 44
click at [244, 22] on input "text" at bounding box center [352, 22] width 350 height 19
paste input "[PERSON_NAME]"
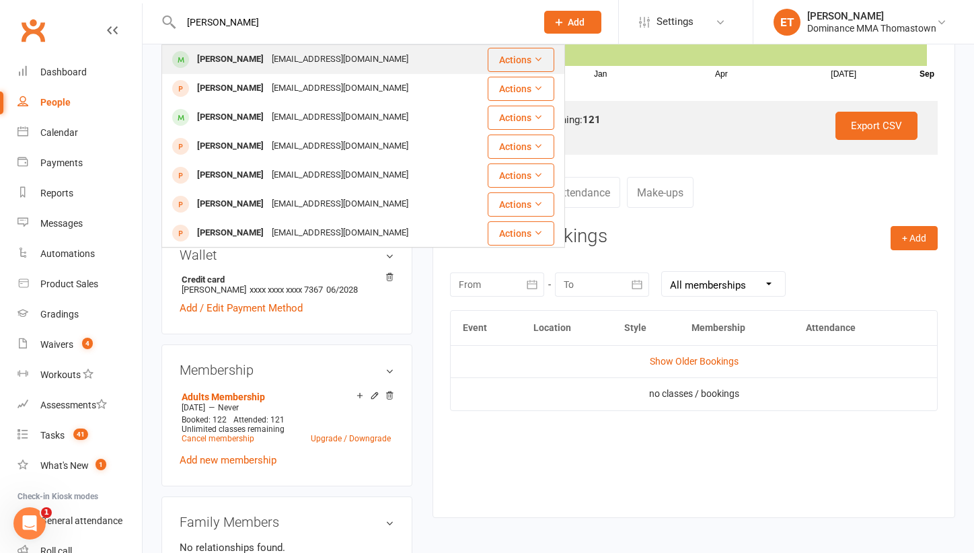
type input "[PERSON_NAME]"
click at [238, 62] on div "[PERSON_NAME]" at bounding box center [230, 60] width 75 height 20
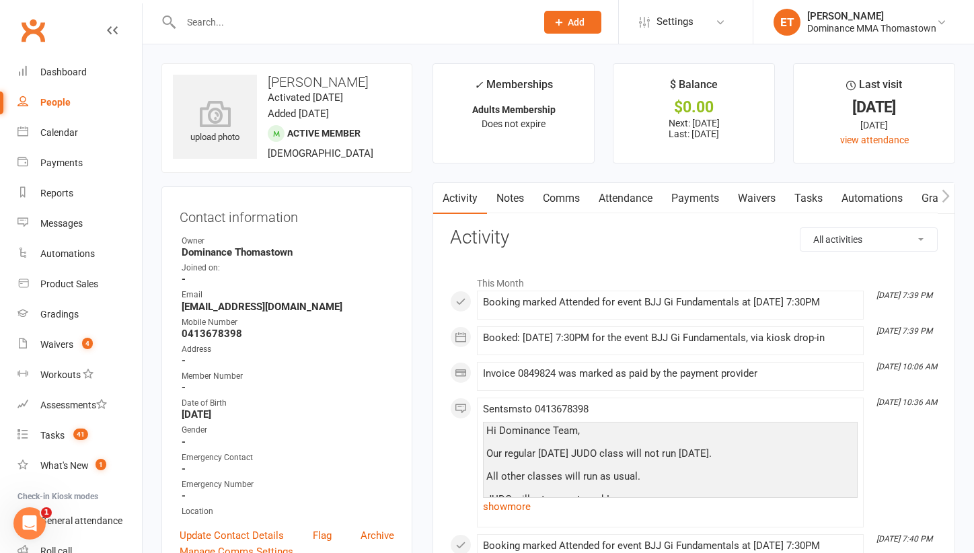
click at [644, 192] on link "Attendance" at bounding box center [625, 198] width 73 height 31
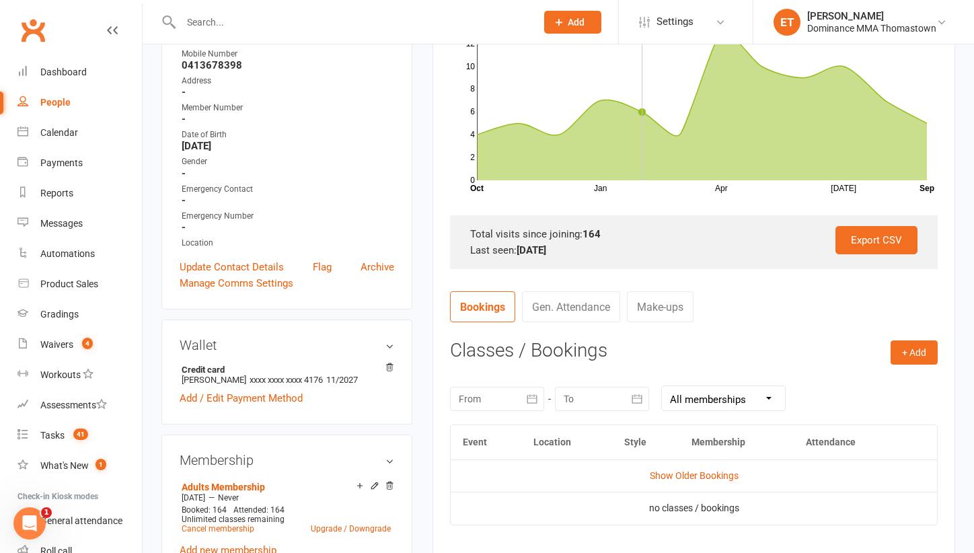
scroll to position [289, 0]
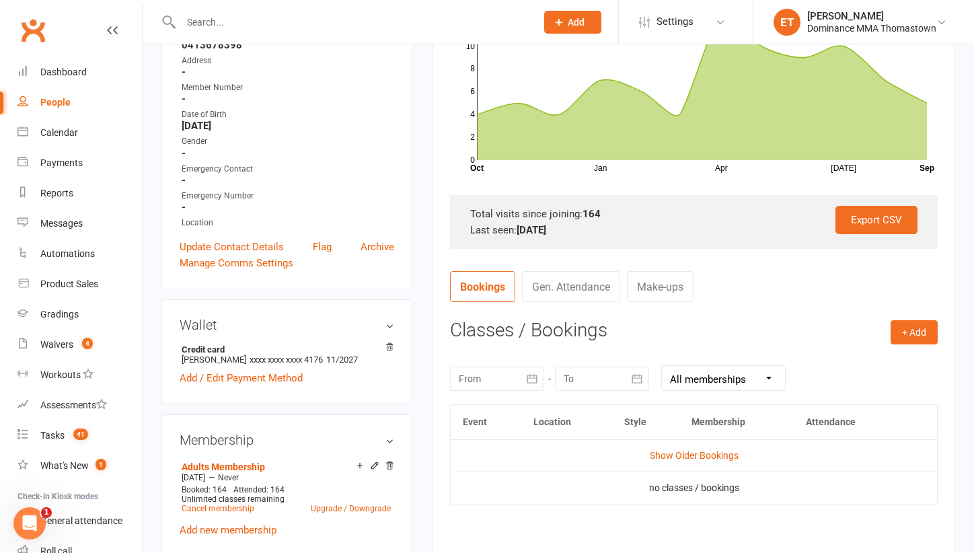
click at [223, 25] on input "text" at bounding box center [352, 22] width 350 height 19
paste input "[PERSON_NAME]"
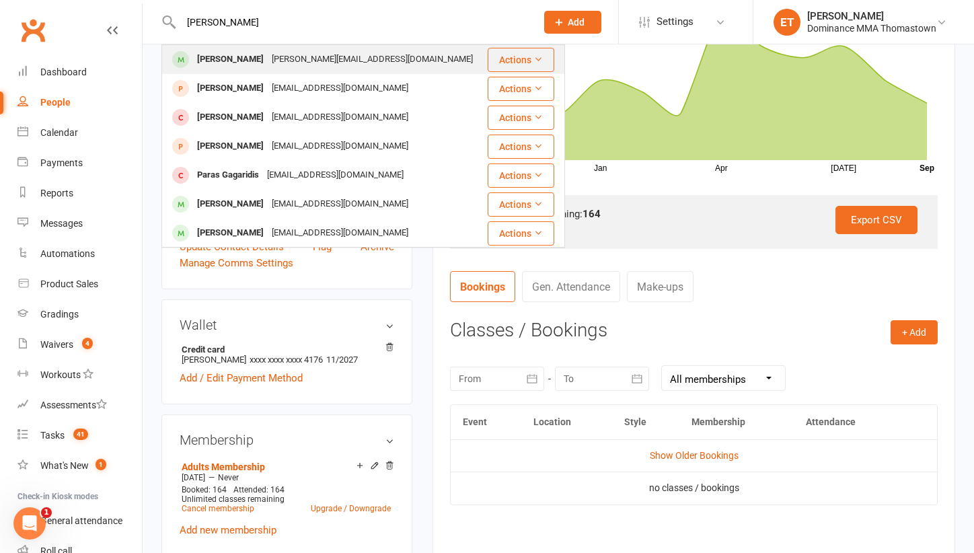
type input "[PERSON_NAME]"
click at [233, 53] on div "[PERSON_NAME]" at bounding box center [230, 60] width 75 height 20
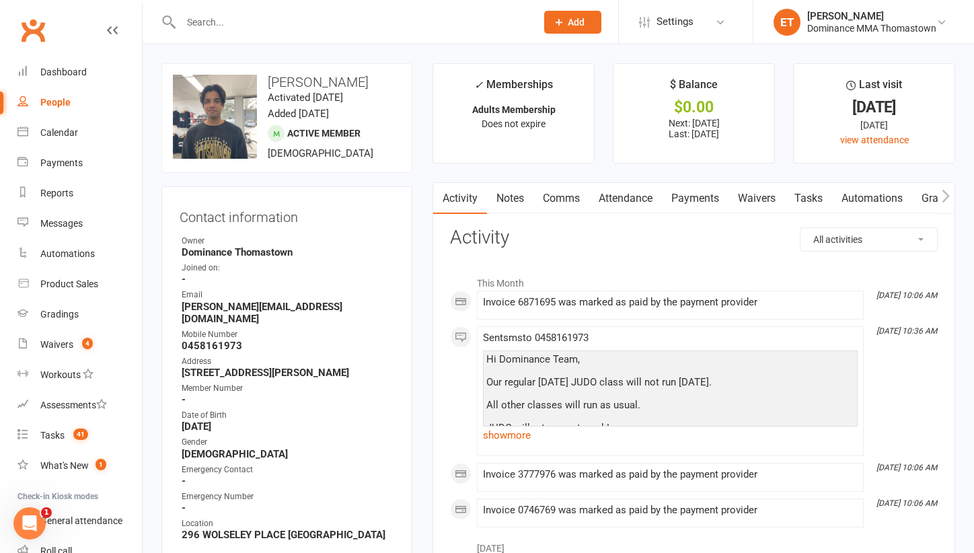
click at [634, 196] on link "Attendance" at bounding box center [625, 198] width 73 height 31
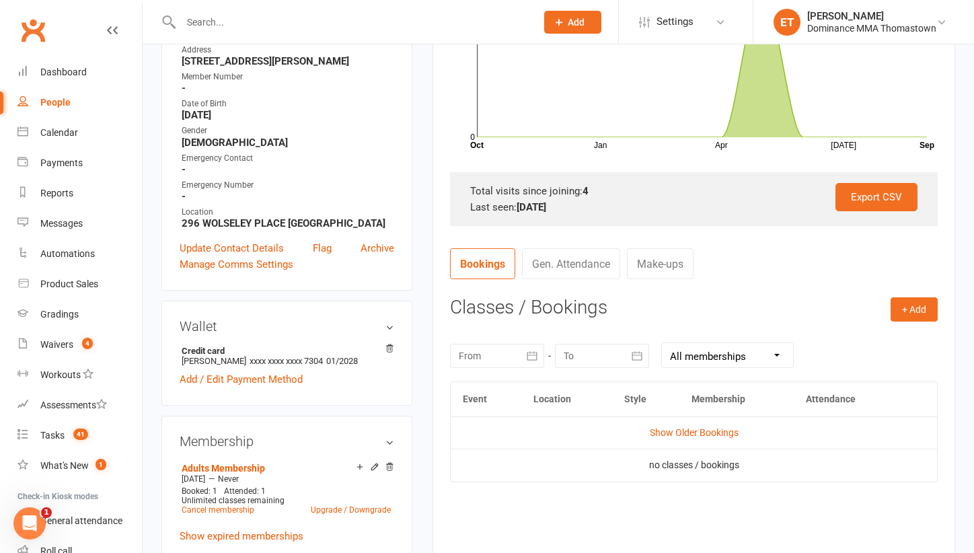
scroll to position [331, 0]
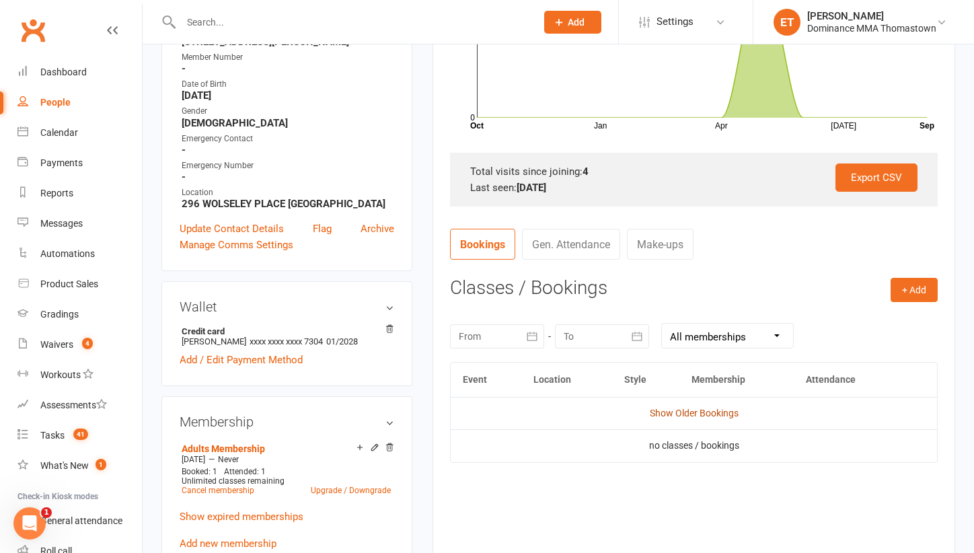
click at [671, 409] on link "Show Older Bookings" at bounding box center [694, 413] width 89 height 11
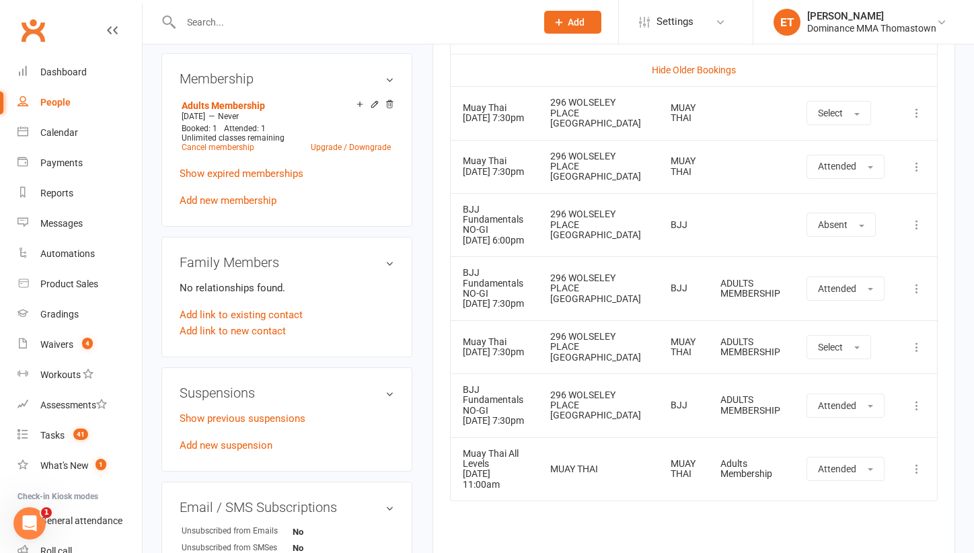
scroll to position [672, 0]
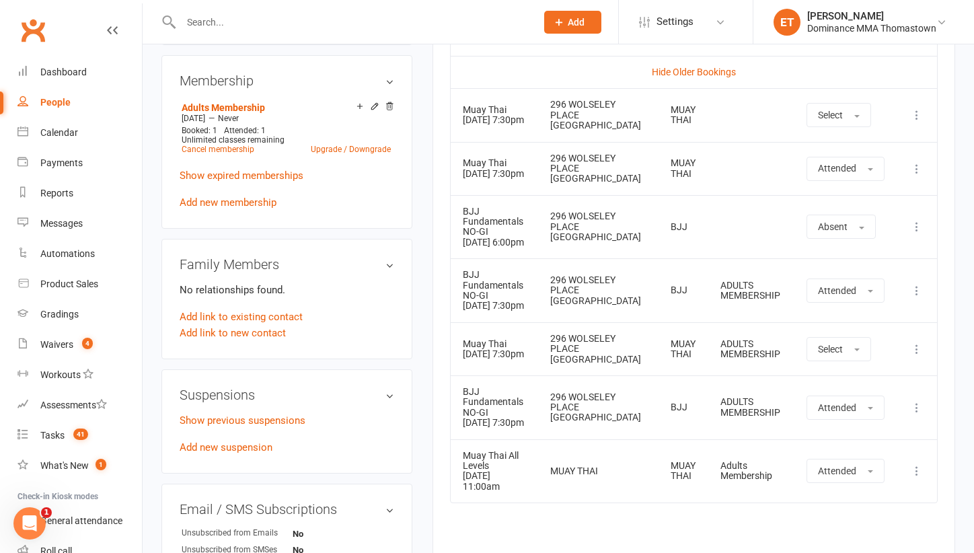
click at [240, 13] on input "text" at bounding box center [352, 22] width 350 height 19
paste input "[PERSON_NAME]"
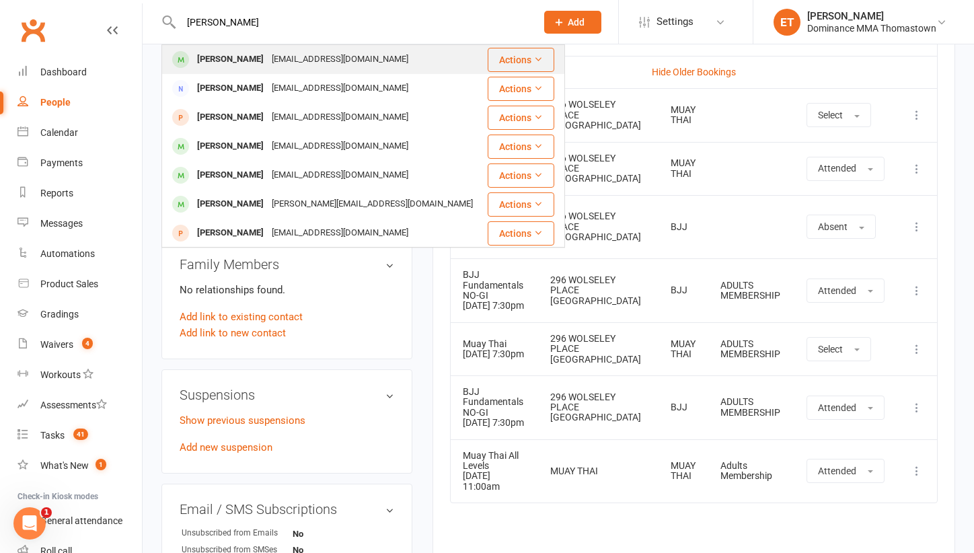
type input "[PERSON_NAME]"
click at [235, 58] on div "[PERSON_NAME]" at bounding box center [230, 60] width 75 height 20
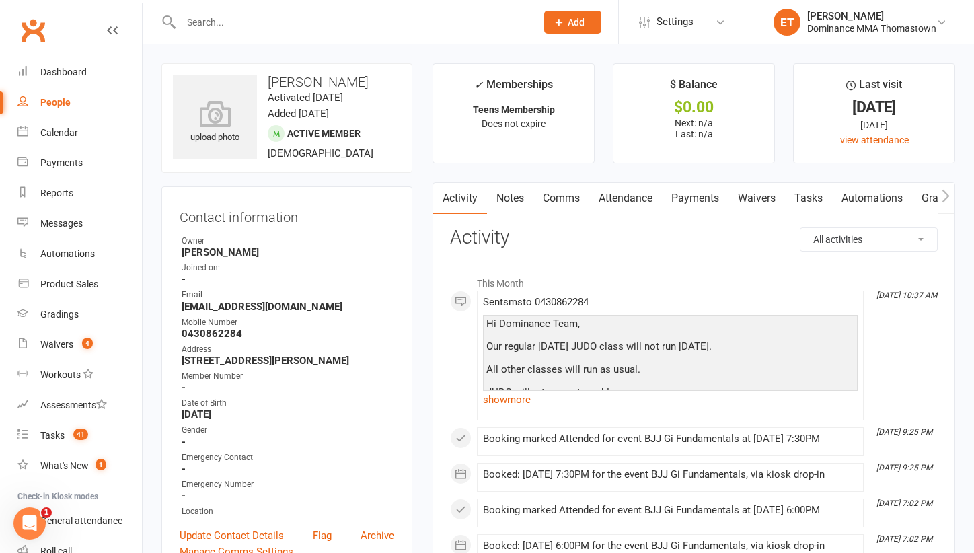
click at [656, 194] on link "Attendance" at bounding box center [625, 198] width 73 height 31
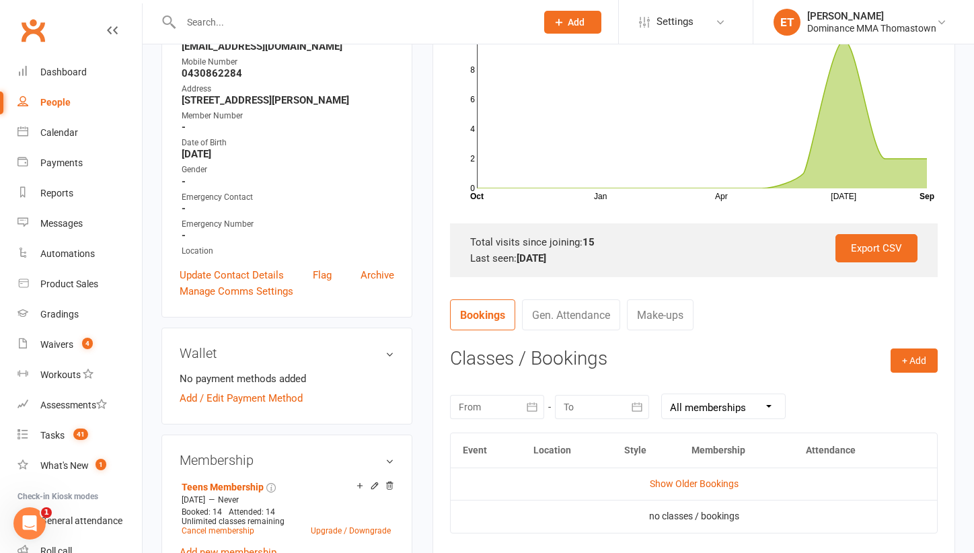
scroll to position [277, 0]
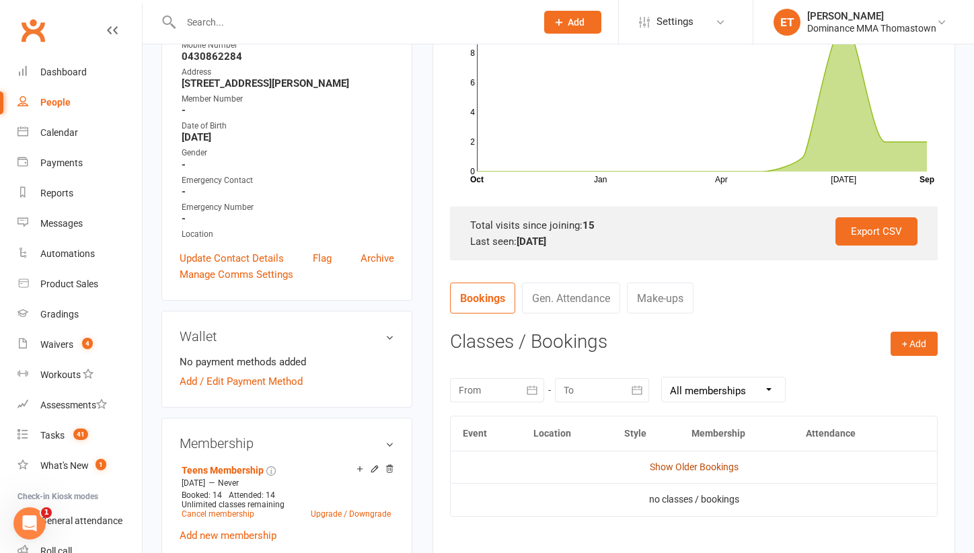
click at [677, 462] on link "Show Older Bookings" at bounding box center [694, 467] width 89 height 11
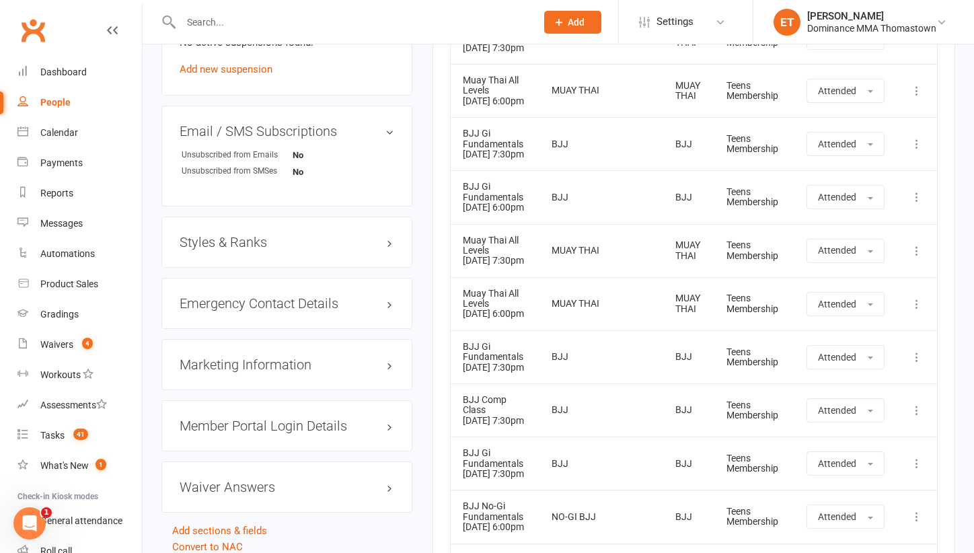
scroll to position [1101, 0]
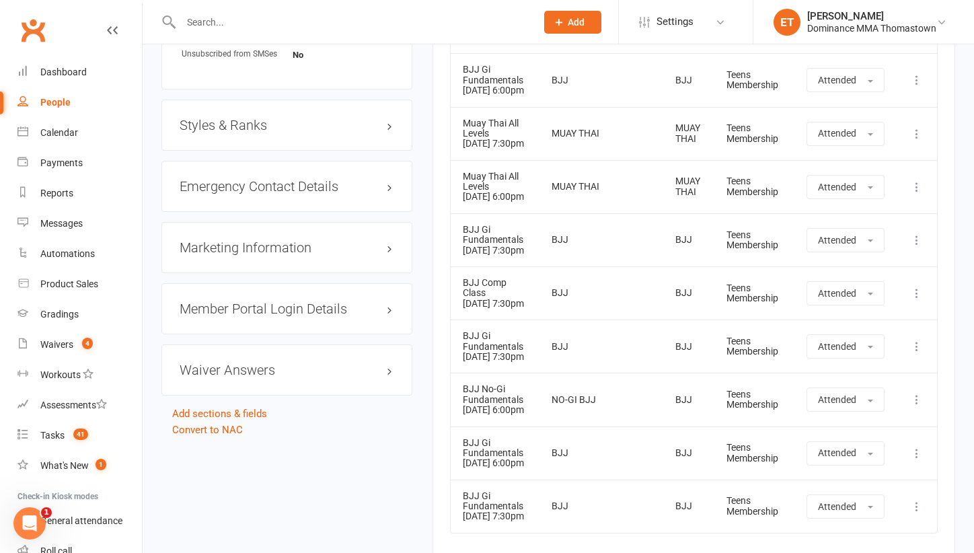
click at [196, 10] on div at bounding box center [343, 22] width 365 height 44
click at [196, 17] on input "text" at bounding box center [352, 22] width 350 height 19
paste input "[PERSON_NAME]"
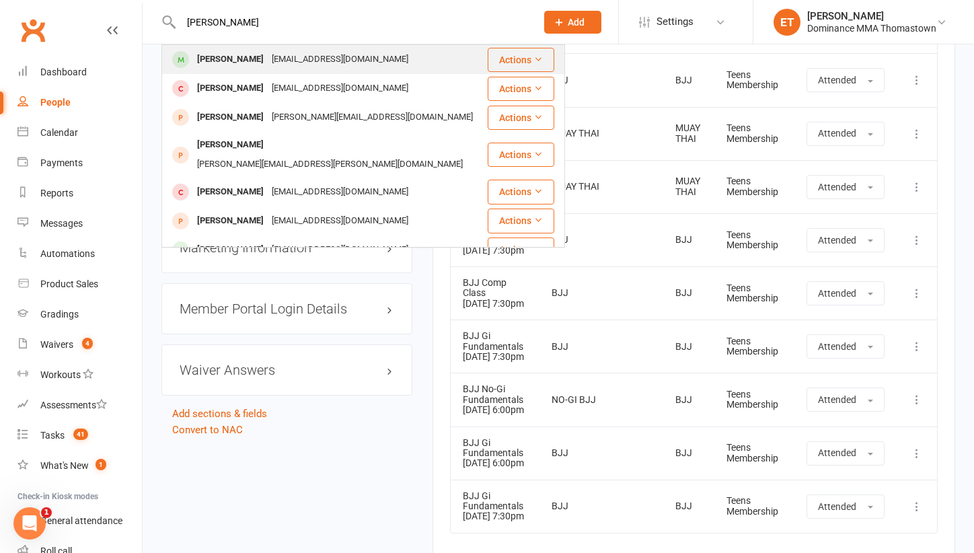
type input "[PERSON_NAME]"
click at [268, 55] on div "[EMAIL_ADDRESS][DOMAIN_NAME]" at bounding box center [340, 60] width 145 height 20
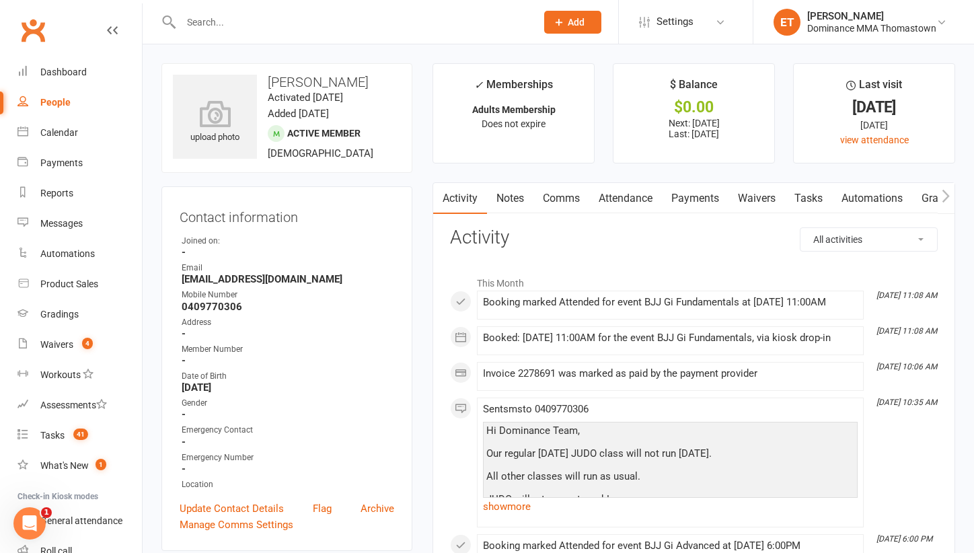
click at [636, 196] on link "Attendance" at bounding box center [625, 198] width 73 height 31
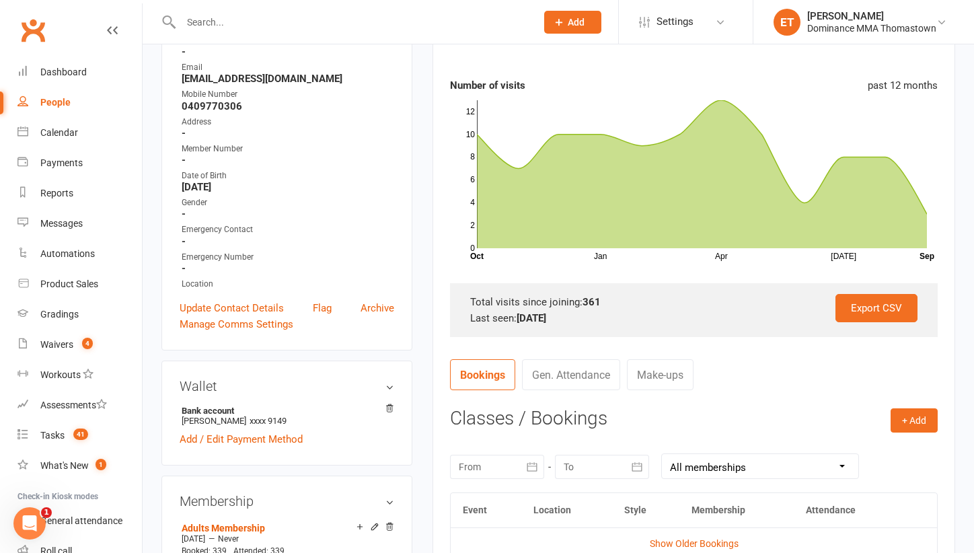
scroll to position [206, 0]
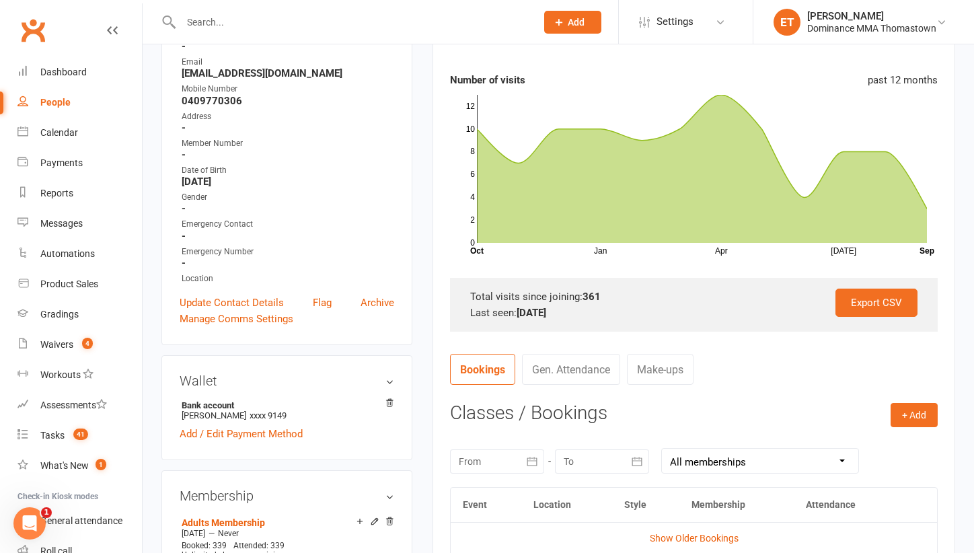
click at [247, 21] on input "text" at bounding box center [352, 22] width 350 height 19
paste input "[PERSON_NAME]"
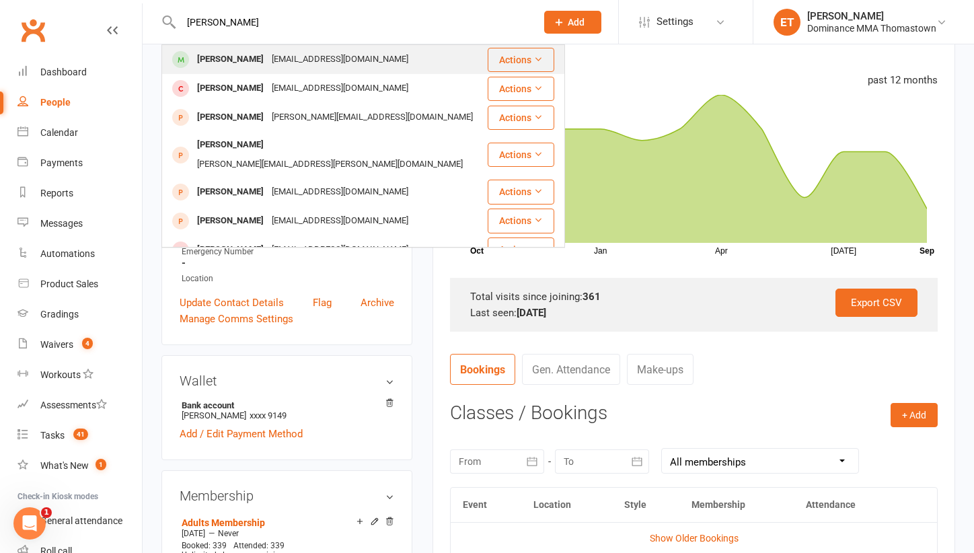
type input "[PERSON_NAME]"
click at [268, 63] on div "[EMAIL_ADDRESS][DOMAIN_NAME]" at bounding box center [340, 60] width 145 height 20
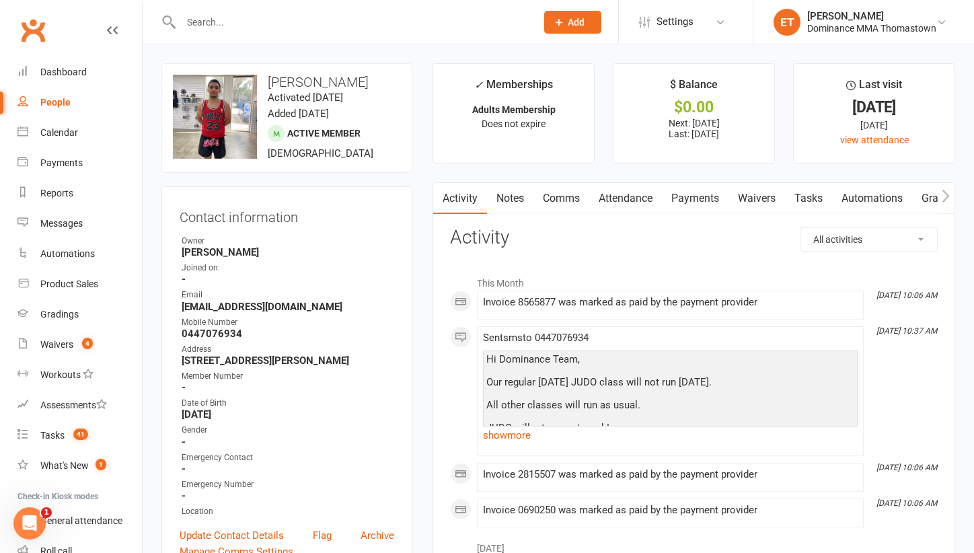
click at [633, 191] on link "Attendance" at bounding box center [625, 198] width 73 height 31
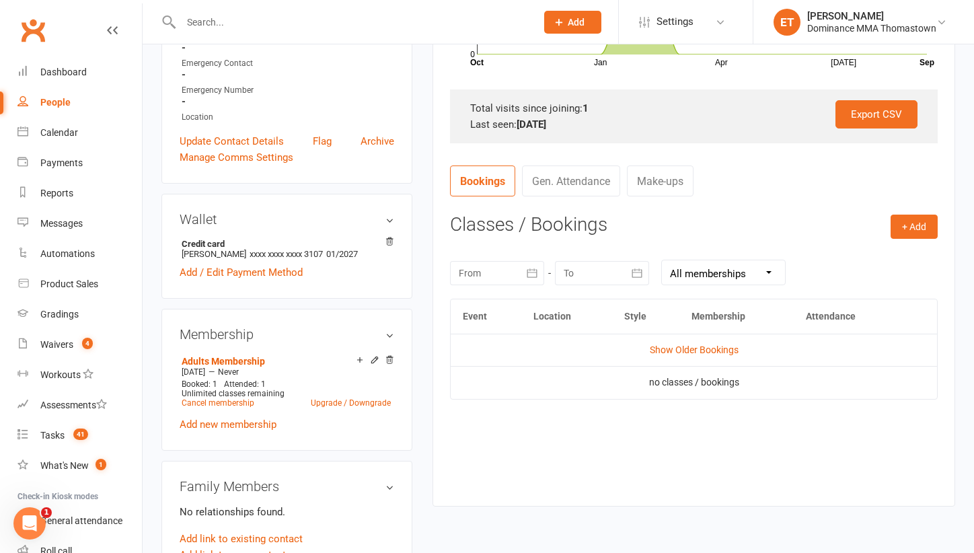
scroll to position [431, 0]
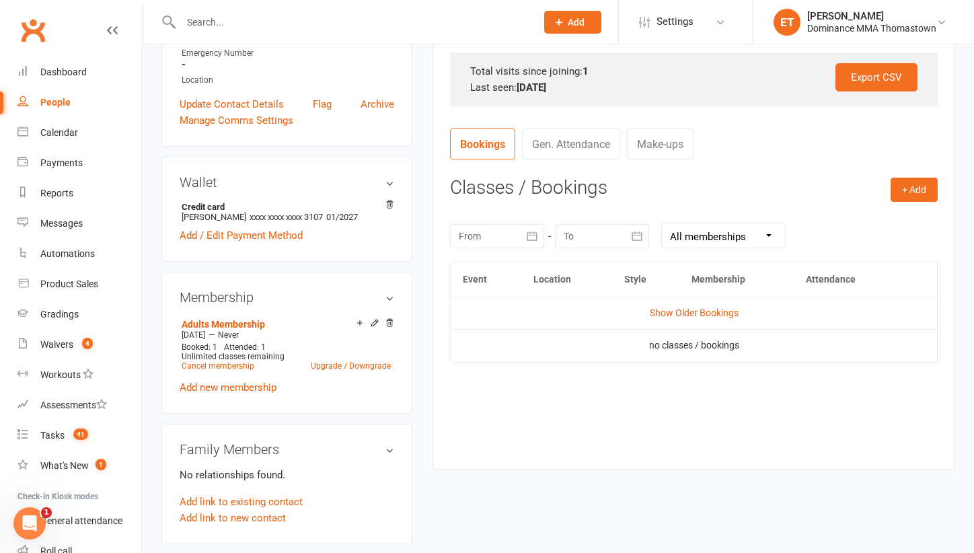
click at [246, 20] on input "text" at bounding box center [352, 22] width 350 height 19
paste input "[PERSON_NAME]"
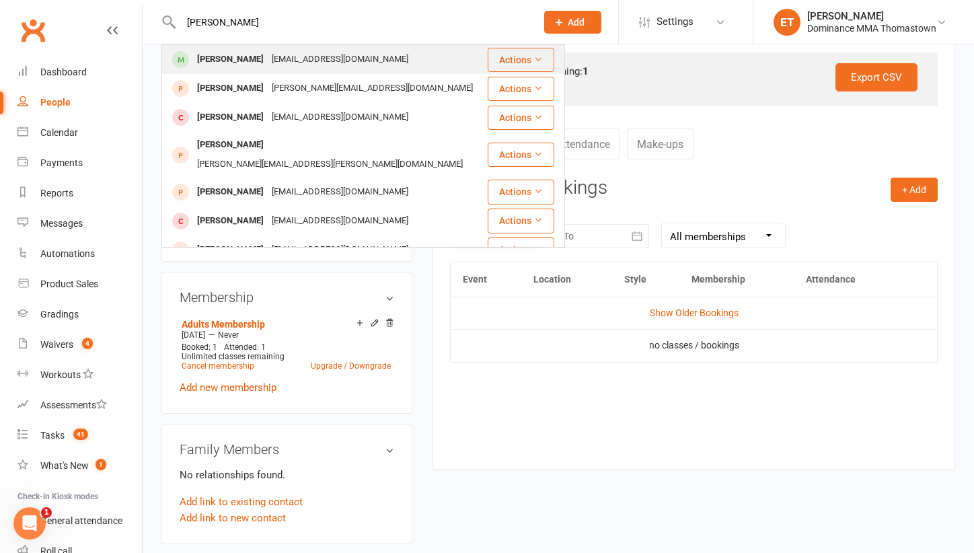
type input "[PERSON_NAME]"
click at [268, 62] on div "[EMAIL_ADDRESS][DOMAIN_NAME]" at bounding box center [340, 60] width 145 height 20
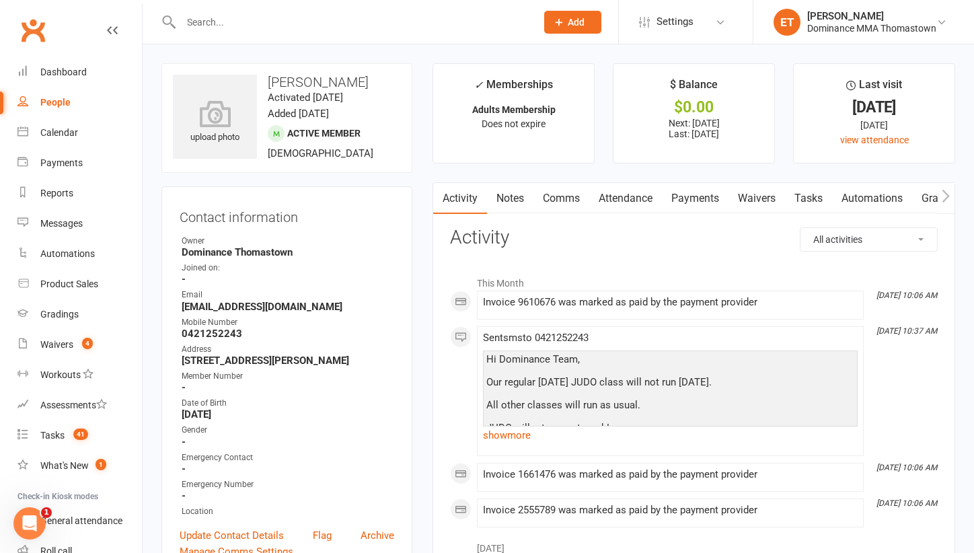
click at [634, 189] on link "Attendance" at bounding box center [625, 198] width 73 height 31
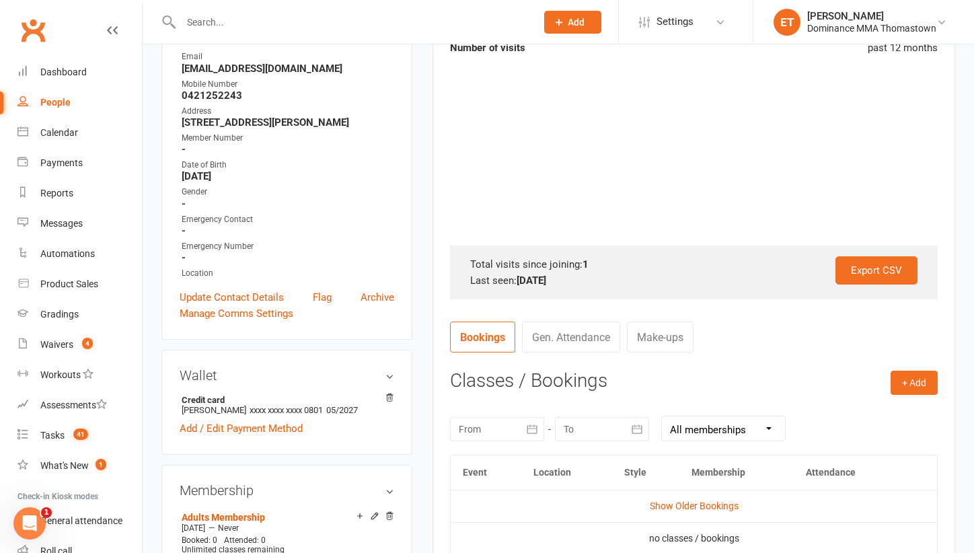
scroll to position [240, 0]
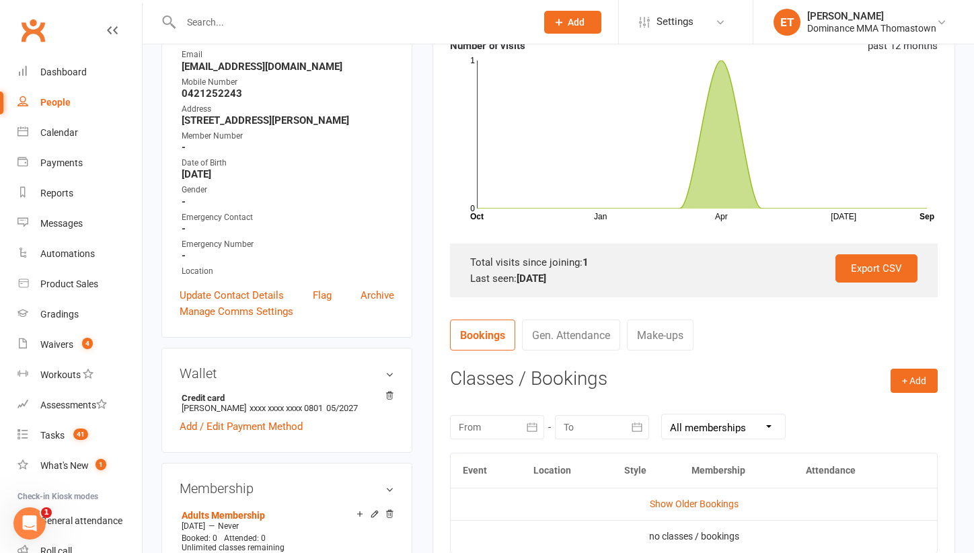
click at [211, 26] on input "text" at bounding box center [352, 22] width 350 height 19
paste input "[PERSON_NAME]"
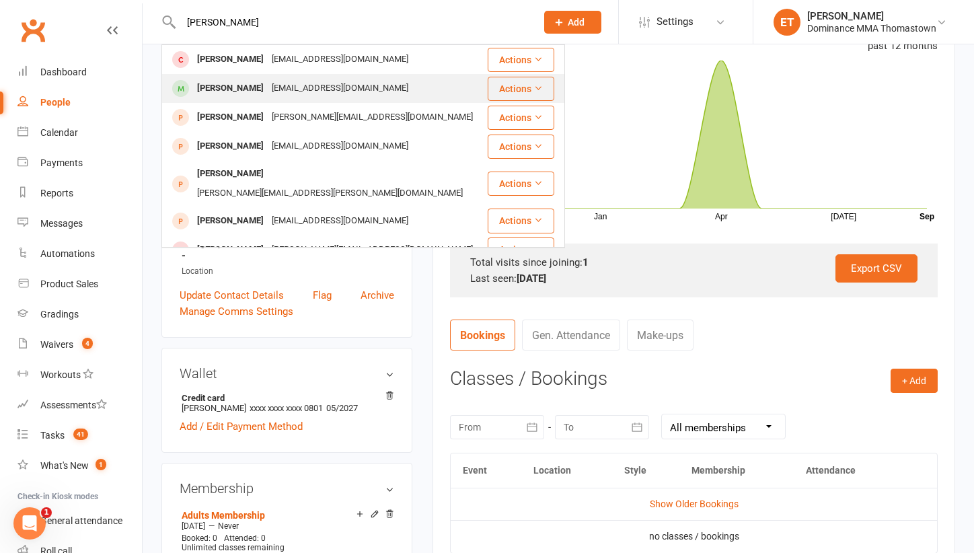
type input "[PERSON_NAME]"
click at [269, 96] on div "[EMAIL_ADDRESS][DOMAIN_NAME]" at bounding box center [340, 89] width 145 height 20
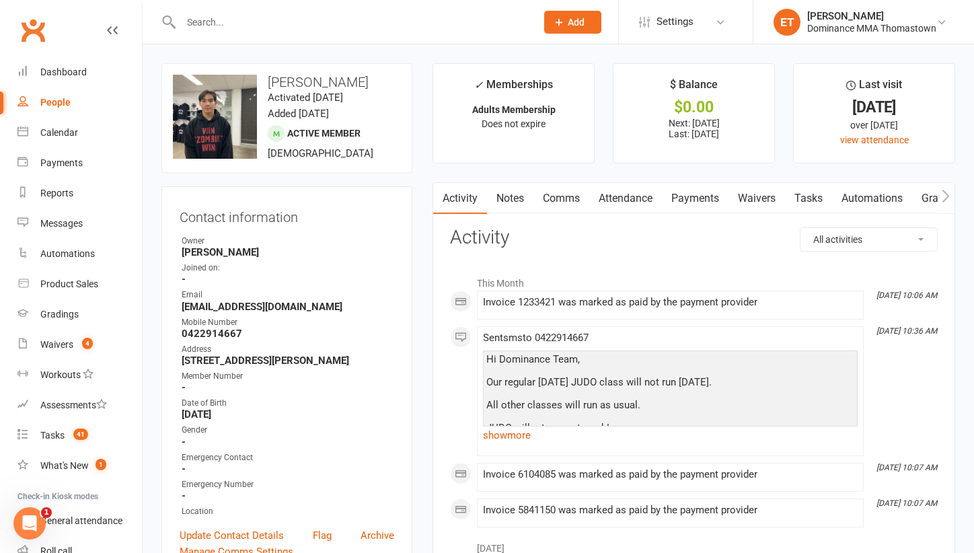
click at [621, 194] on link "Attendance" at bounding box center [625, 198] width 73 height 31
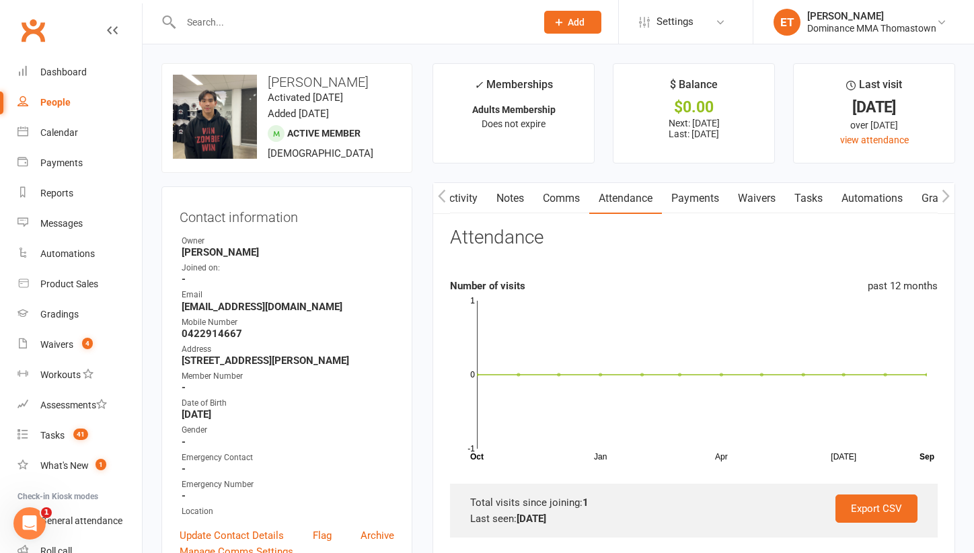
scroll to position [0, 1]
click at [511, 194] on link "Notes" at bounding box center [509, 198] width 46 height 31
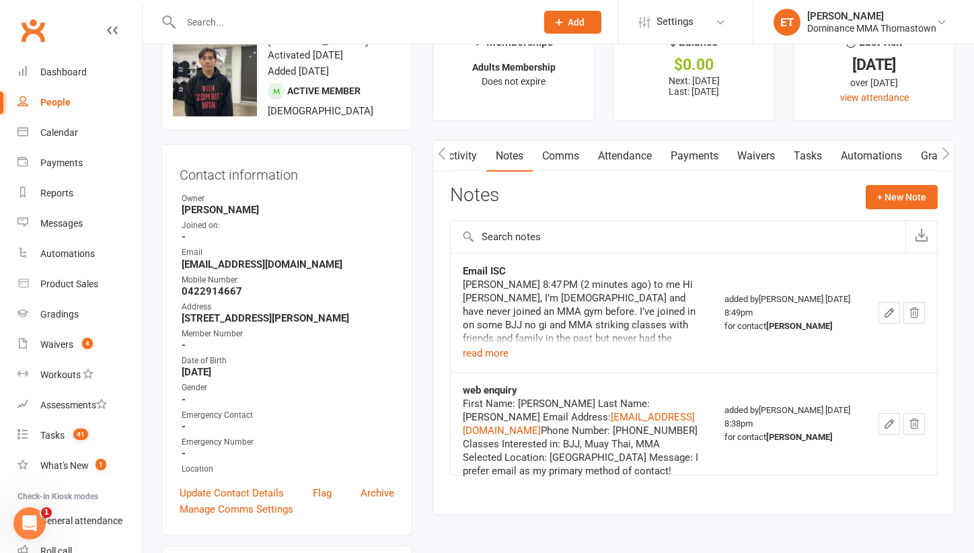
scroll to position [81, 0]
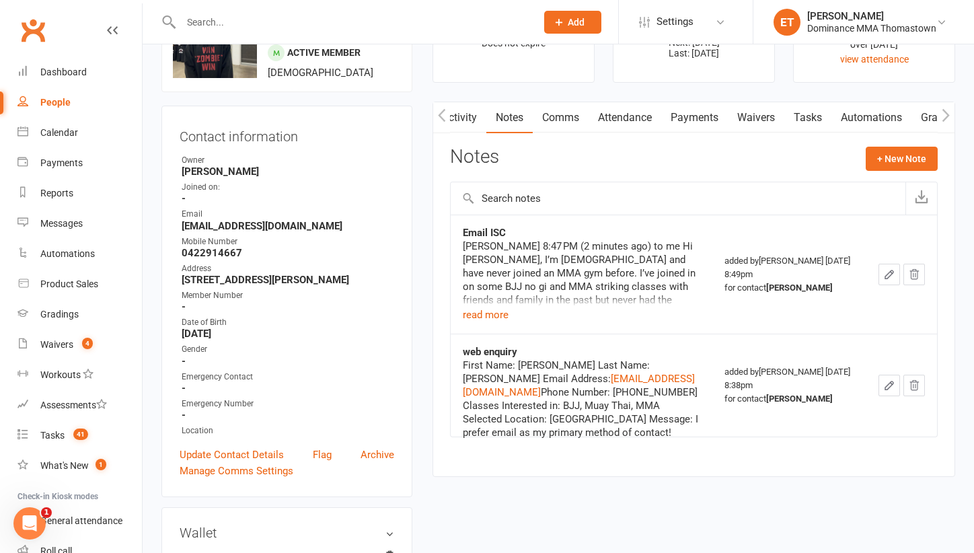
click at [194, 26] on input "text" at bounding box center [352, 22] width 350 height 19
paste input "[PERSON_NAME]"
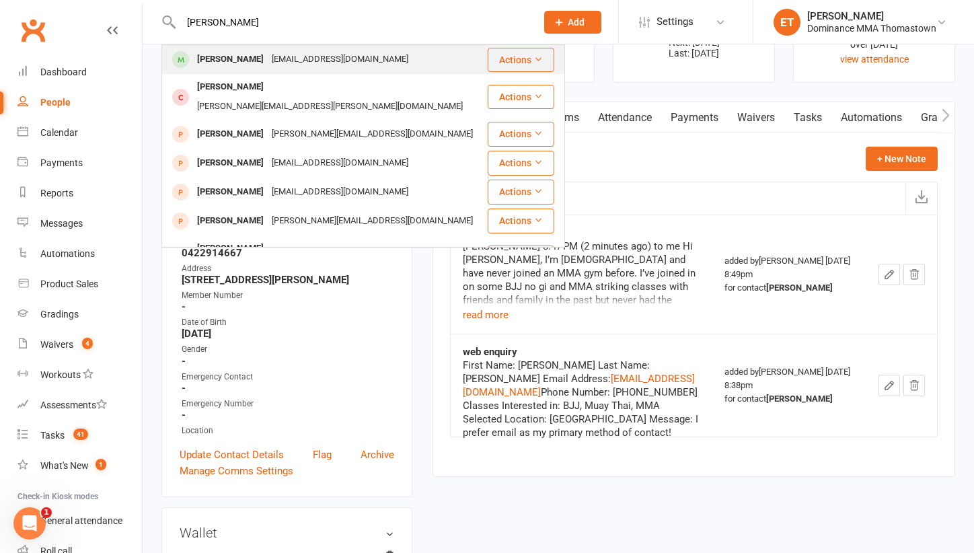
type input "[PERSON_NAME]"
click at [223, 59] on div "[PERSON_NAME]" at bounding box center [230, 60] width 75 height 20
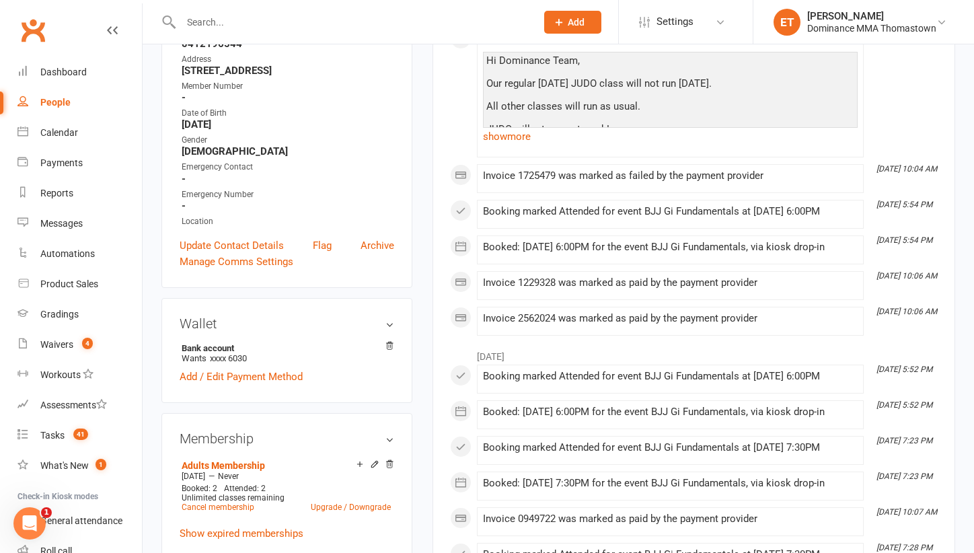
scroll to position [406, 0]
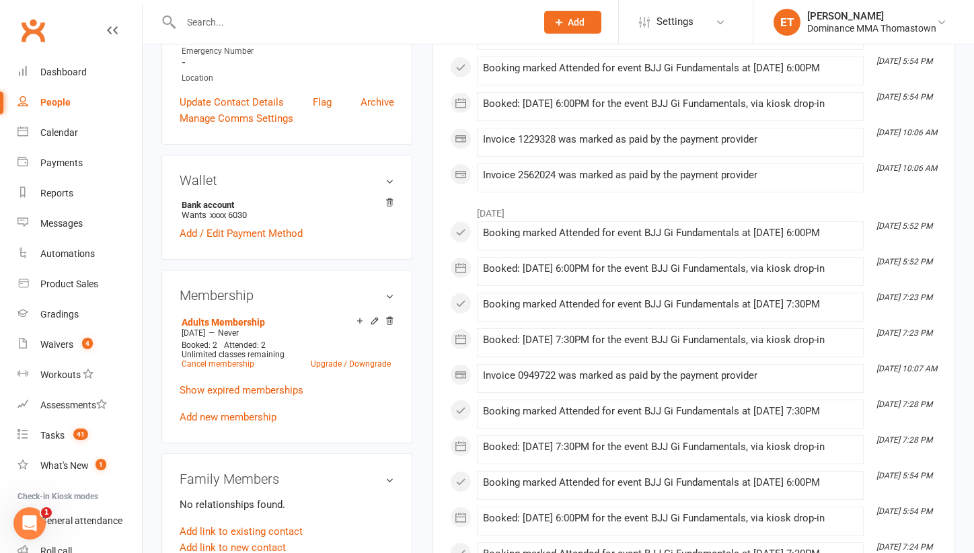
click at [380, 32] on div at bounding box center [343, 22] width 365 height 44
click at [373, 25] on input "text" at bounding box center [352, 22] width 350 height 19
paste input "[PERSON_NAME] Reign [PERSON_NAME]"
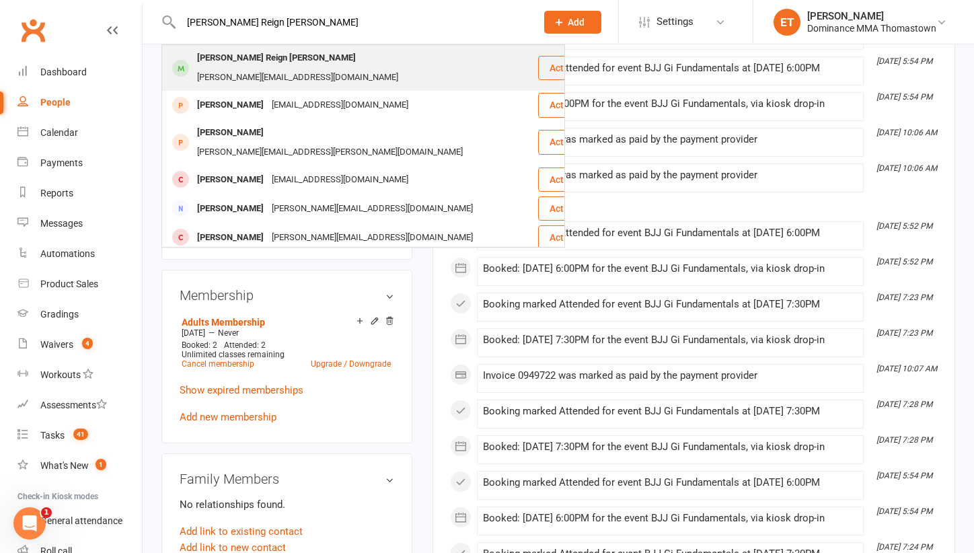
type input "[PERSON_NAME] Reign [PERSON_NAME]"
click at [266, 65] on div "[PERSON_NAME] Reign [PERSON_NAME]" at bounding box center [276, 58] width 167 height 20
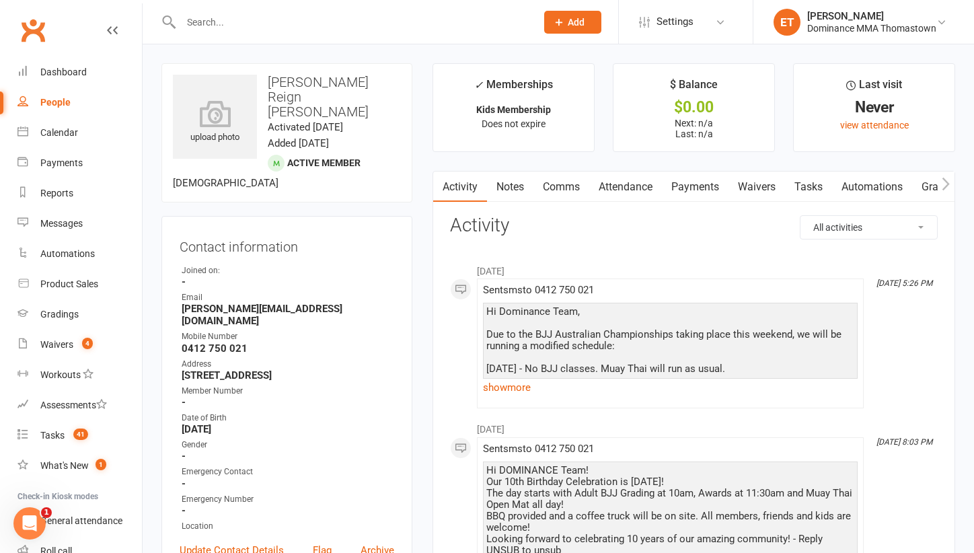
click at [515, 189] on link "Notes" at bounding box center [510, 187] width 46 height 31
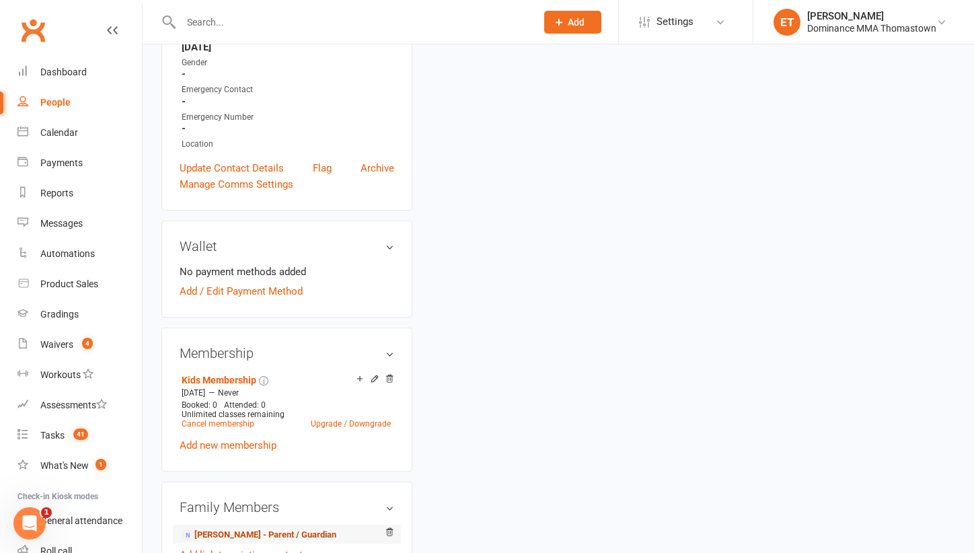
scroll to position [377, 0]
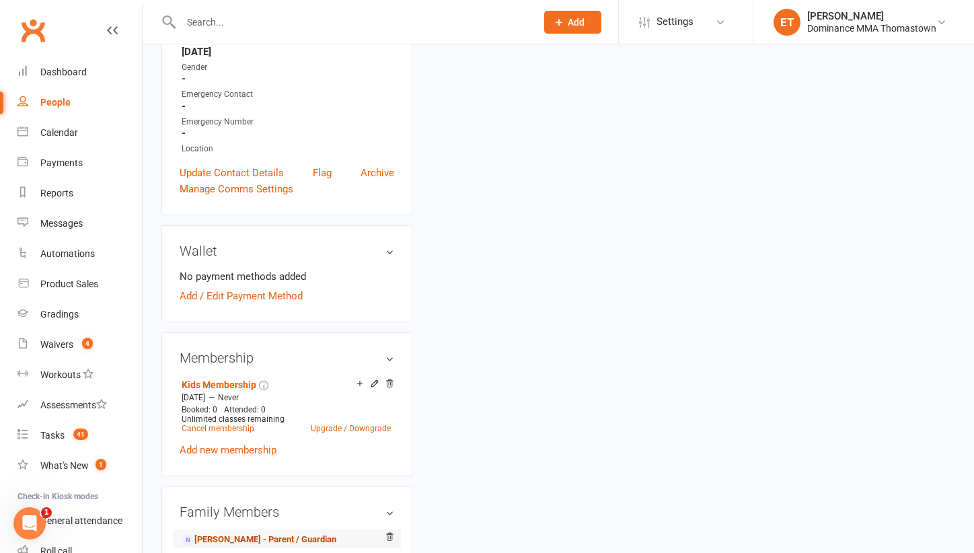
click at [277, 533] on link "[PERSON_NAME] - Parent / Guardian" at bounding box center [259, 540] width 155 height 14
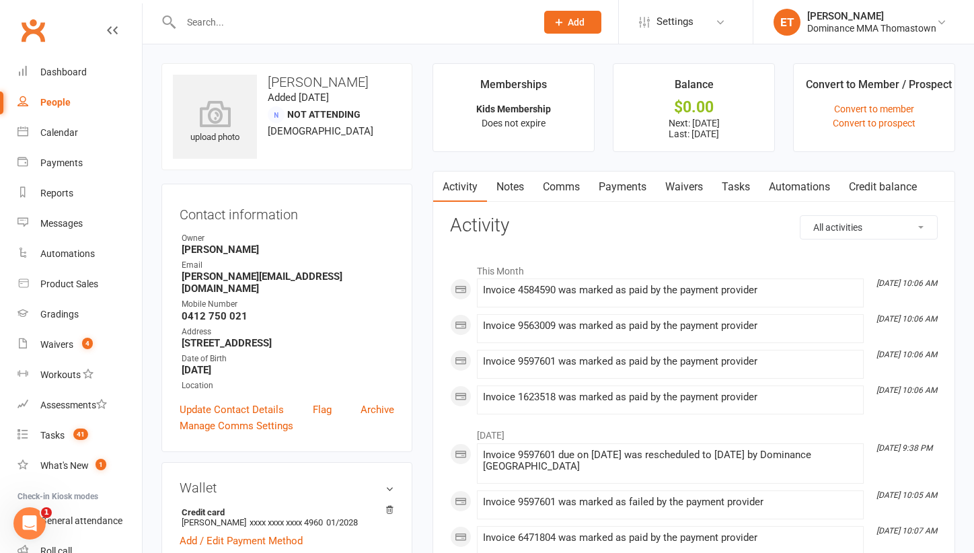
click at [512, 178] on link "Notes" at bounding box center [510, 187] width 46 height 31
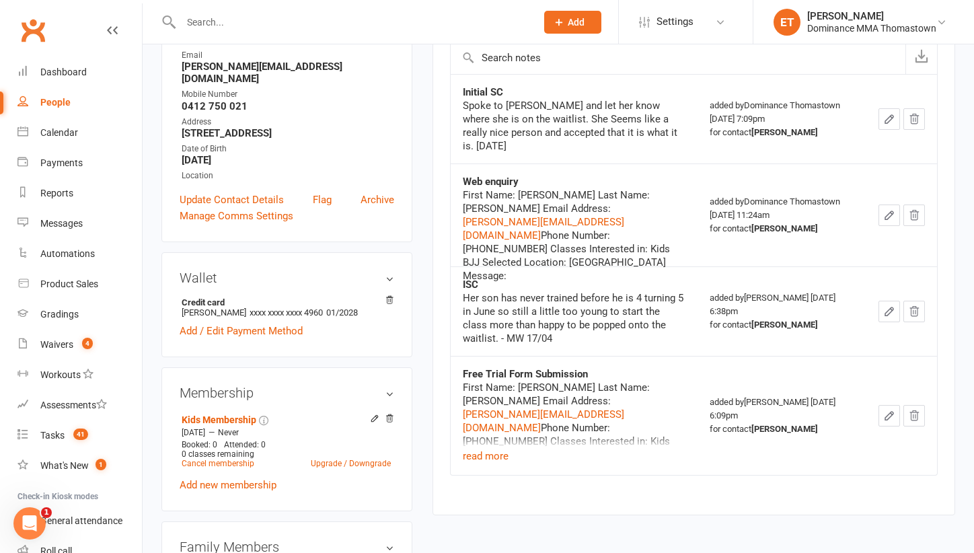
scroll to position [210, 0]
click at [219, 24] on input "text" at bounding box center [352, 22] width 350 height 19
paste input "[PERSON_NAME]"
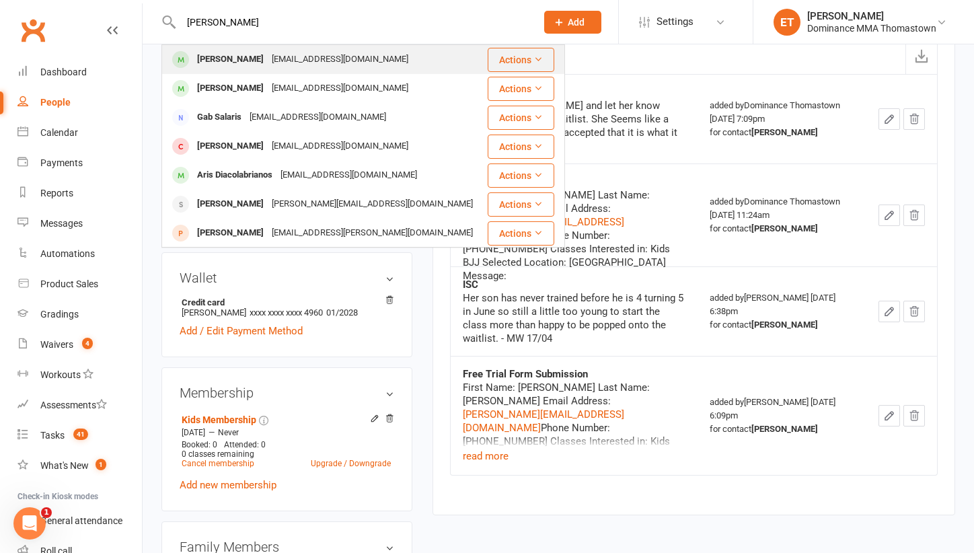
type input "[PERSON_NAME]"
click at [241, 59] on div "[PERSON_NAME]" at bounding box center [230, 60] width 75 height 20
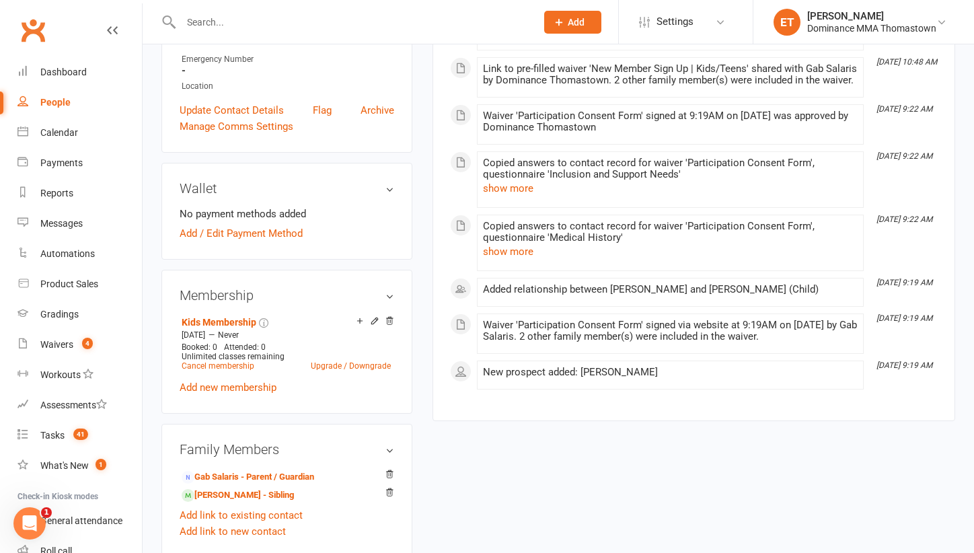
scroll to position [403, 0]
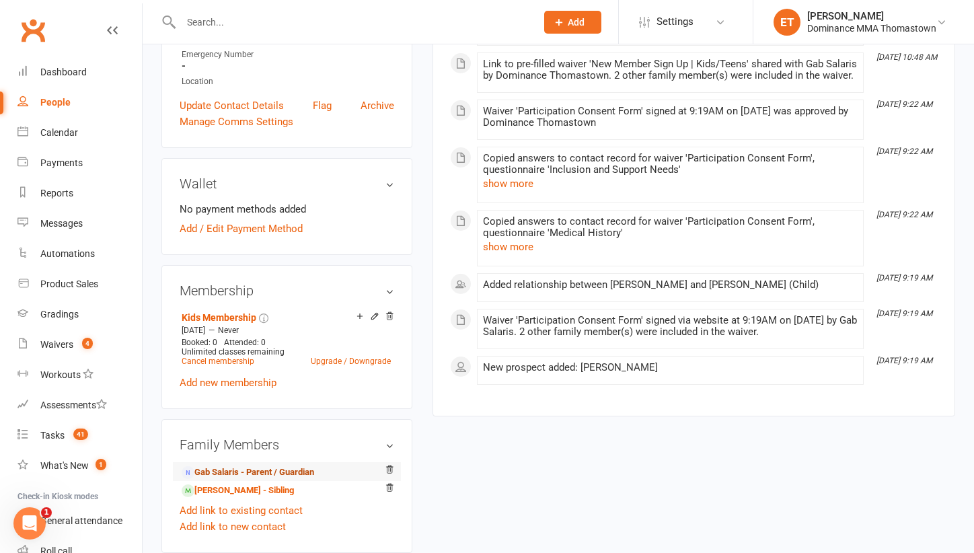
click at [272, 479] on link "Gab Salaris - Parent / Guardian" at bounding box center [248, 473] width 133 height 14
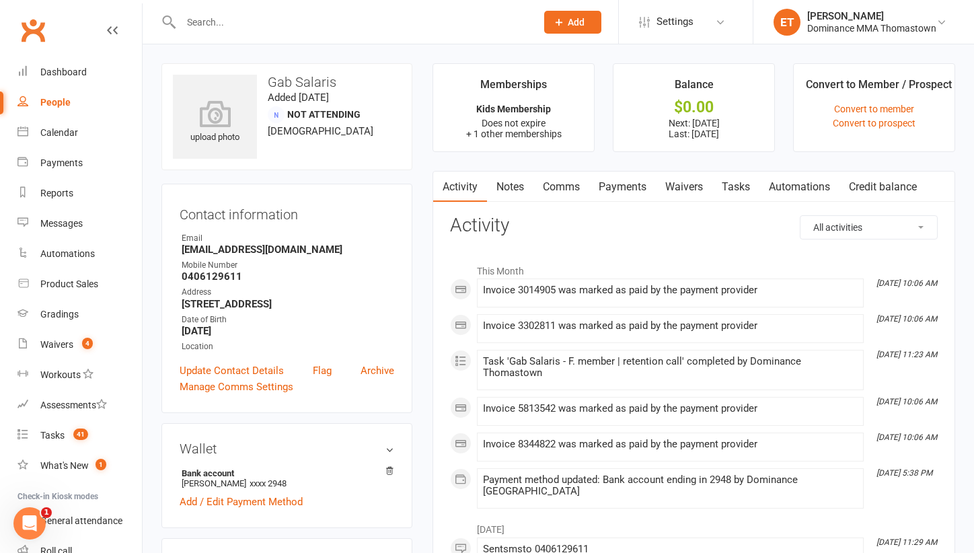
click at [497, 184] on link "Notes" at bounding box center [510, 187] width 46 height 31
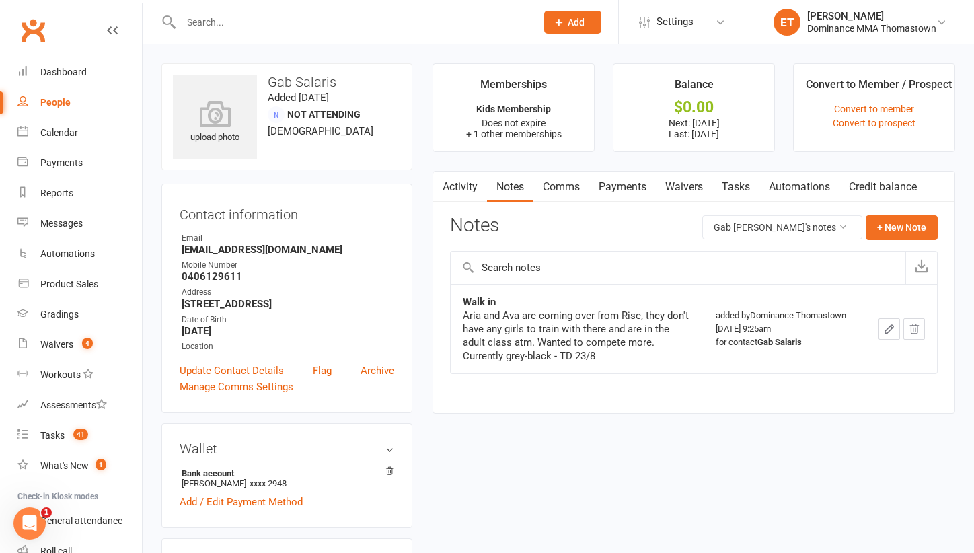
click at [216, 24] on input "text" at bounding box center [352, 22] width 350 height 19
paste input "Aris Diacolabrianos"
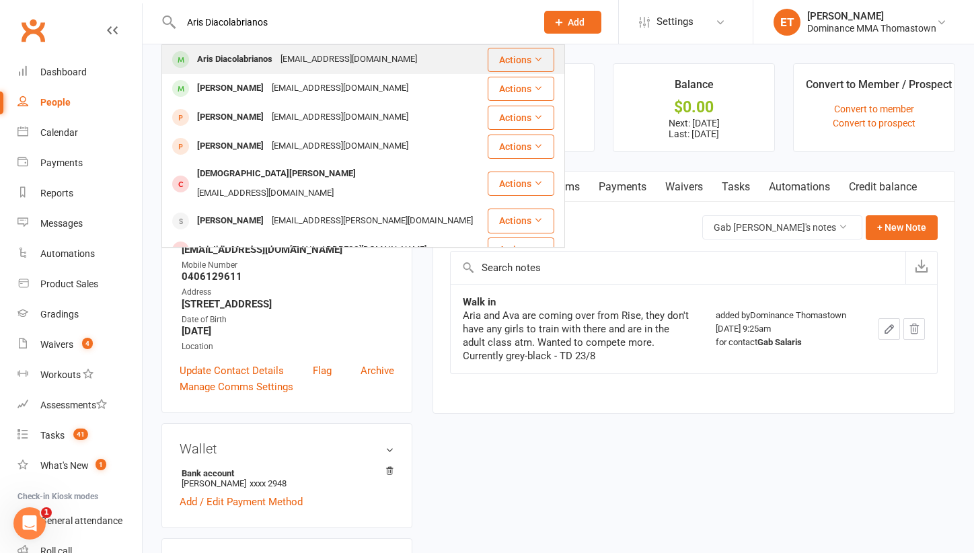
type input "Aris Diacolabrianos"
click at [224, 62] on div "Aris Diacolabrianos" at bounding box center [234, 60] width 83 height 20
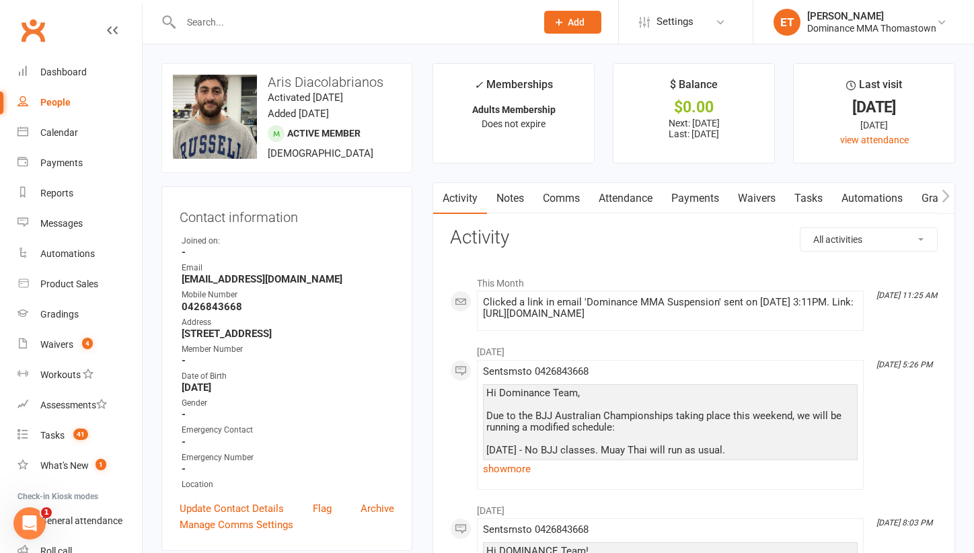
click at [627, 190] on link "Attendance" at bounding box center [625, 198] width 73 height 31
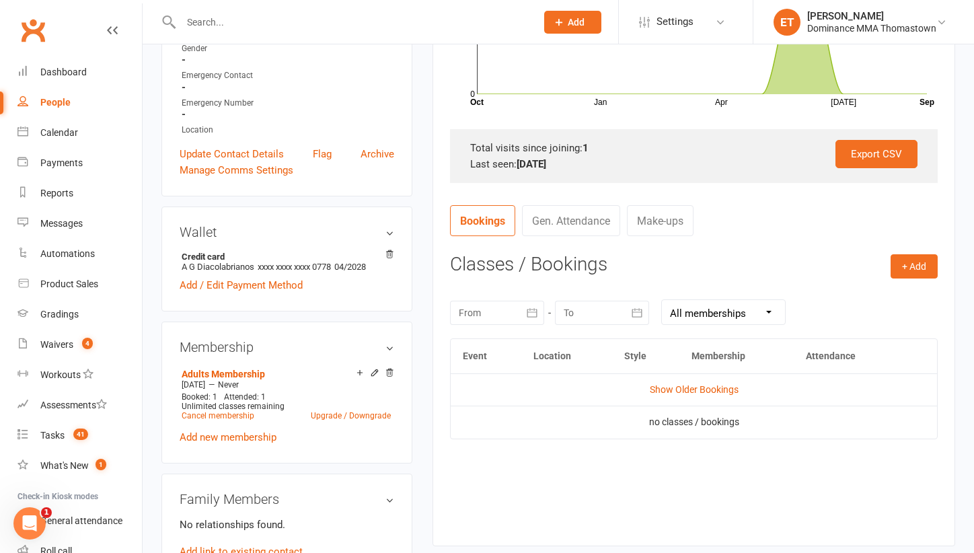
scroll to position [355, 0]
click at [683, 393] on td "Show Older Bookings" at bounding box center [694, 389] width 486 height 32
click at [683, 384] on link "Show Older Bookings" at bounding box center [694, 389] width 89 height 11
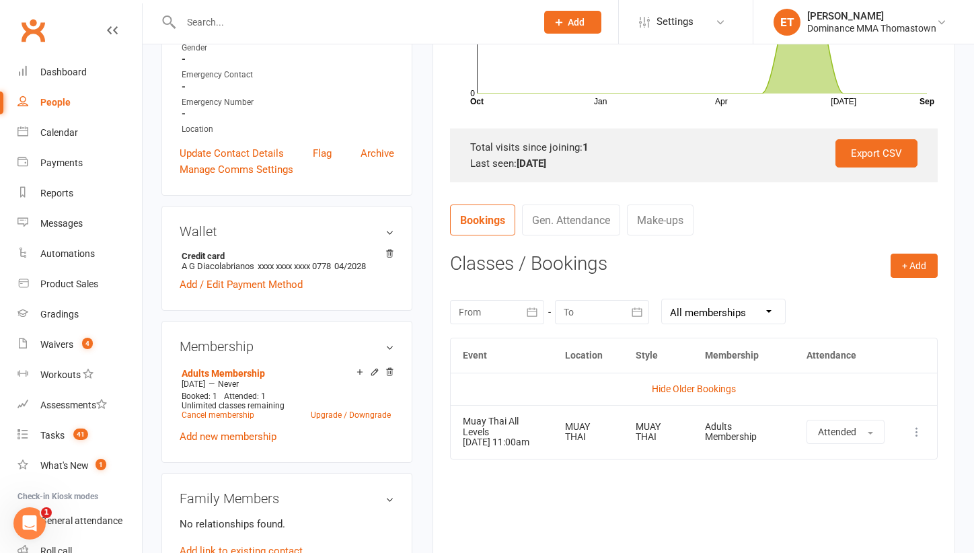
click at [225, 31] on input "text" at bounding box center [352, 22] width 350 height 19
paste input "[PERSON_NAME]"
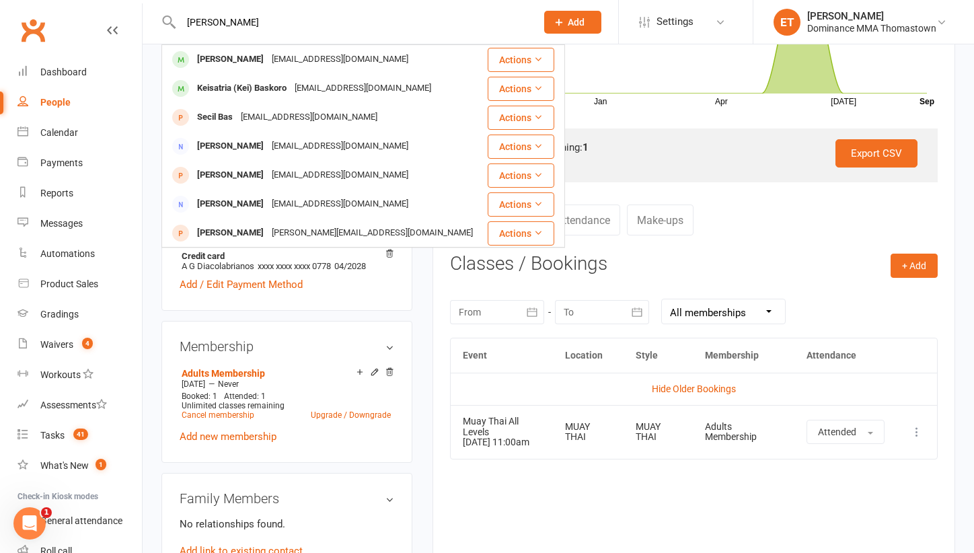
type input "[PERSON_NAME]"
click at [268, 57] on div "[EMAIL_ADDRESS][DOMAIN_NAME]" at bounding box center [340, 60] width 145 height 20
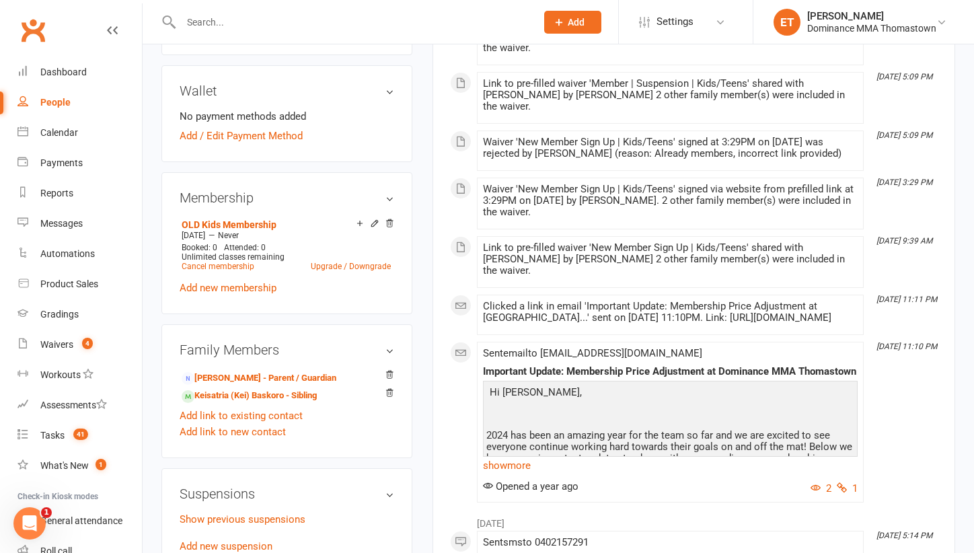
scroll to position [529, 0]
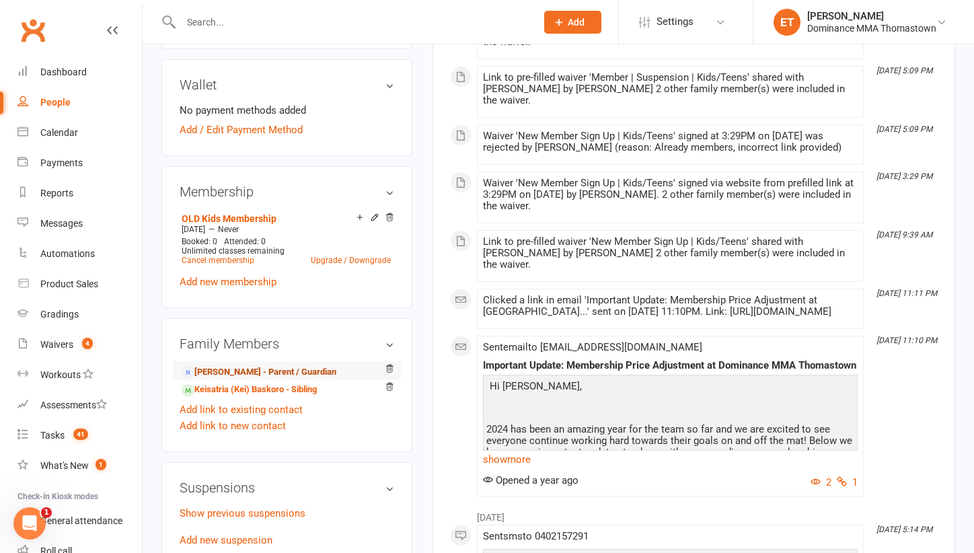
click at [281, 379] on link "[PERSON_NAME] - Parent / Guardian" at bounding box center [259, 372] width 155 height 14
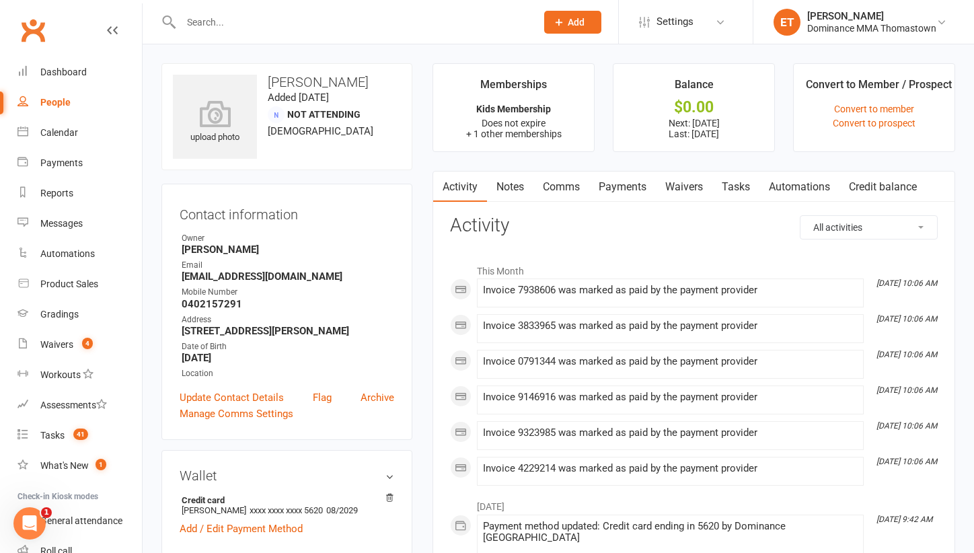
click at [507, 176] on link "Notes" at bounding box center [510, 187] width 46 height 31
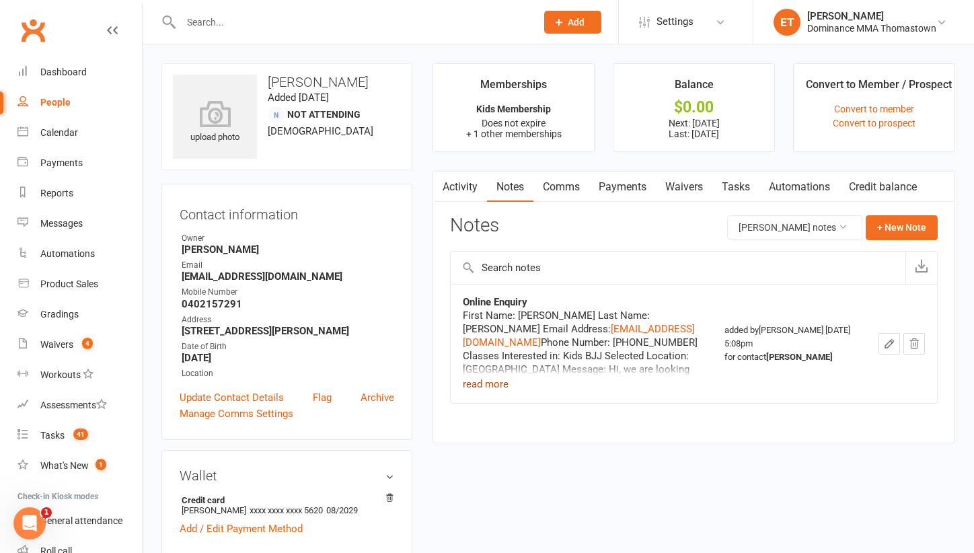
click at [472, 376] on button "read more" at bounding box center [486, 384] width 46 height 16
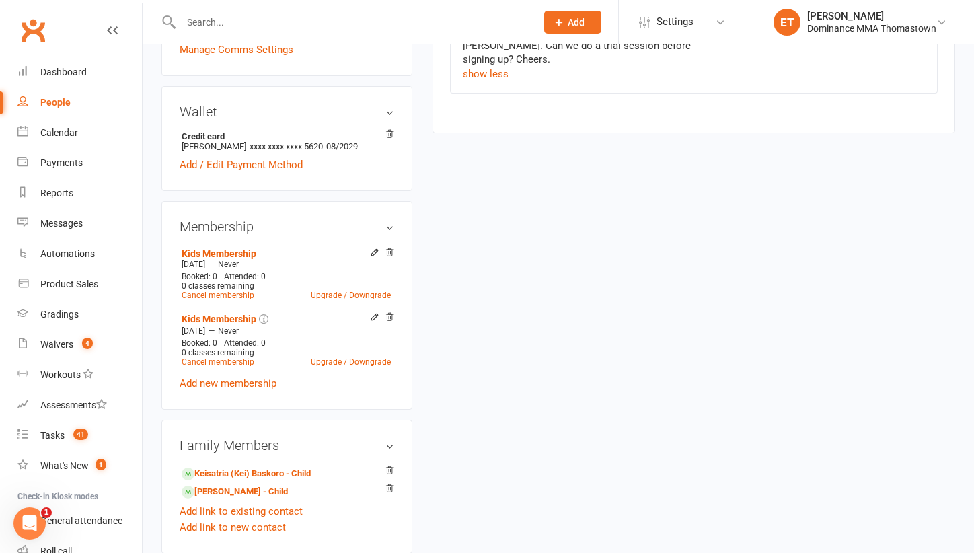
scroll to position [365, 0]
